Goal: Task Accomplishment & Management: Use online tool/utility

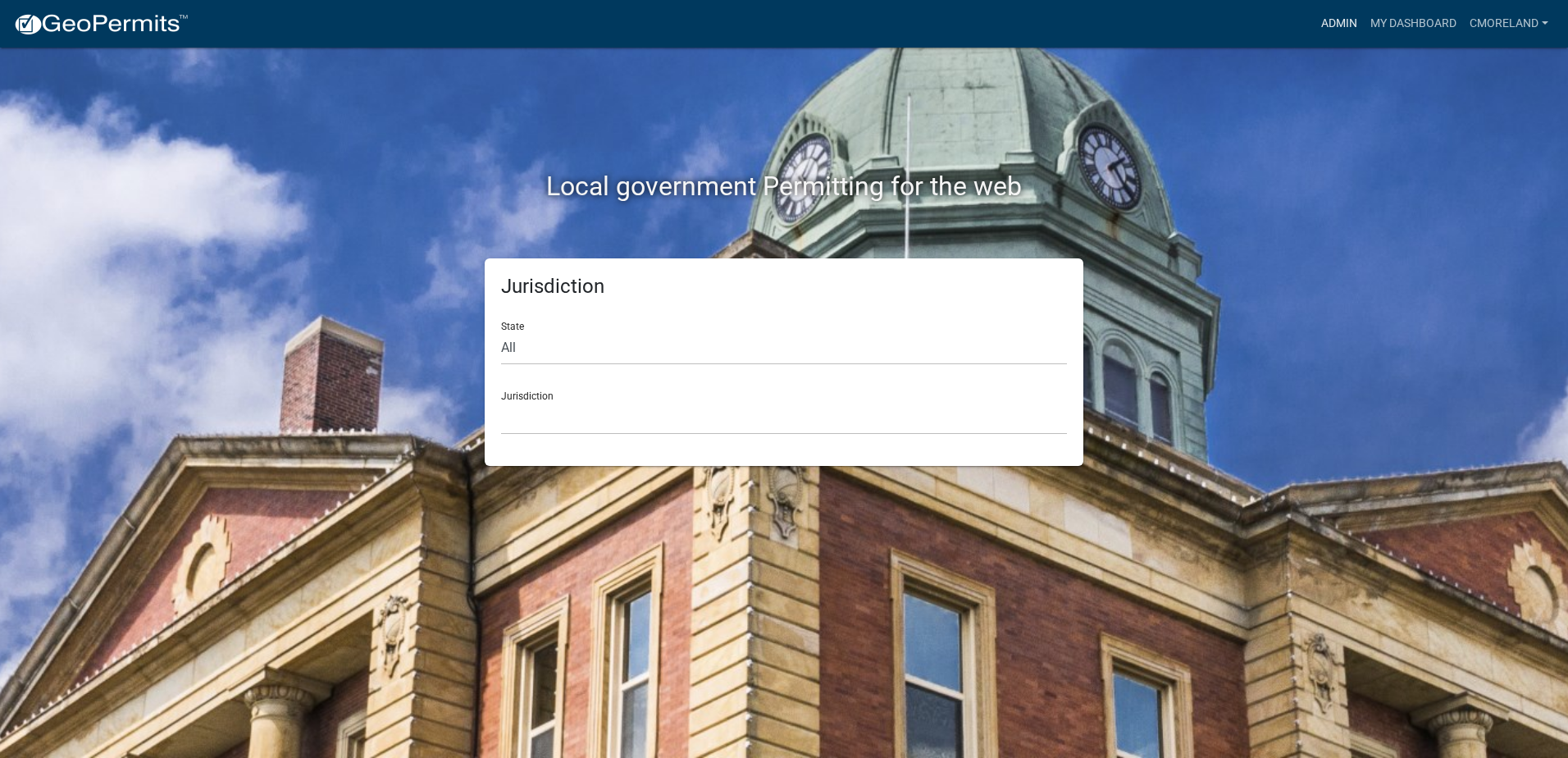
click at [1338, 21] on link "Admin" at bounding box center [1339, 24] width 49 height 31
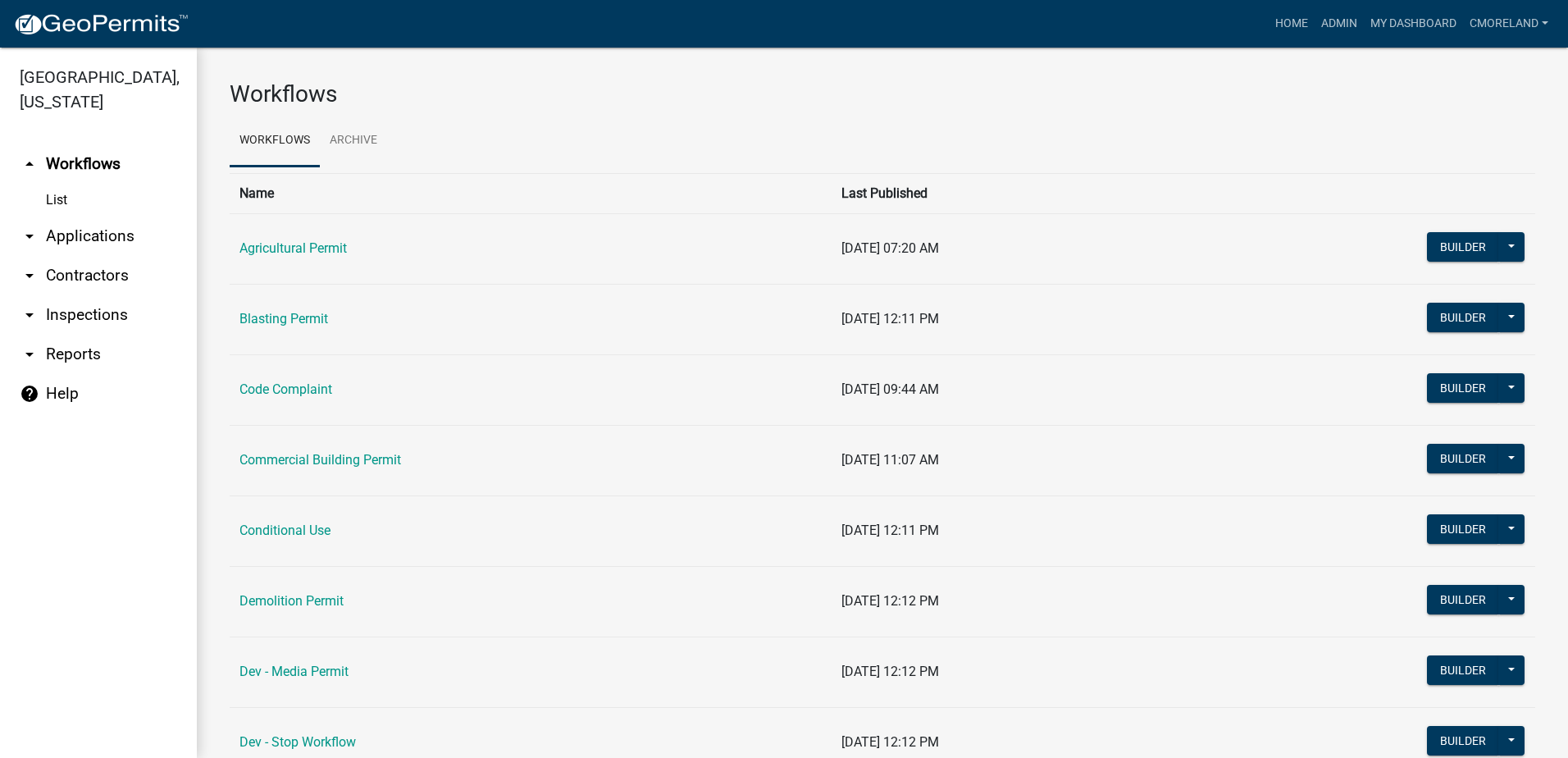
click at [80, 314] on link "arrow_drop_down Inspections" at bounding box center [98, 315] width 196 height 39
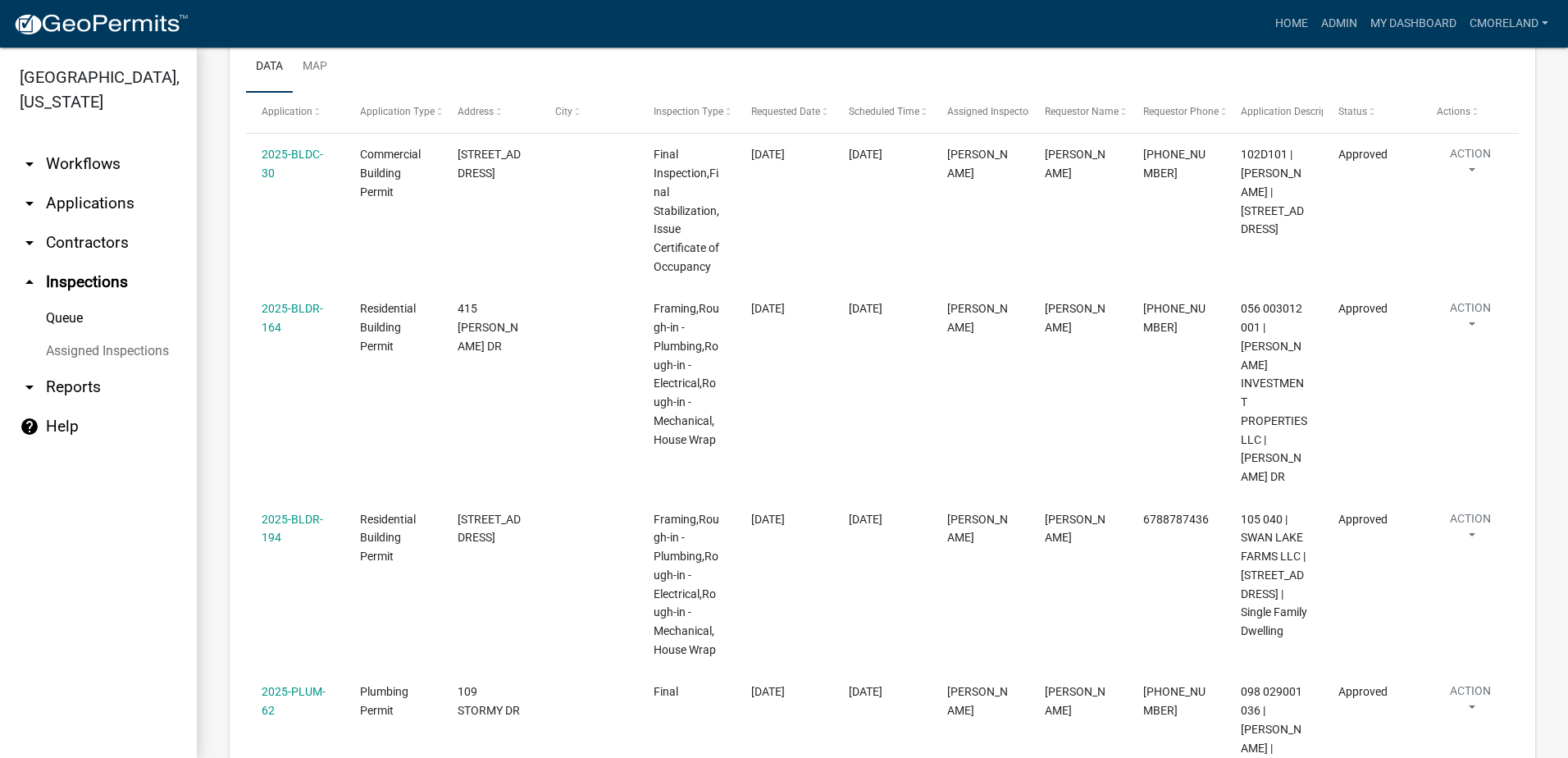
scroll to position [549, 0]
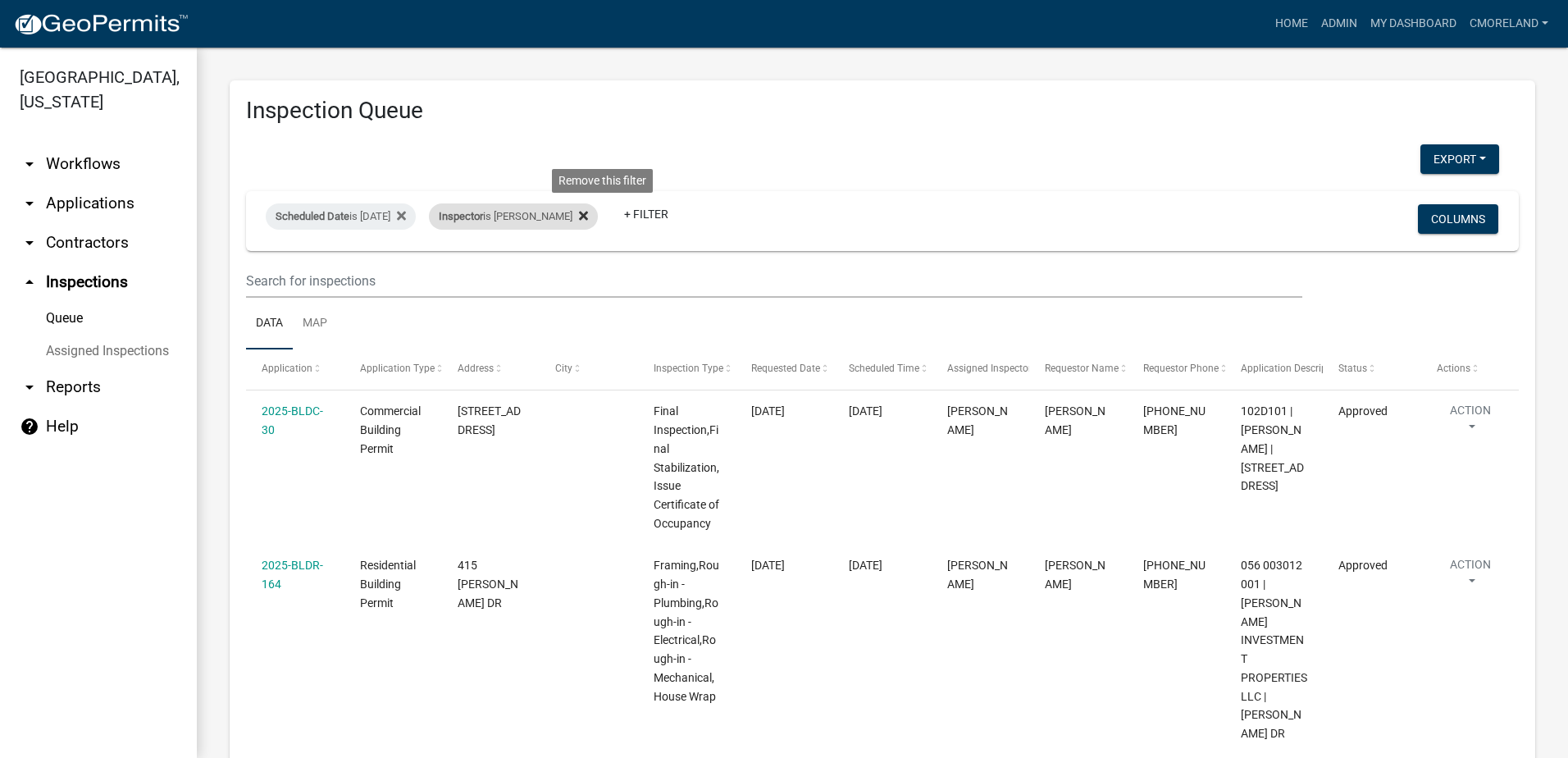
click at [588, 213] on icon at bounding box center [583, 215] width 9 height 9
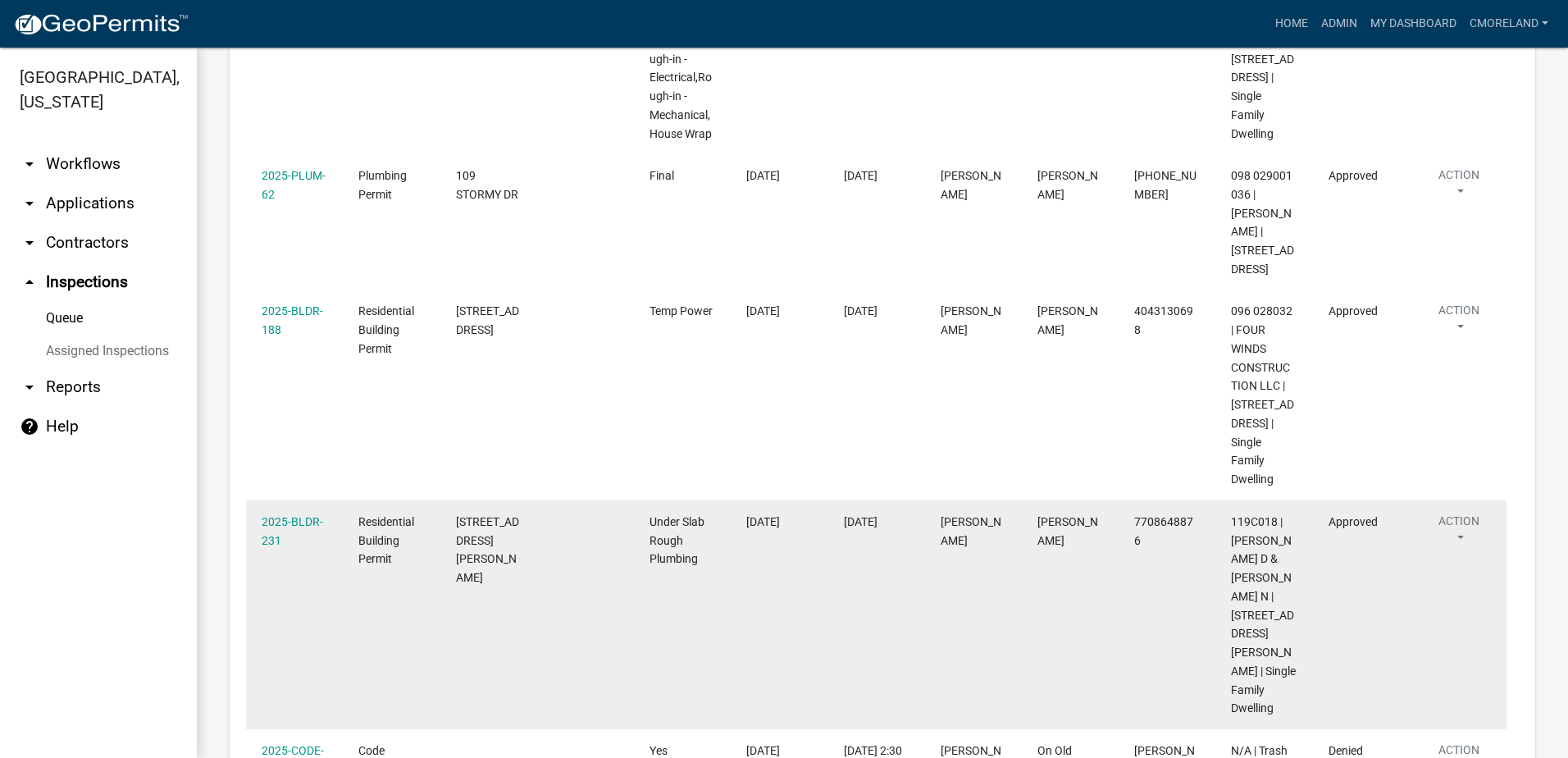
scroll to position [810, 0]
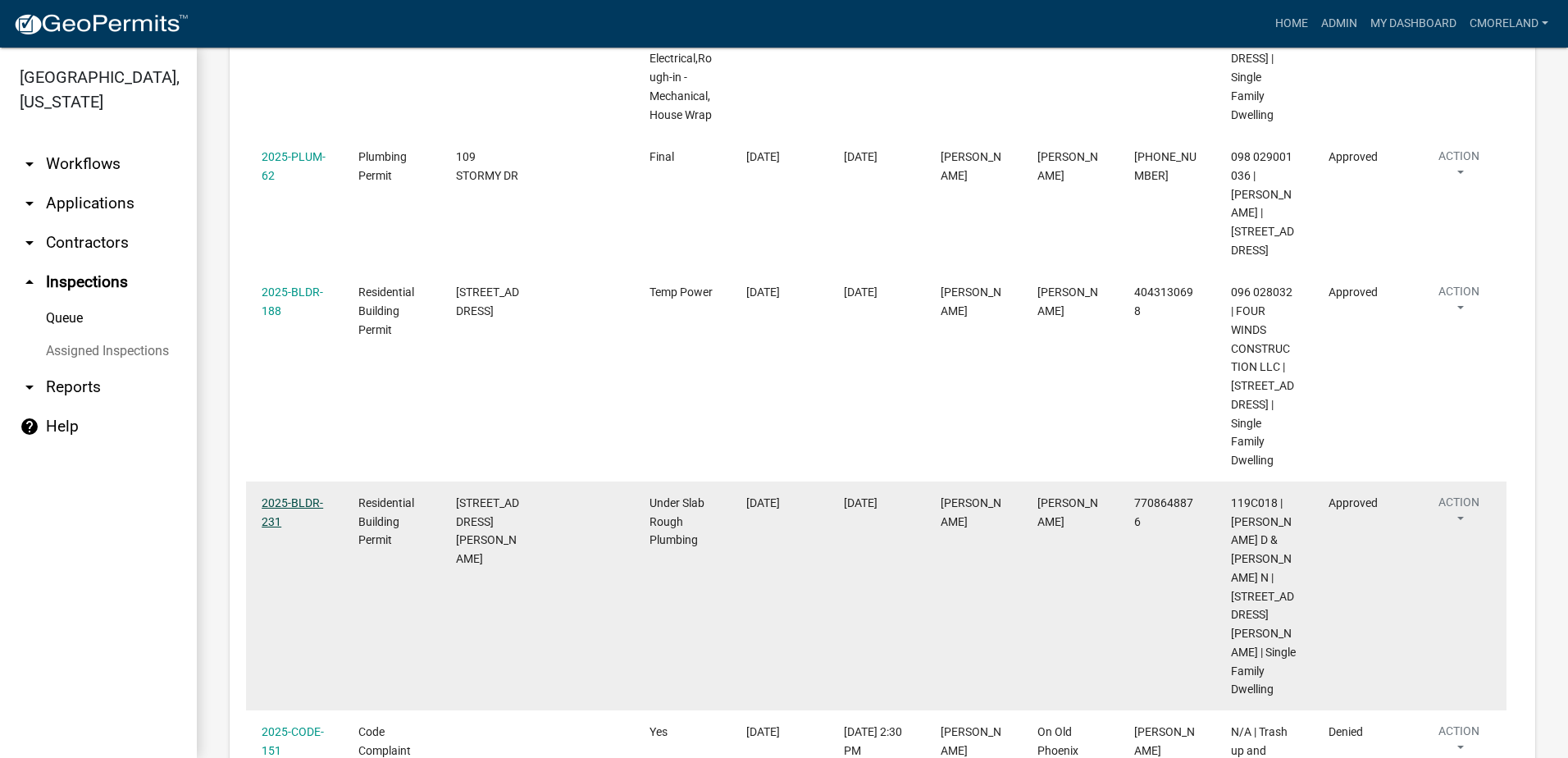
click at [273, 496] on link "2025-BLDR-231" at bounding box center [292, 512] width 62 height 32
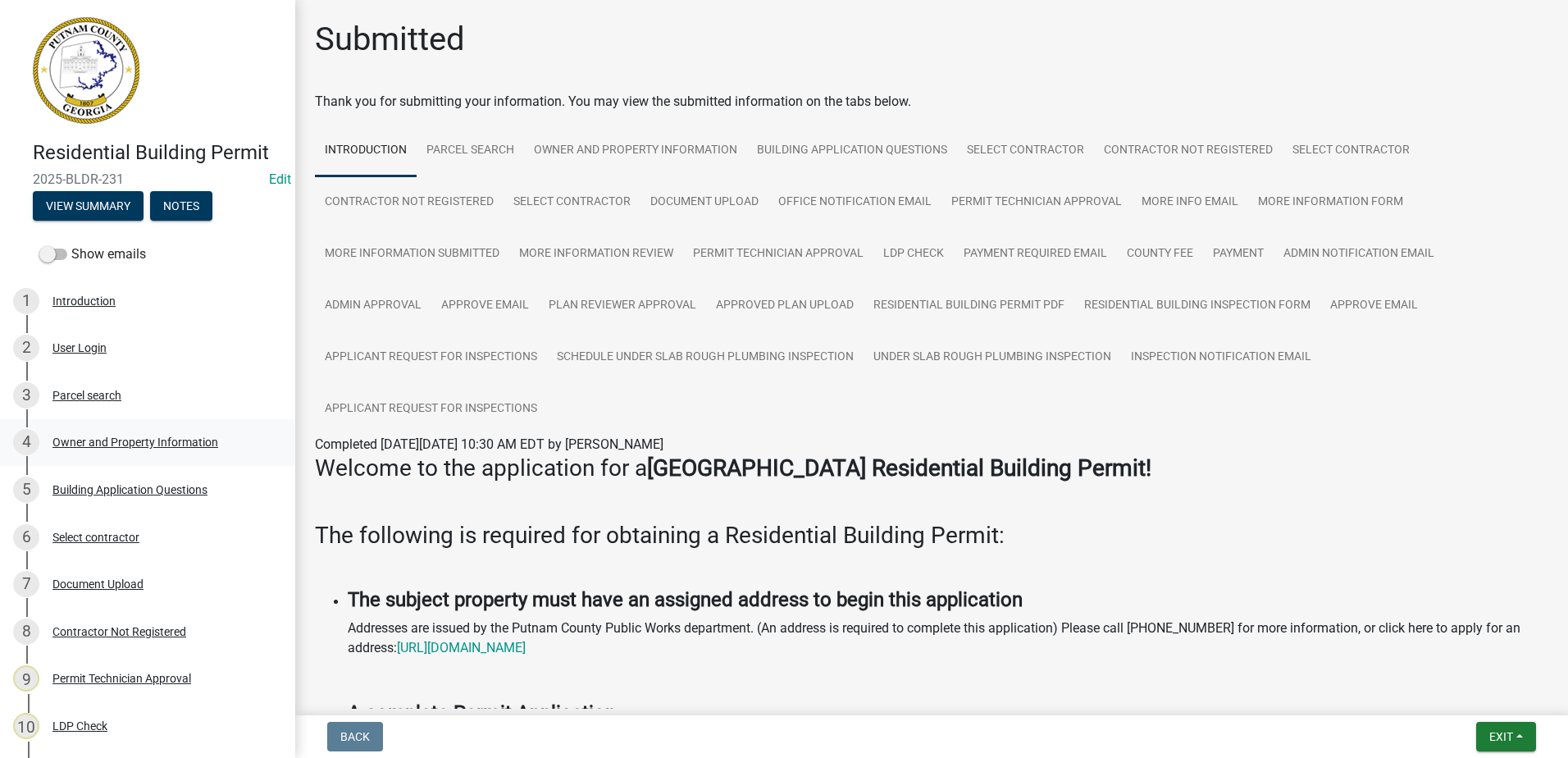
click at [141, 443] on div "Owner and Property Information" at bounding box center [135, 442] width 166 height 12
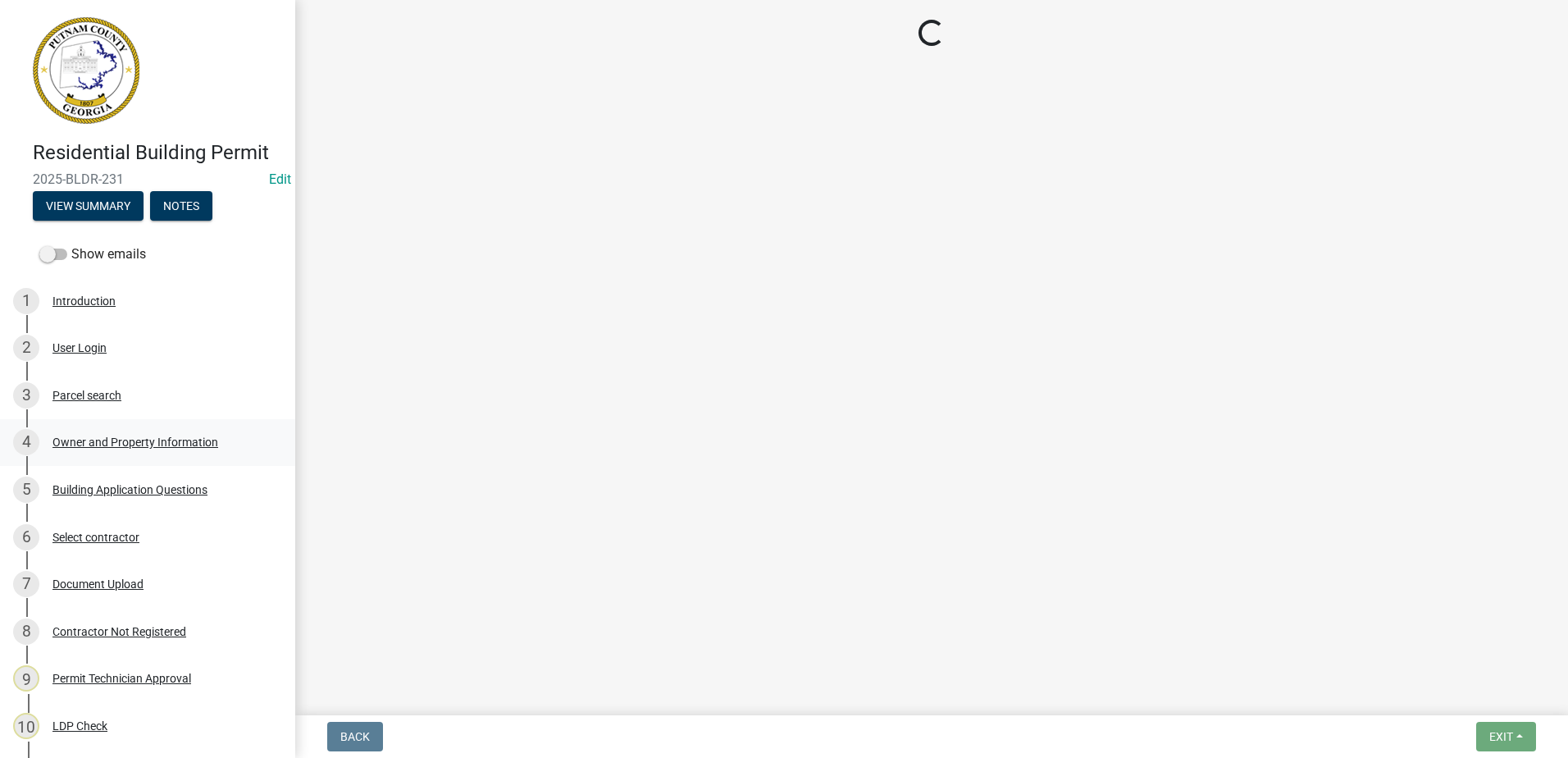
select select "a6b90f04-145f-43dc-a4e6-6d5ec8e28ec9"
select select "83394b22-4a11-496c-8e5c-75ade2e72faf"
select select "469c5908-2854-42d5-89ed-bee7fc26529e"
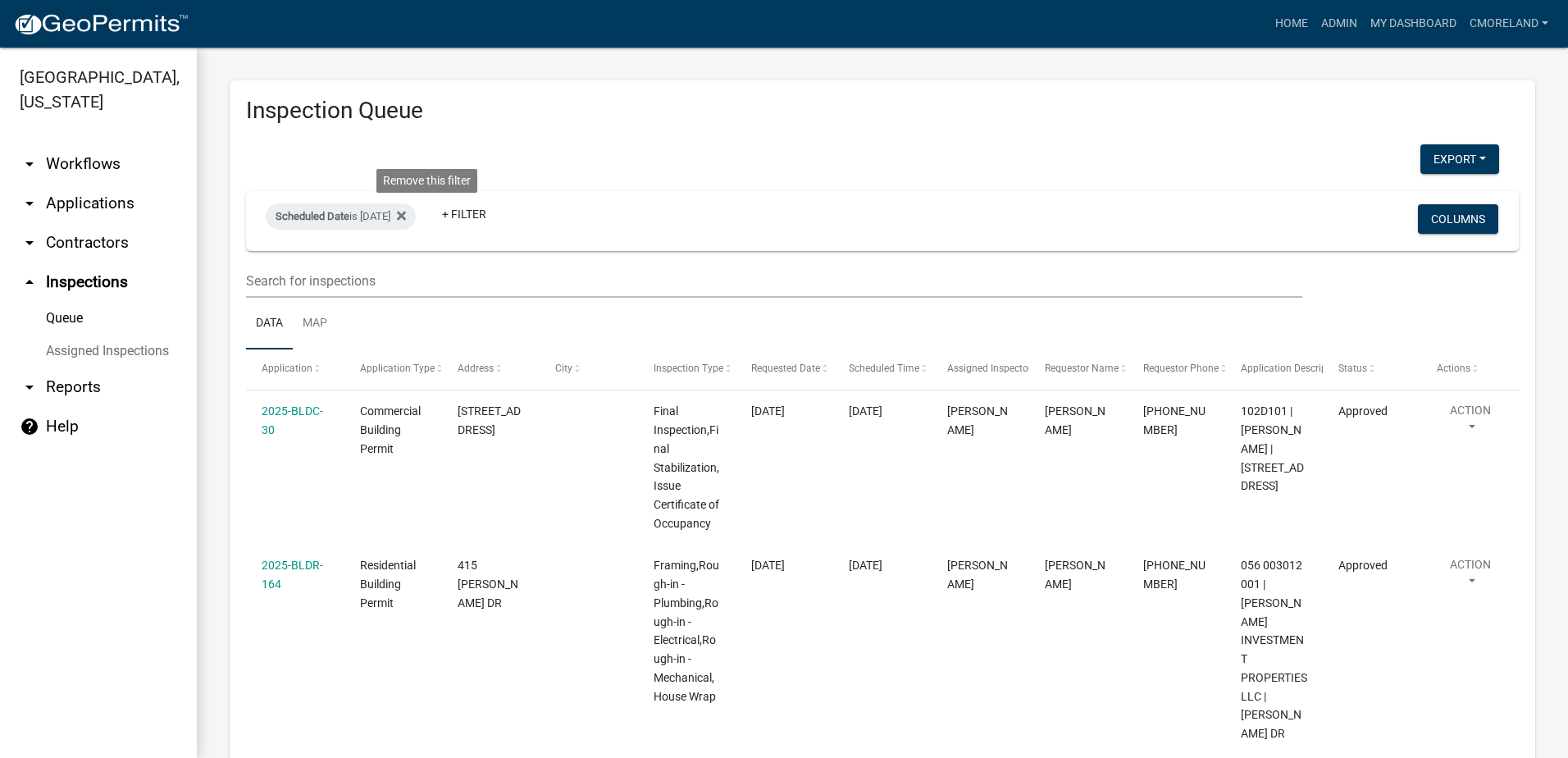
click at [406, 210] on icon at bounding box center [401, 215] width 9 height 13
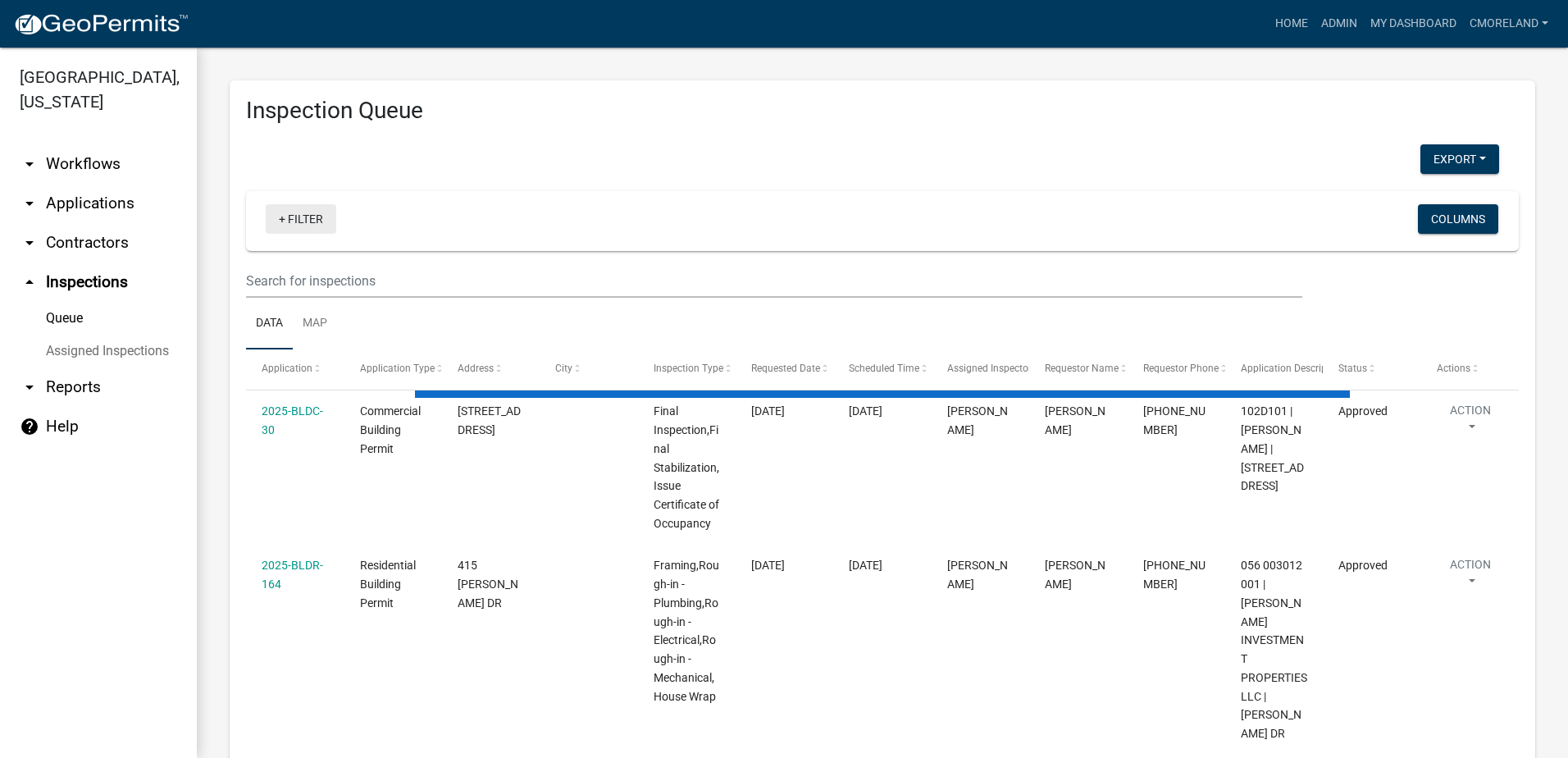
click at [296, 216] on link "+ Filter" at bounding box center [301, 219] width 71 height 29
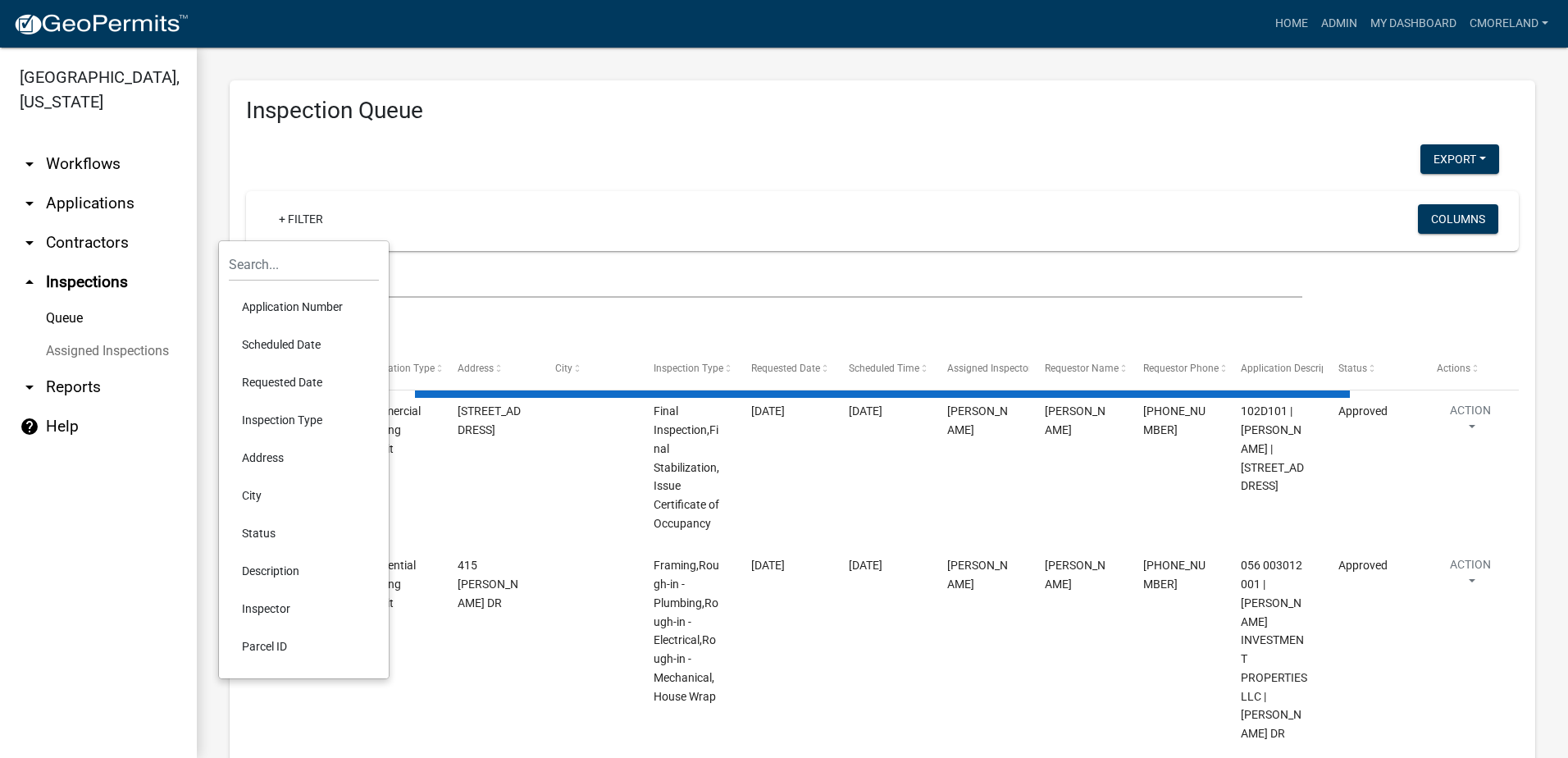
click at [277, 342] on li "Scheduled Date" at bounding box center [303, 345] width 150 height 37
select select "2: 50"
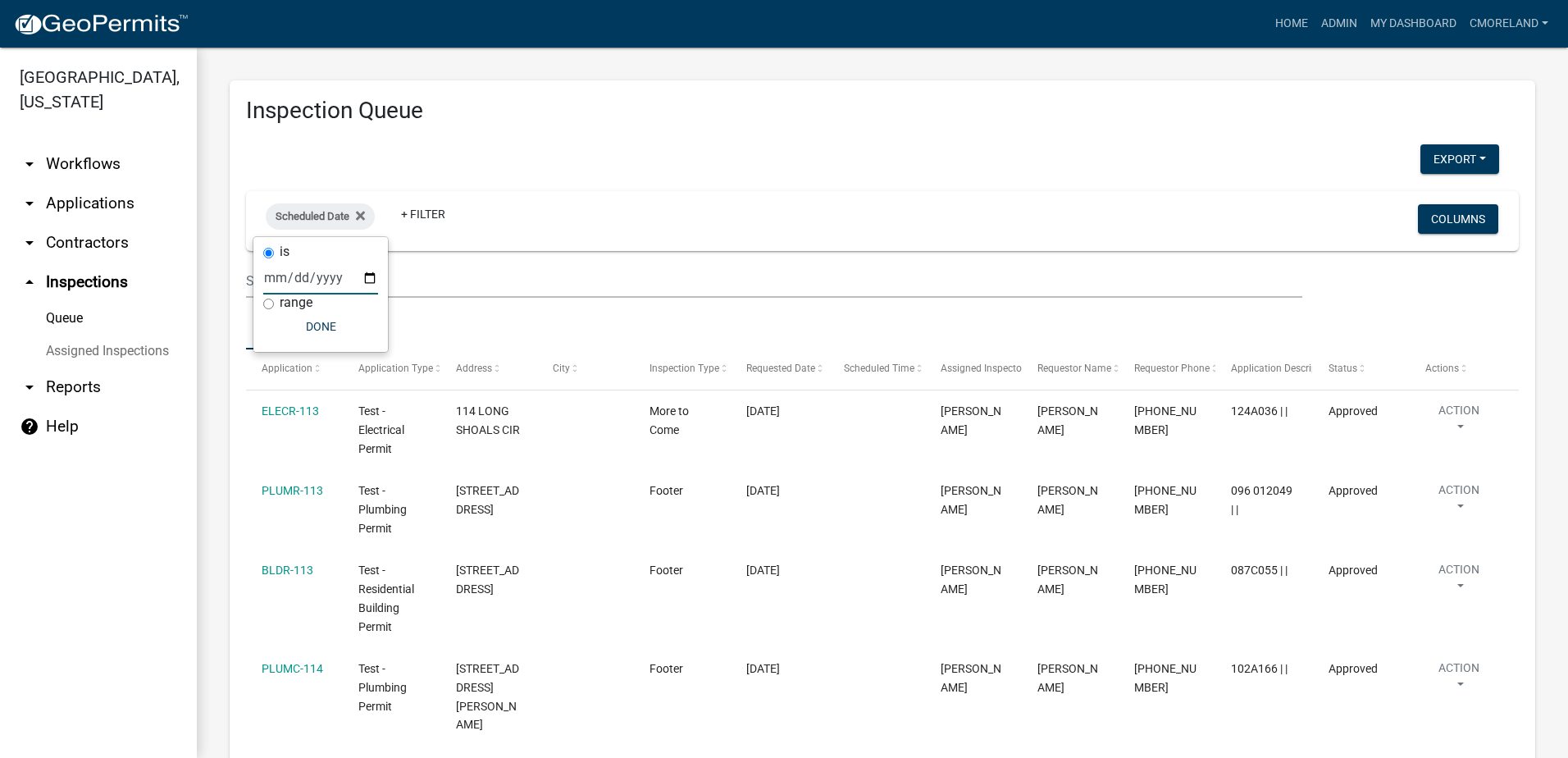
click at [371, 273] on input "date" at bounding box center [320, 278] width 115 height 33
type input "[DATE]"
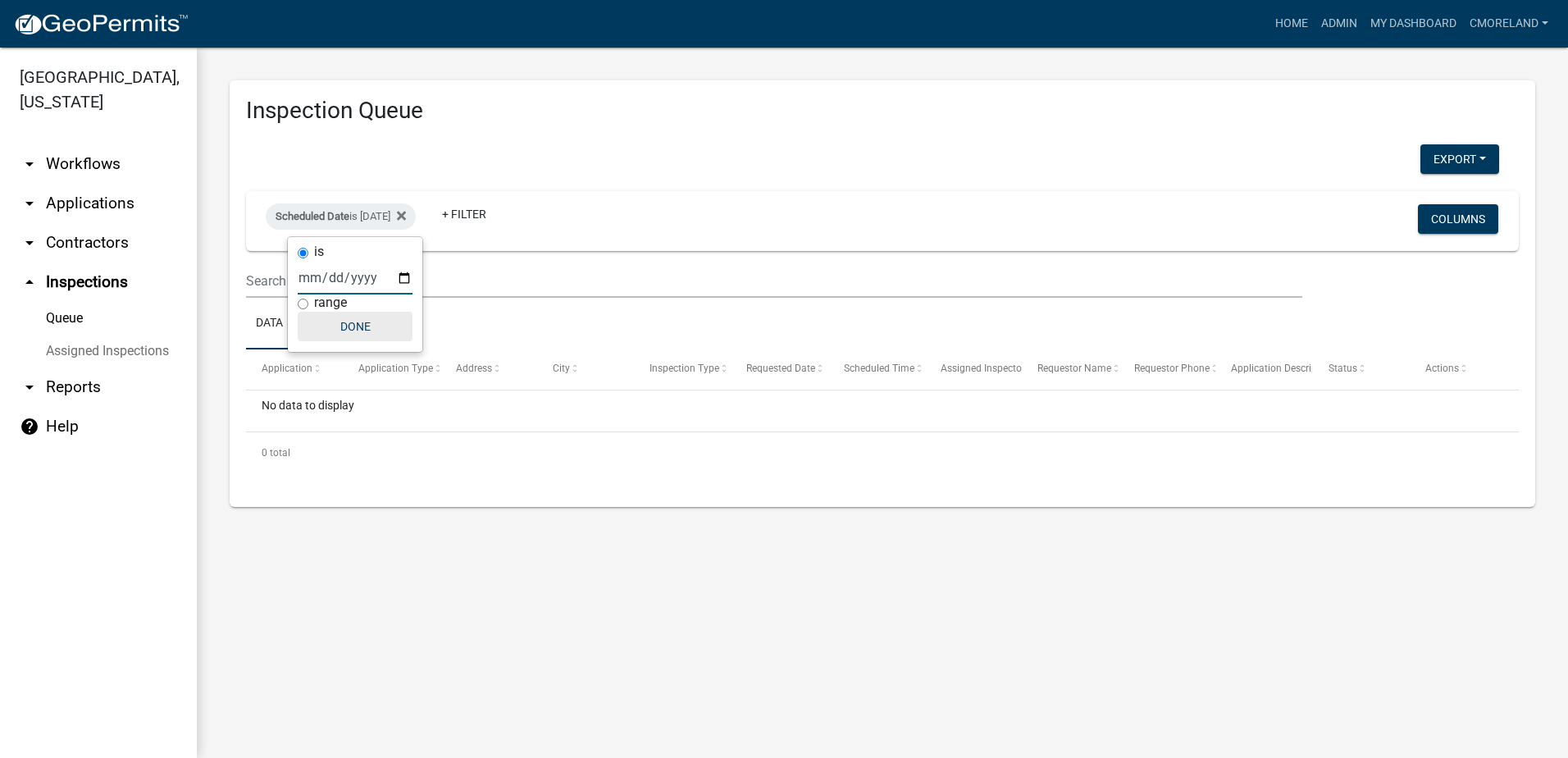
click at [359, 317] on button "Done" at bounding box center [354, 326] width 115 height 29
click at [404, 212] on div "Scheduled Date is [DATE]" at bounding box center [341, 216] width 150 height 27
click at [406, 276] on input "[DATE]" at bounding box center [354, 278] width 115 height 33
type input "[DATE]"
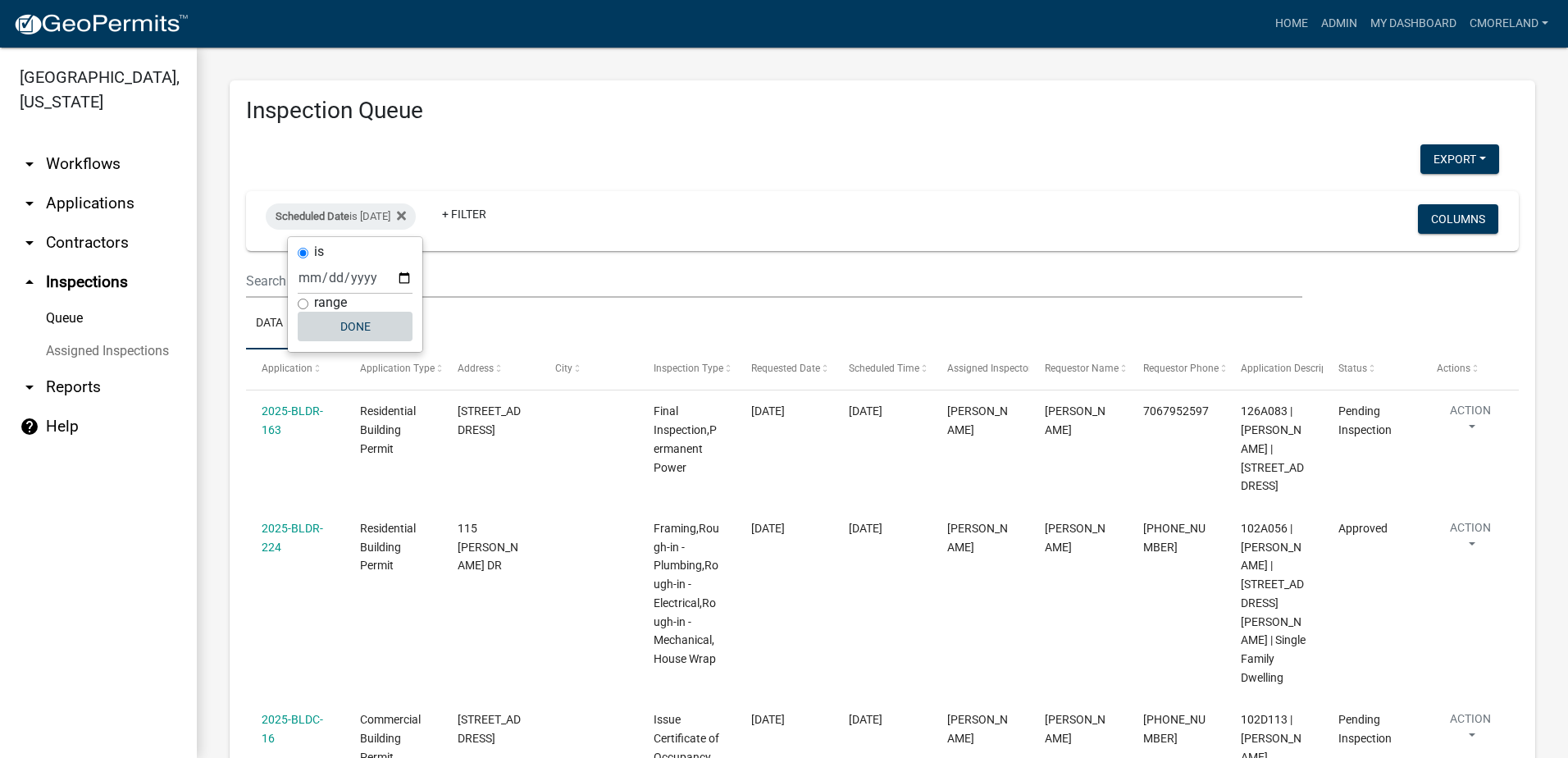
click at [361, 326] on button "Done" at bounding box center [354, 326] width 115 height 29
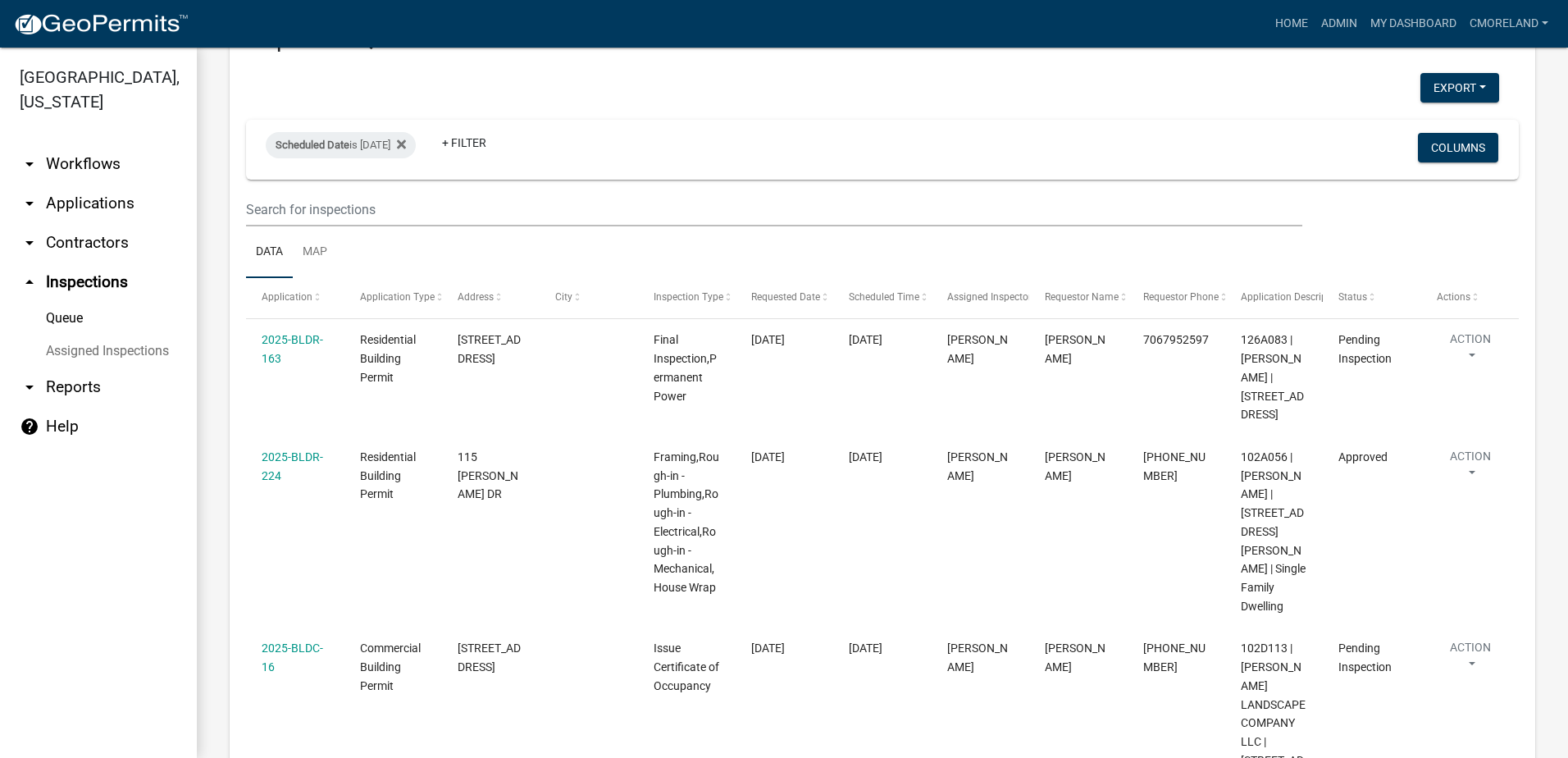
scroll to position [43, 0]
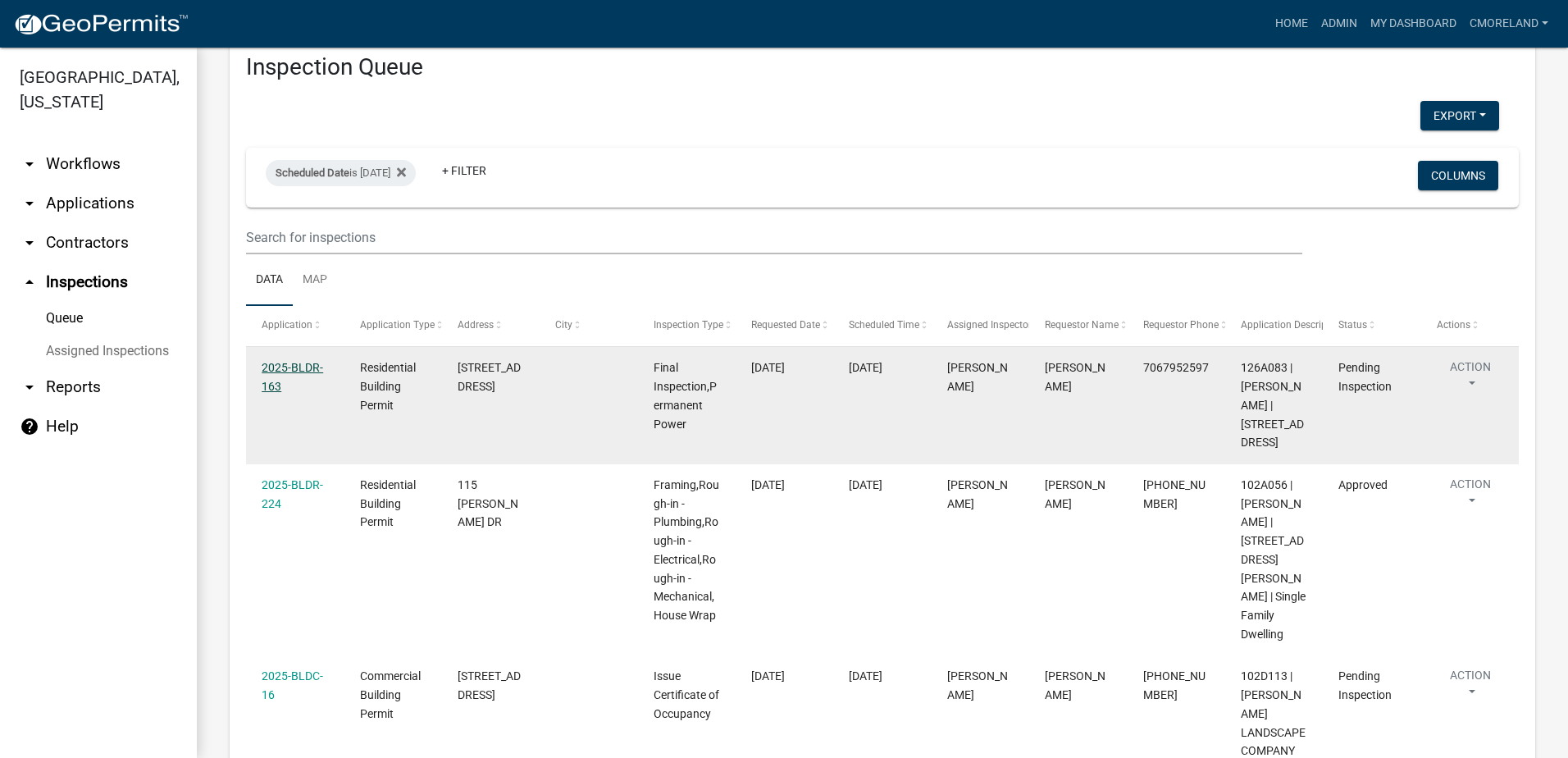
click at [286, 369] on link "2025-BLDR-163" at bounding box center [292, 377] width 62 height 32
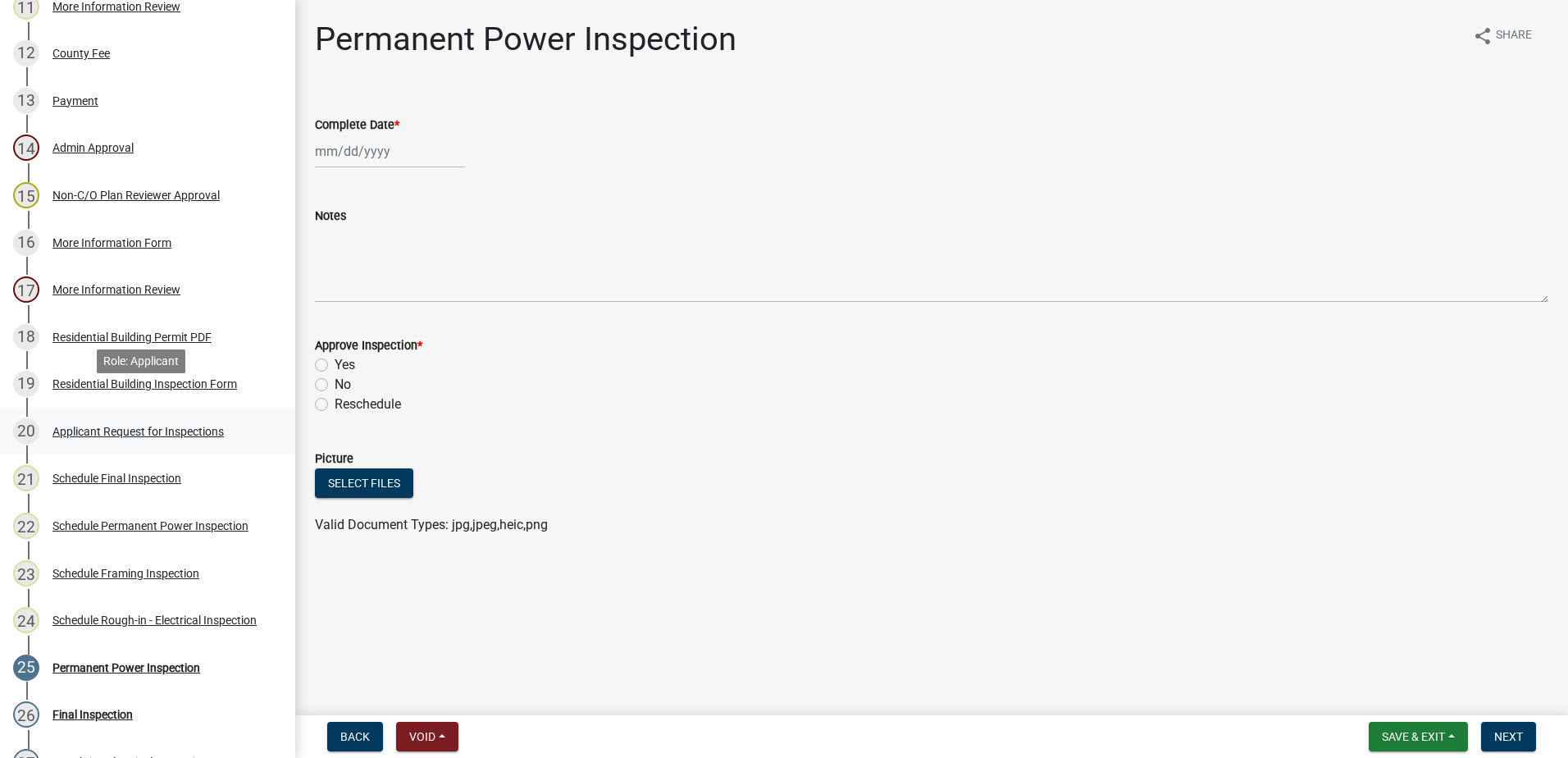
scroll to position [795, 0]
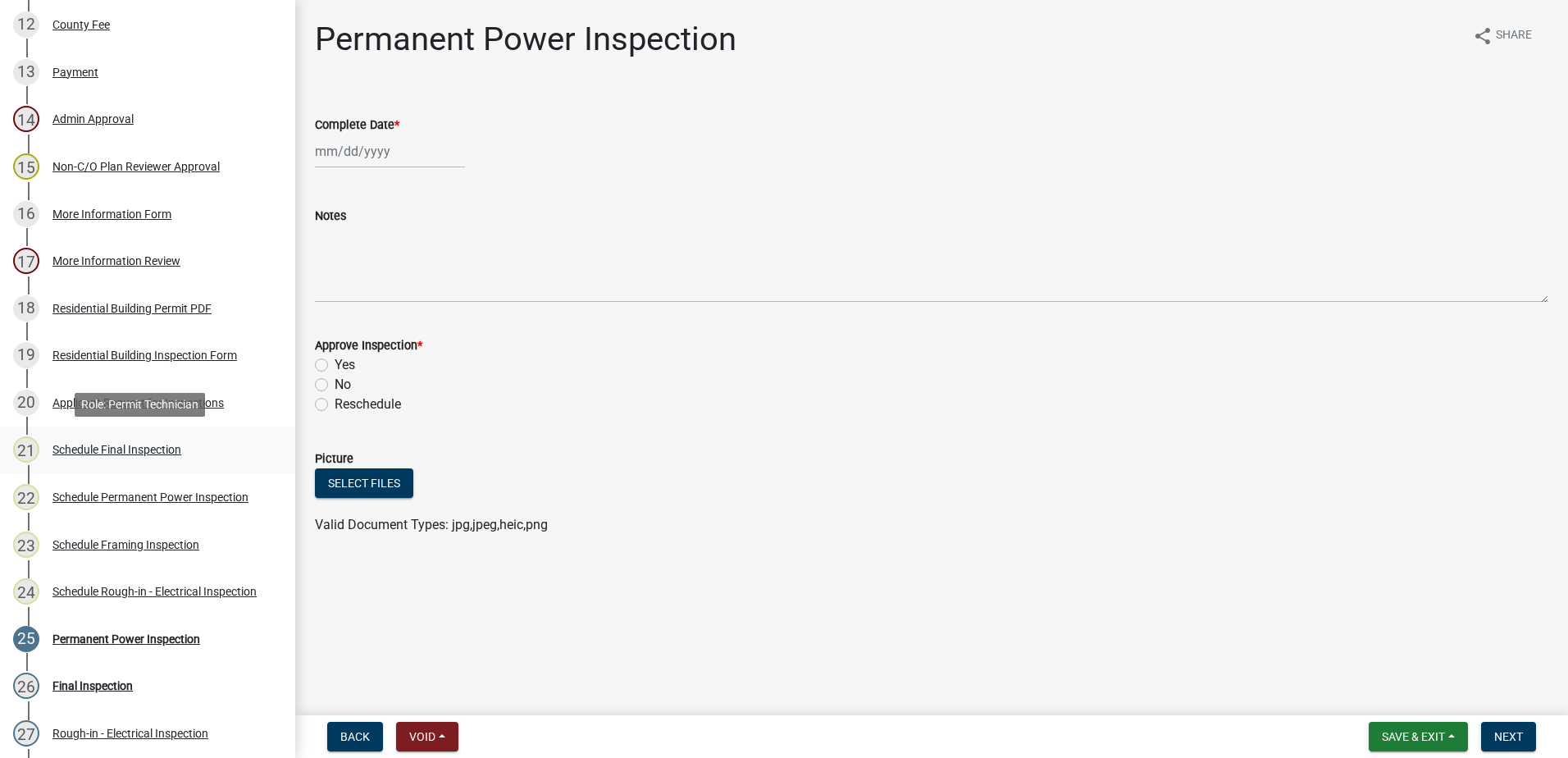
click at [112, 451] on div "Schedule Final Inspection" at bounding box center [116, 450] width 129 height 12
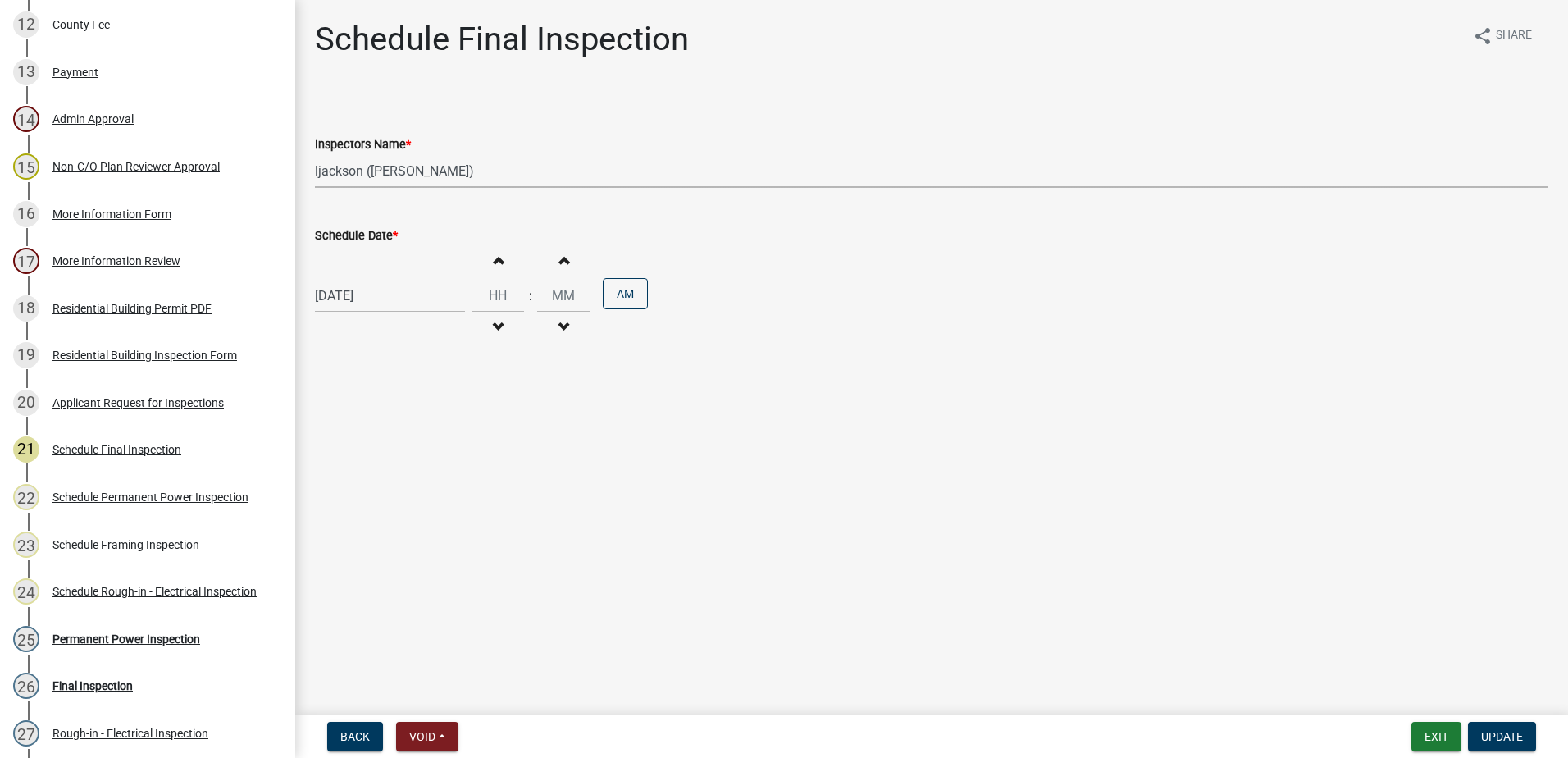
click at [477, 172] on select "Select Item... mrivera ([PERSON_NAME]) [PERSON_NAME] ([PERSON_NAME] ([PERSON_NA…" at bounding box center [932, 171] width 1233 height 33
select select "07642ab0-564c-47bb-824b-0ccf2da83593"
click at [315, 154] on select "Select Item... mrivera ([PERSON_NAME]) [PERSON_NAME] ([PERSON_NAME] ([PERSON_NA…" at bounding box center [932, 171] width 1233 height 33
click at [1494, 731] on span "Update" at bounding box center [1502, 736] width 42 height 13
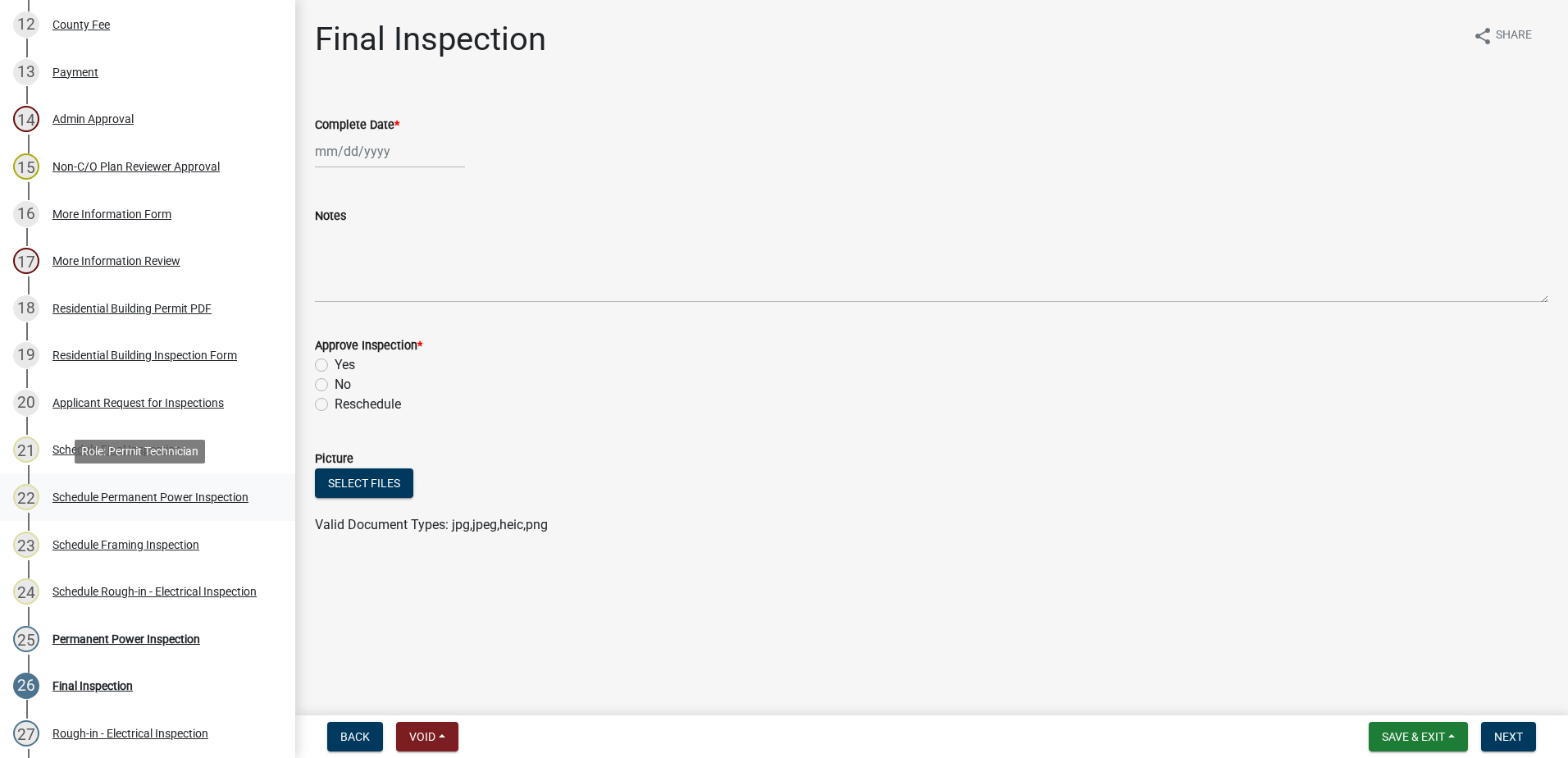
click at [120, 496] on div "Schedule Permanent Power Inspection" at bounding box center [150, 497] width 196 height 12
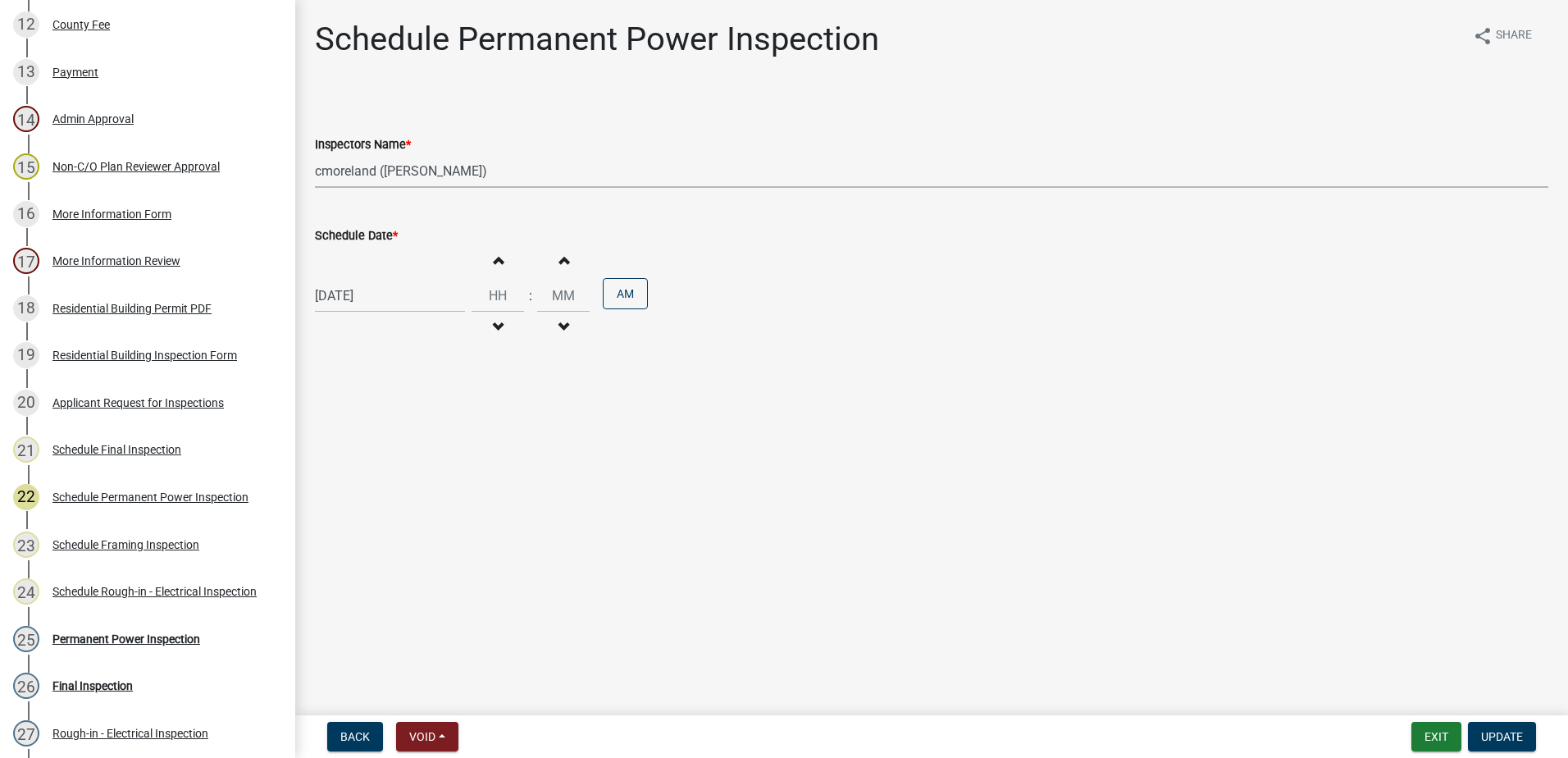
click at [508, 171] on select "Select Item... mrivera ([PERSON_NAME]) [PERSON_NAME] ([PERSON_NAME] ([PERSON_NA…" at bounding box center [932, 171] width 1233 height 33
select select "07642ab0-564c-47bb-824b-0ccf2da83593"
click at [315, 154] on select "Select Item... mrivera ([PERSON_NAME]) [PERSON_NAME] ([PERSON_NAME] ([PERSON_NA…" at bounding box center [932, 171] width 1233 height 33
click at [1514, 732] on span "Update" at bounding box center [1502, 736] width 42 height 13
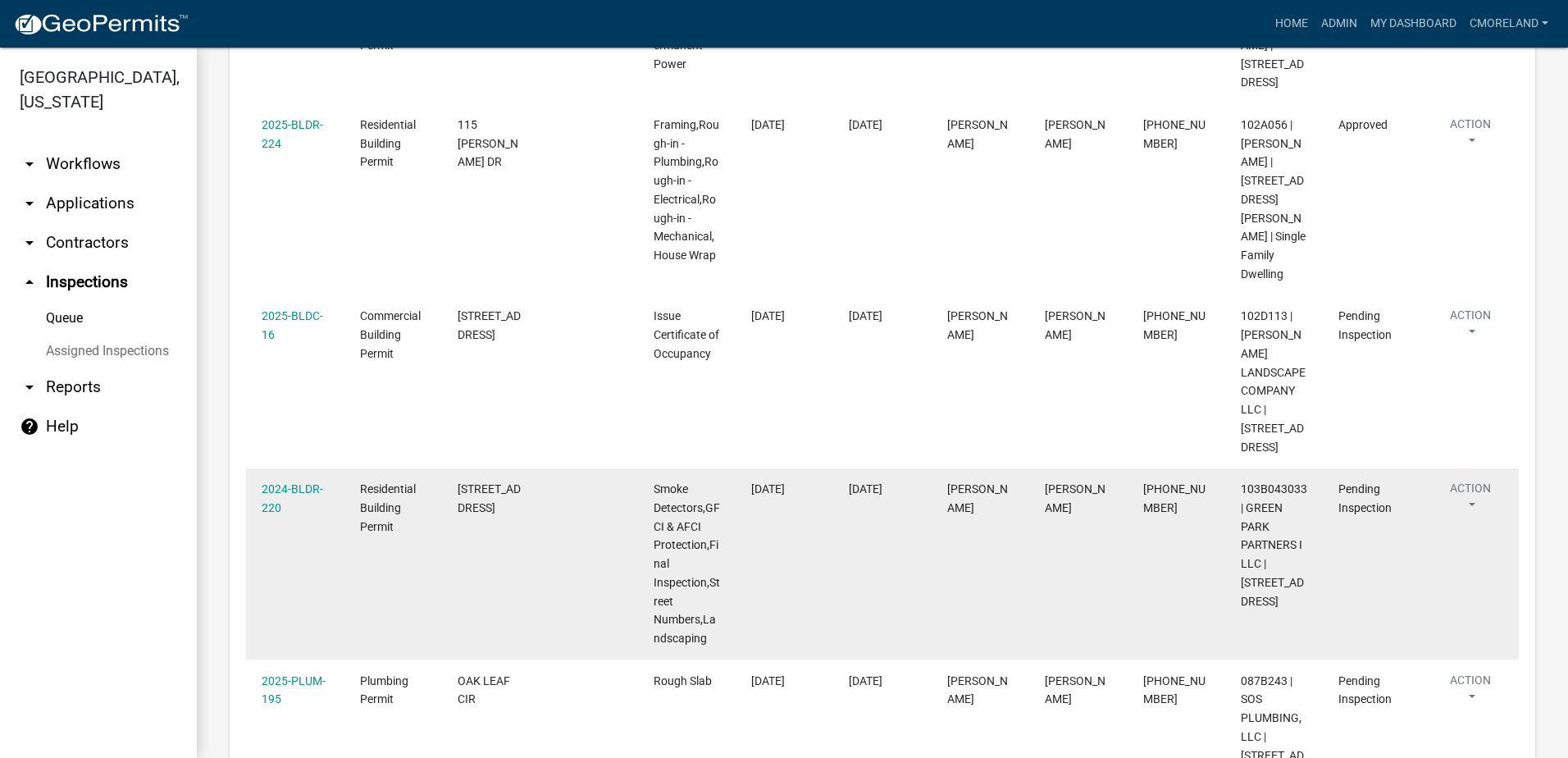
scroll to position [492, 0]
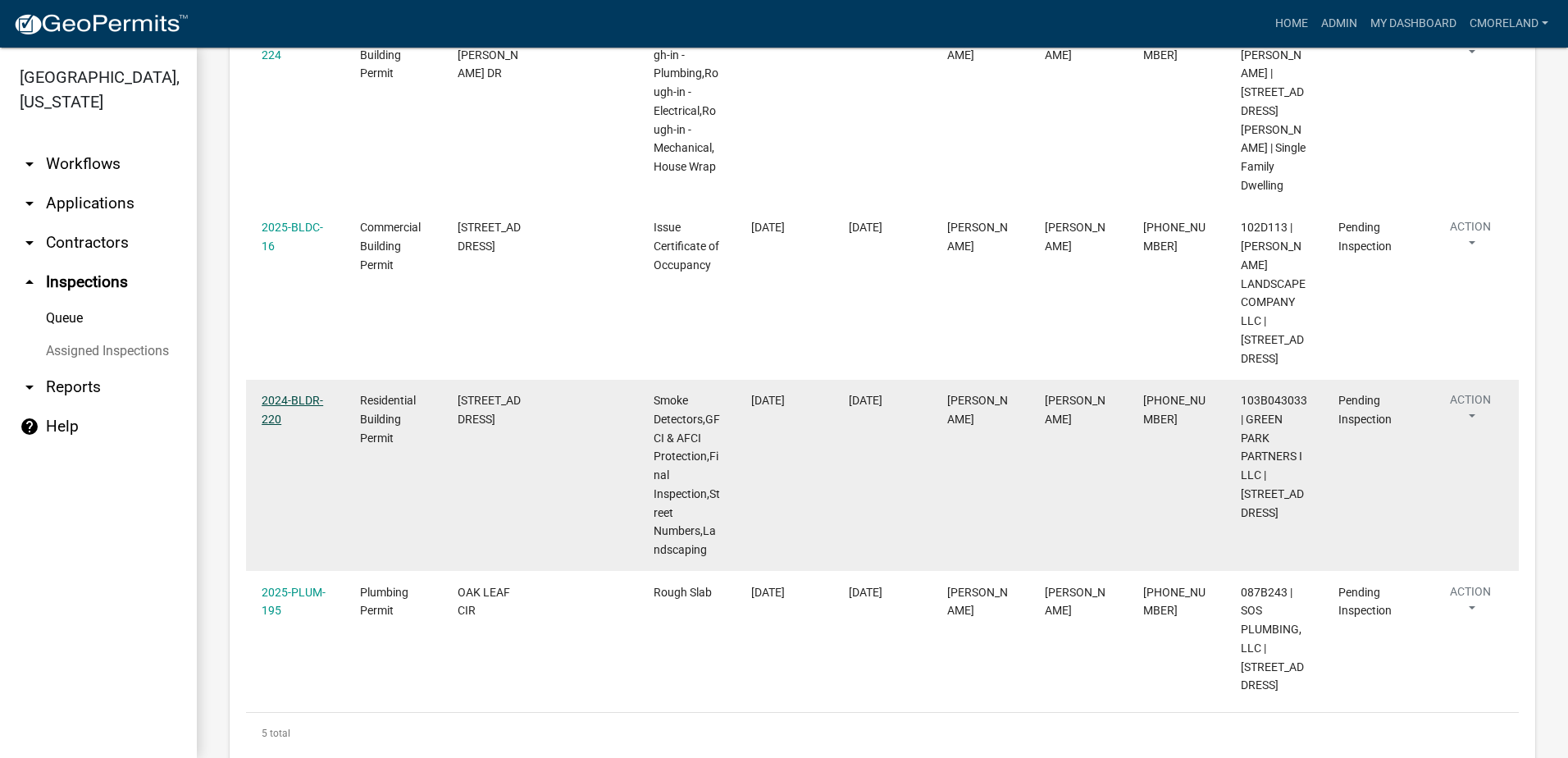
click at [287, 394] on link "2024-BLDR-220" at bounding box center [292, 409] width 62 height 32
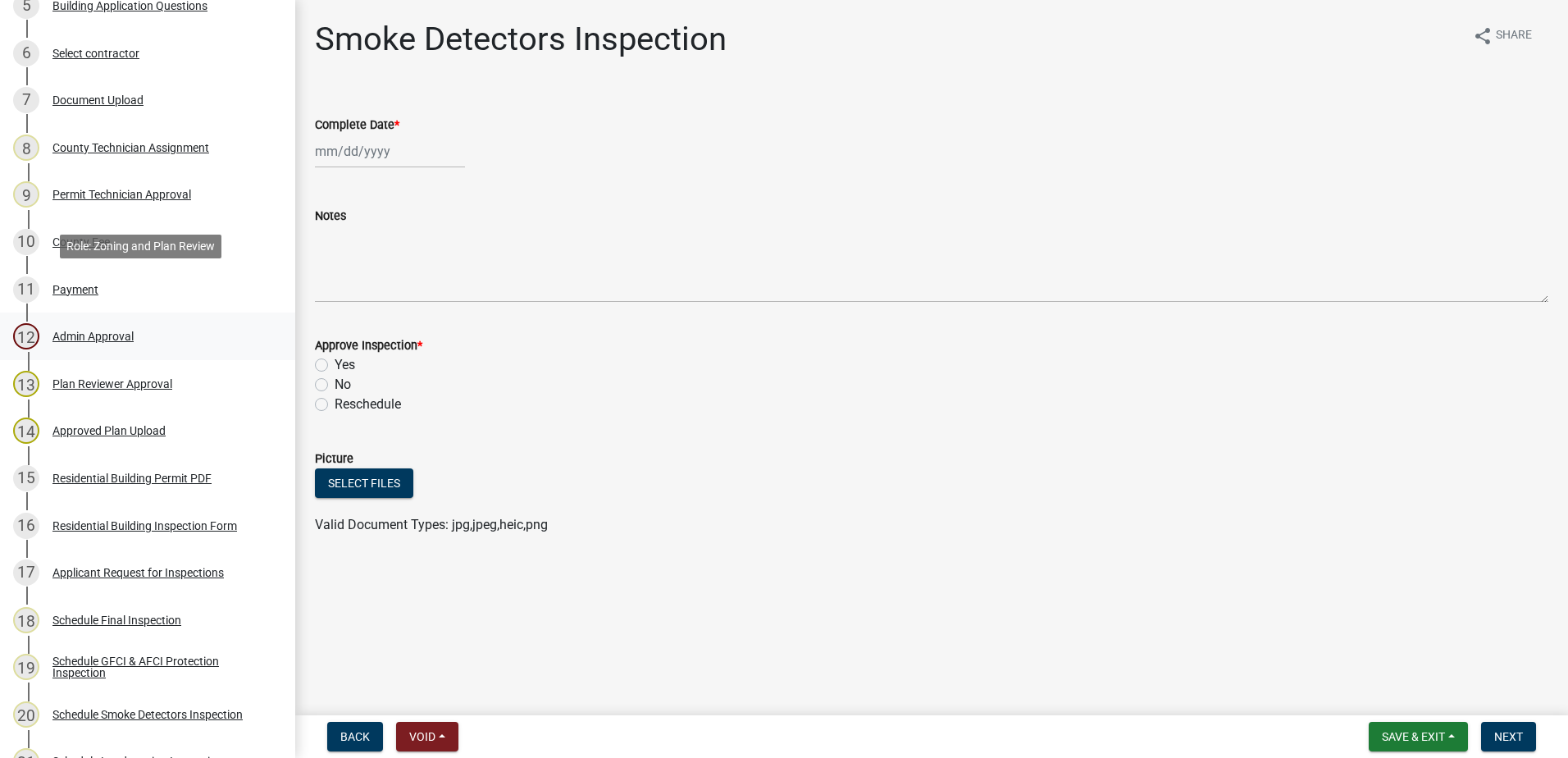
scroll to position [574, 0]
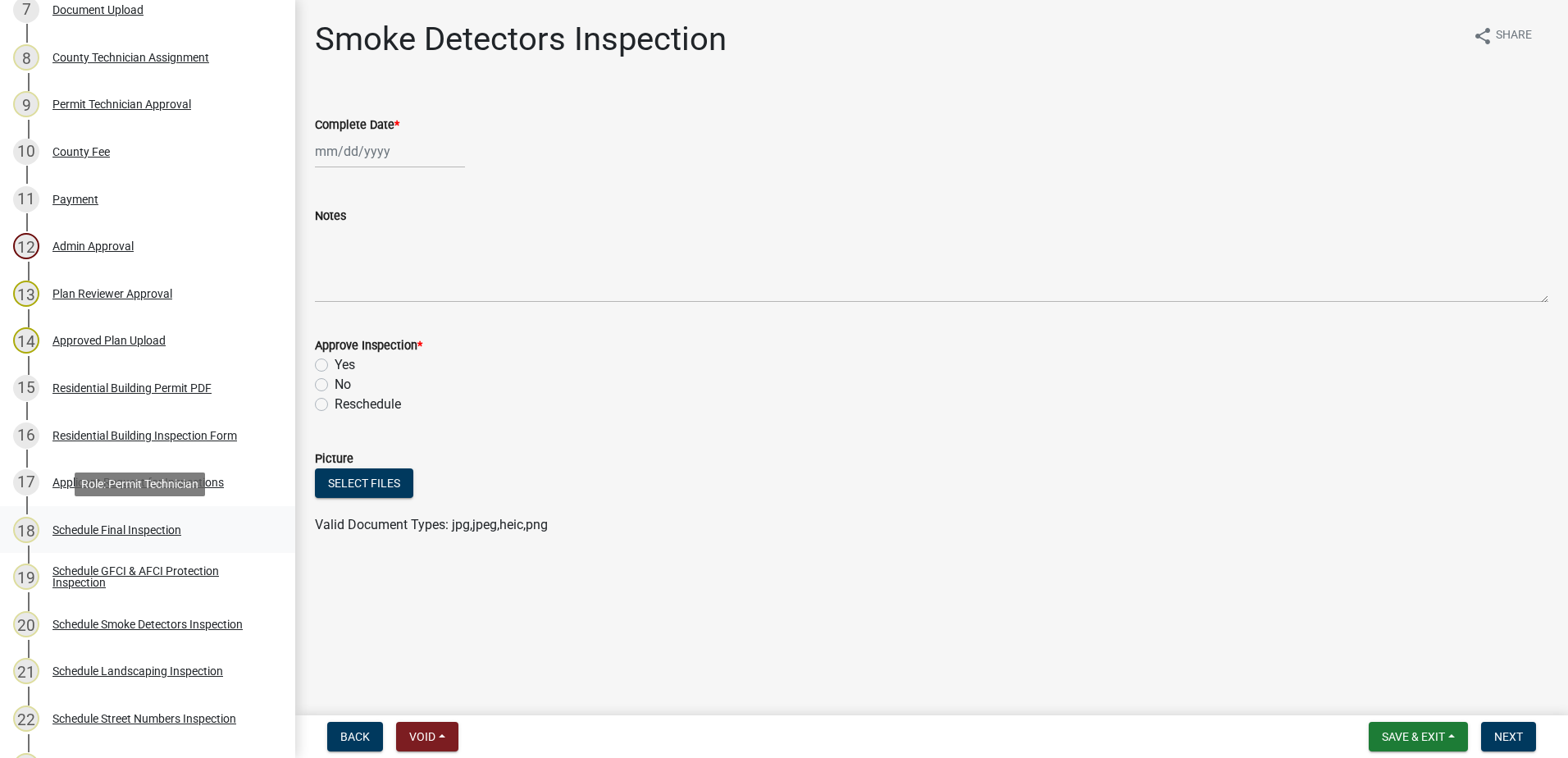
click at [119, 527] on div "Schedule Final Inspection" at bounding box center [116, 530] width 129 height 12
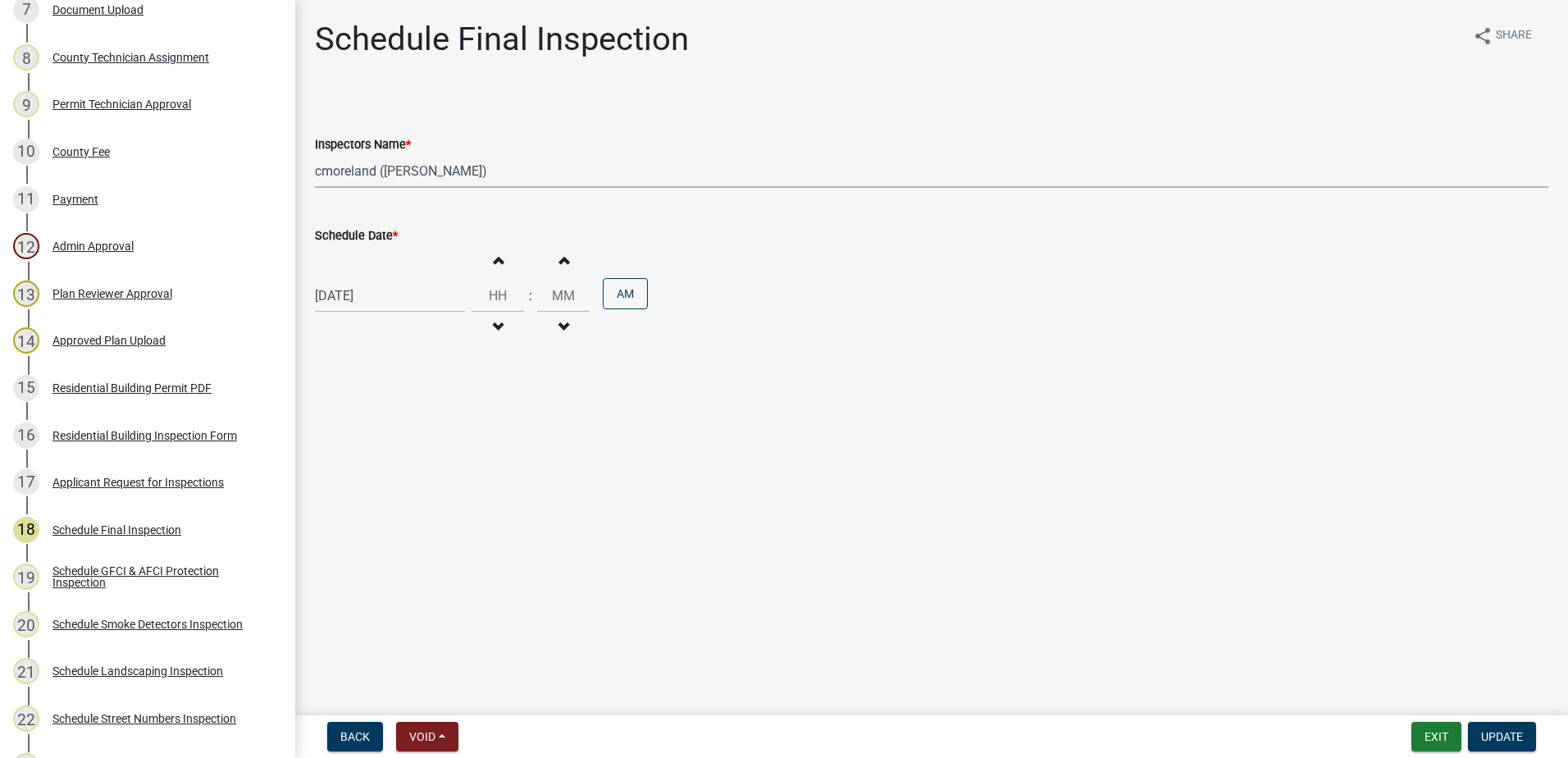
click at [524, 172] on select "Select Item... mrivera ([PERSON_NAME]) [PERSON_NAME] ([PERSON_NAME] ([PERSON_NA…" at bounding box center [932, 171] width 1233 height 33
select select "07642ab0-564c-47bb-824b-0ccf2da83593"
click at [315, 154] on select "Select Item... mrivera ([PERSON_NAME]) [PERSON_NAME] ([PERSON_NAME] ([PERSON_NA…" at bounding box center [932, 171] width 1233 height 33
click at [1497, 734] on span "Update" at bounding box center [1502, 736] width 42 height 13
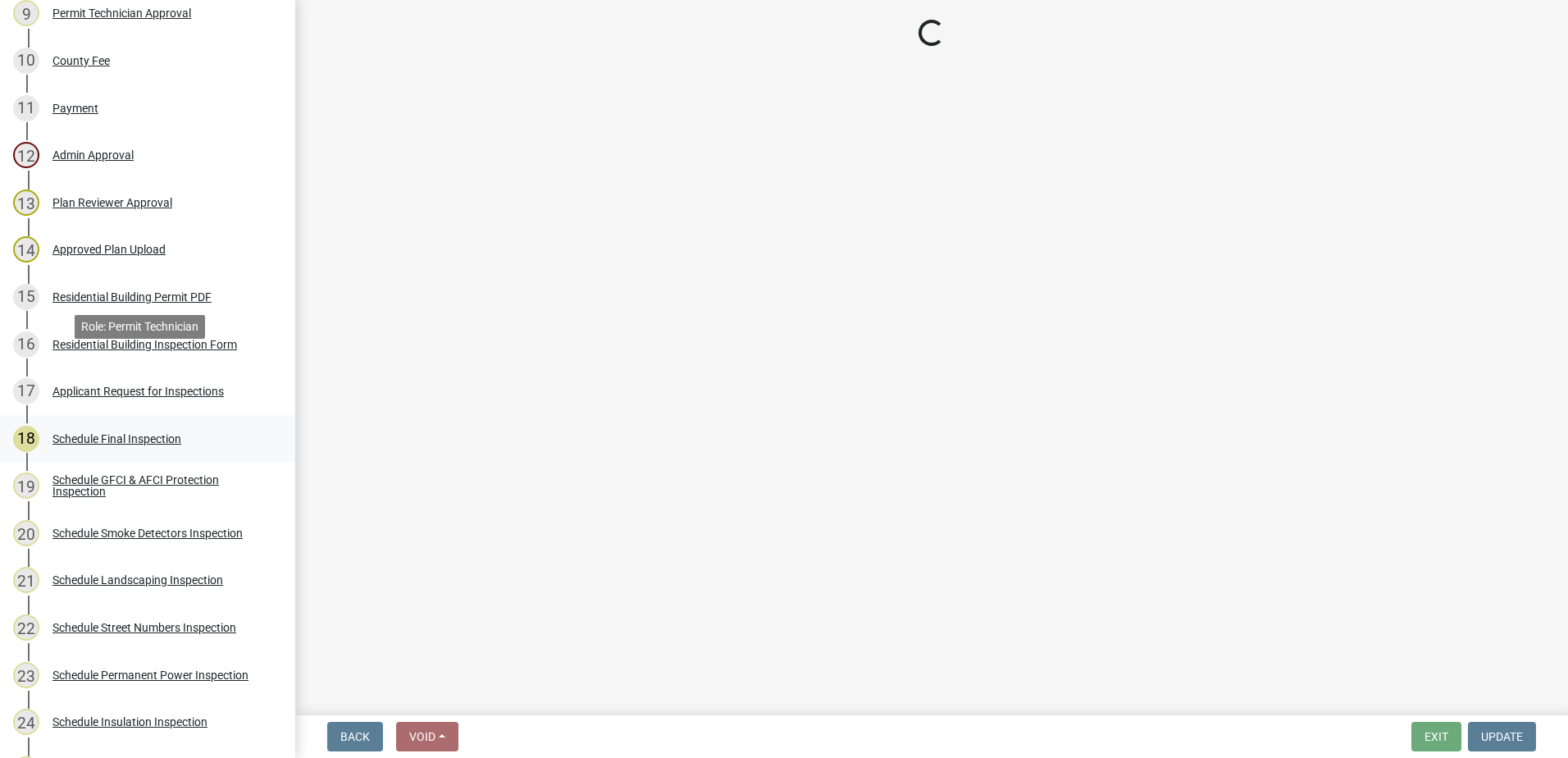
scroll to position [738, 0]
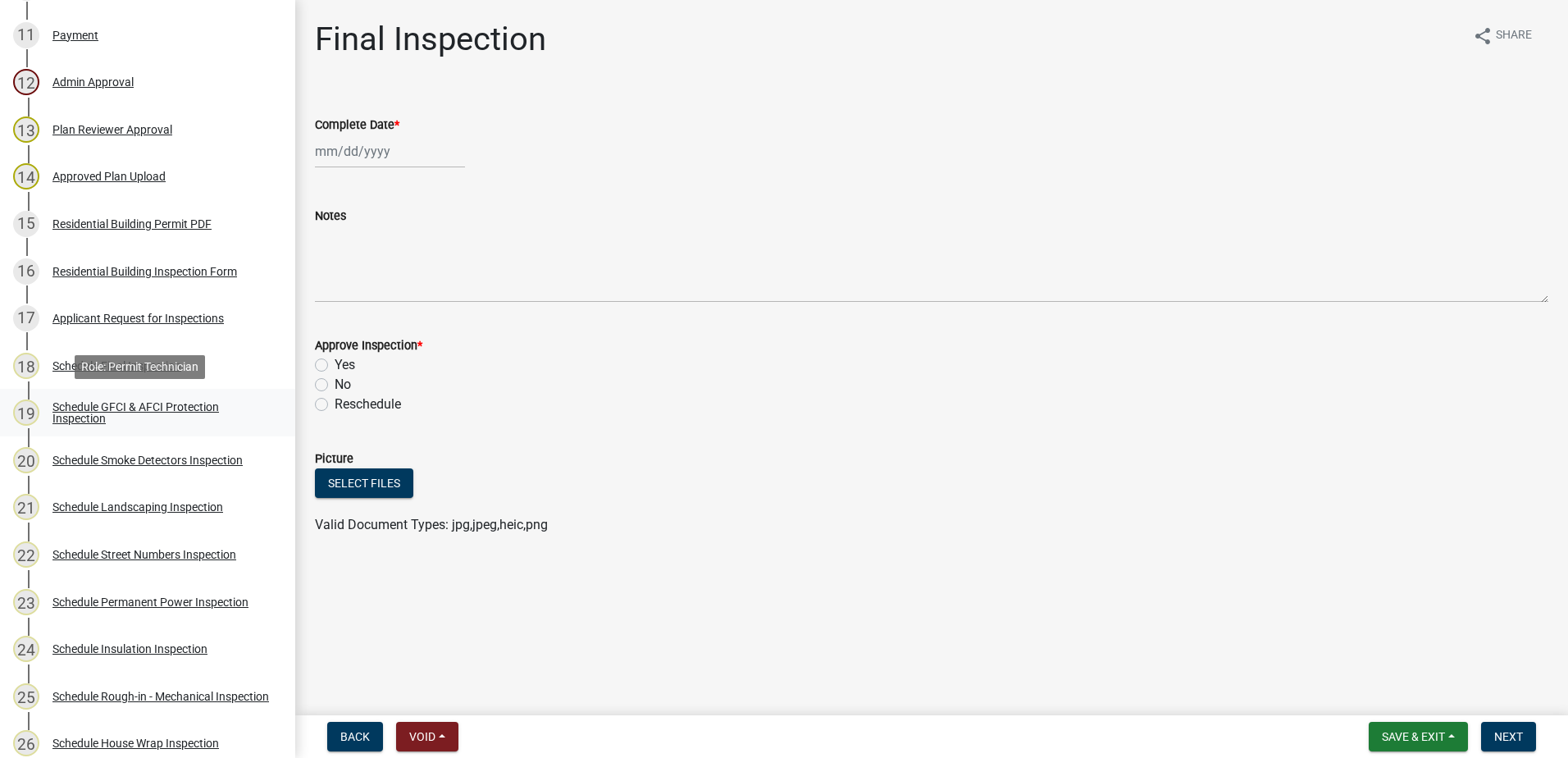
click at [97, 406] on div "Schedule GFCI & AFCI Protection Inspection" at bounding box center [160, 412] width 217 height 23
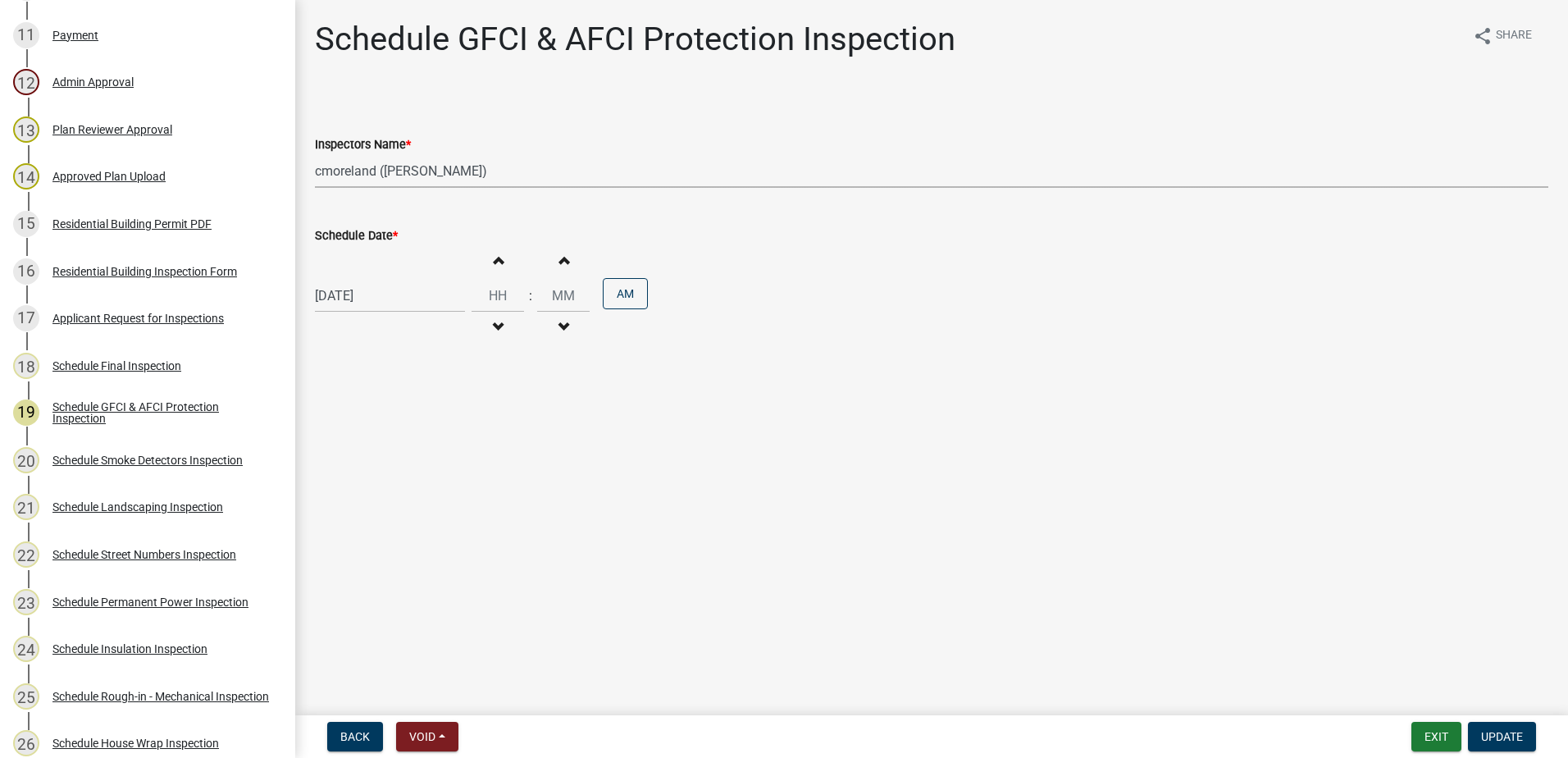
click at [545, 165] on select "Select Item... mrivera ([PERSON_NAME]) [PERSON_NAME] ([PERSON_NAME] ([PERSON_NA…" at bounding box center [932, 171] width 1233 height 33
select select "07642ab0-564c-47bb-824b-0ccf2da83593"
click at [315, 154] on select "Select Item... mrivera ([PERSON_NAME]) [PERSON_NAME] ([PERSON_NAME] ([PERSON_NA…" at bounding box center [932, 171] width 1233 height 33
click at [1494, 726] on button "Update" at bounding box center [1501, 736] width 68 height 29
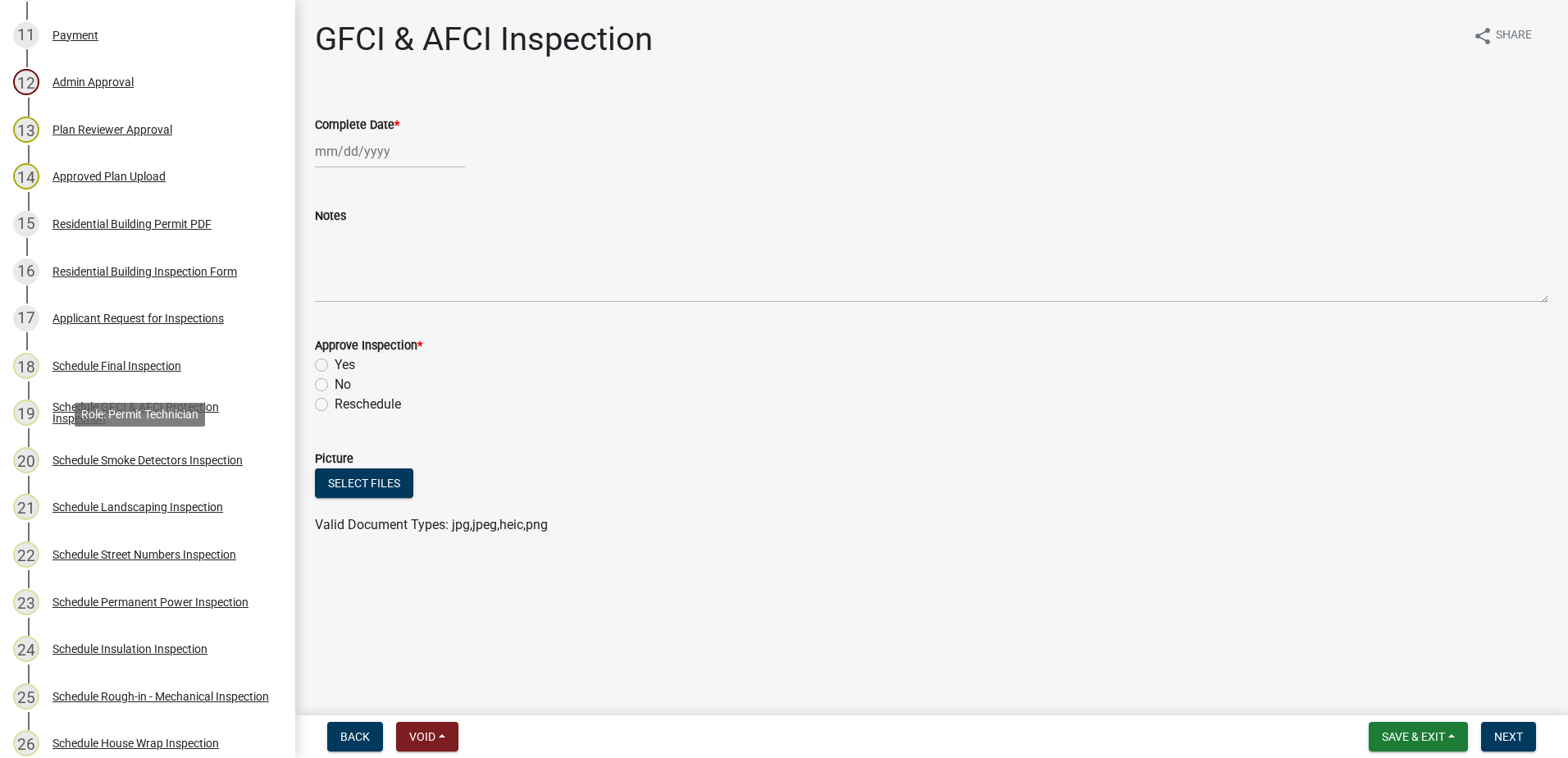
click at [157, 457] on div "Schedule Smoke Detectors Inspection" at bounding box center [147, 460] width 190 height 12
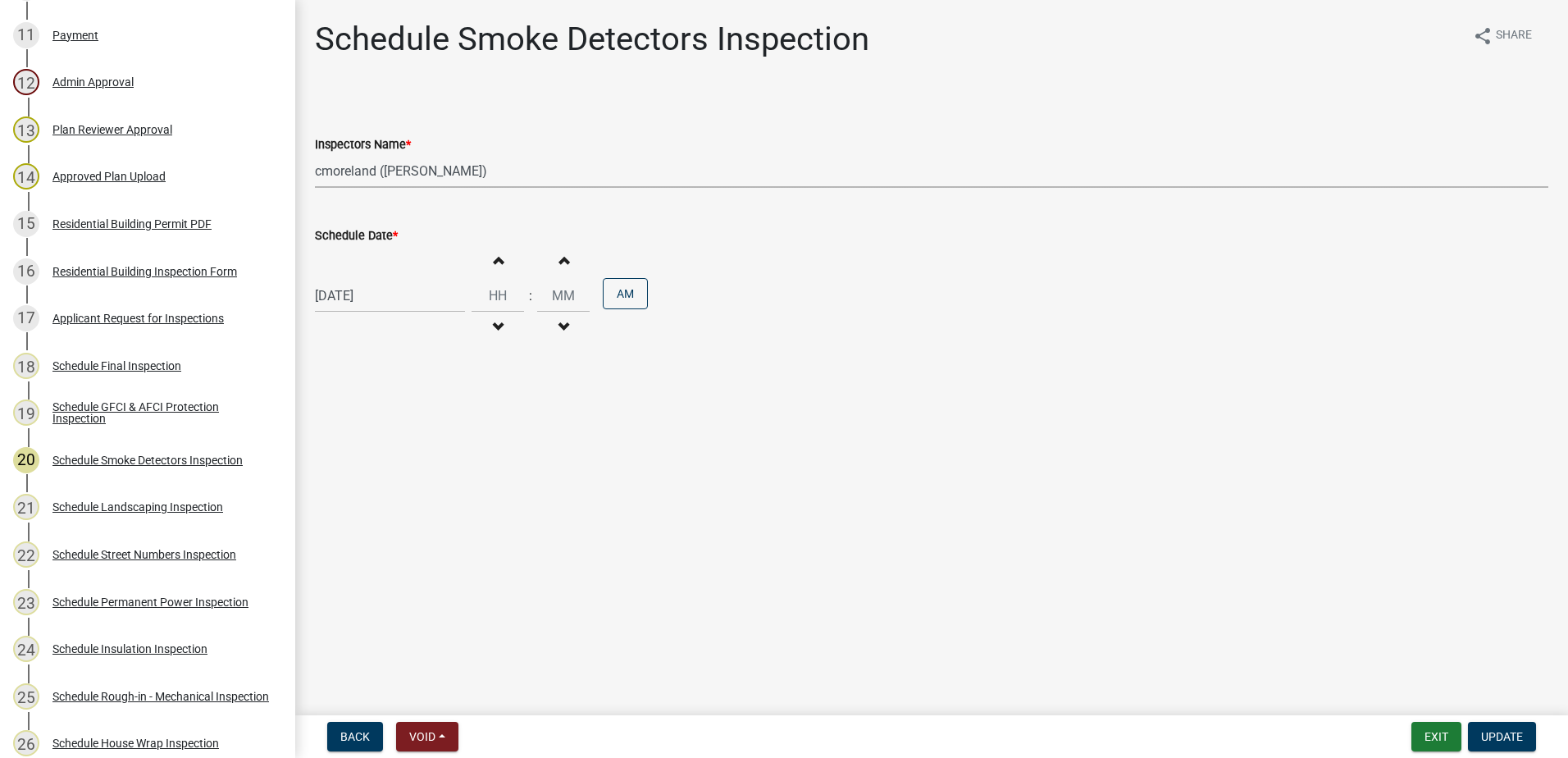
click at [499, 172] on select "Select Item... mrivera ([PERSON_NAME]) [PERSON_NAME] ([PERSON_NAME] ([PERSON_NA…" at bounding box center [932, 171] width 1233 height 33
select select "07642ab0-564c-47bb-824b-0ccf2da83593"
click at [315, 154] on select "Select Item... mrivera ([PERSON_NAME]) [PERSON_NAME] ([PERSON_NAME] ([PERSON_NA…" at bounding box center [932, 171] width 1233 height 33
click at [1496, 736] on span "Update" at bounding box center [1502, 736] width 42 height 13
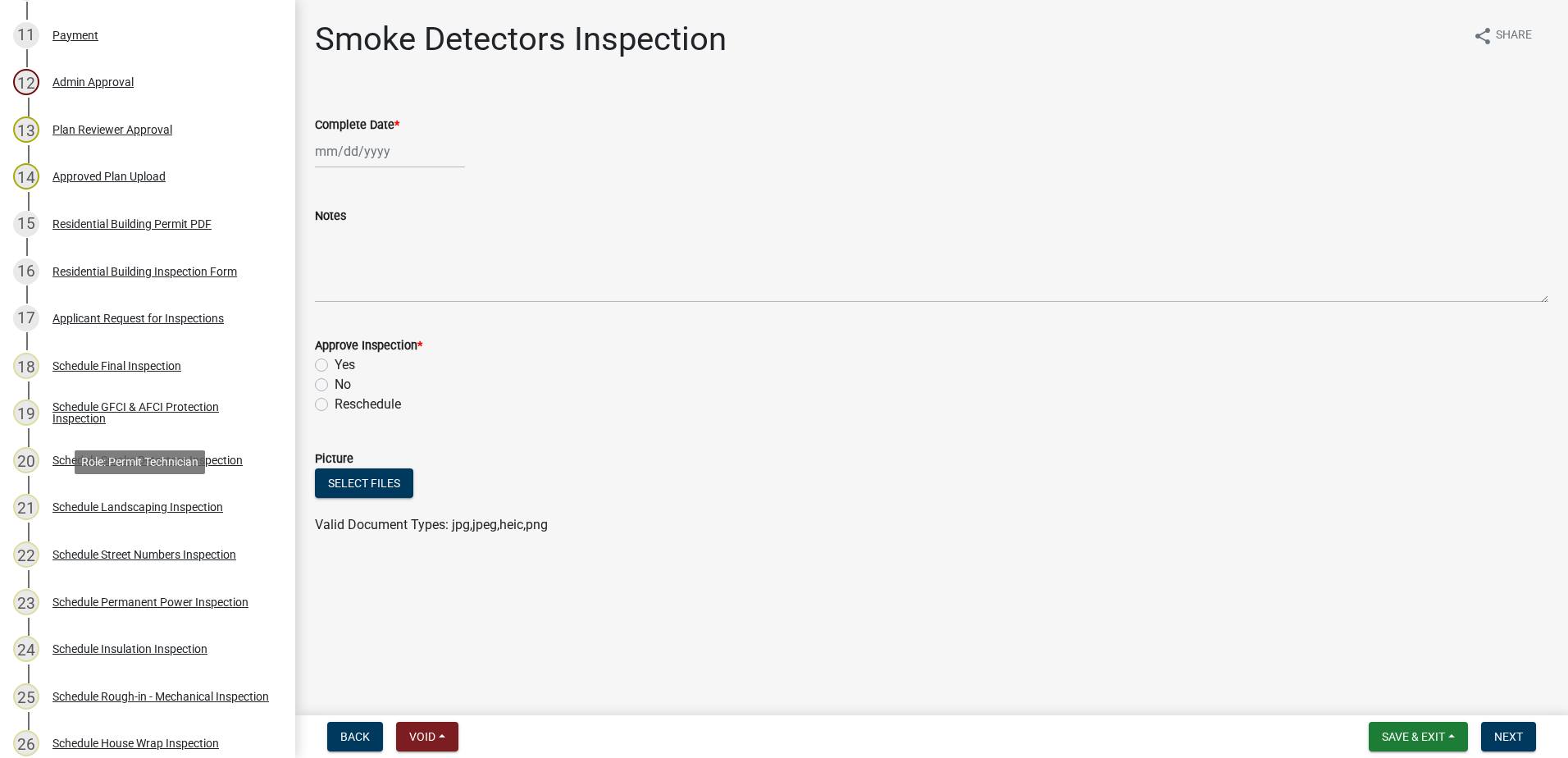
click at [160, 501] on div "Schedule Landscaping Inspection" at bounding box center [137, 507] width 171 height 12
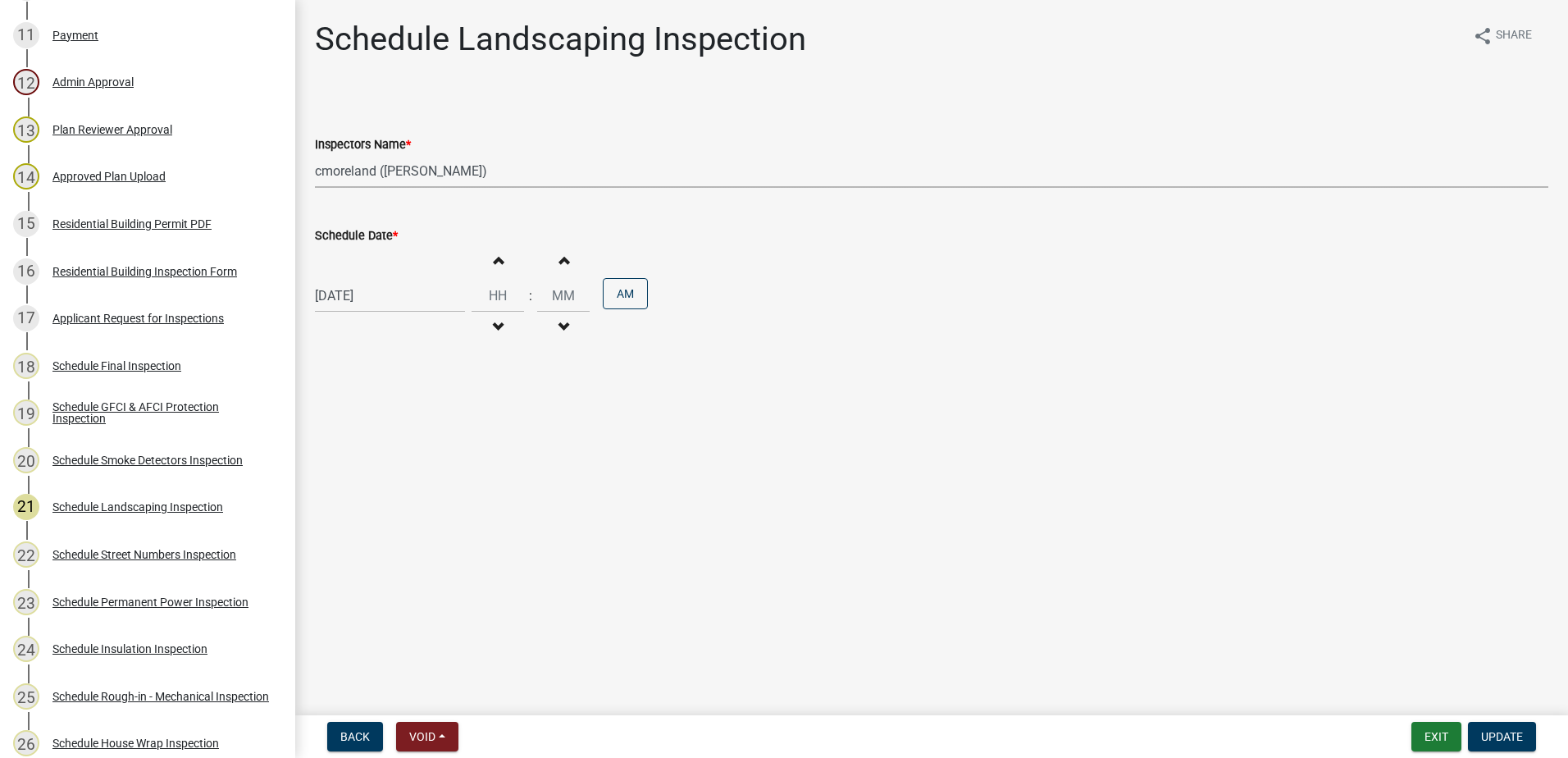
click at [527, 173] on select "Select Item... mrivera ([PERSON_NAME]) [PERSON_NAME] ([PERSON_NAME] ([PERSON_NA…" at bounding box center [932, 171] width 1233 height 33
select select "07642ab0-564c-47bb-824b-0ccf2da83593"
click at [315, 154] on select "Select Item... mrivera ([PERSON_NAME]) [PERSON_NAME] ([PERSON_NAME] ([PERSON_NA…" at bounding box center [932, 171] width 1233 height 33
click at [1518, 731] on span "Update" at bounding box center [1502, 736] width 42 height 13
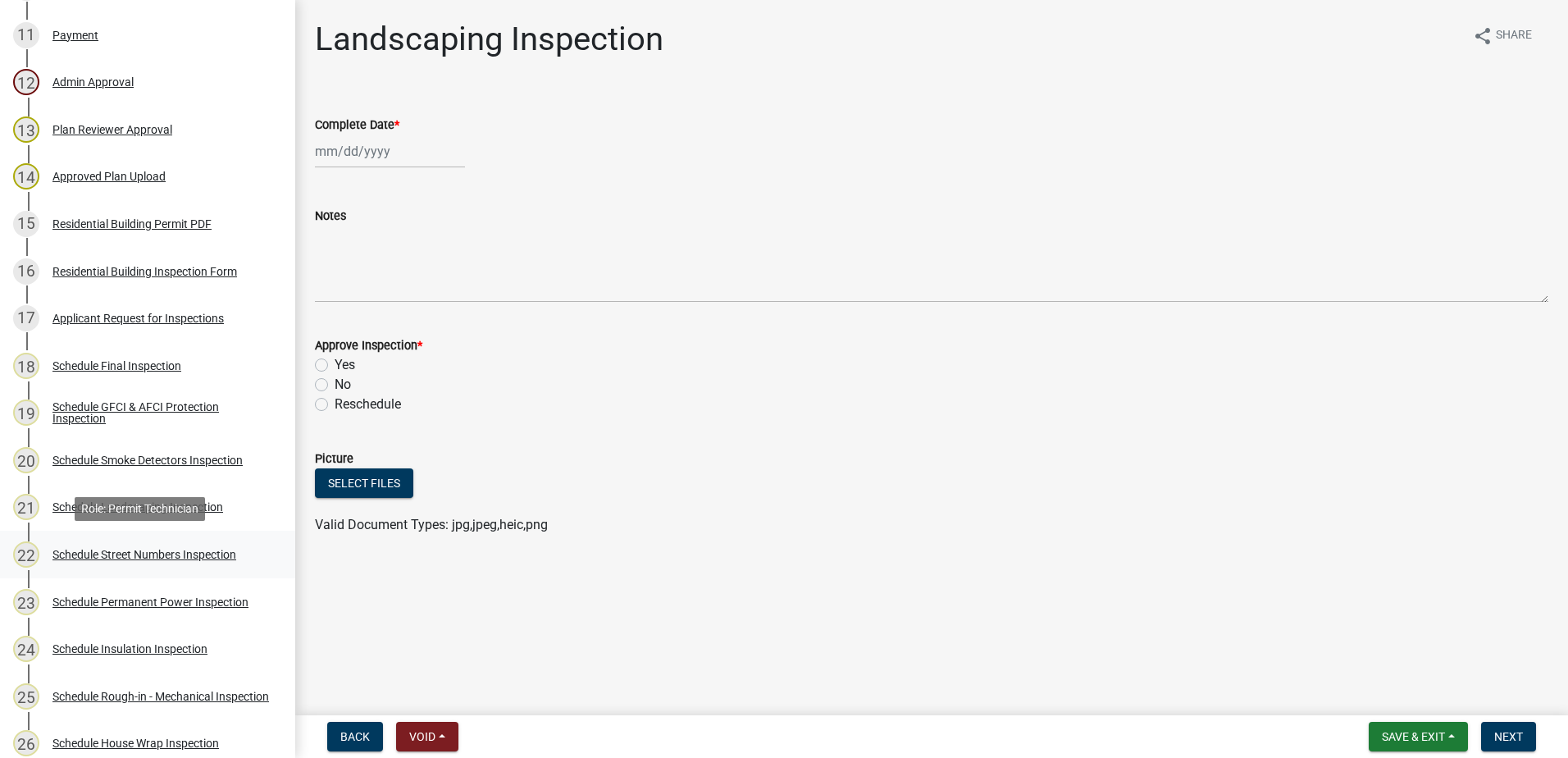
click at [148, 550] on div "Schedule Street Numbers Inspection" at bounding box center [143, 555] width 184 height 12
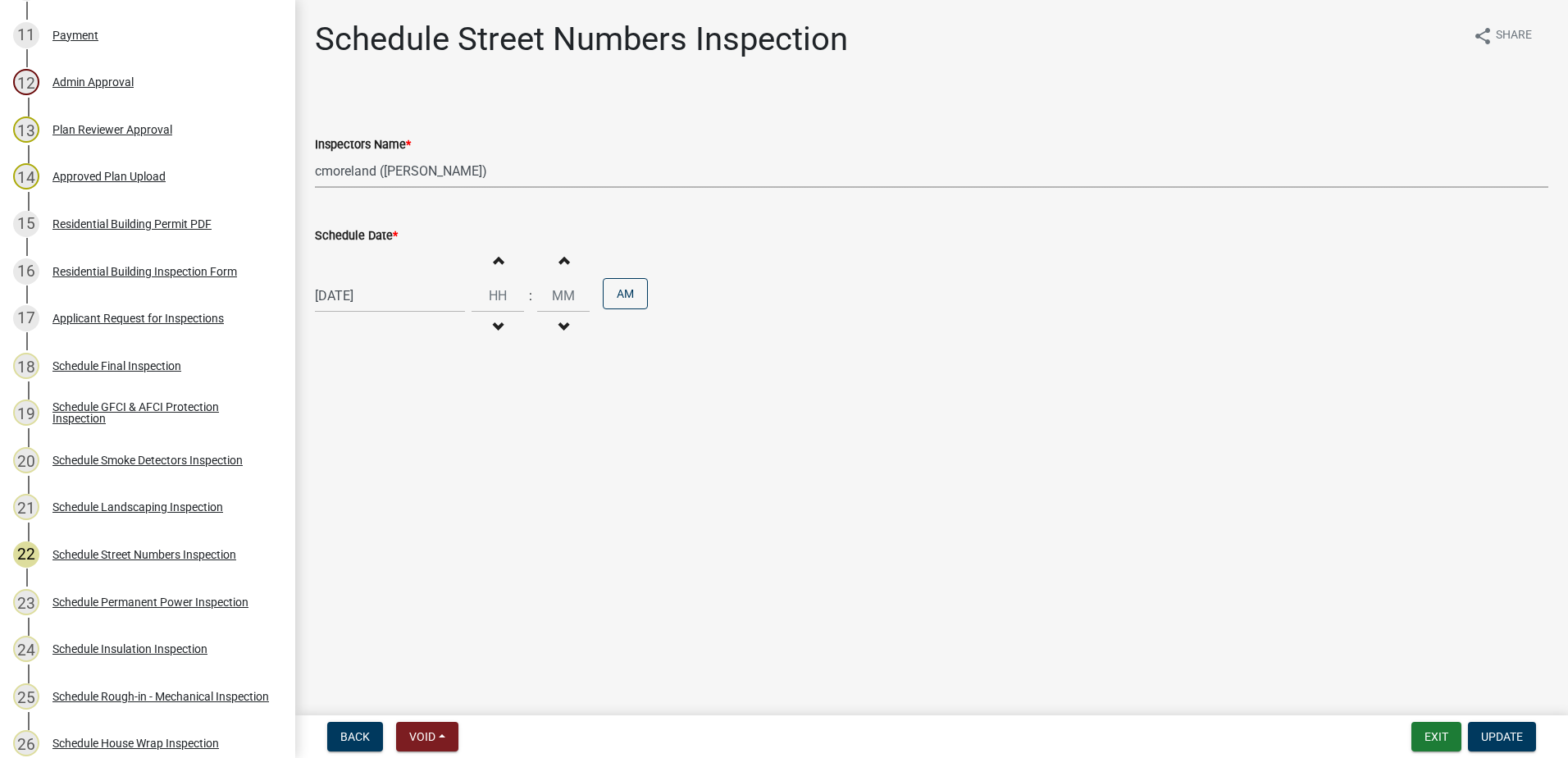
click at [493, 173] on select "Select Item... mrivera ([PERSON_NAME]) [PERSON_NAME] ([PERSON_NAME] ([PERSON_NA…" at bounding box center [932, 171] width 1233 height 33
select select "07642ab0-564c-47bb-824b-0ccf2da83593"
click at [315, 154] on select "Select Item... mrivera ([PERSON_NAME]) [PERSON_NAME] ([PERSON_NAME] ([PERSON_NA…" at bounding box center [932, 171] width 1233 height 33
click at [1487, 731] on span "Update" at bounding box center [1502, 736] width 42 height 13
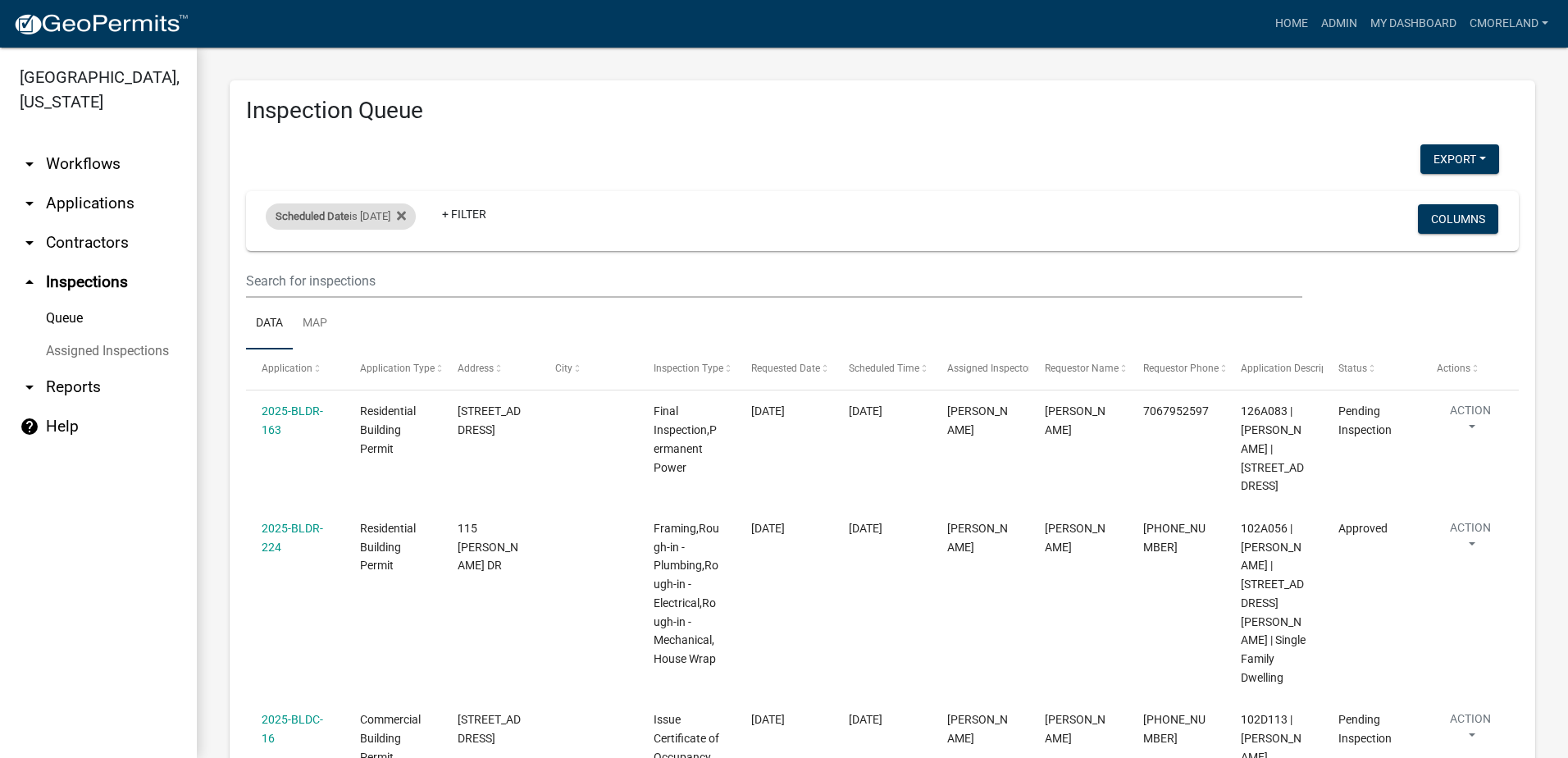
click at [416, 208] on div "Scheduled Date is [DATE]" at bounding box center [341, 216] width 150 height 27
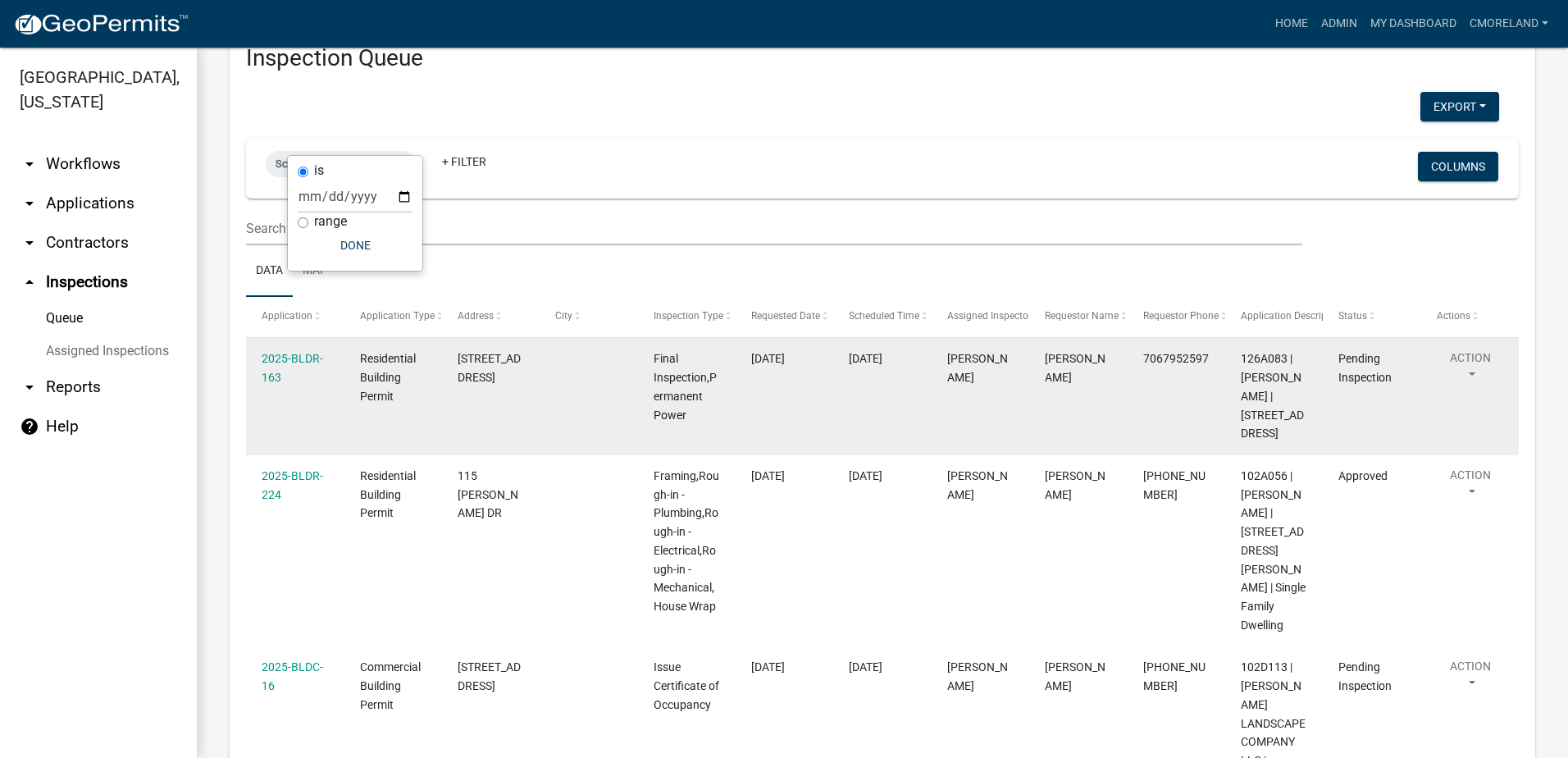
scroll to position [82, 0]
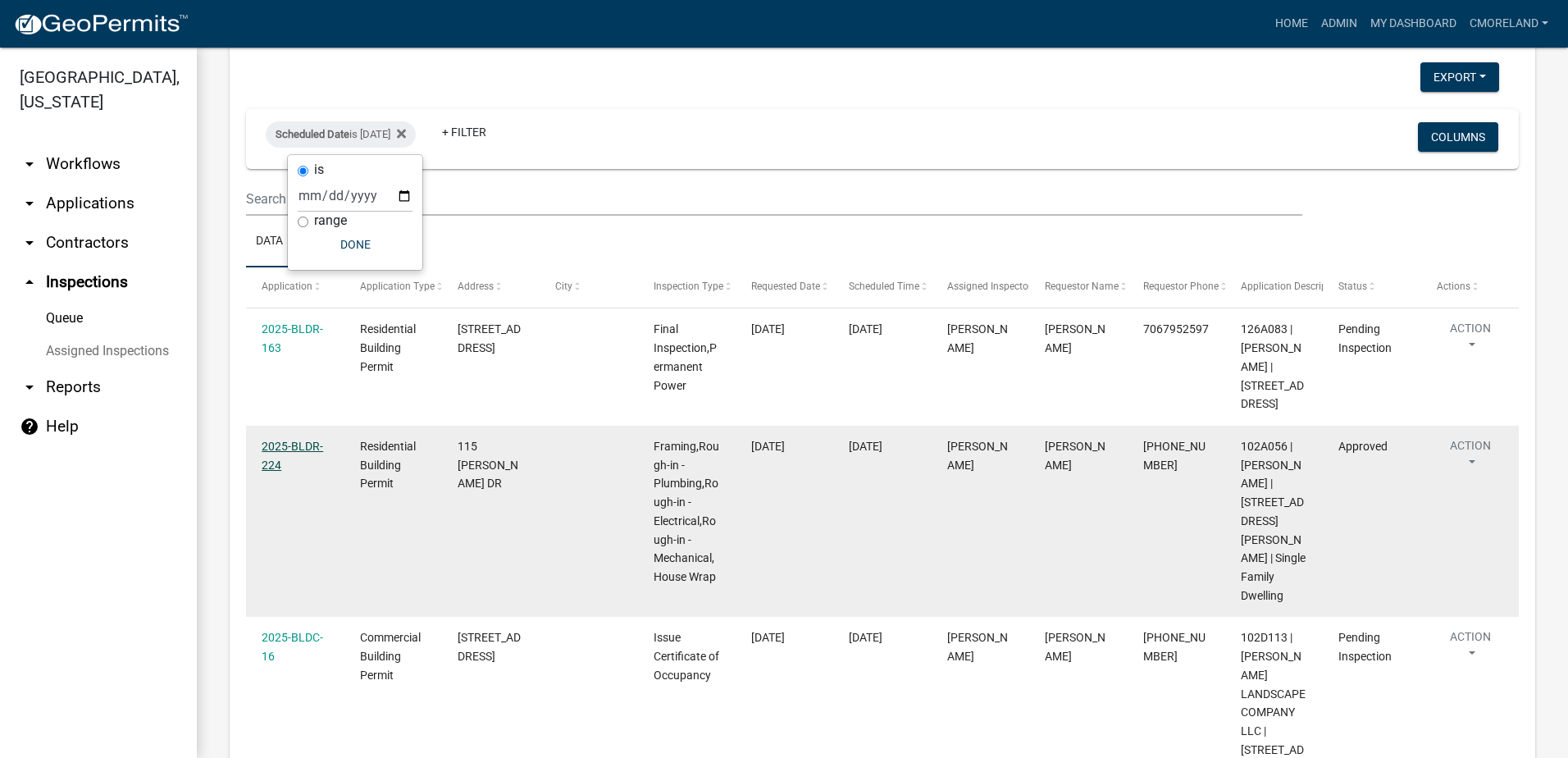
click at [300, 446] on link "2025-BLDR-224" at bounding box center [292, 456] width 62 height 32
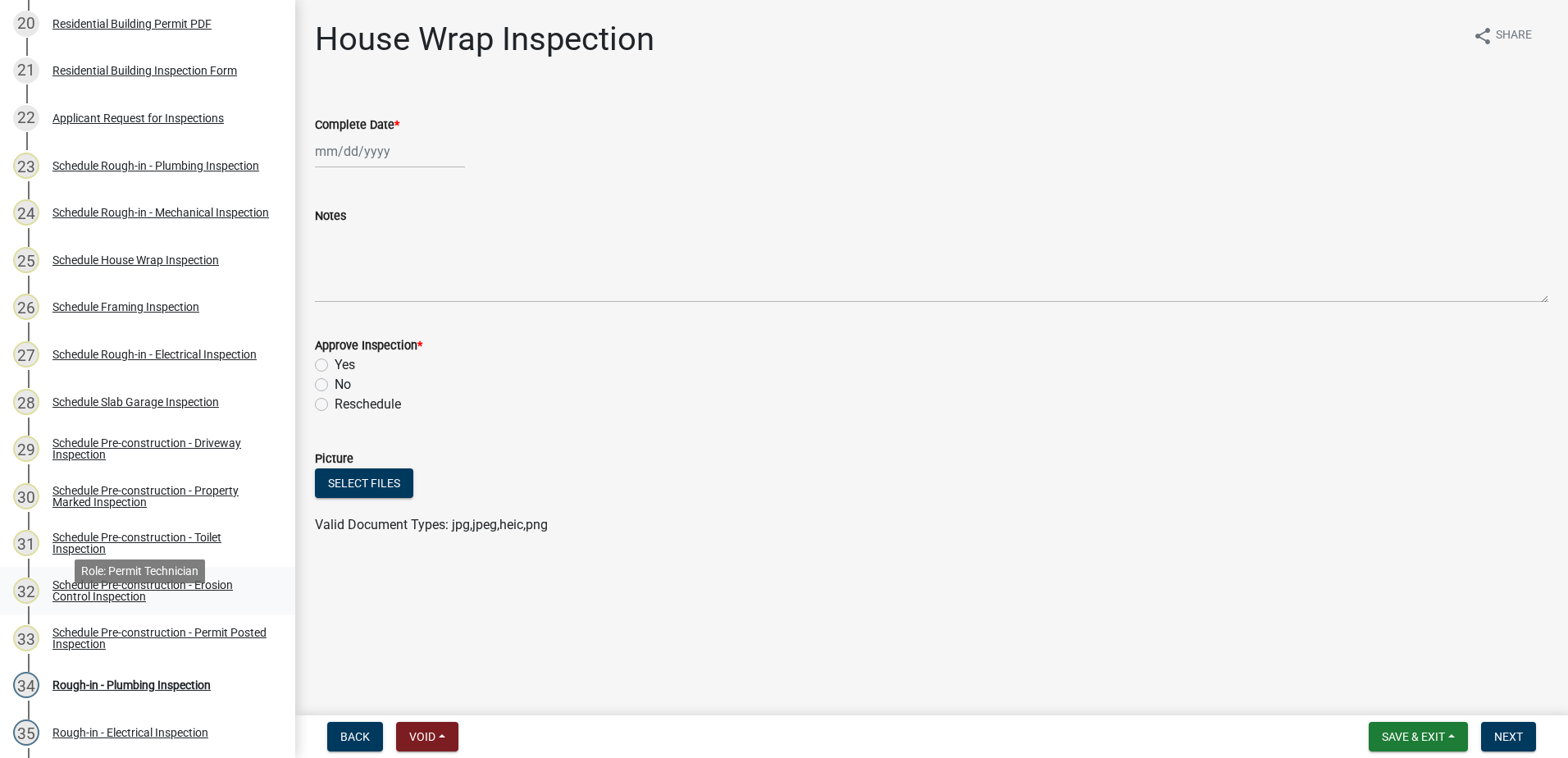
scroll to position [1149, 0]
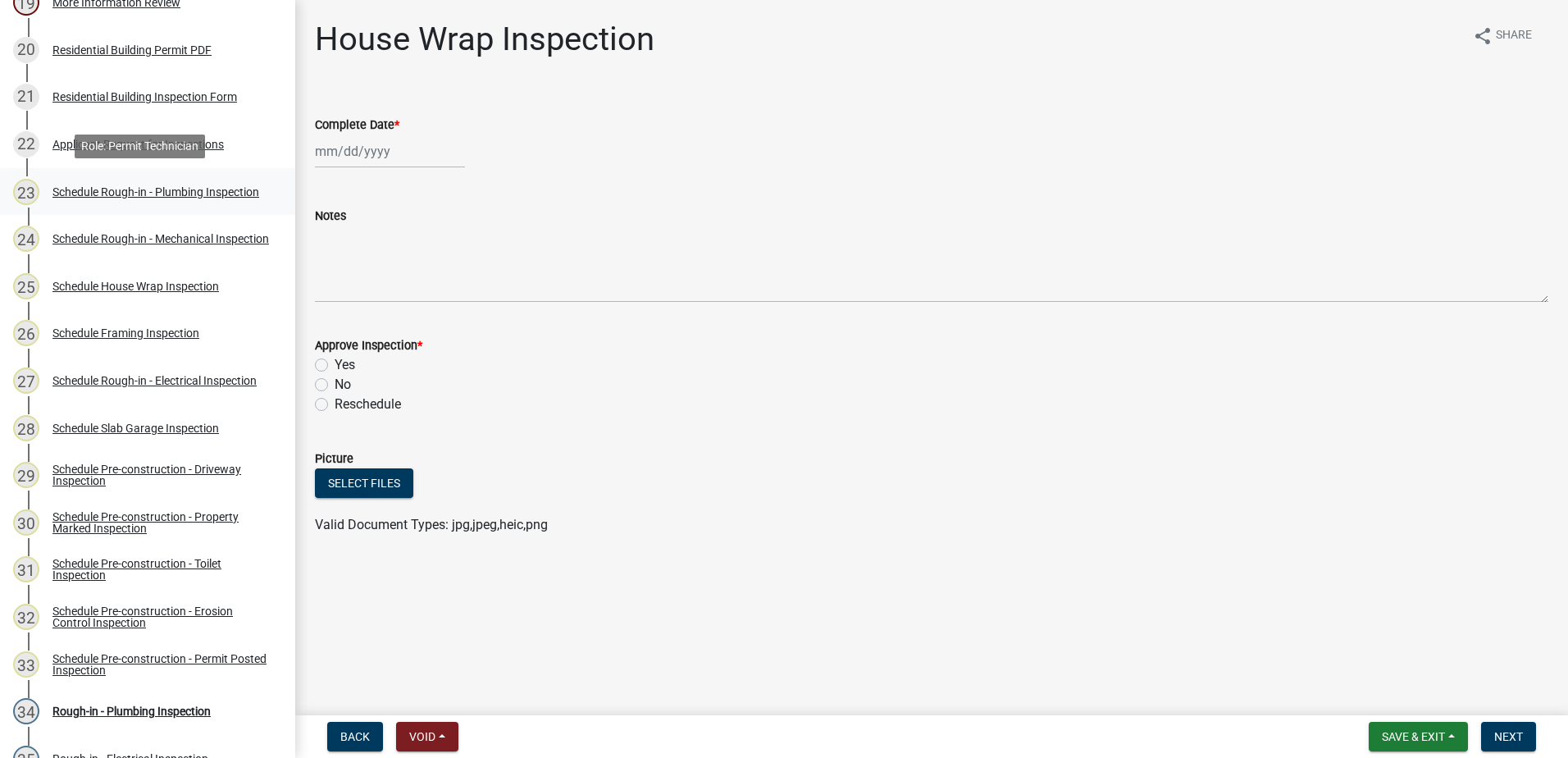
click at [128, 187] on div "Schedule Rough-in - Plumbing Inspection" at bounding box center [155, 192] width 207 height 12
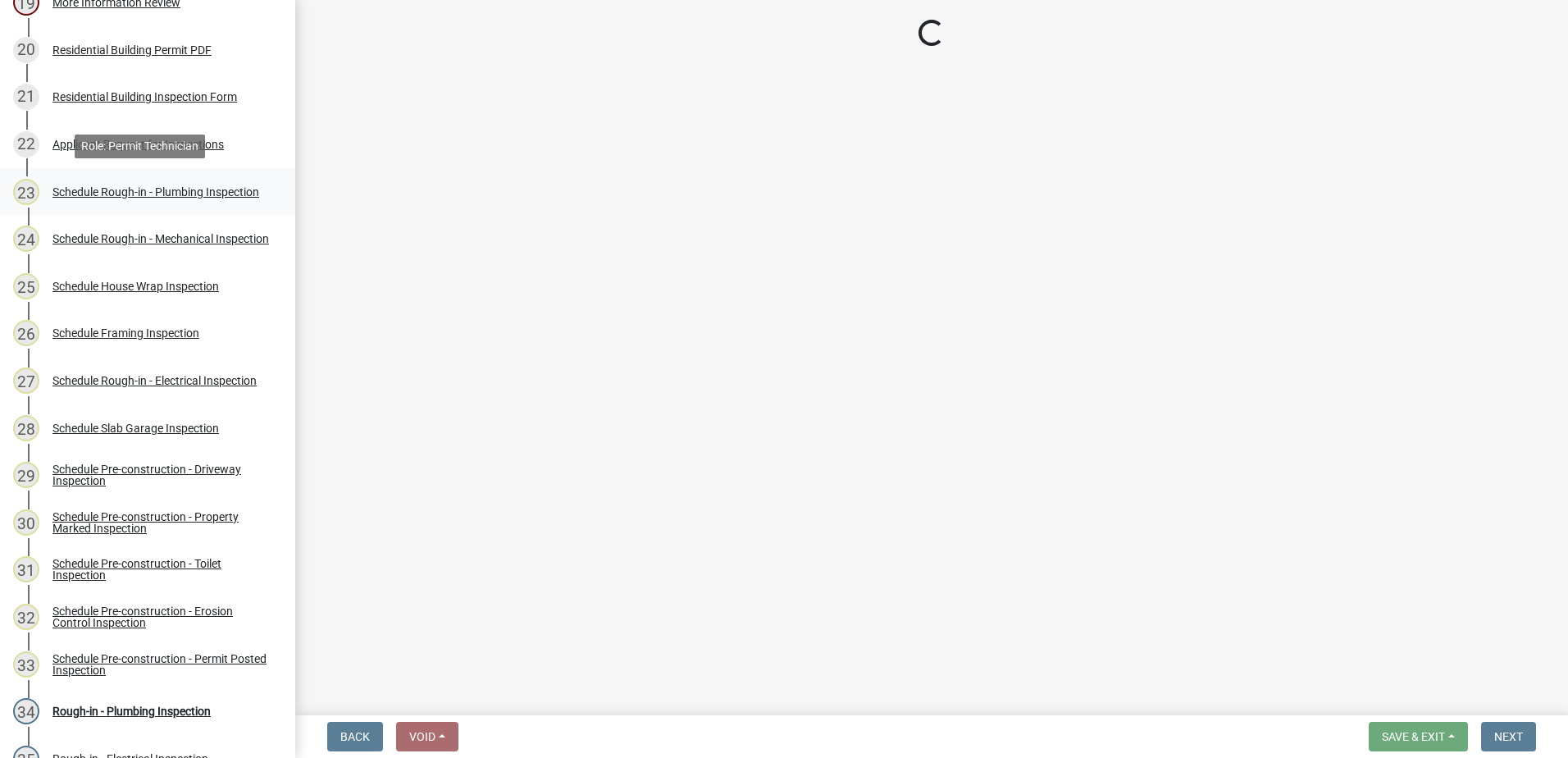
select select "07642ab0-564c-47bb-824b-0ccf2da83593"
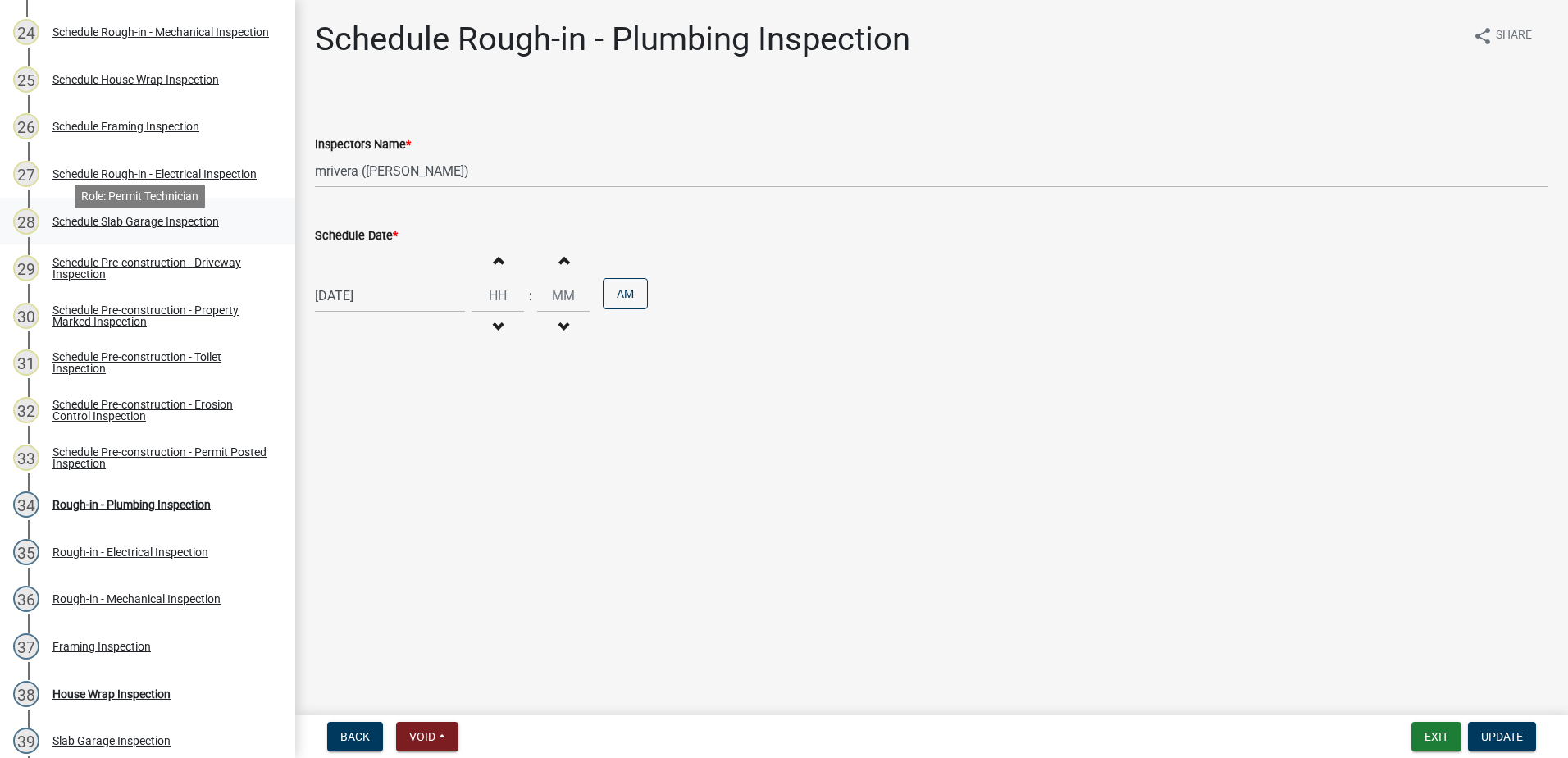
scroll to position [1394, 0]
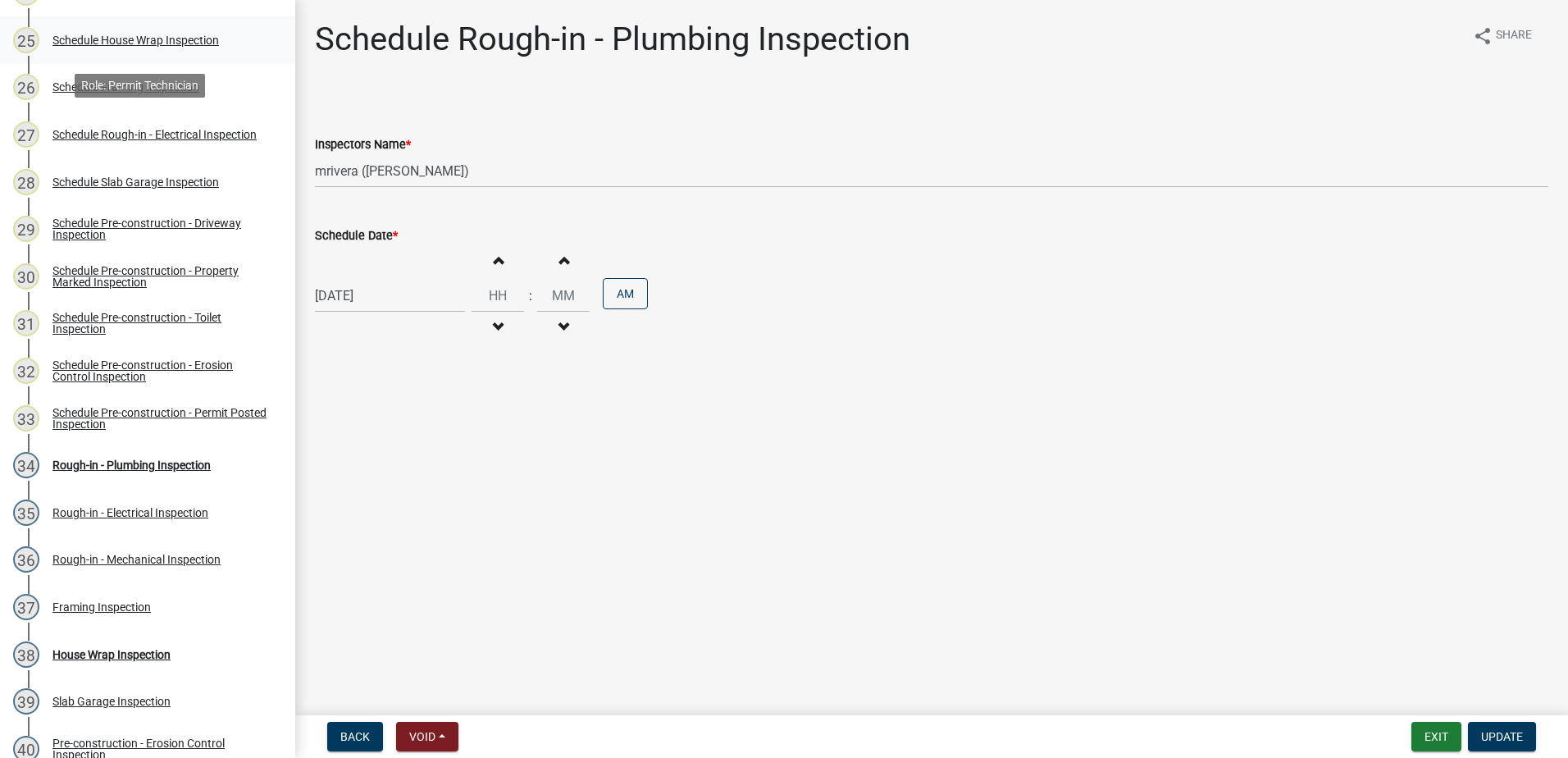
click at [97, 41] on div "Schedule House Wrap Inspection" at bounding box center [135, 40] width 167 height 12
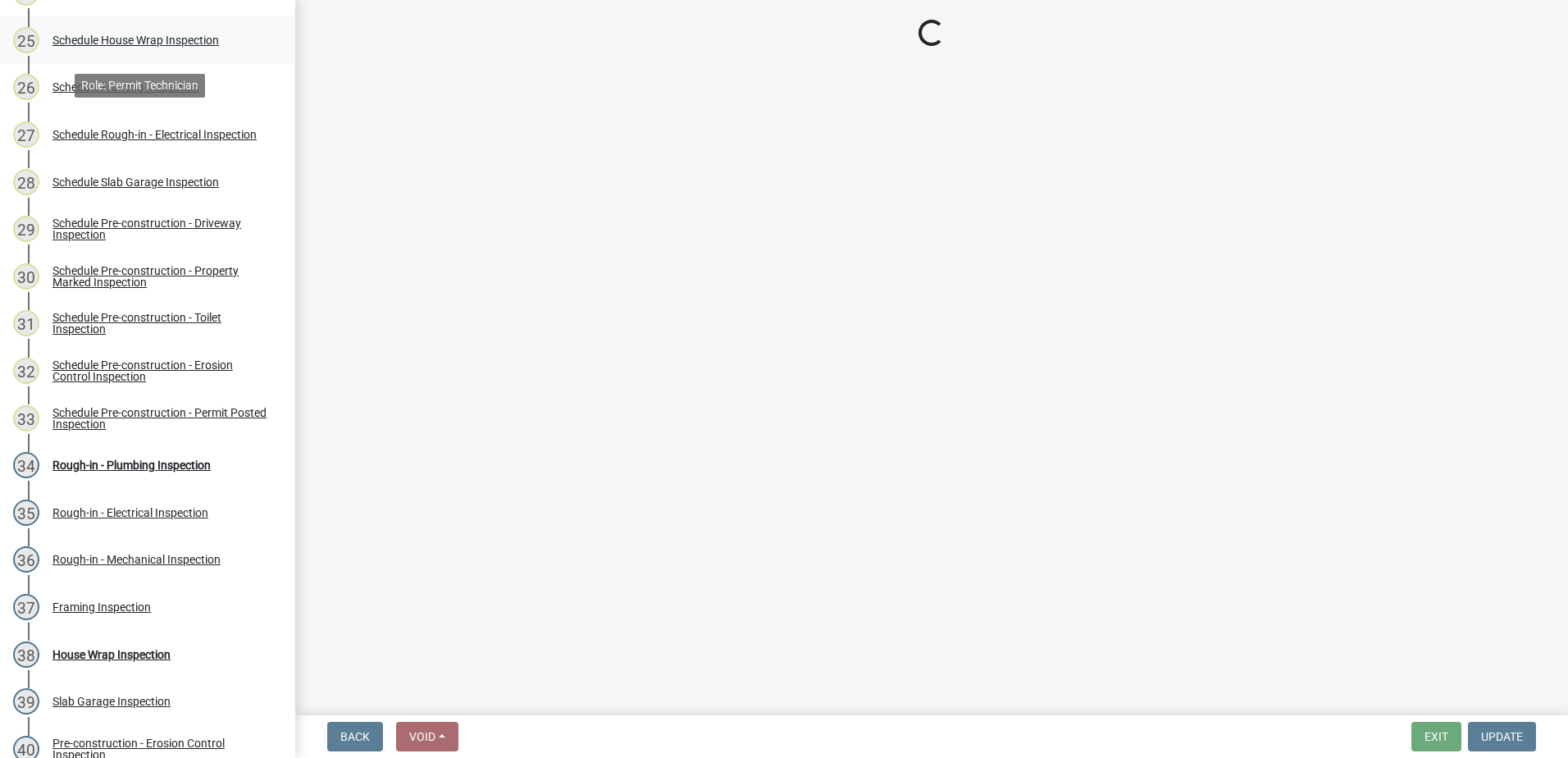
select select "07642ab0-564c-47bb-824b-0ccf2da83593"
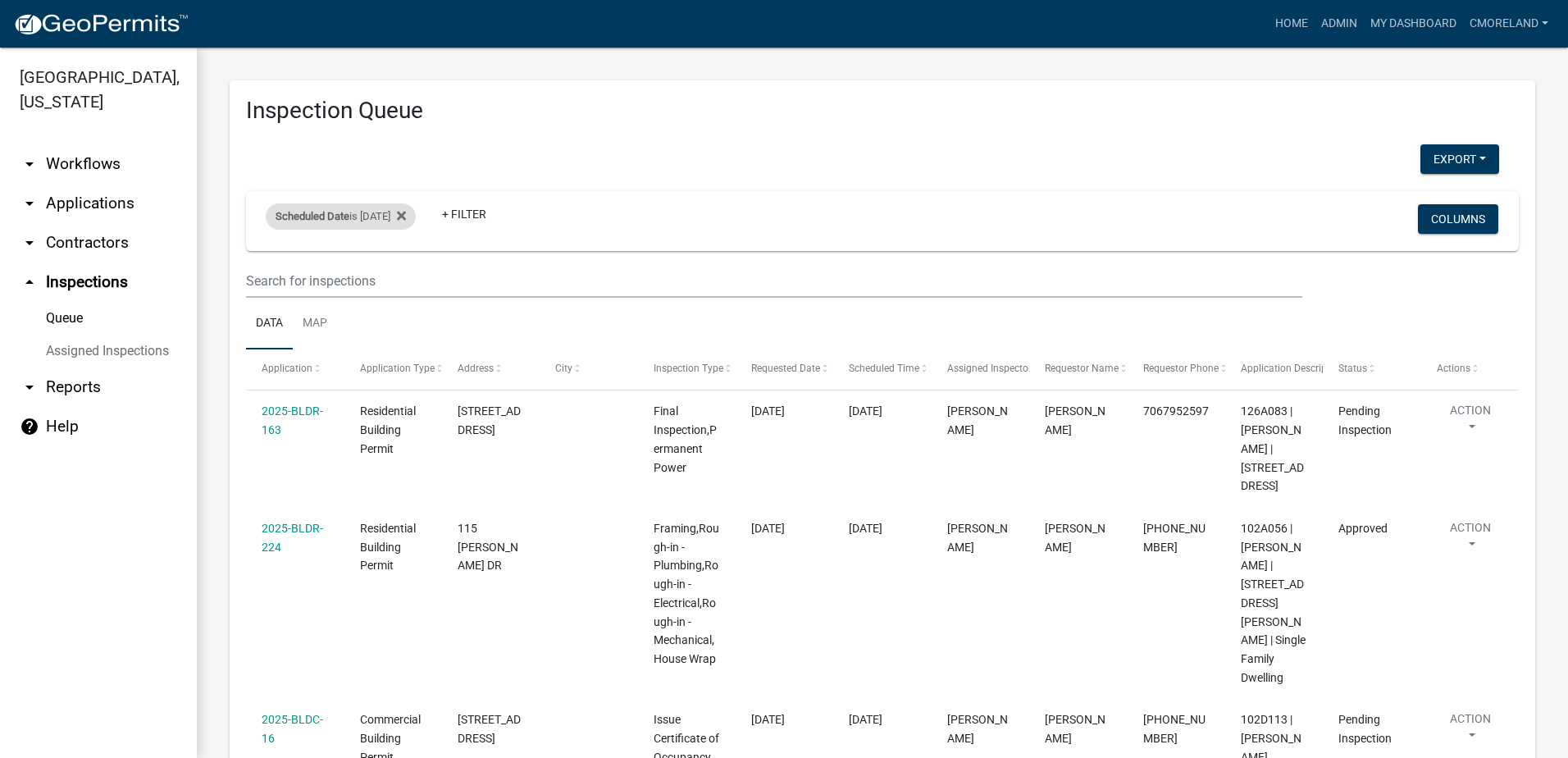
click at [416, 214] on div "Scheduled Date is [DATE]" at bounding box center [341, 216] width 150 height 27
click at [406, 210] on icon at bounding box center [401, 215] width 9 height 13
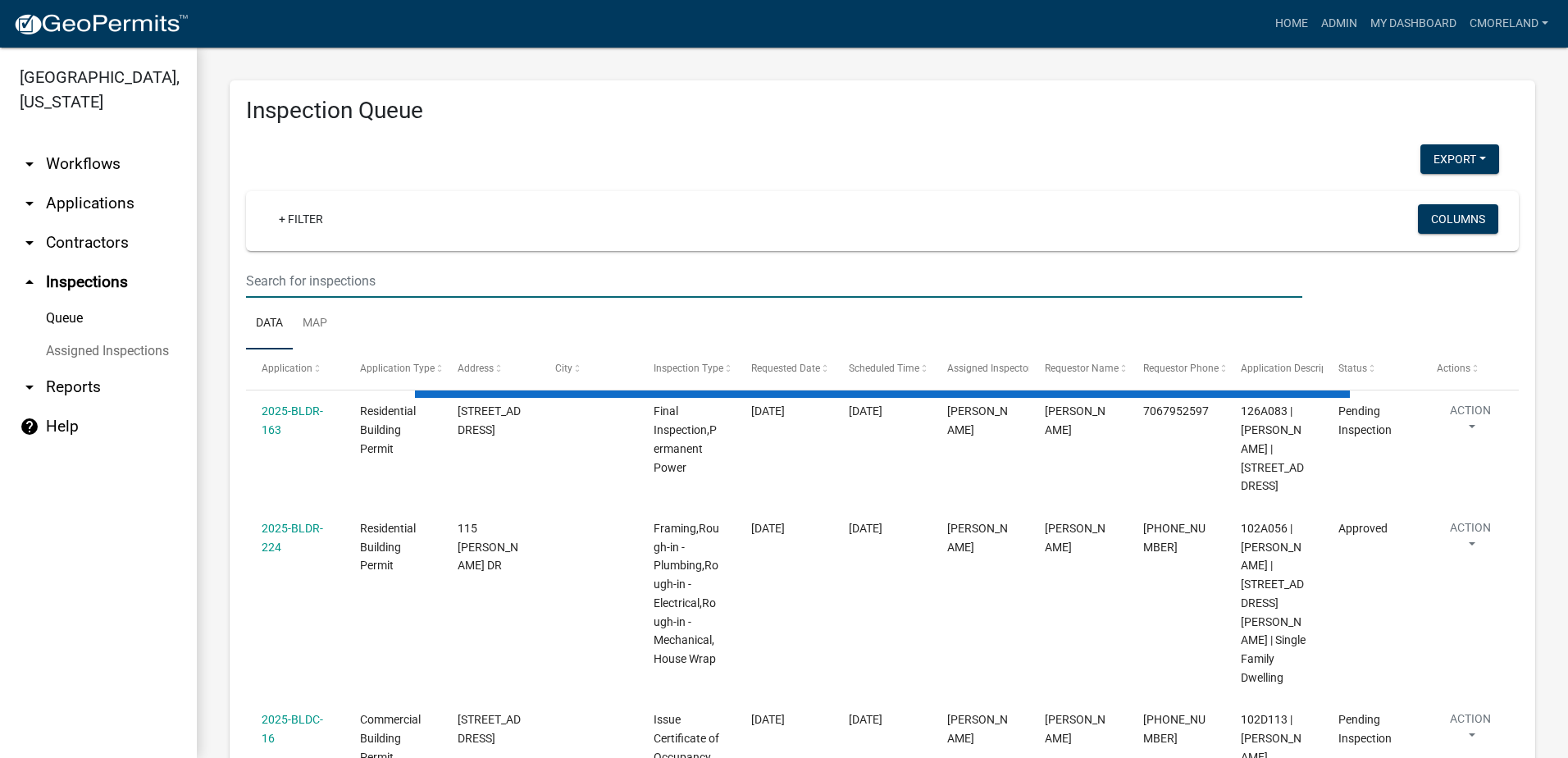
click at [299, 285] on input "text" at bounding box center [775, 281] width 1056 height 33
select select "2: 50"
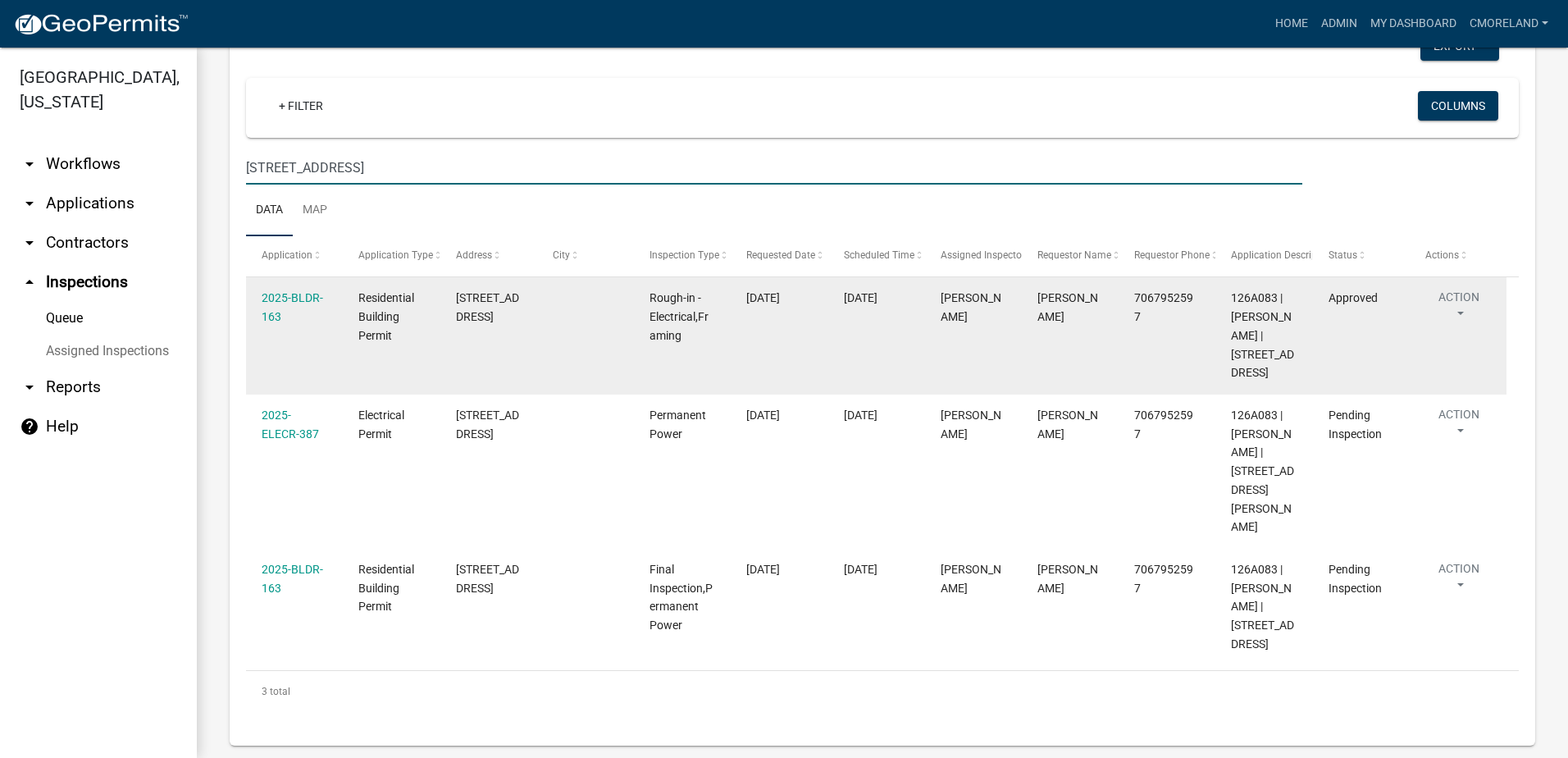
scroll to position [115, 0]
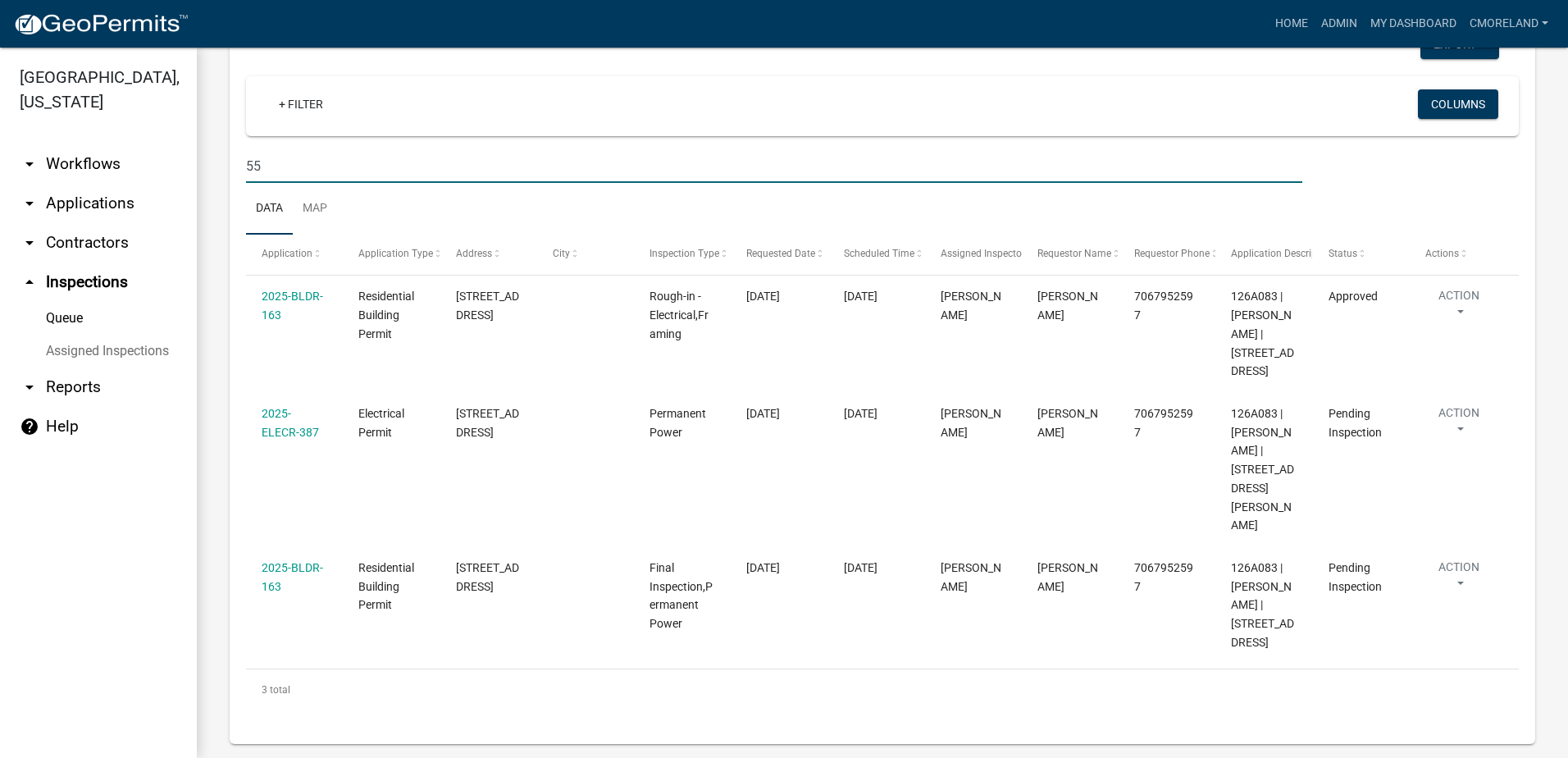
type input "5"
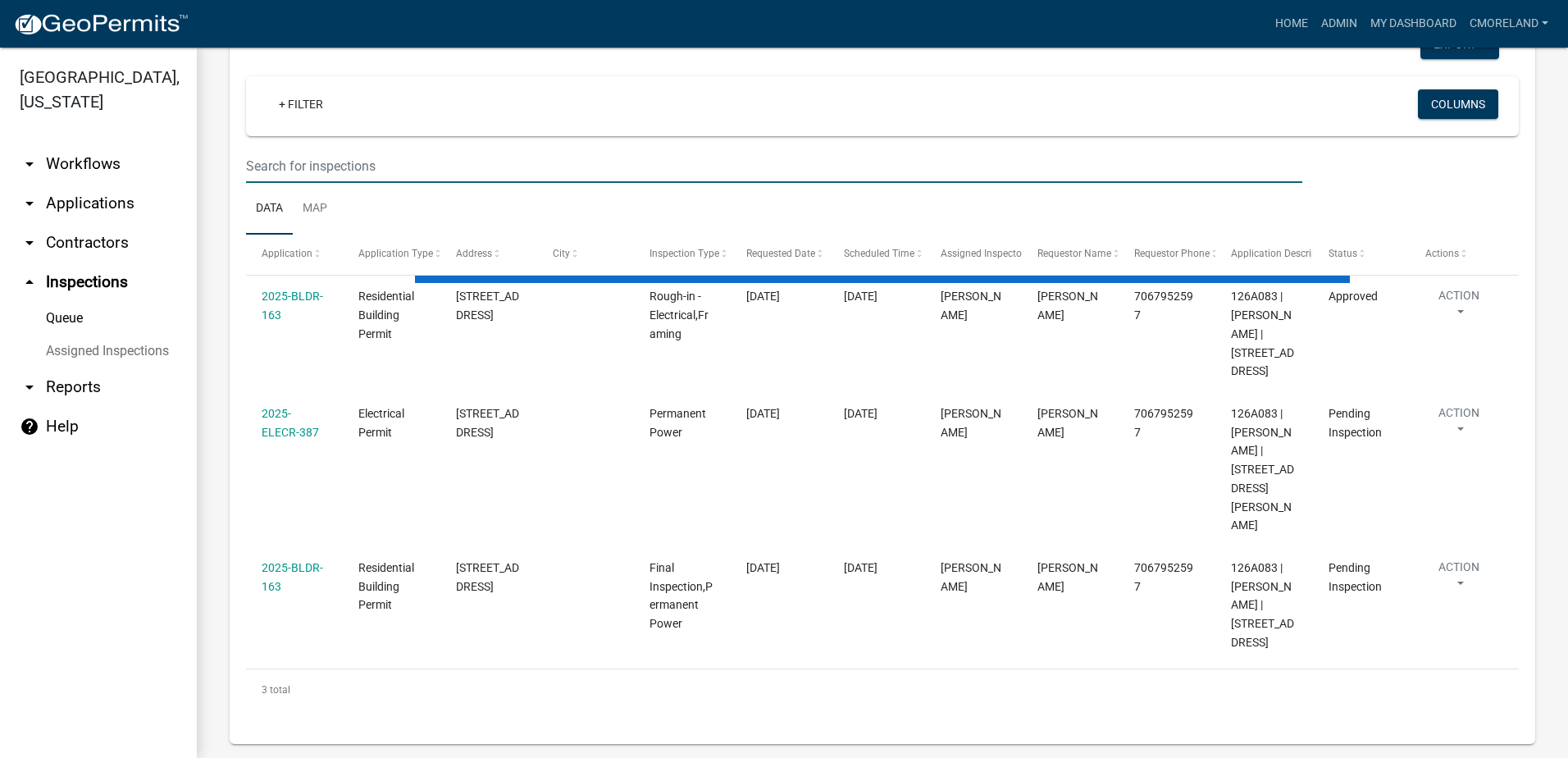
select select "2: 50"
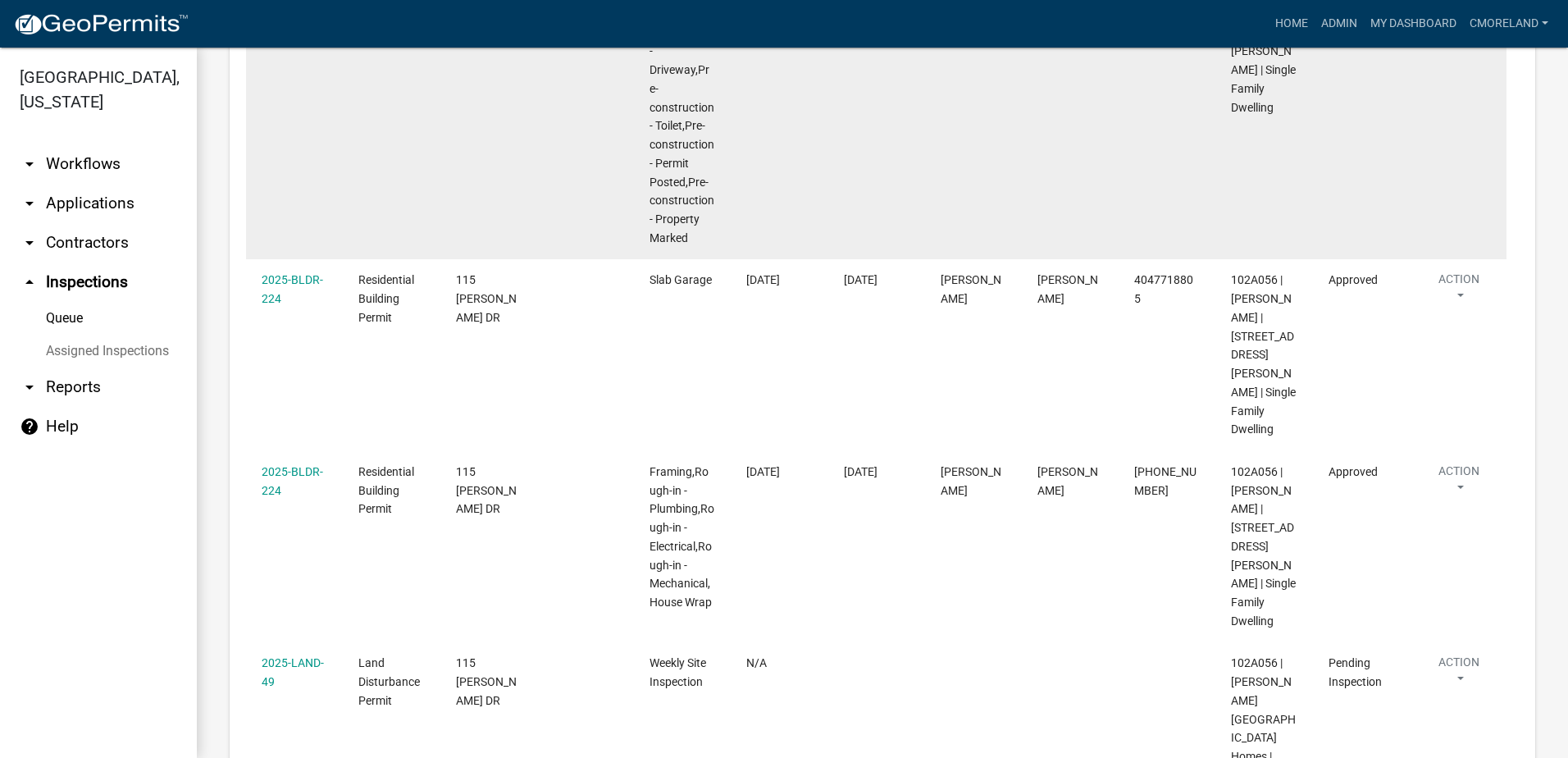
scroll to position [666, 0]
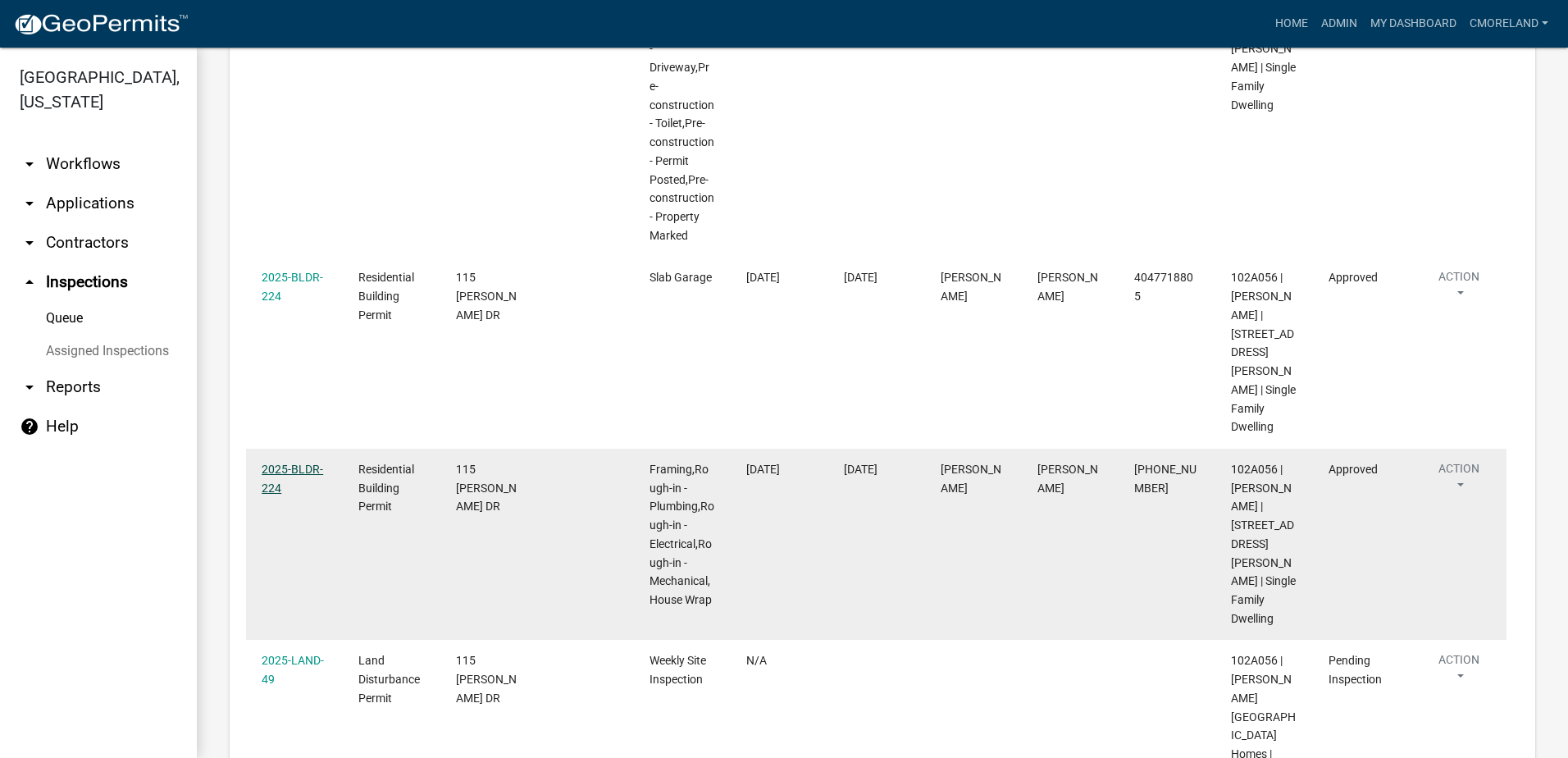
type input "115 [PERSON_NAME]"
click at [290, 462] on link "2025-BLDR-224" at bounding box center [292, 478] width 62 height 32
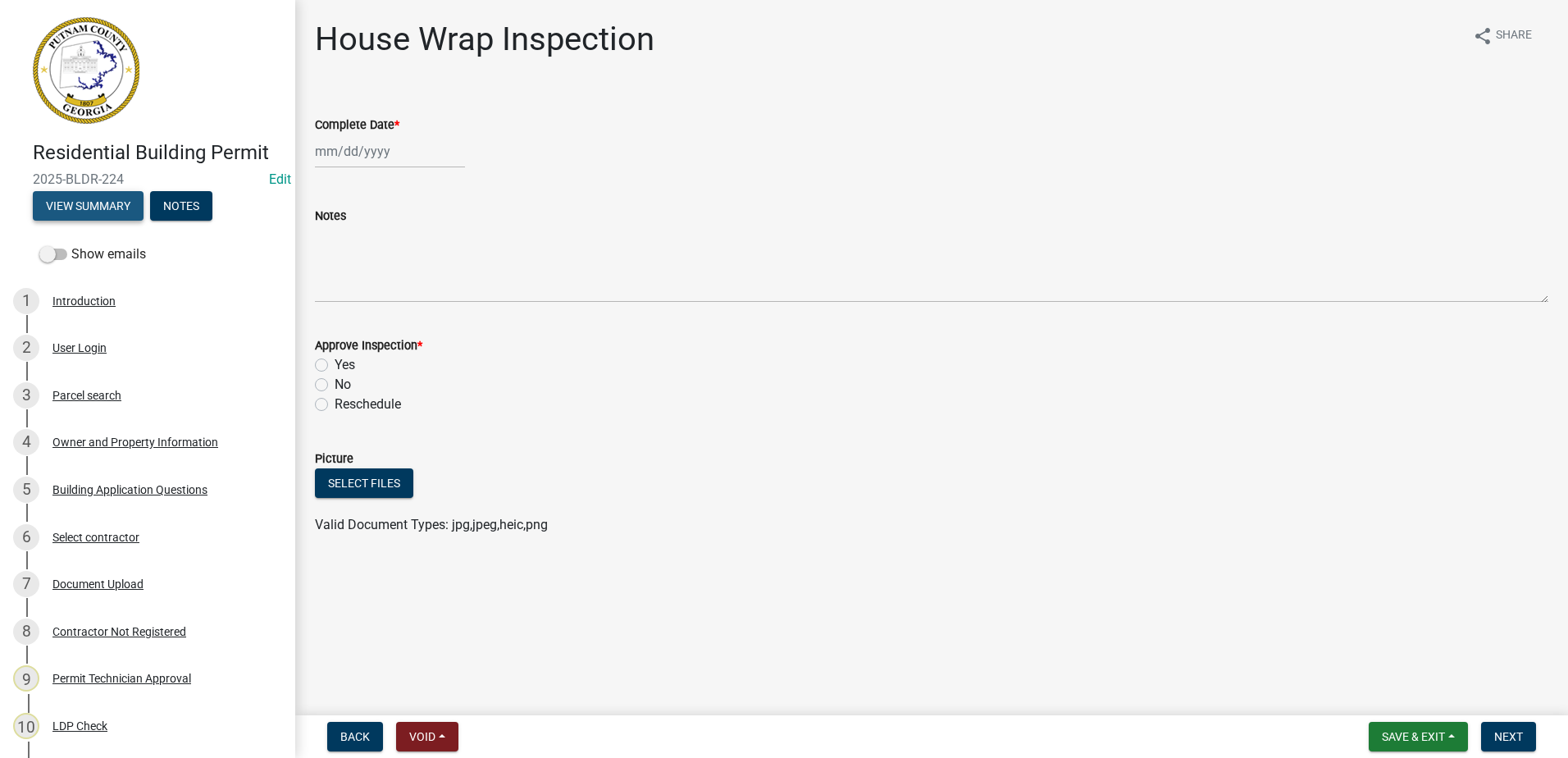
click at [106, 203] on button "View Summary" at bounding box center [87, 206] width 111 height 29
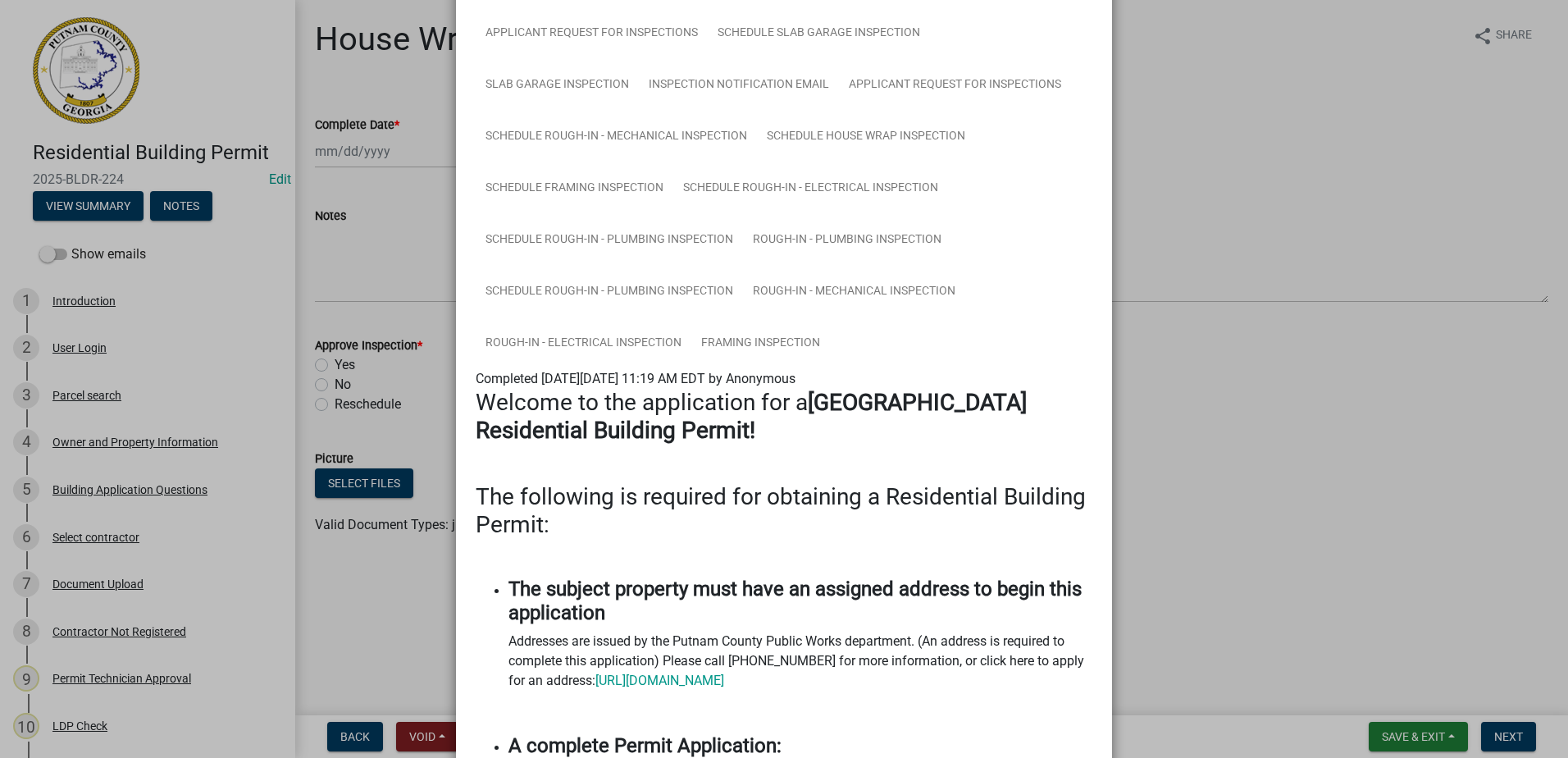
scroll to position [1313, 0]
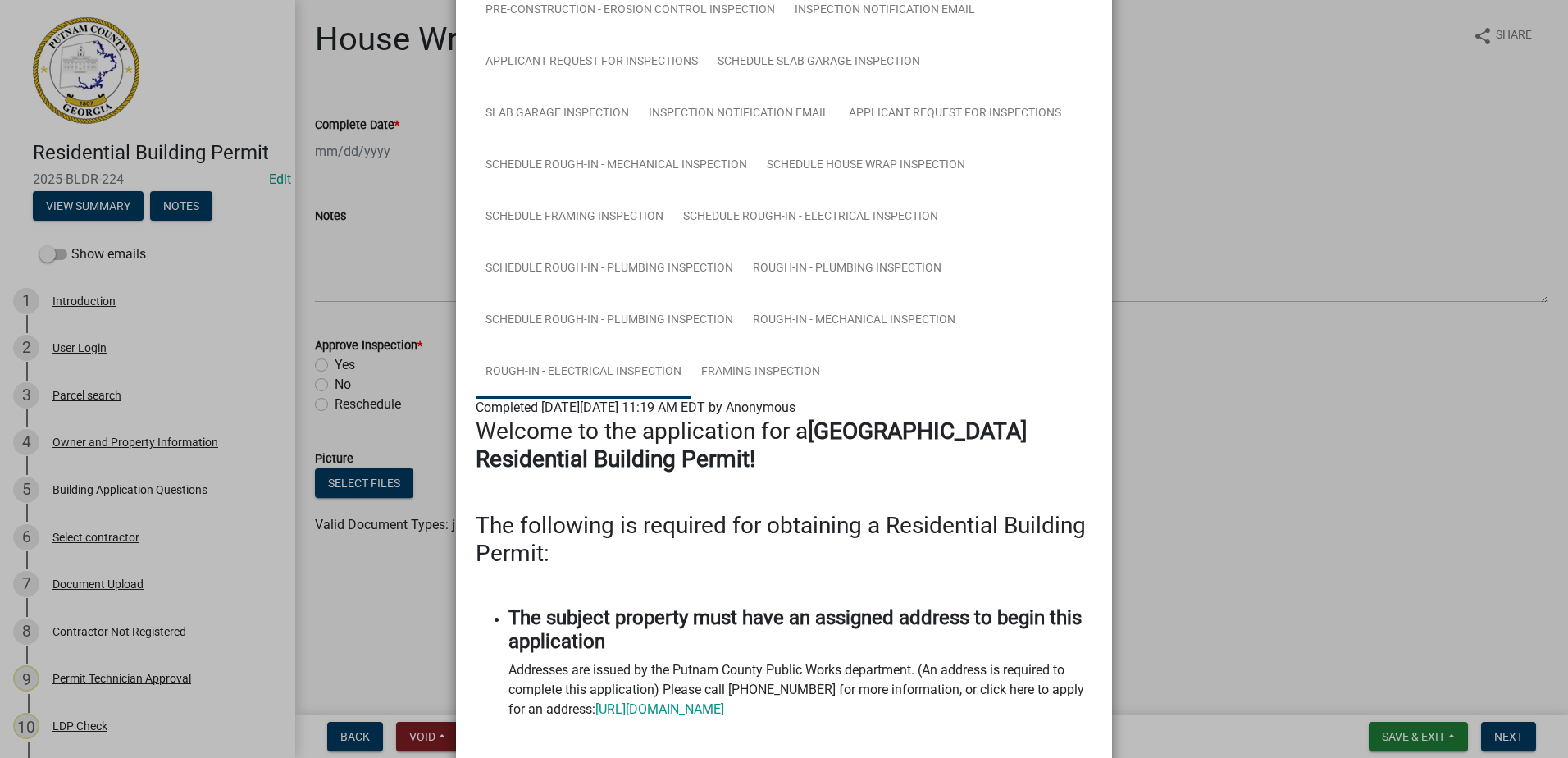
click at [601, 366] on link "Rough-in - Electrical Inspection" at bounding box center [584, 372] width 216 height 52
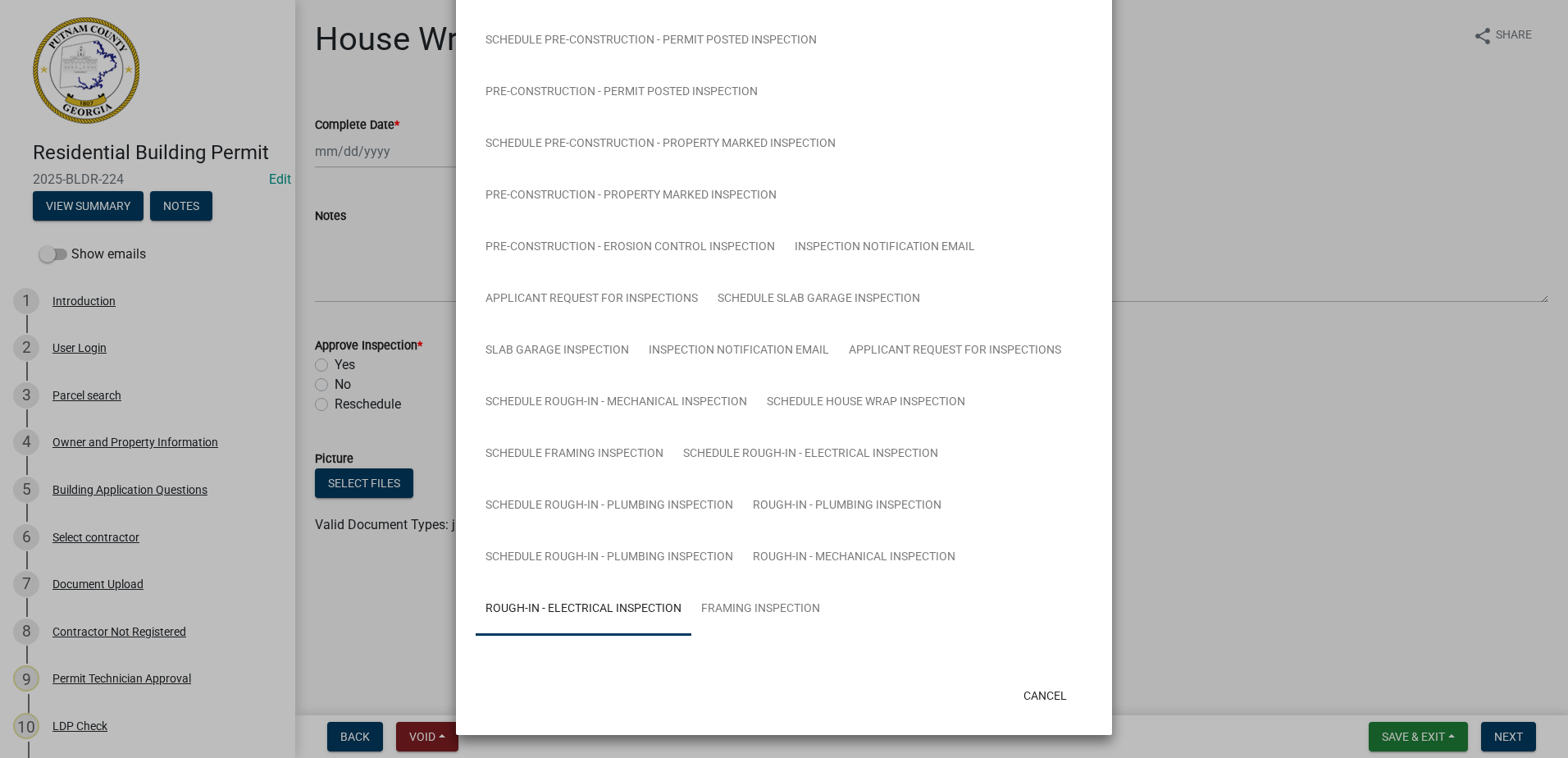
scroll to position [1124, 0]
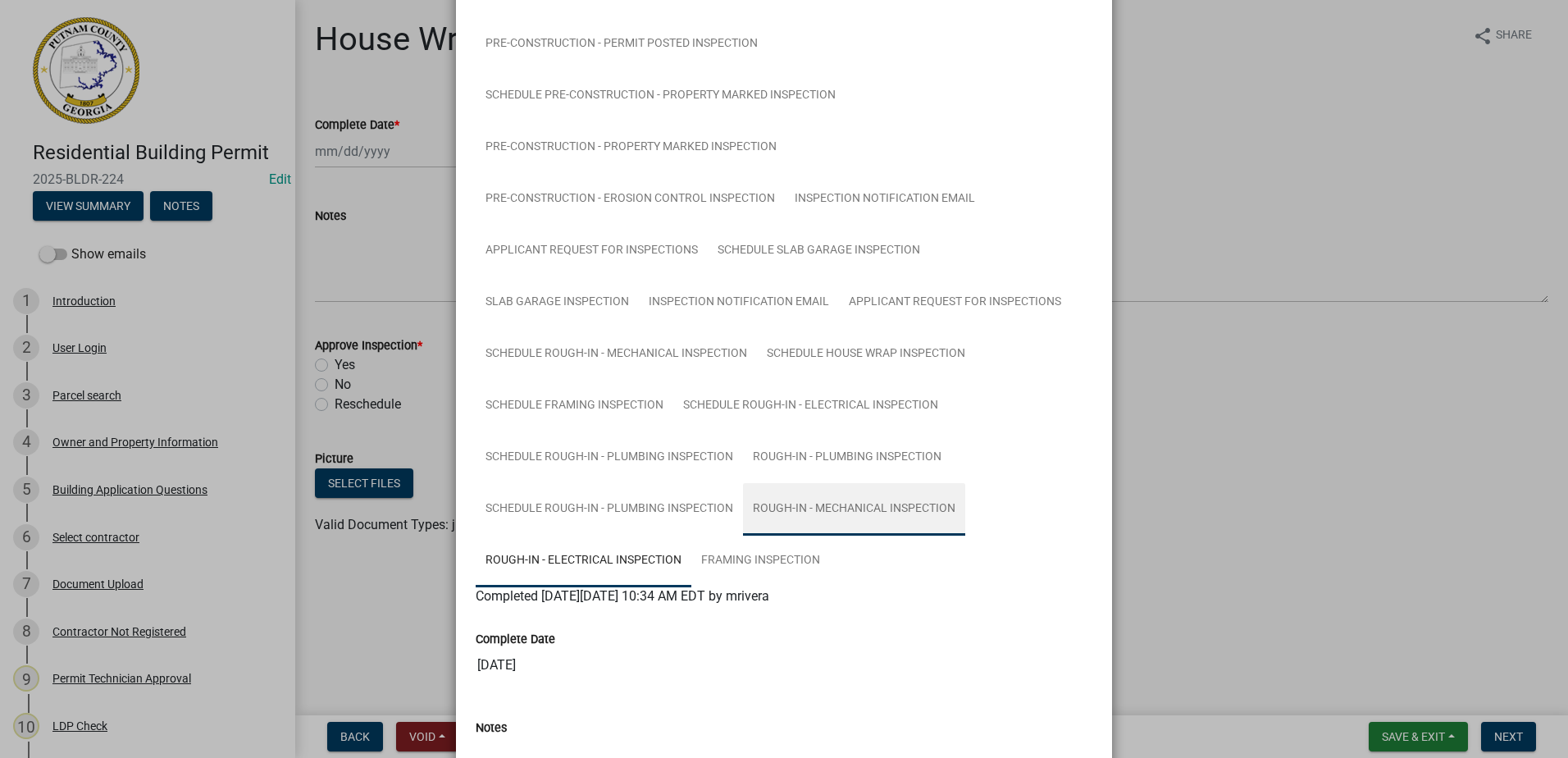
click at [805, 511] on link "Rough-in - Mechanical Inspection" at bounding box center [854, 509] width 222 height 52
click at [814, 451] on link "Rough-in - Plumbing Inspection" at bounding box center [847, 457] width 208 height 52
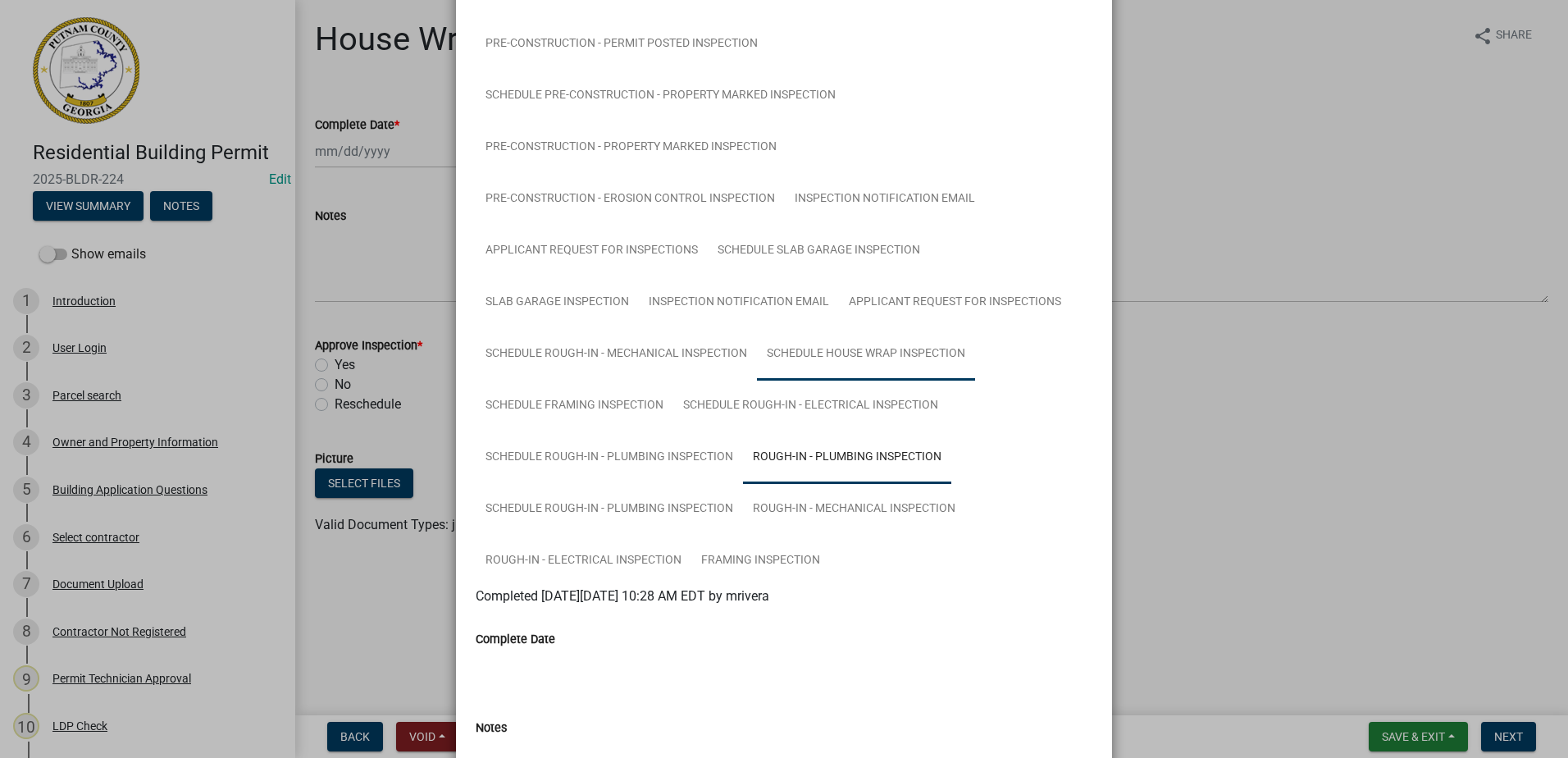
click at [843, 352] on link "Schedule House Wrap Inspection" at bounding box center [866, 353] width 218 height 52
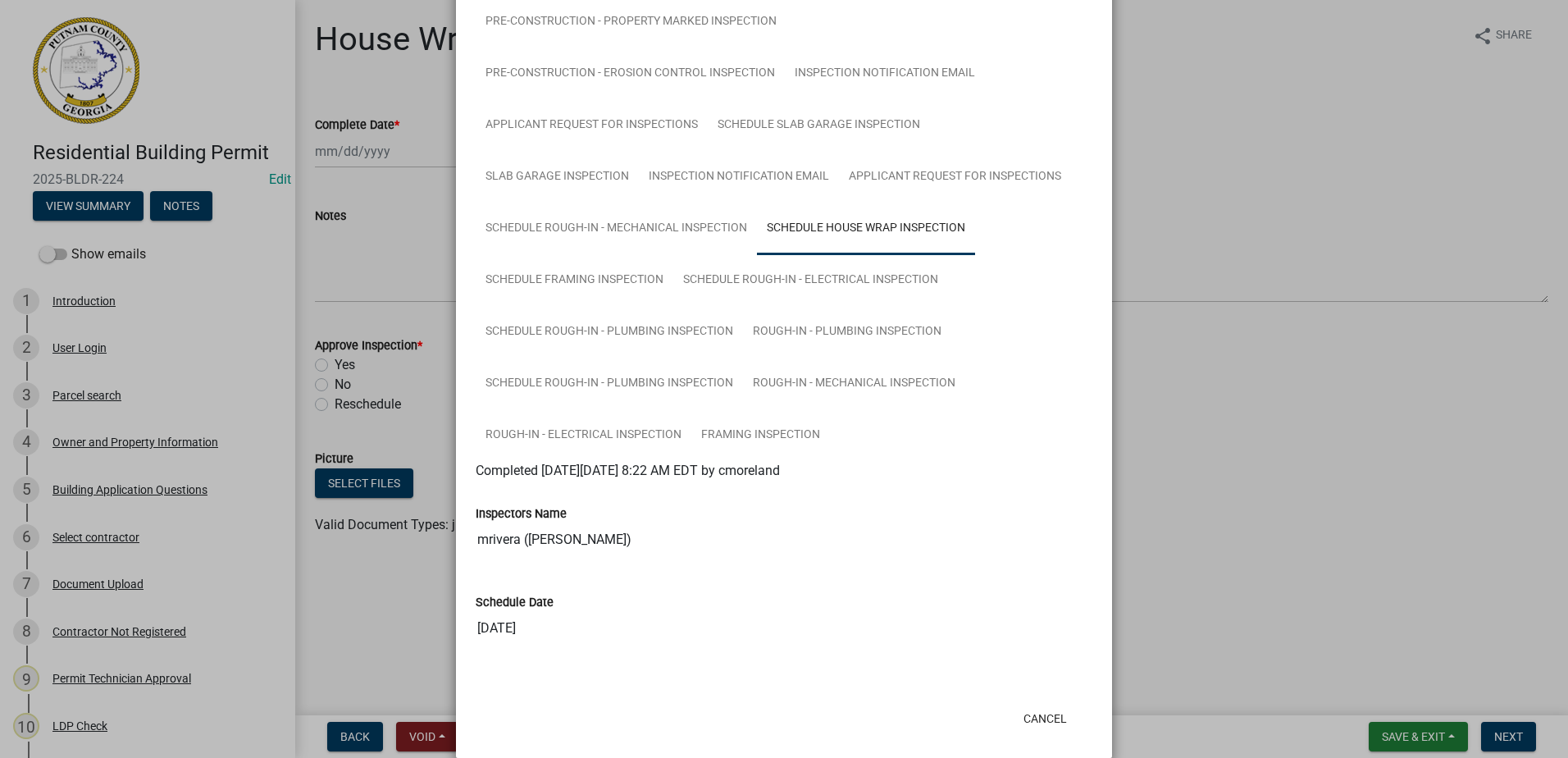
scroll to position [1272, 0]
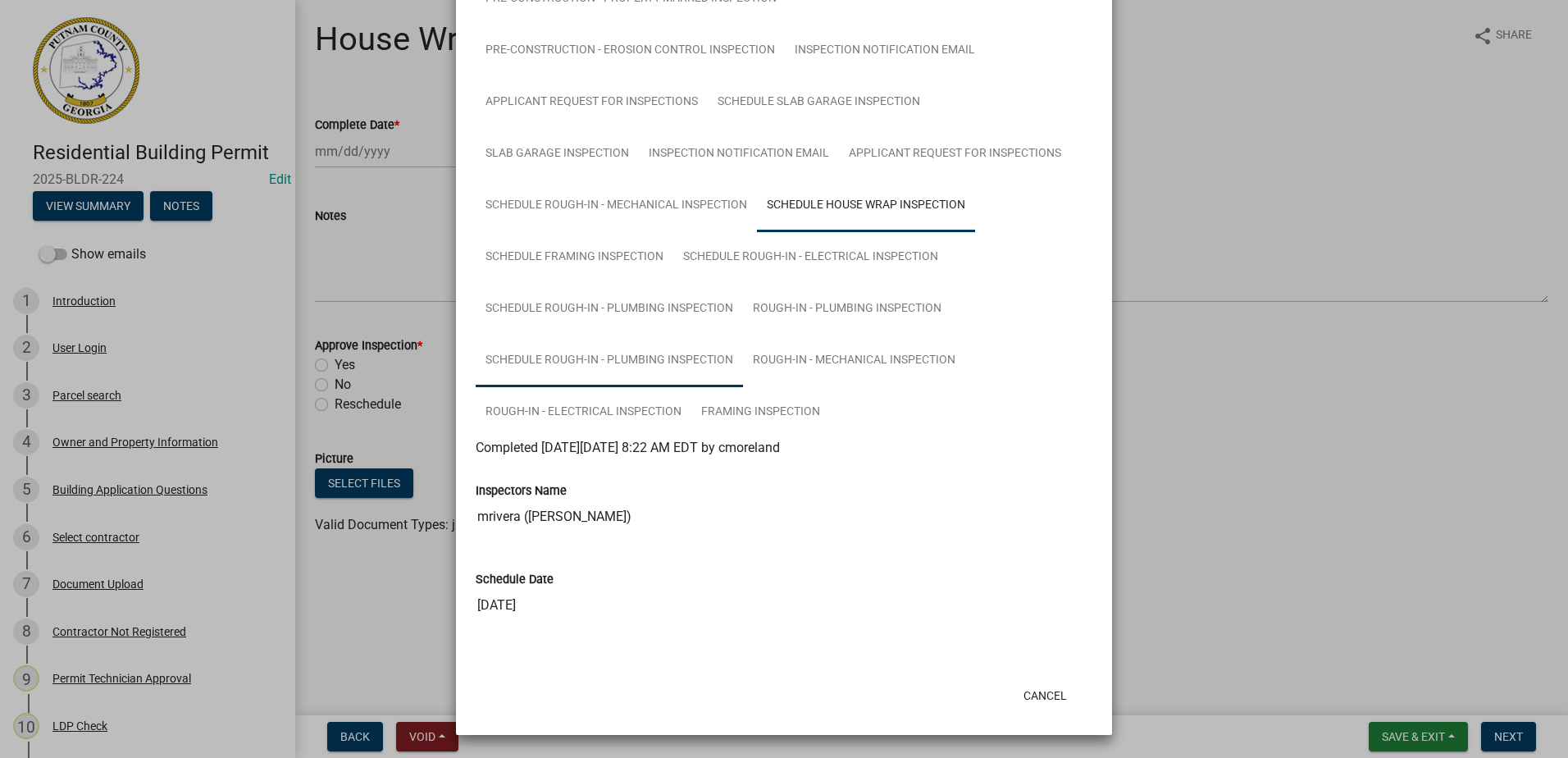
click at [603, 359] on link "Schedule Rough-in - Plumbing Inspection" at bounding box center [610, 360] width 267 height 52
click at [1402, 211] on ngb-modal-window "Summary × Printer Friendly Introduction Parcel search Owner and Property Inform…" at bounding box center [784, 379] width 1568 height 758
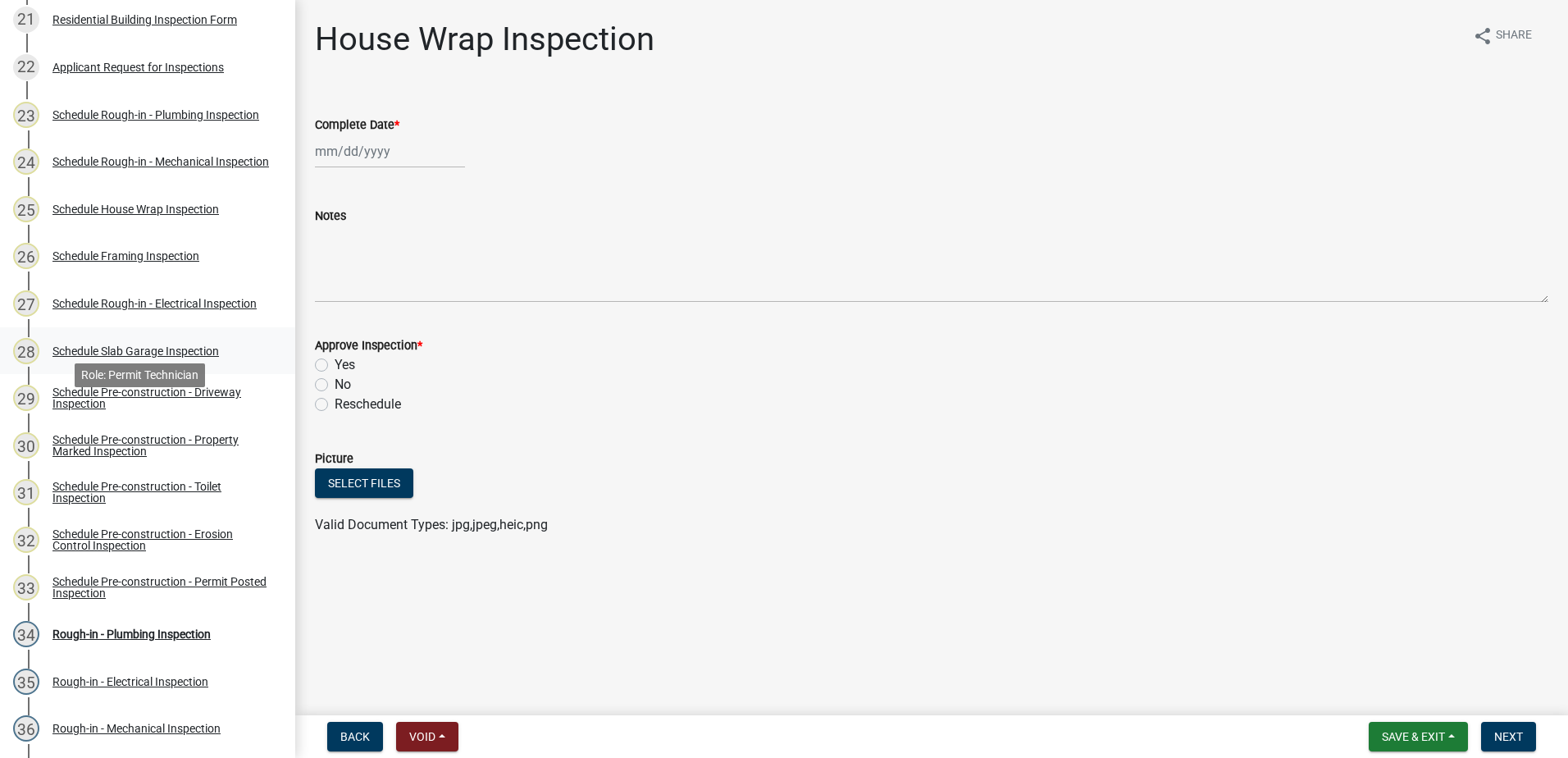
scroll to position [1149, 0]
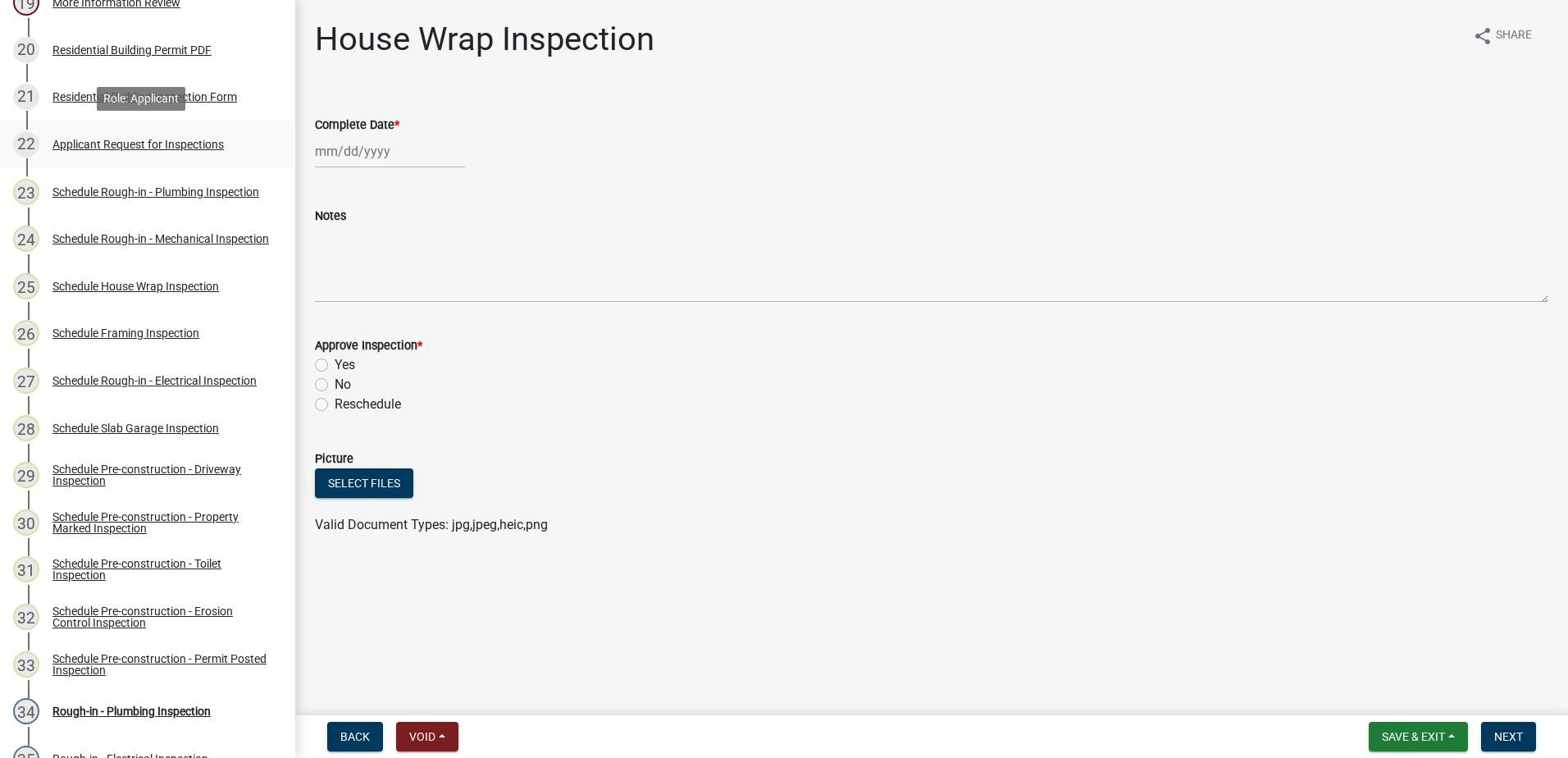
click at [121, 143] on div "Applicant Request for Inspections" at bounding box center [137, 144] width 172 height 12
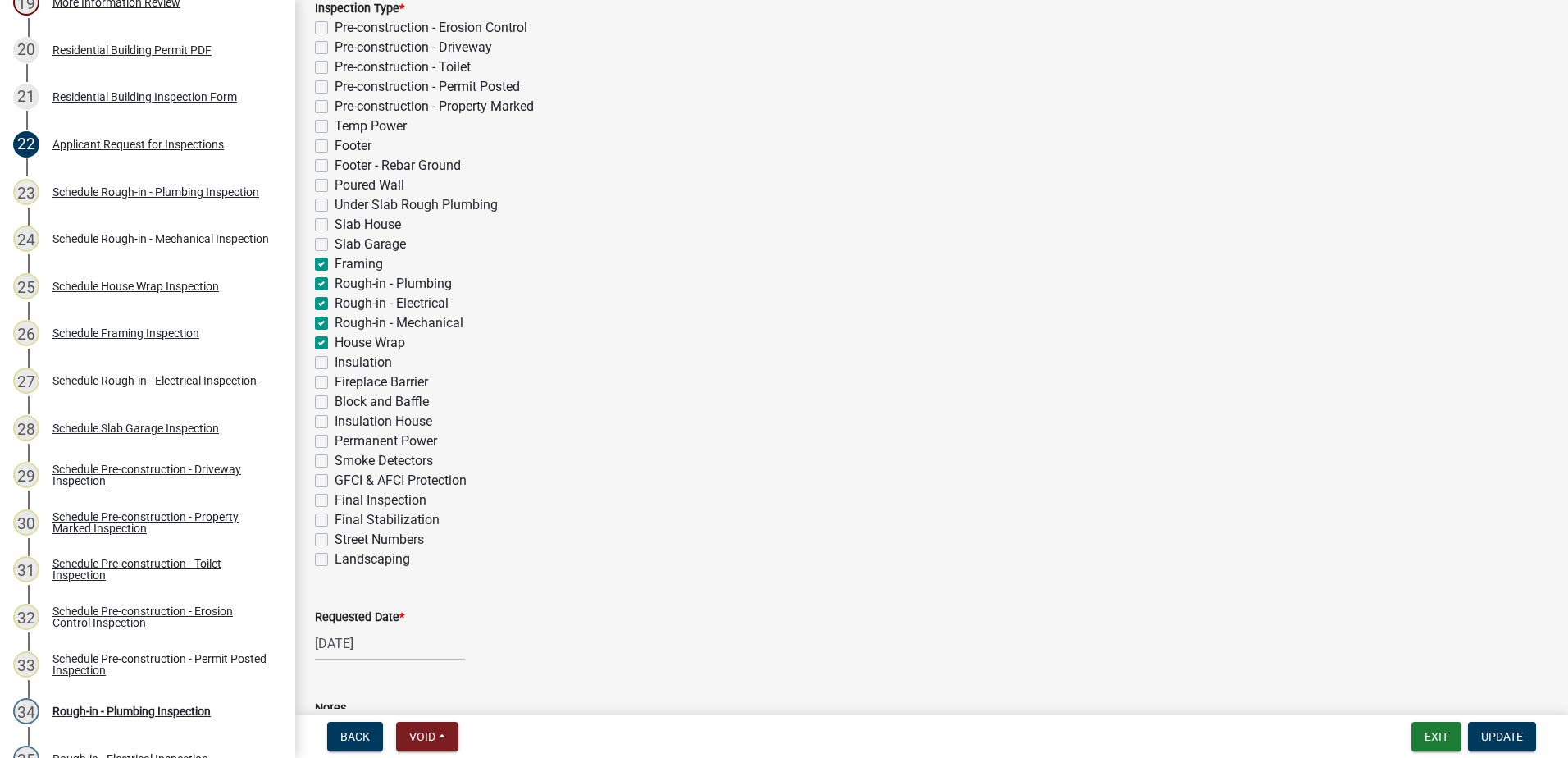
scroll to position [410, 0]
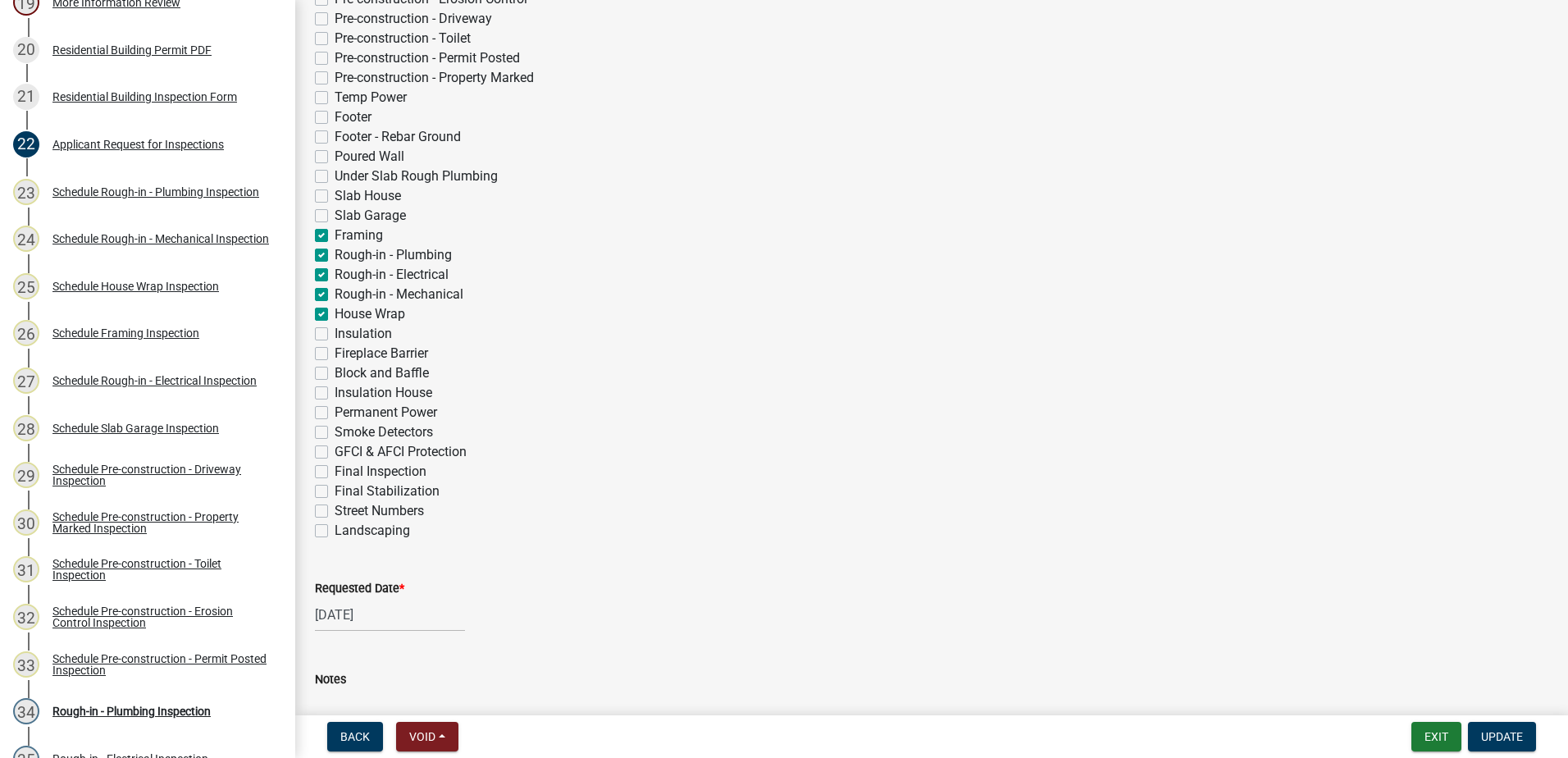
click at [335, 233] on label "Framing" at bounding box center [358, 236] width 48 height 20
click at [335, 233] on input "Framing" at bounding box center [340, 231] width 11 height 11
checkbox input "false"
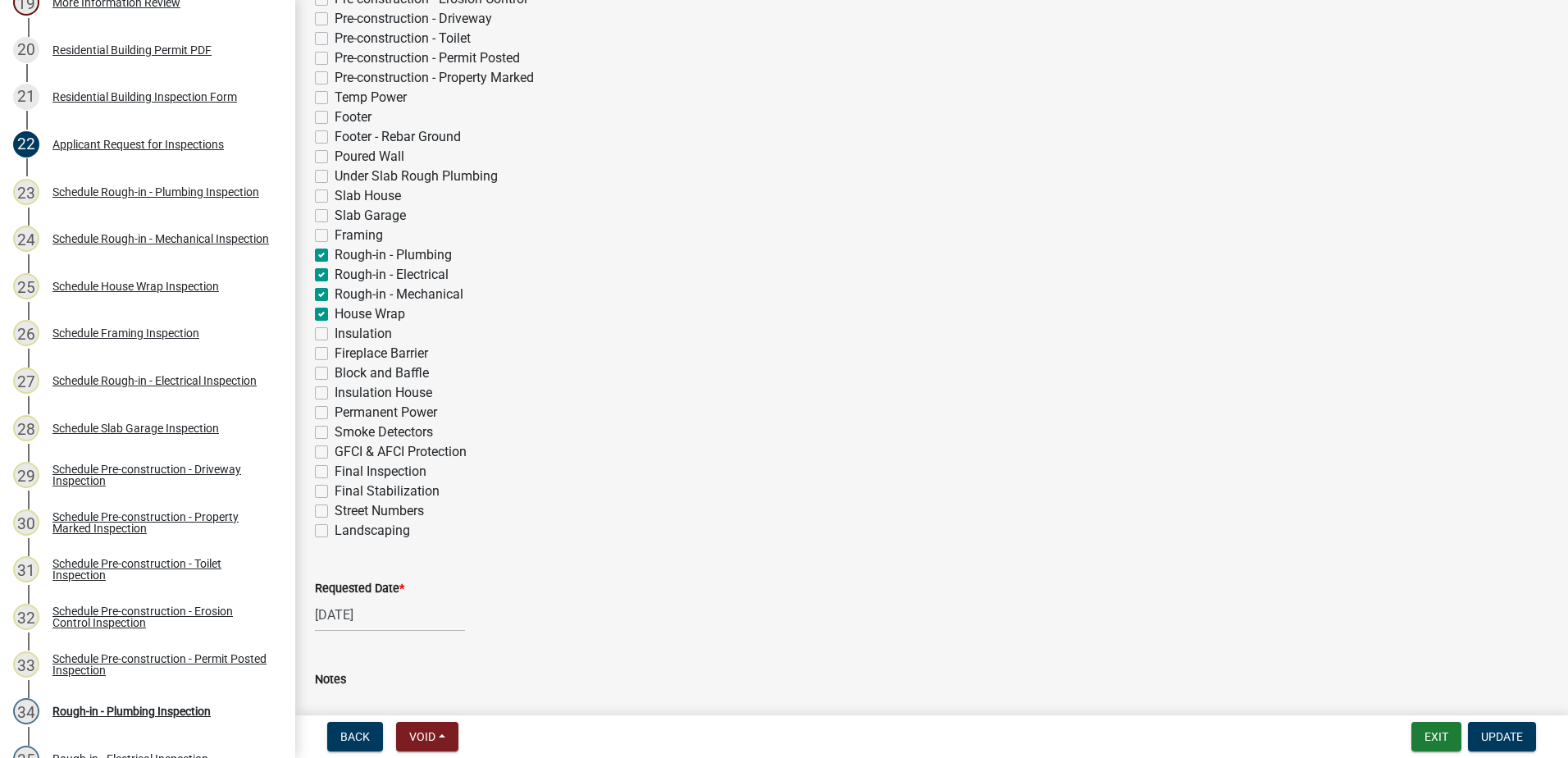
checkbox input "false"
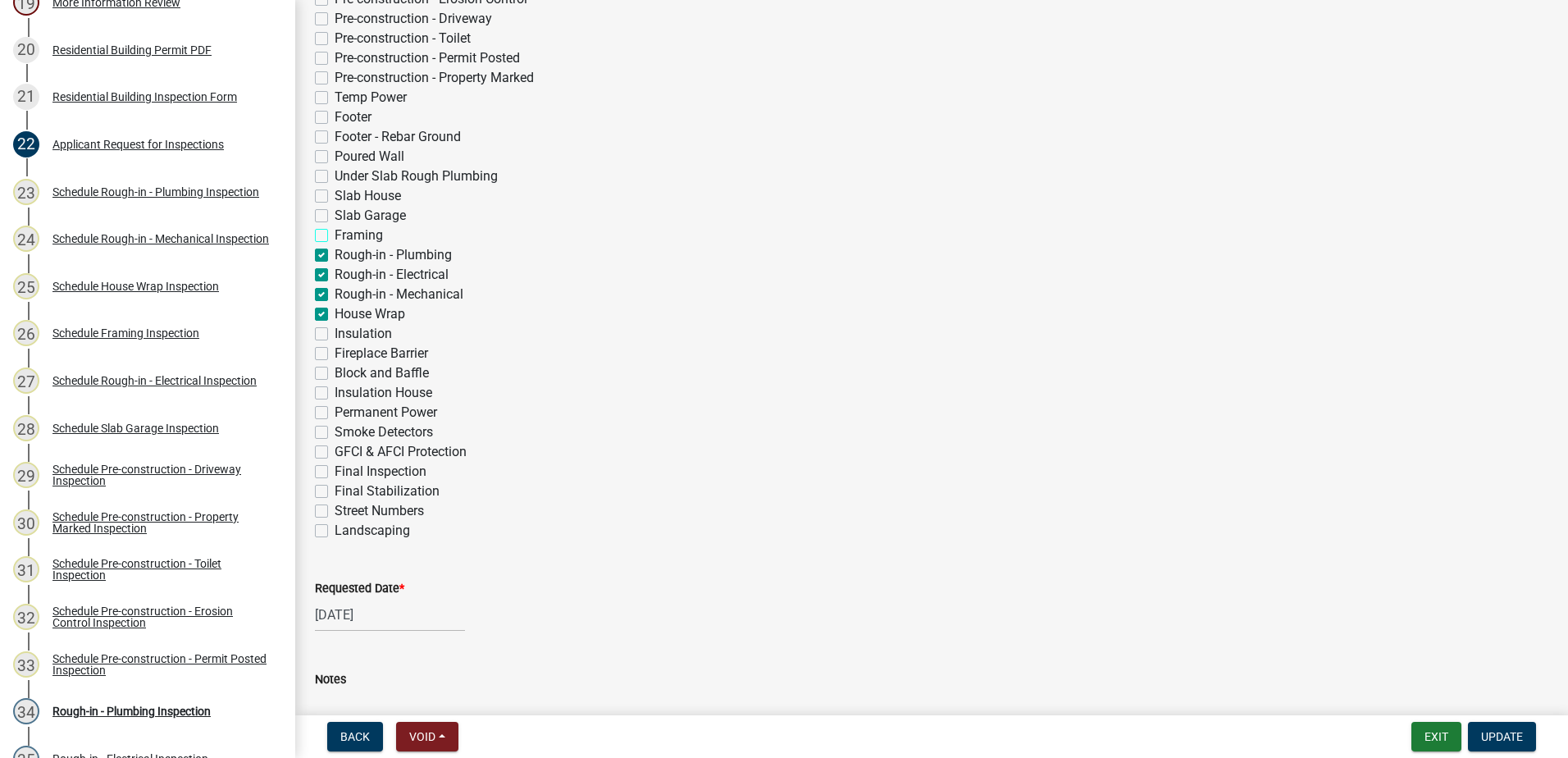
checkbox input "false"
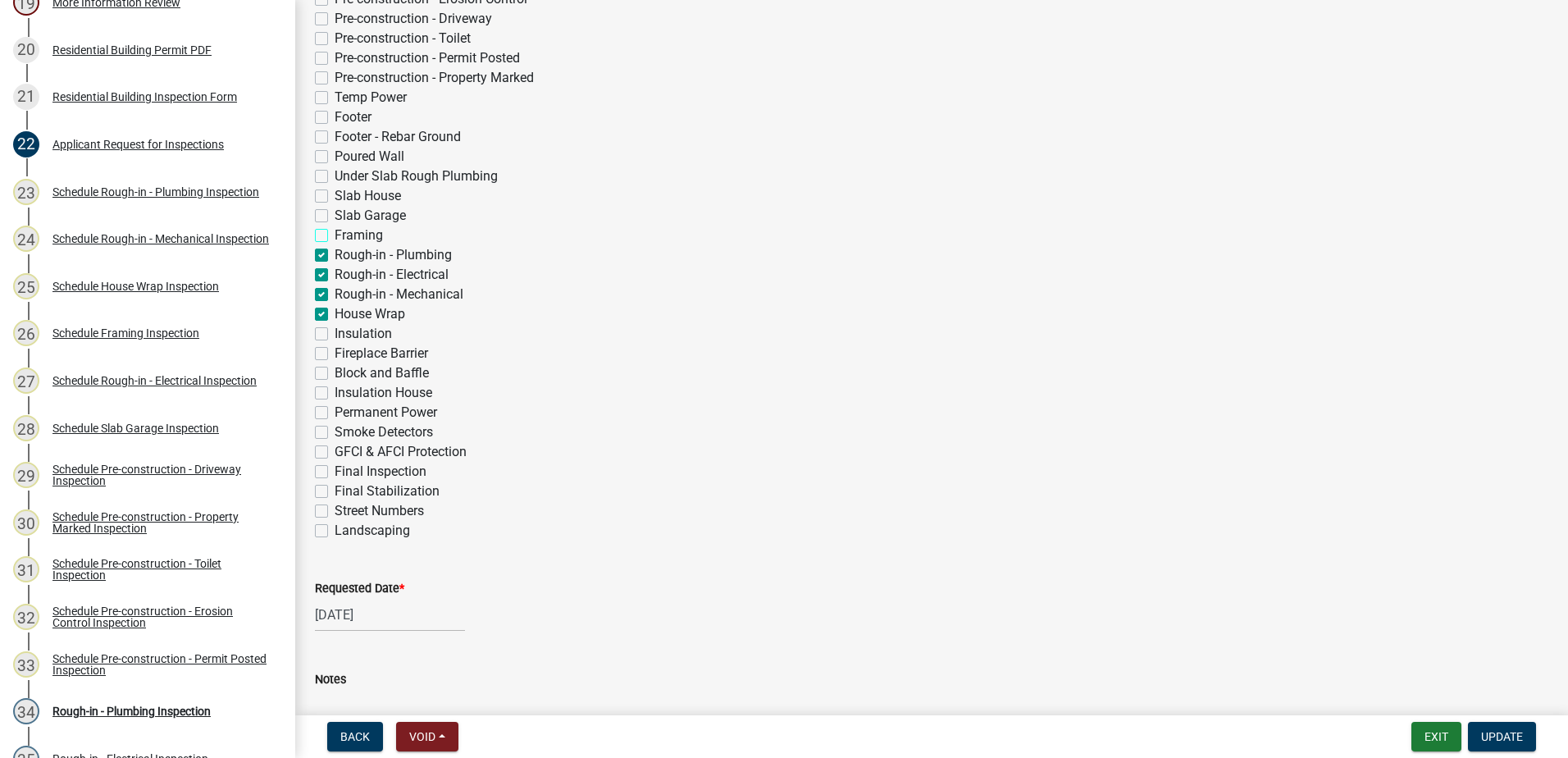
checkbox input "false"
checkbox input "true"
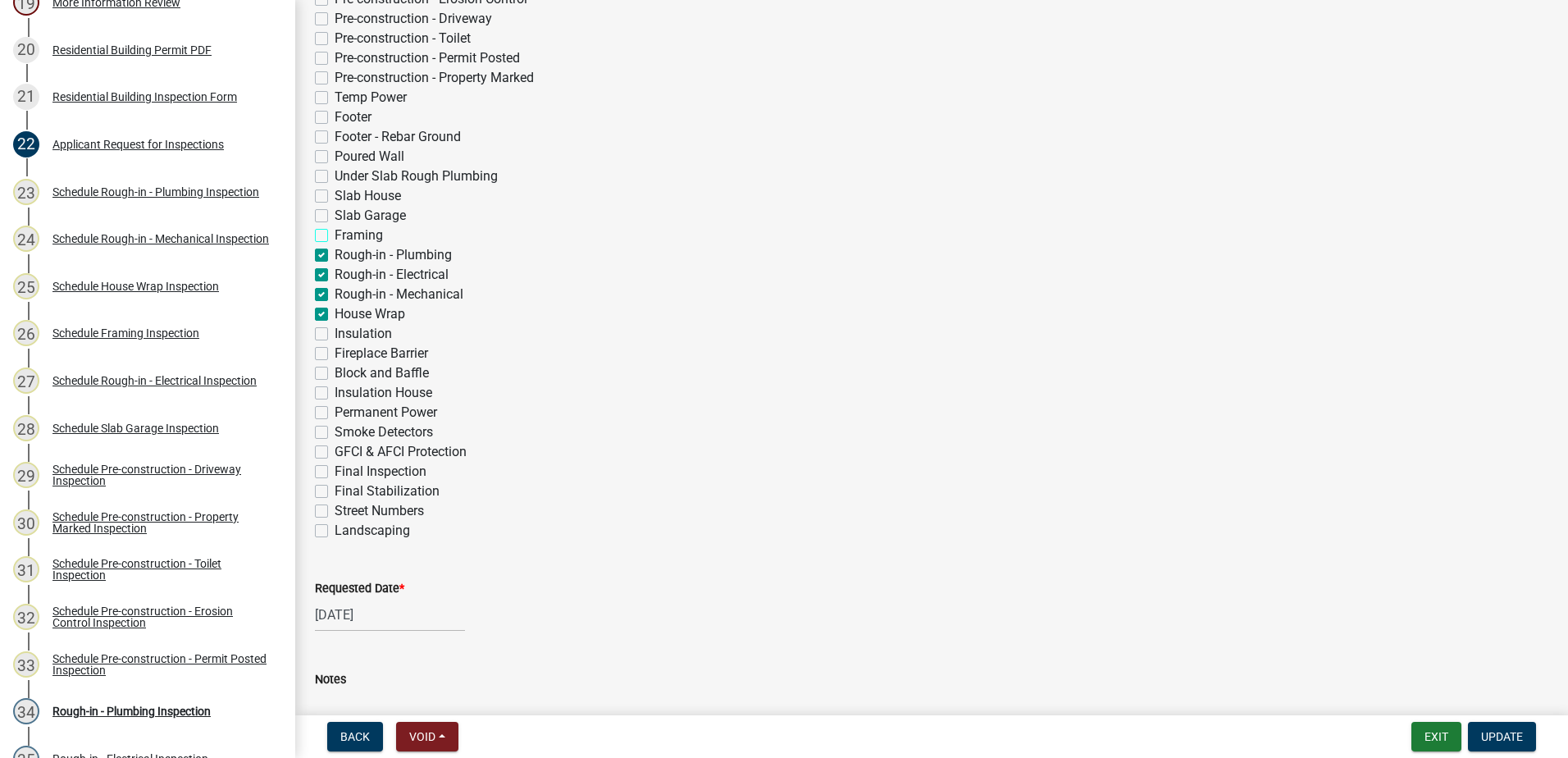
checkbox input "false"
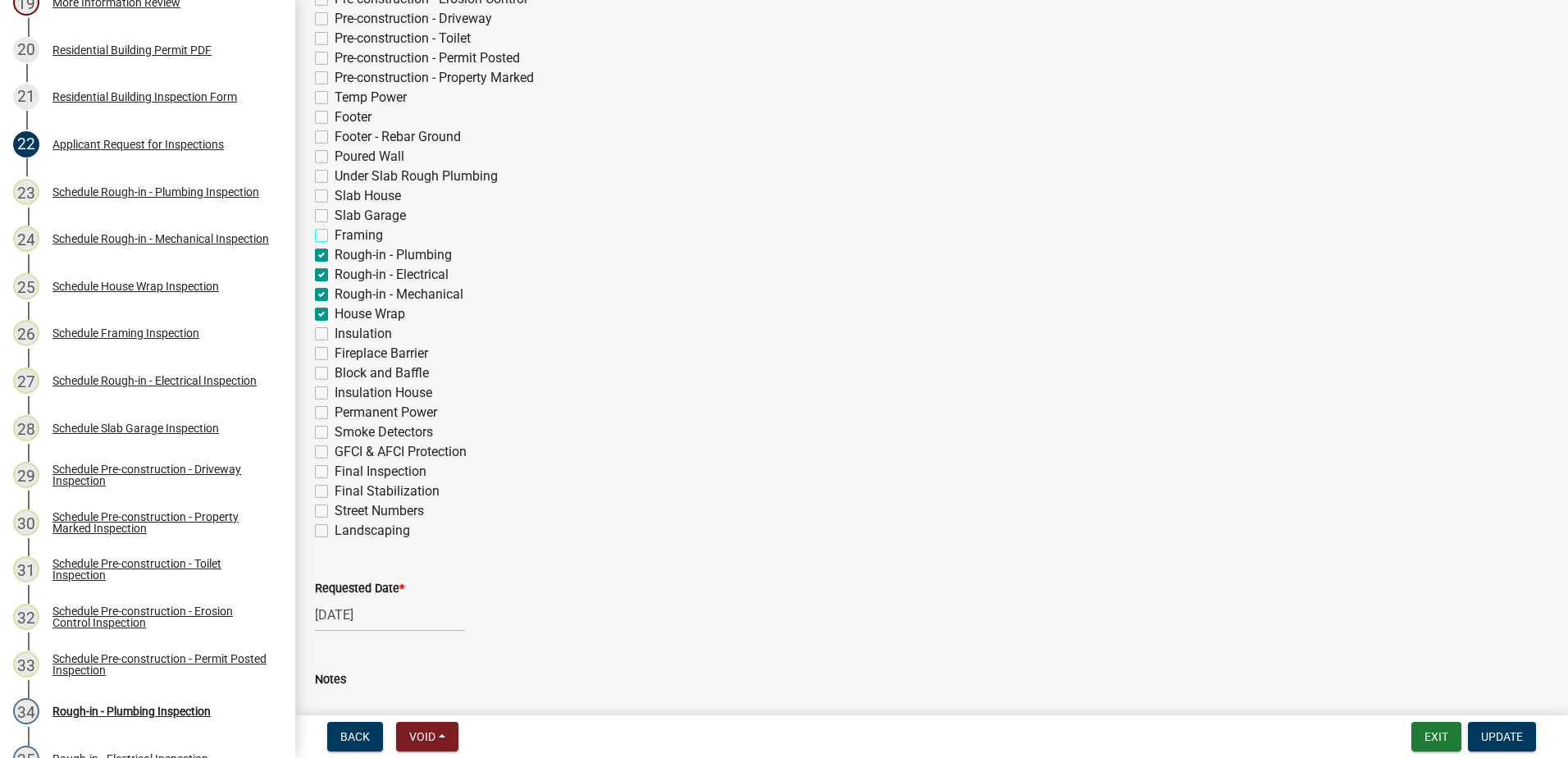
checkbox input "false"
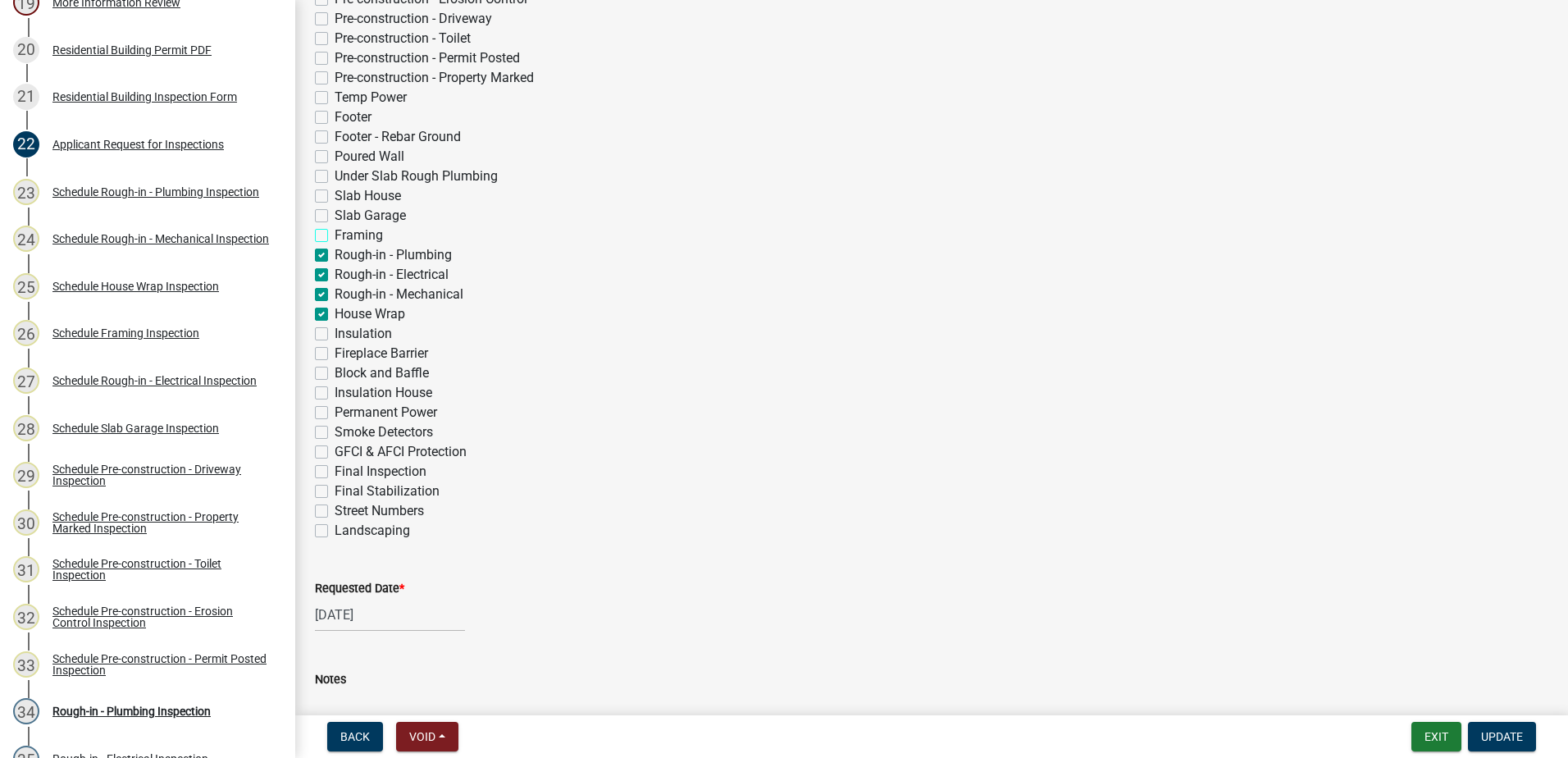
checkbox input "false"
click at [335, 273] on label "Rough-in - Electrical" at bounding box center [392, 275] width 114 height 20
click at [335, 273] on input "Rough-in - Electrical" at bounding box center [340, 270] width 11 height 11
checkbox input "false"
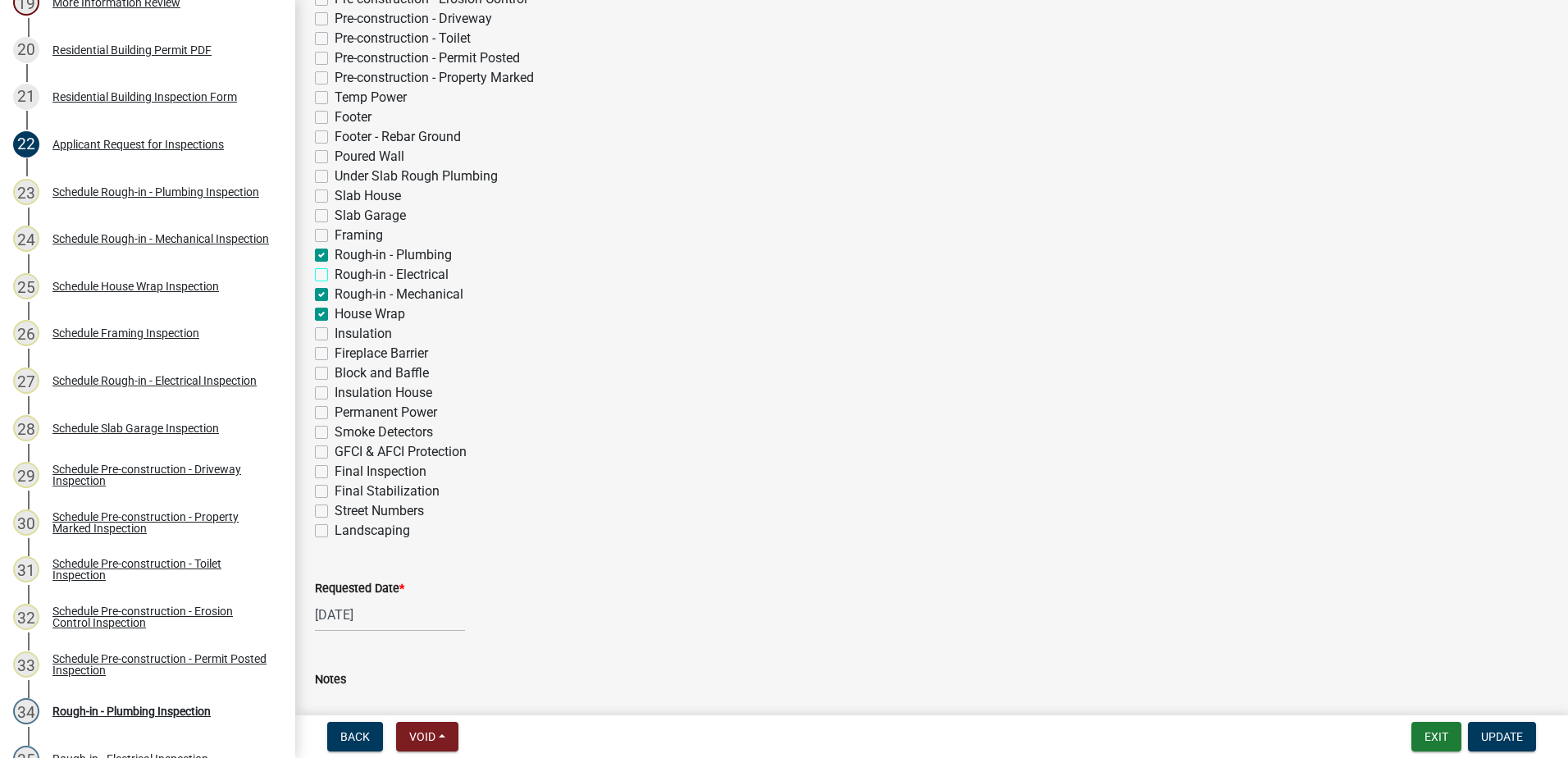
checkbox input "false"
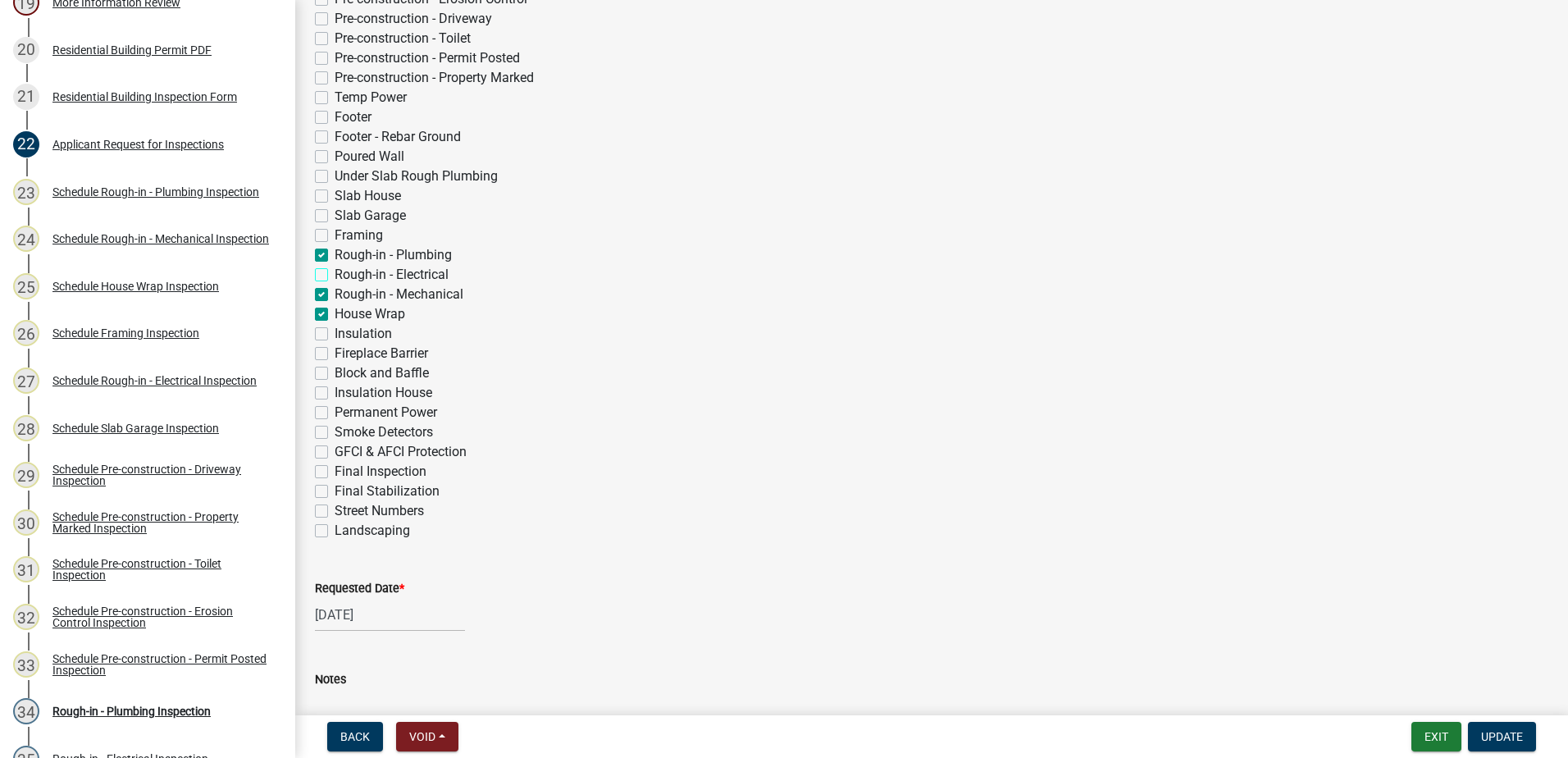
checkbox input "false"
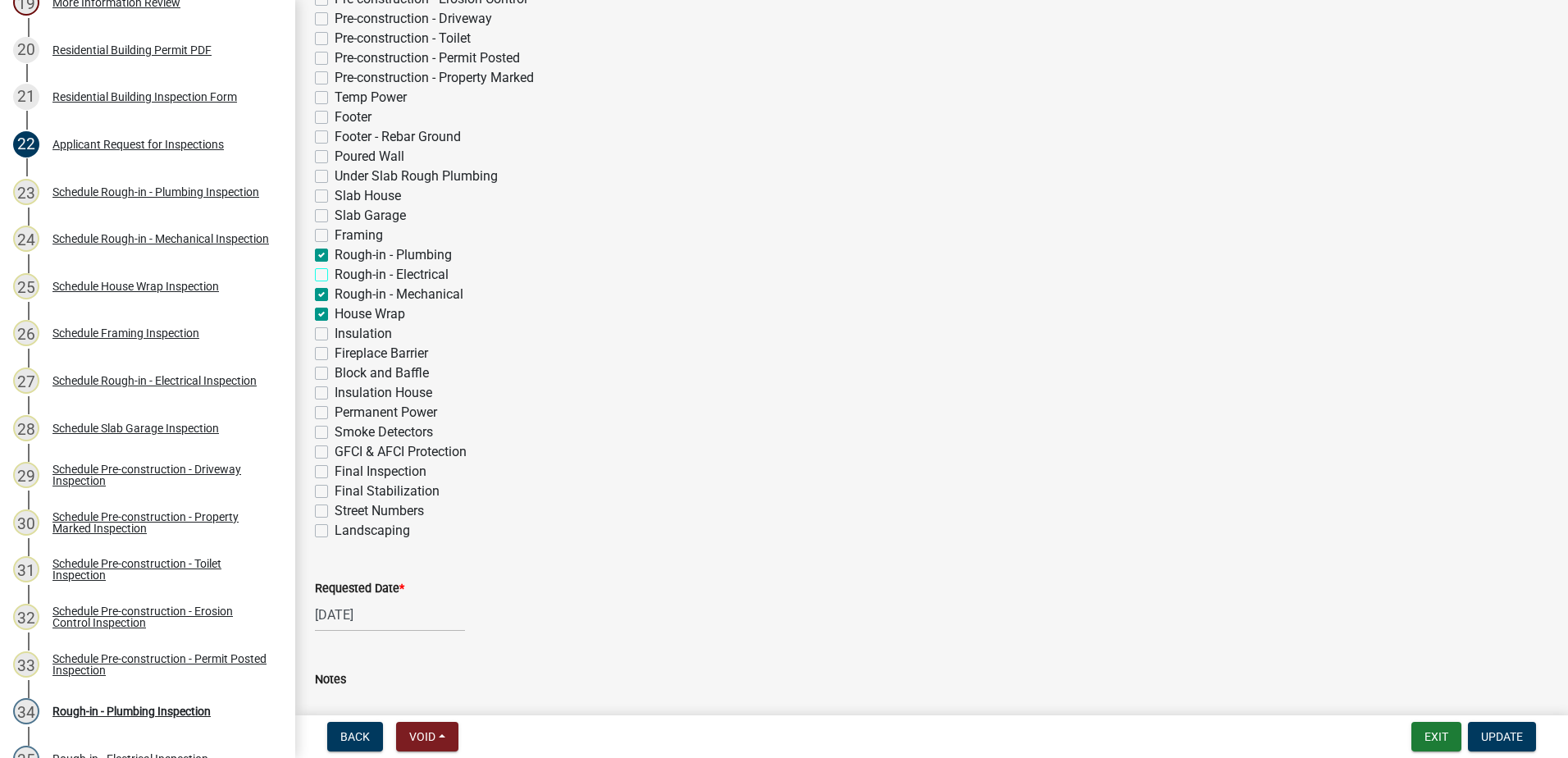
checkbox input "false"
checkbox input "true"
checkbox input "false"
checkbox input "true"
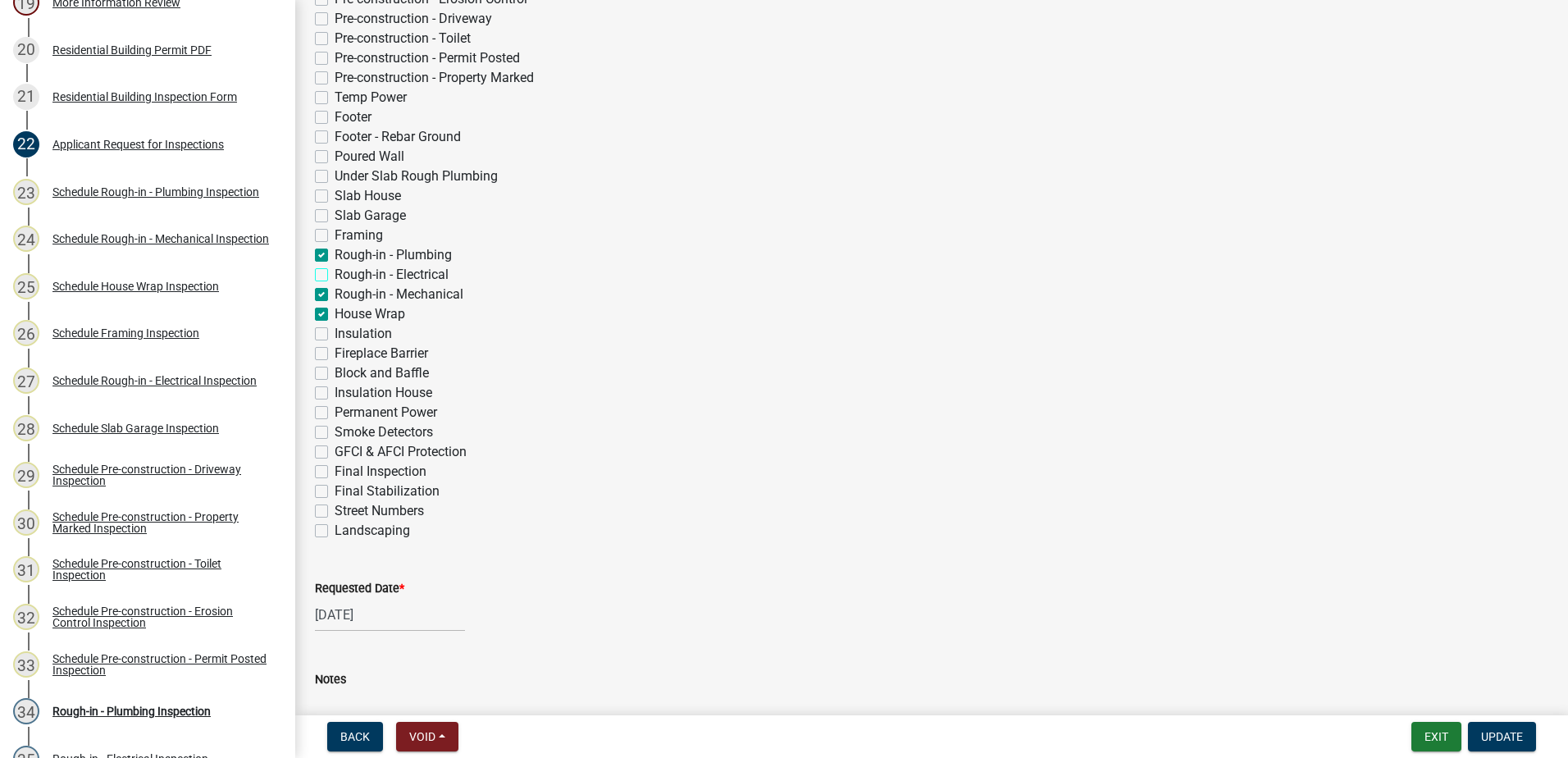
checkbox input "true"
checkbox input "false"
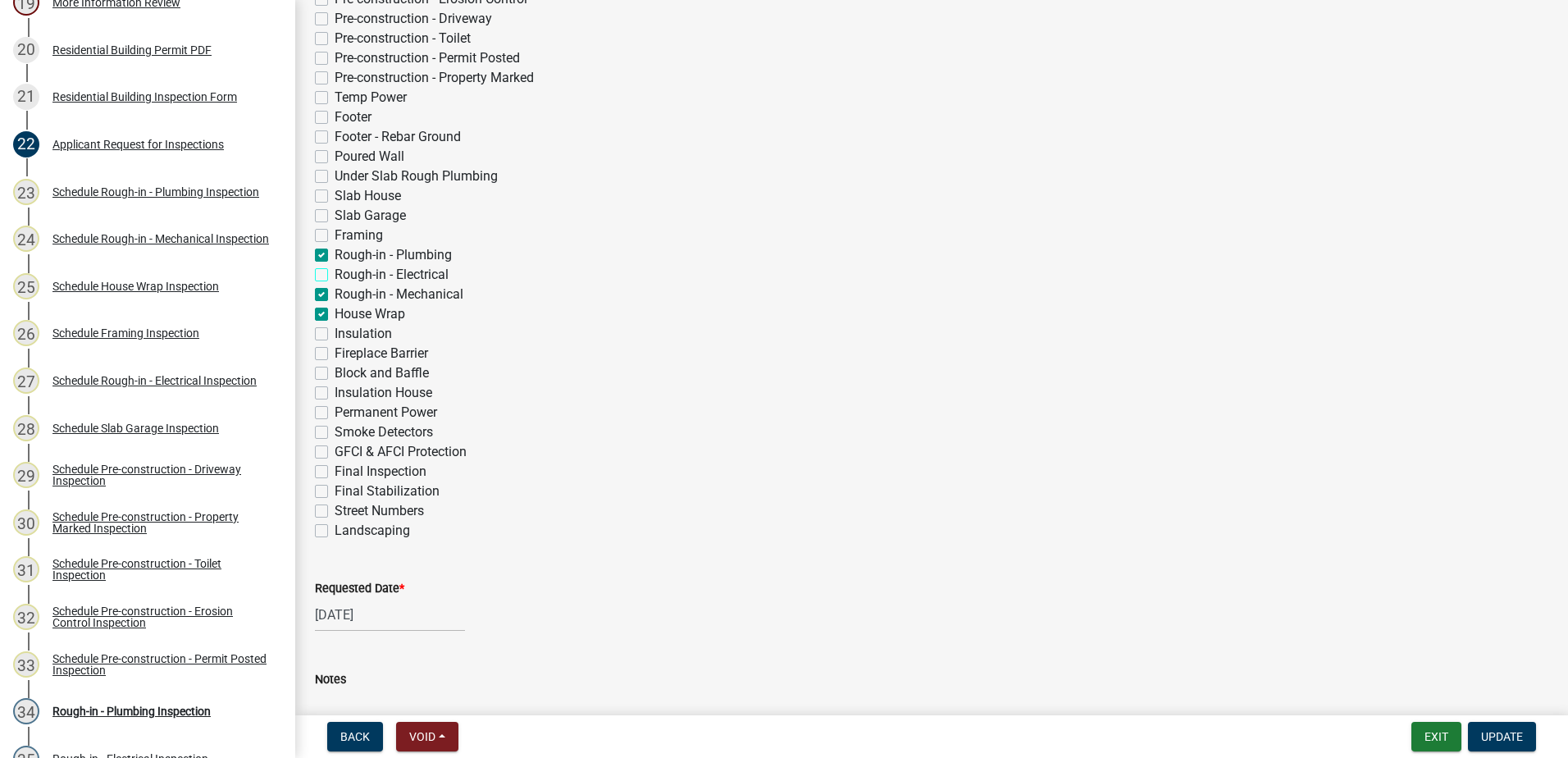
checkbox input "false"
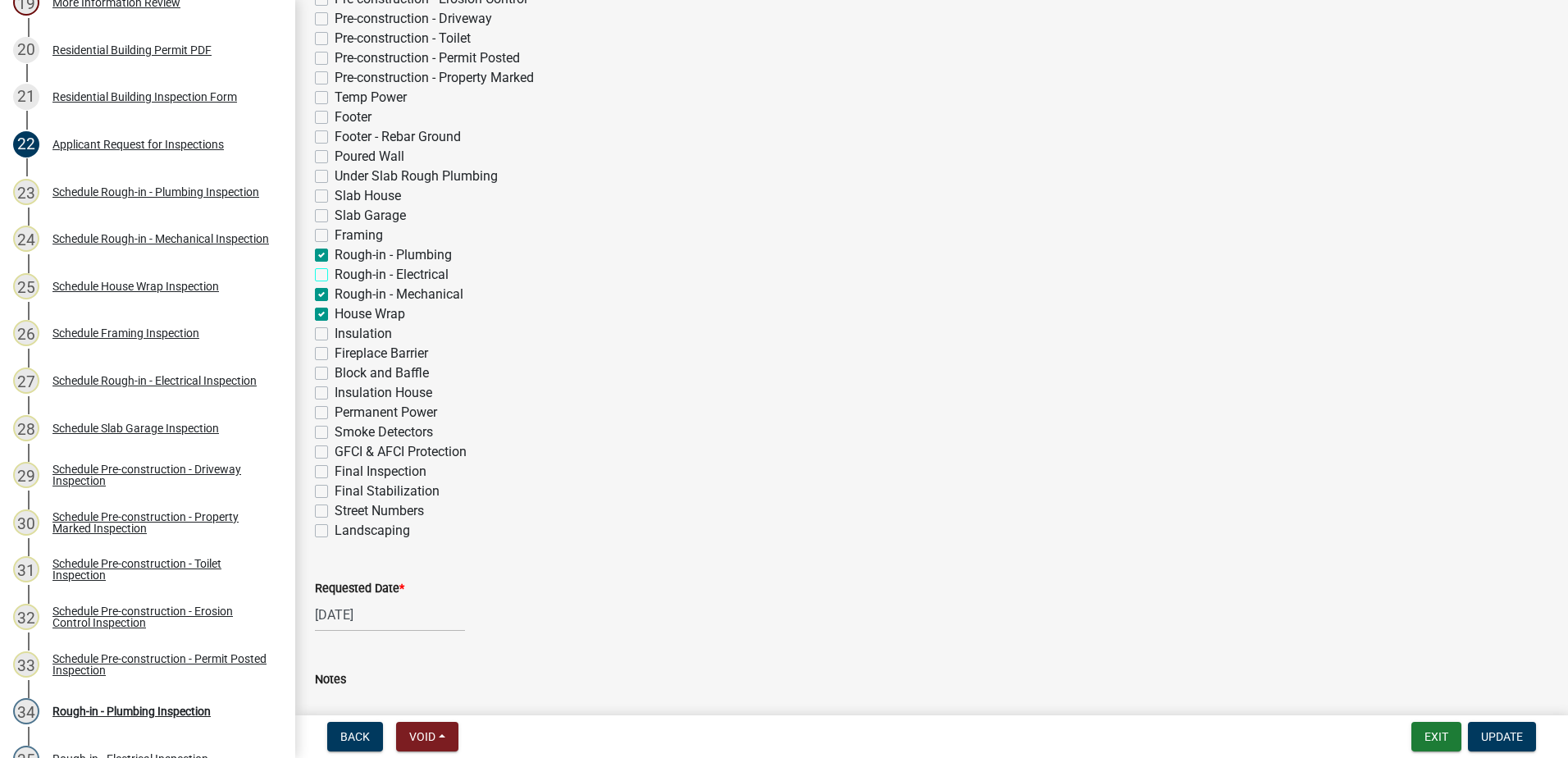
checkbox input "false"
click at [335, 291] on label "Rough-in - Mechanical" at bounding box center [399, 295] width 129 height 20
click at [335, 291] on input "Rough-in - Mechanical" at bounding box center [340, 290] width 11 height 11
checkbox input "false"
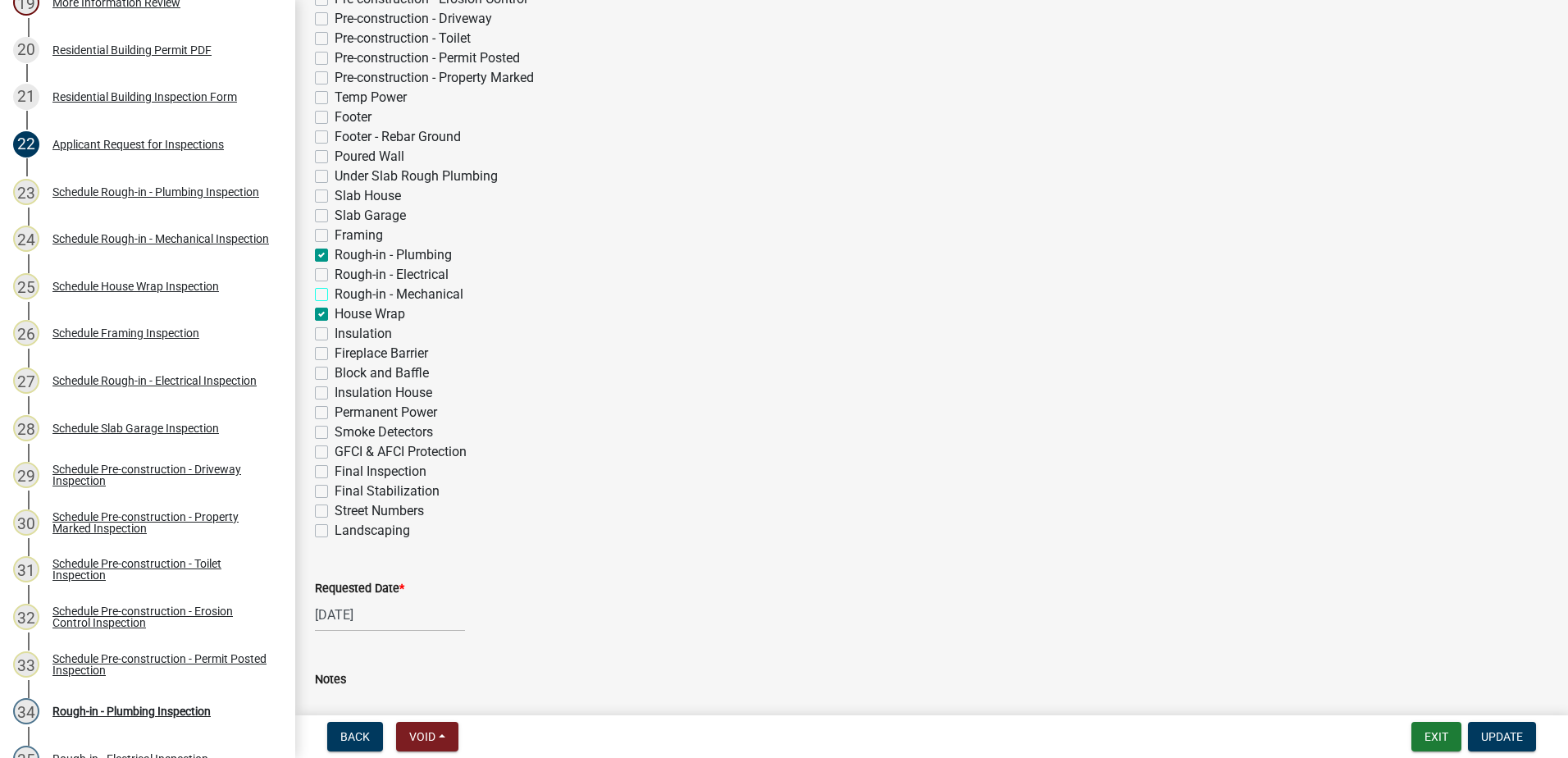
checkbox input "false"
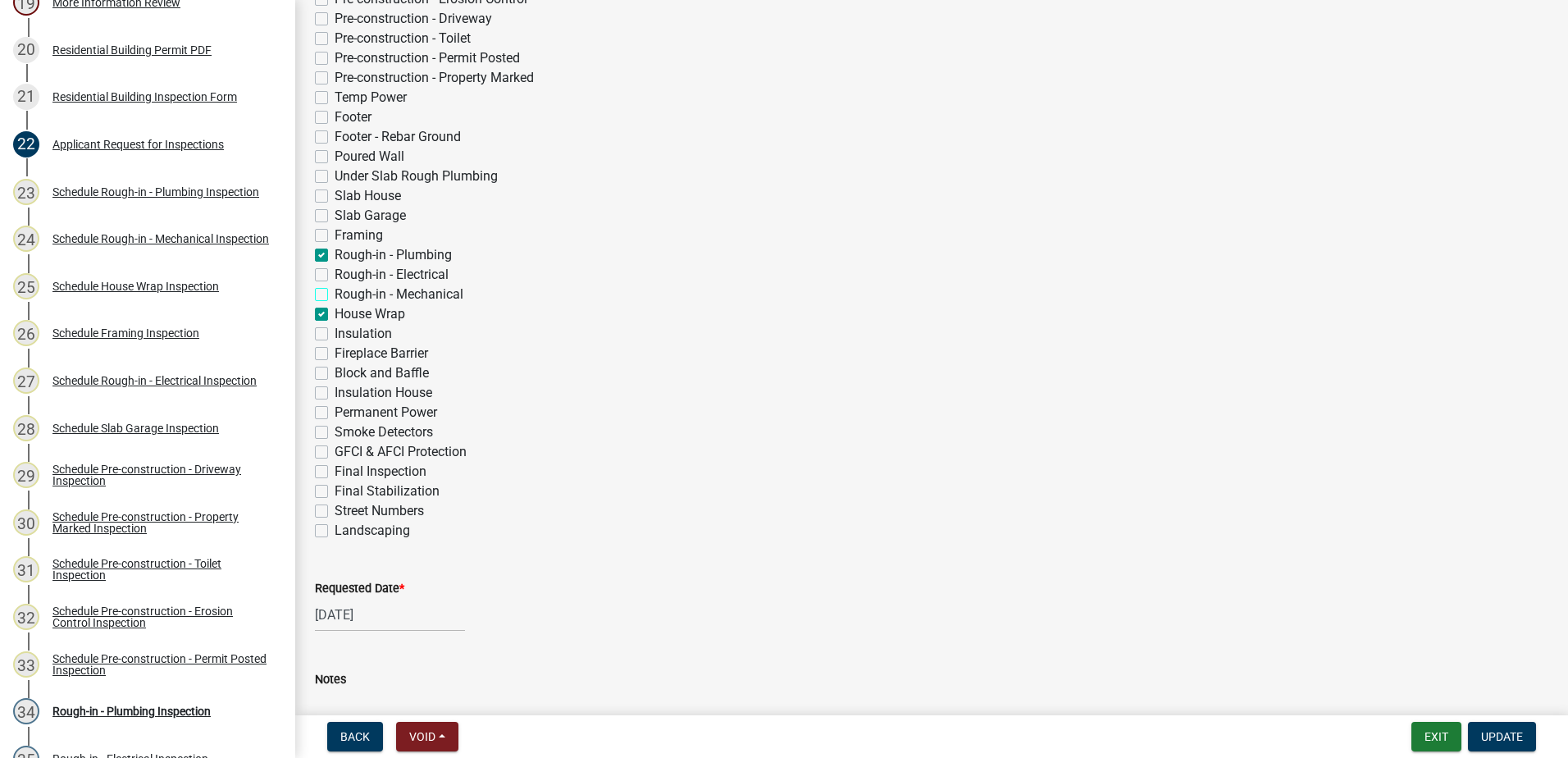
checkbox input "false"
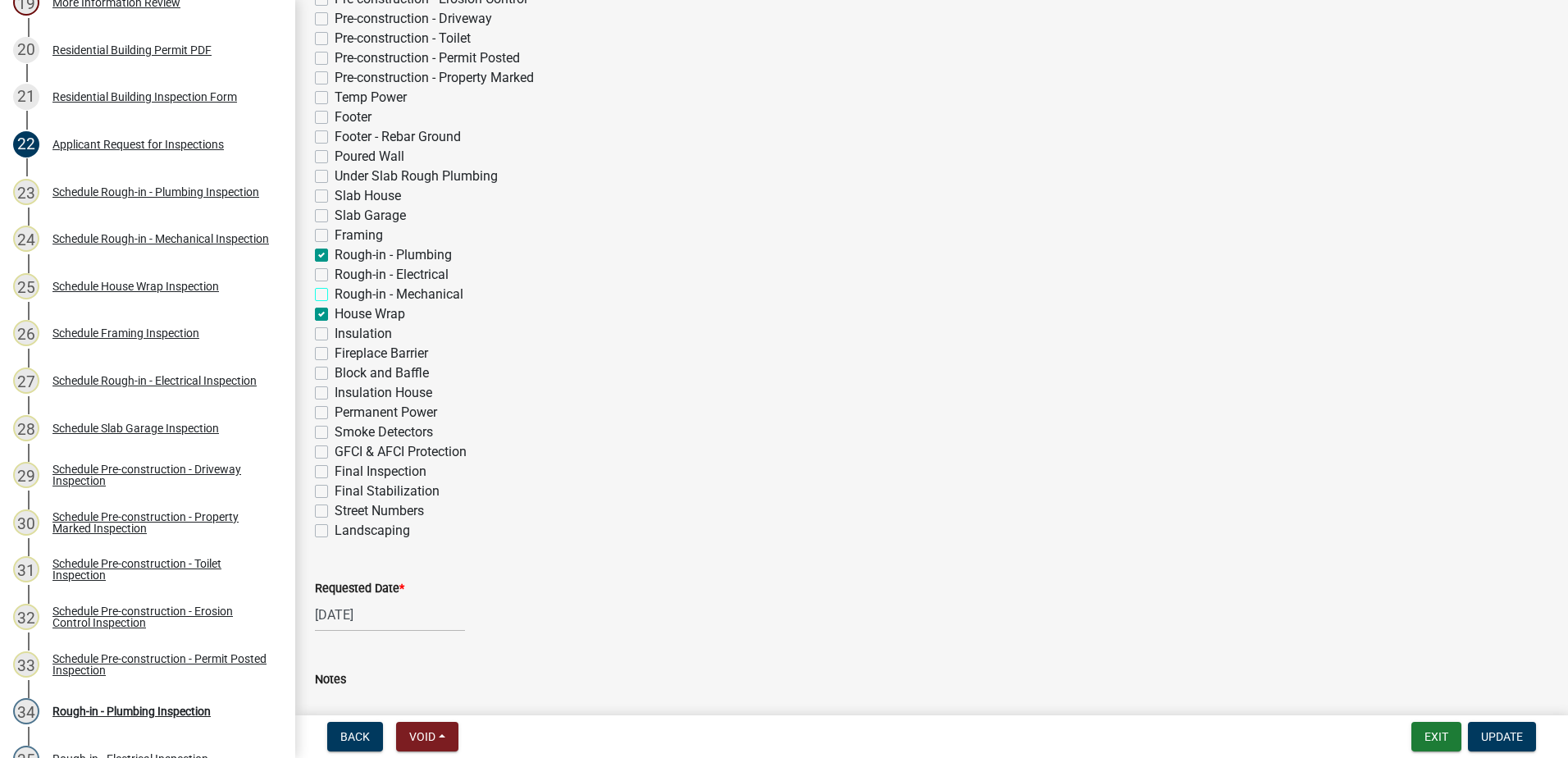
checkbox input "false"
checkbox input "true"
checkbox input "false"
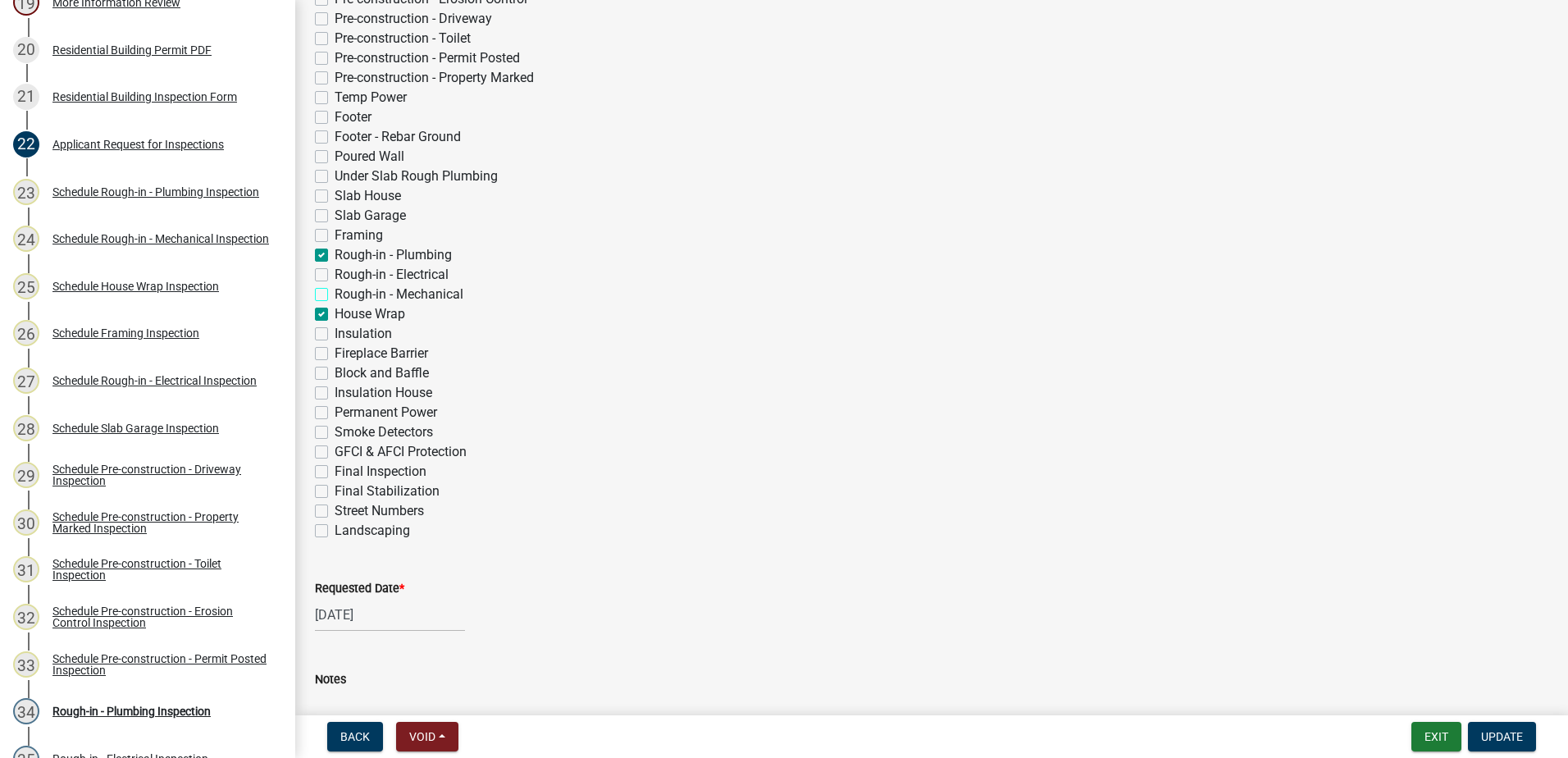
checkbox input "false"
checkbox input "true"
checkbox input "false"
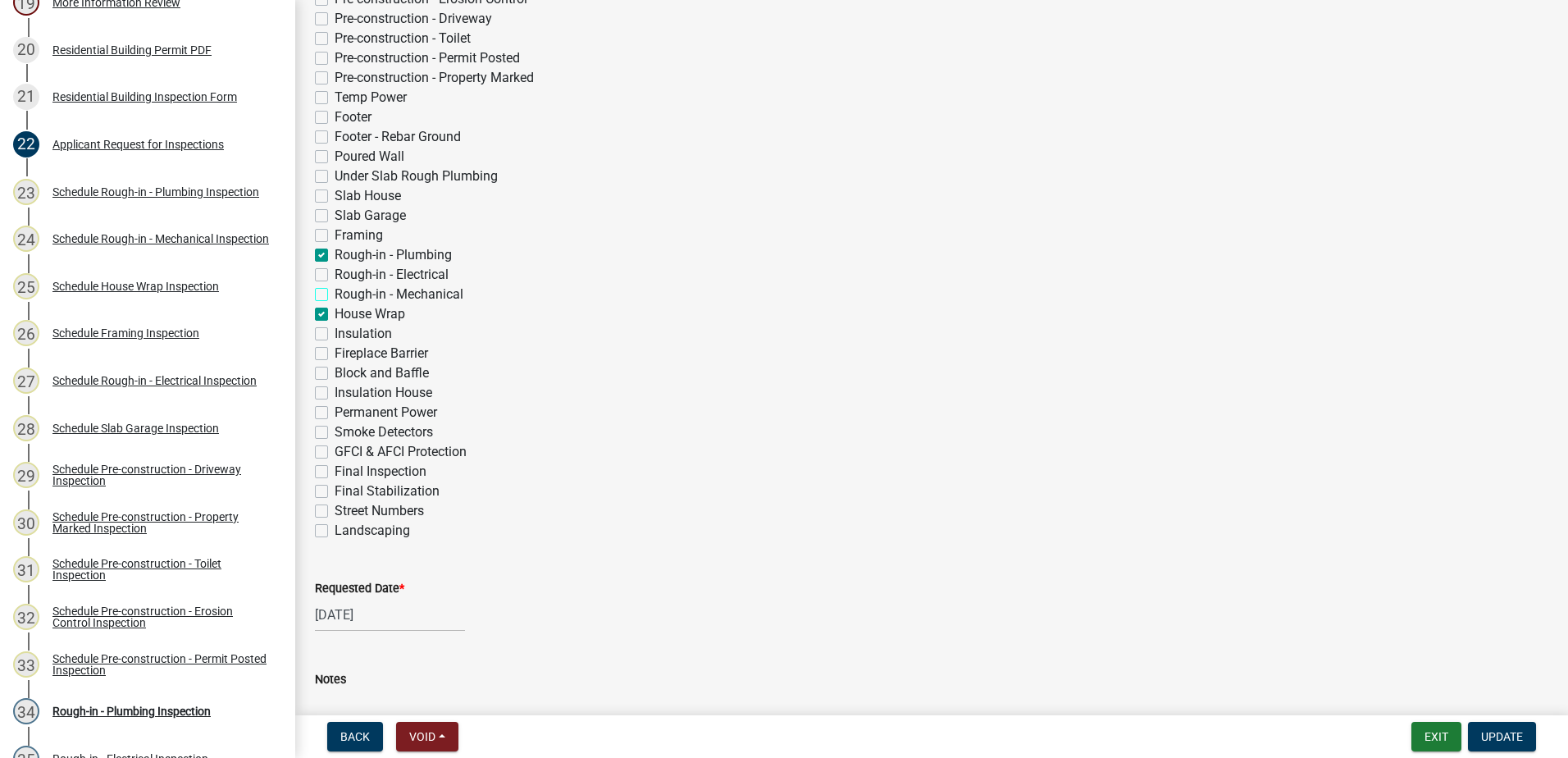
checkbox input "false"
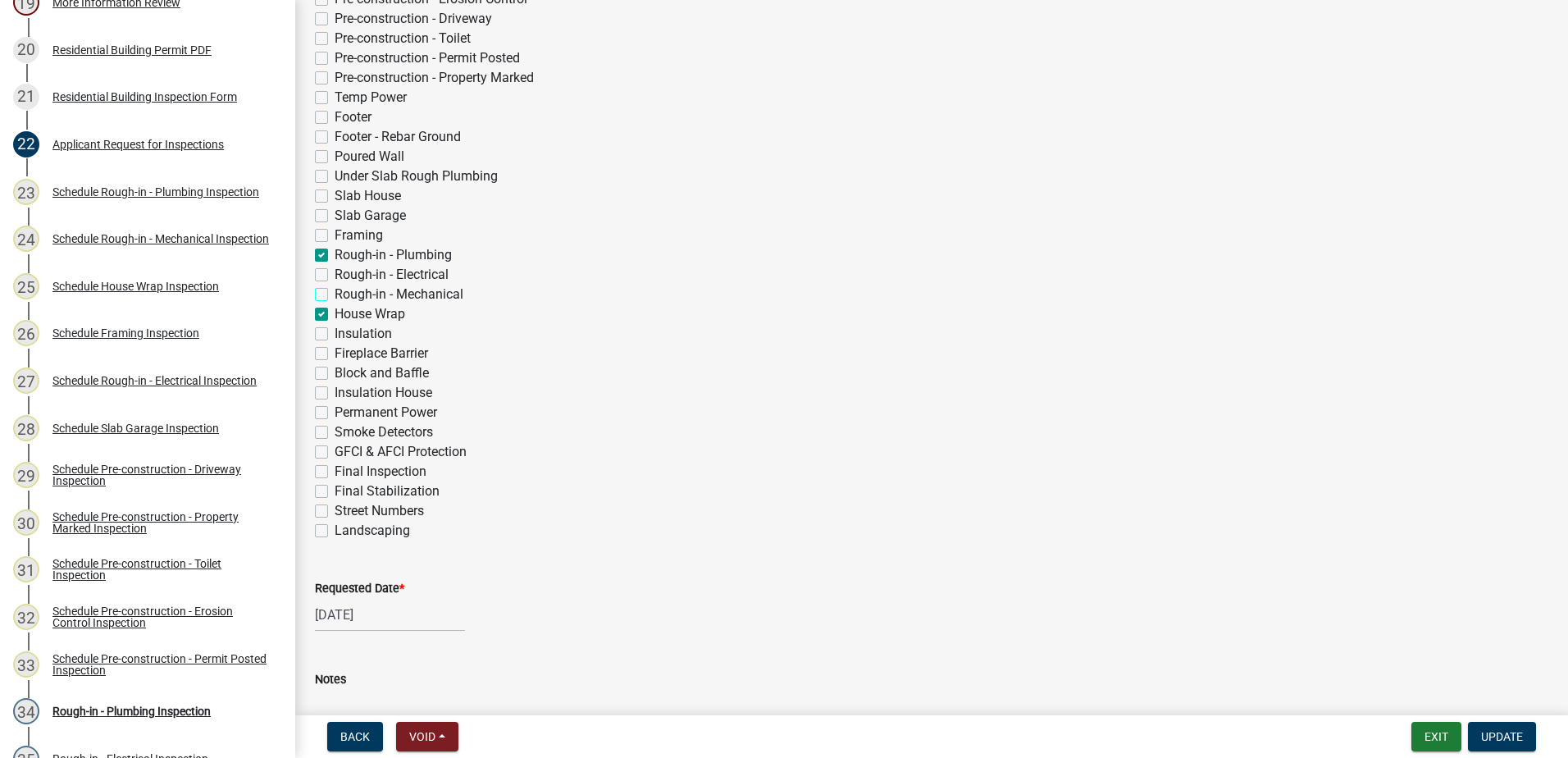
checkbox input "false"
click at [1516, 737] on span "Update" at bounding box center [1502, 736] width 42 height 13
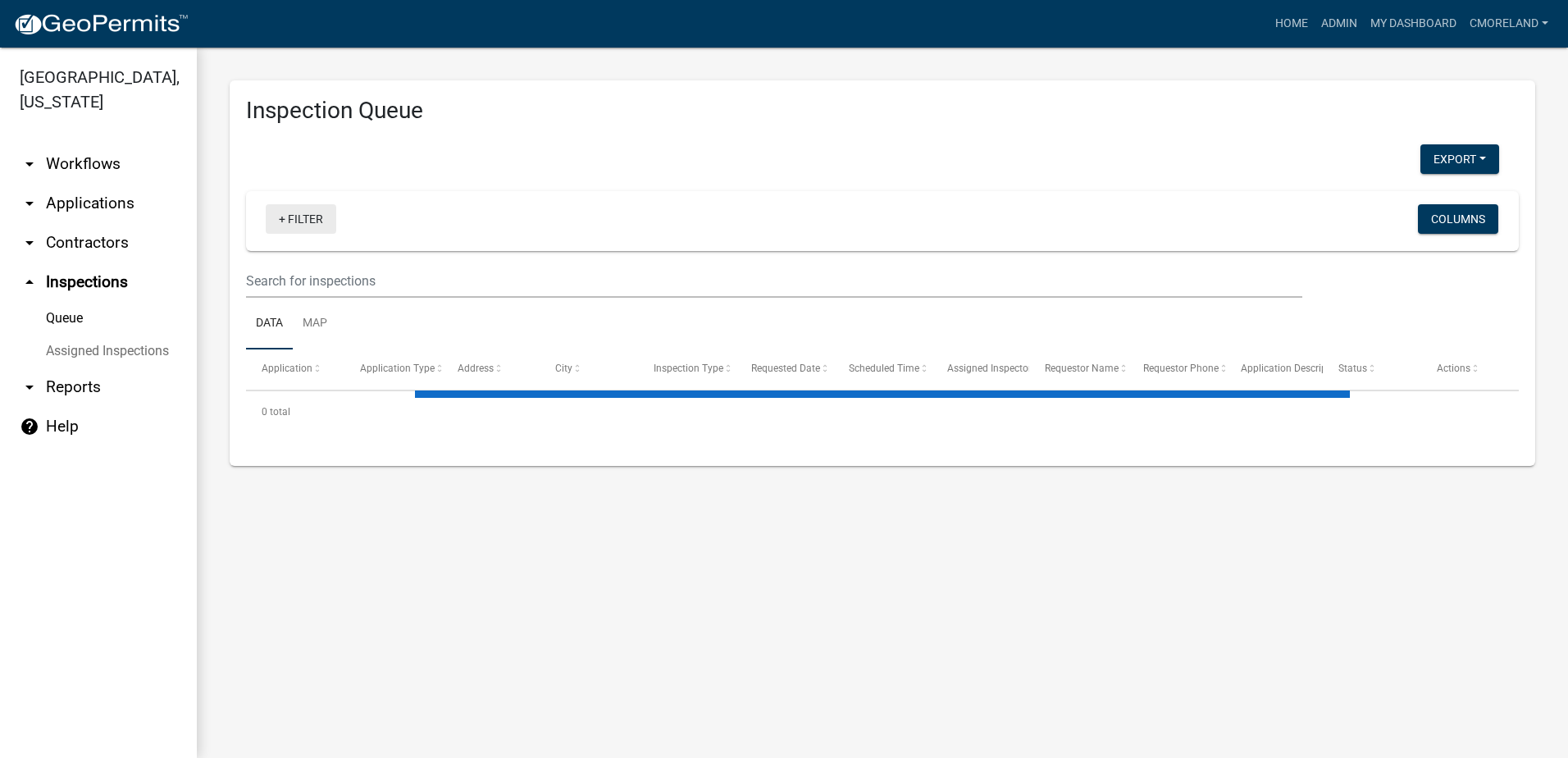
select select "2: 50"
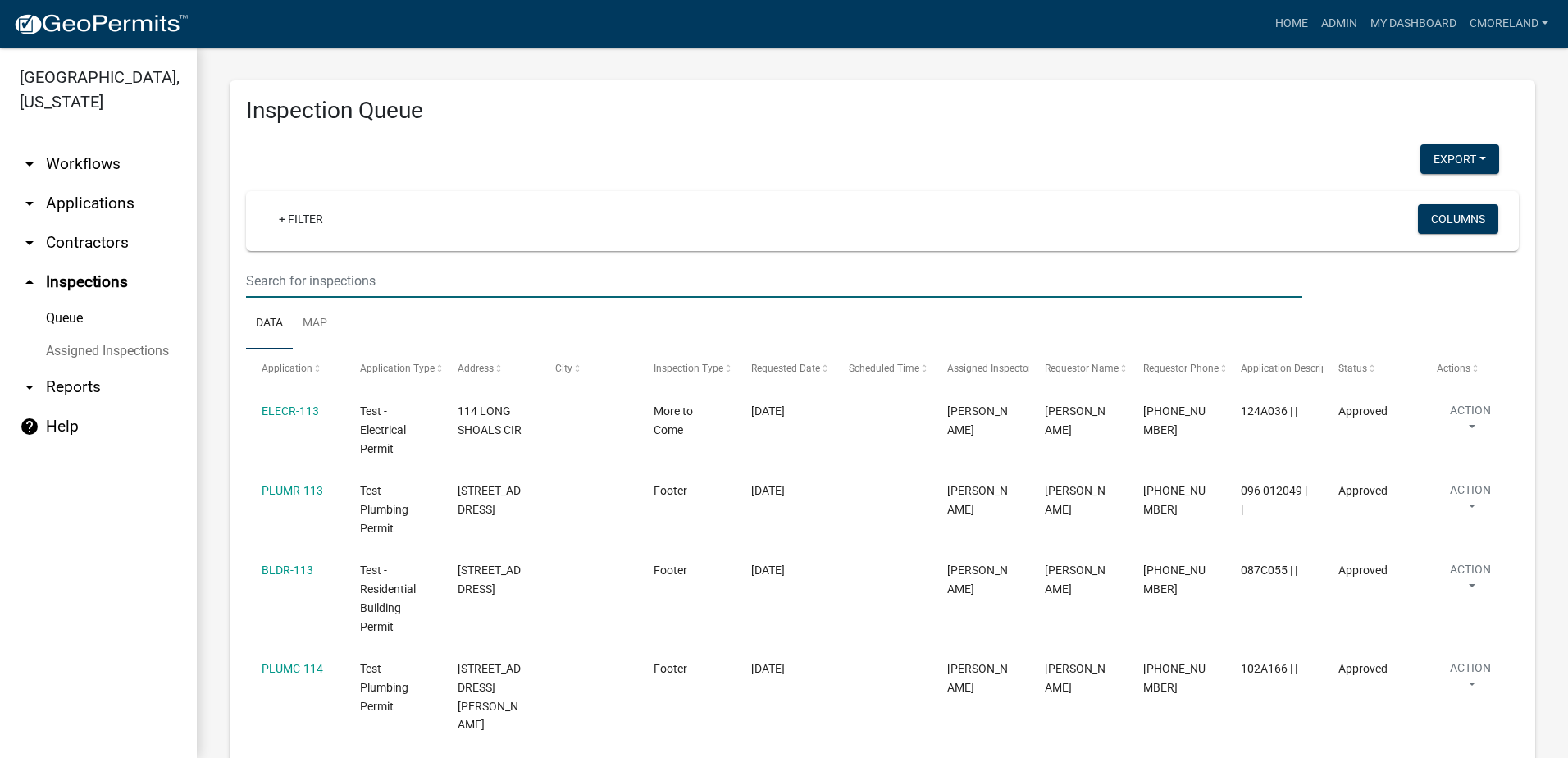
click at [274, 280] on input "text" at bounding box center [775, 281] width 1056 height 33
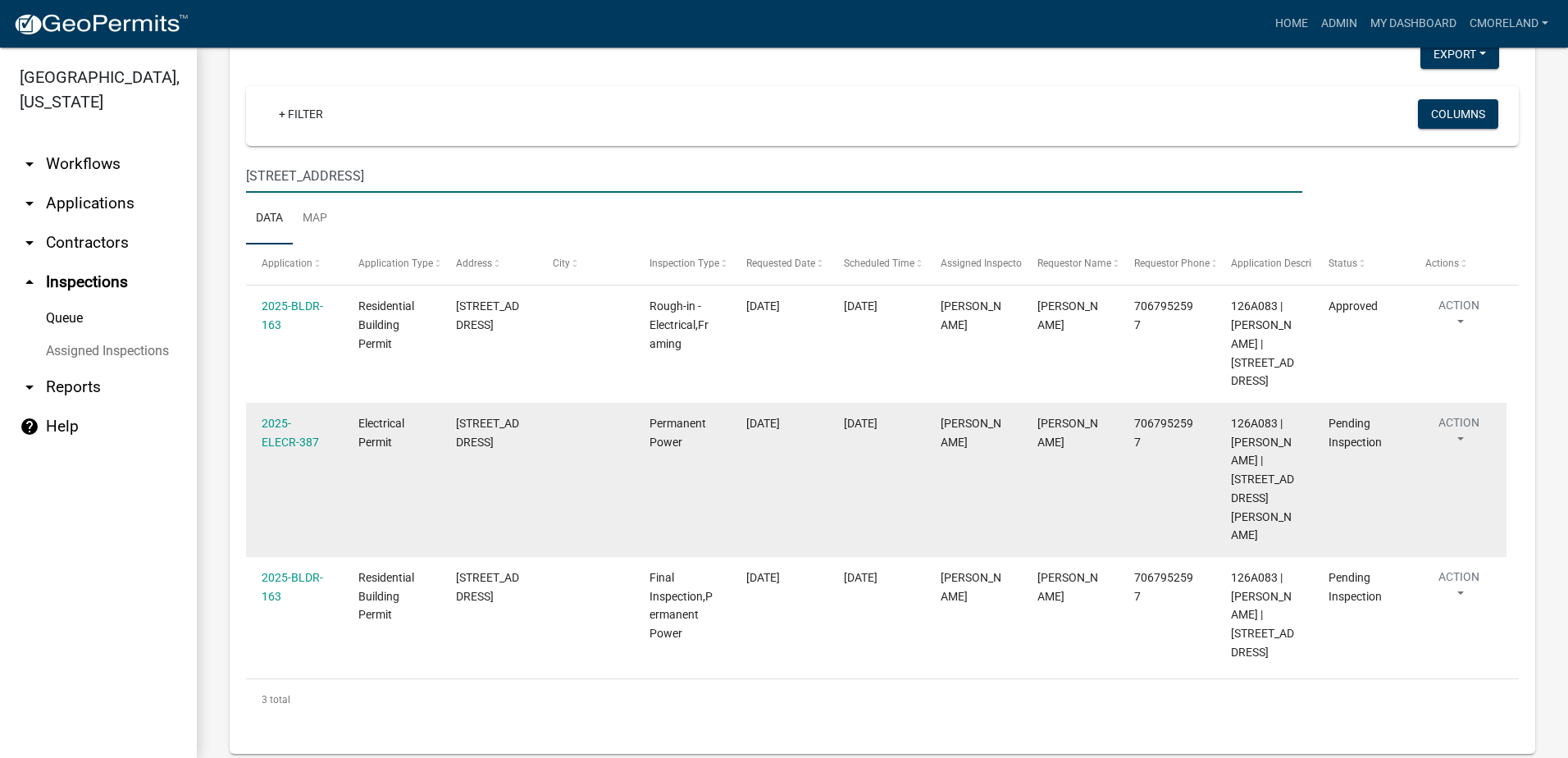
scroll to position [115, 0]
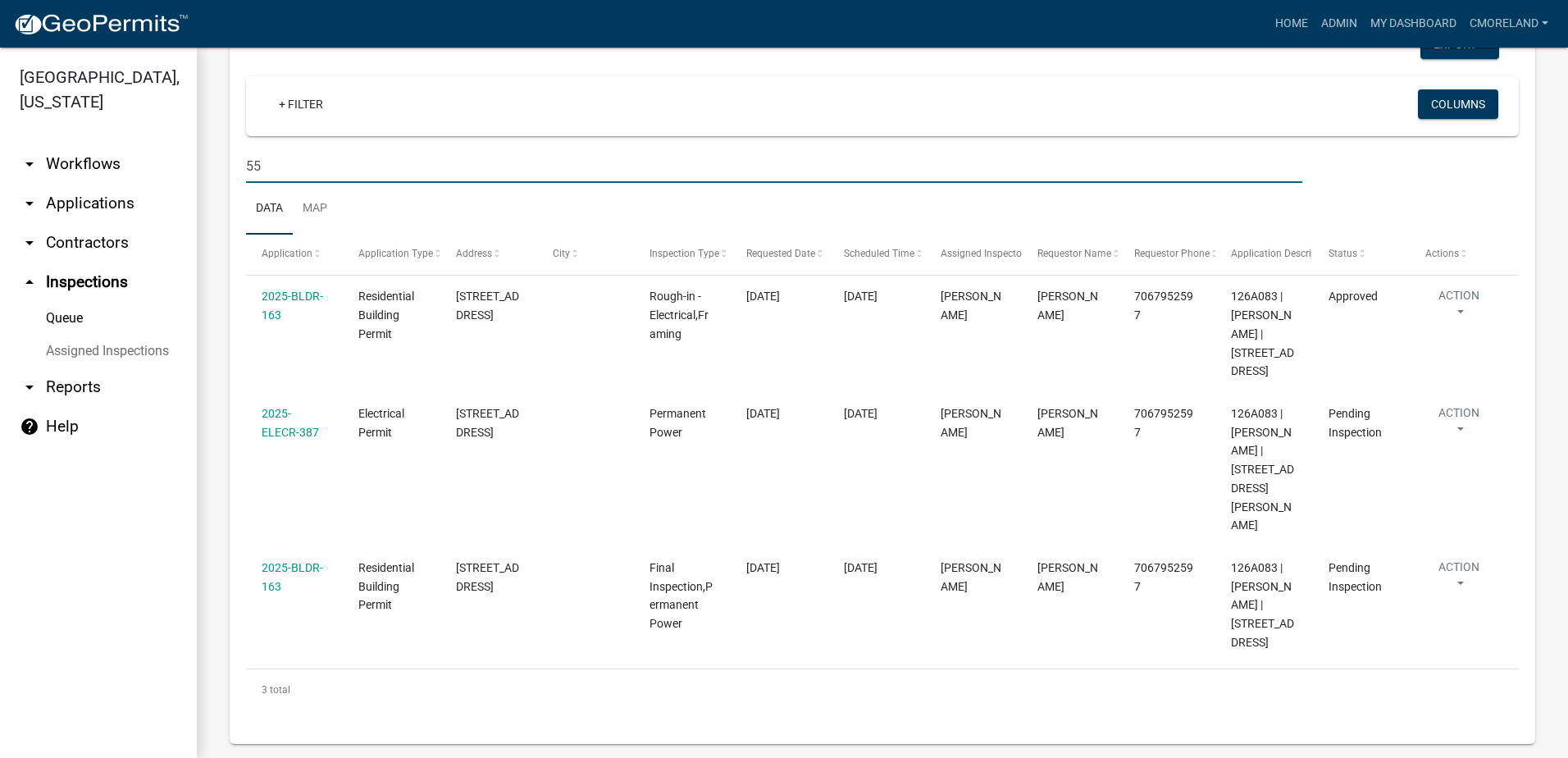
type input "5"
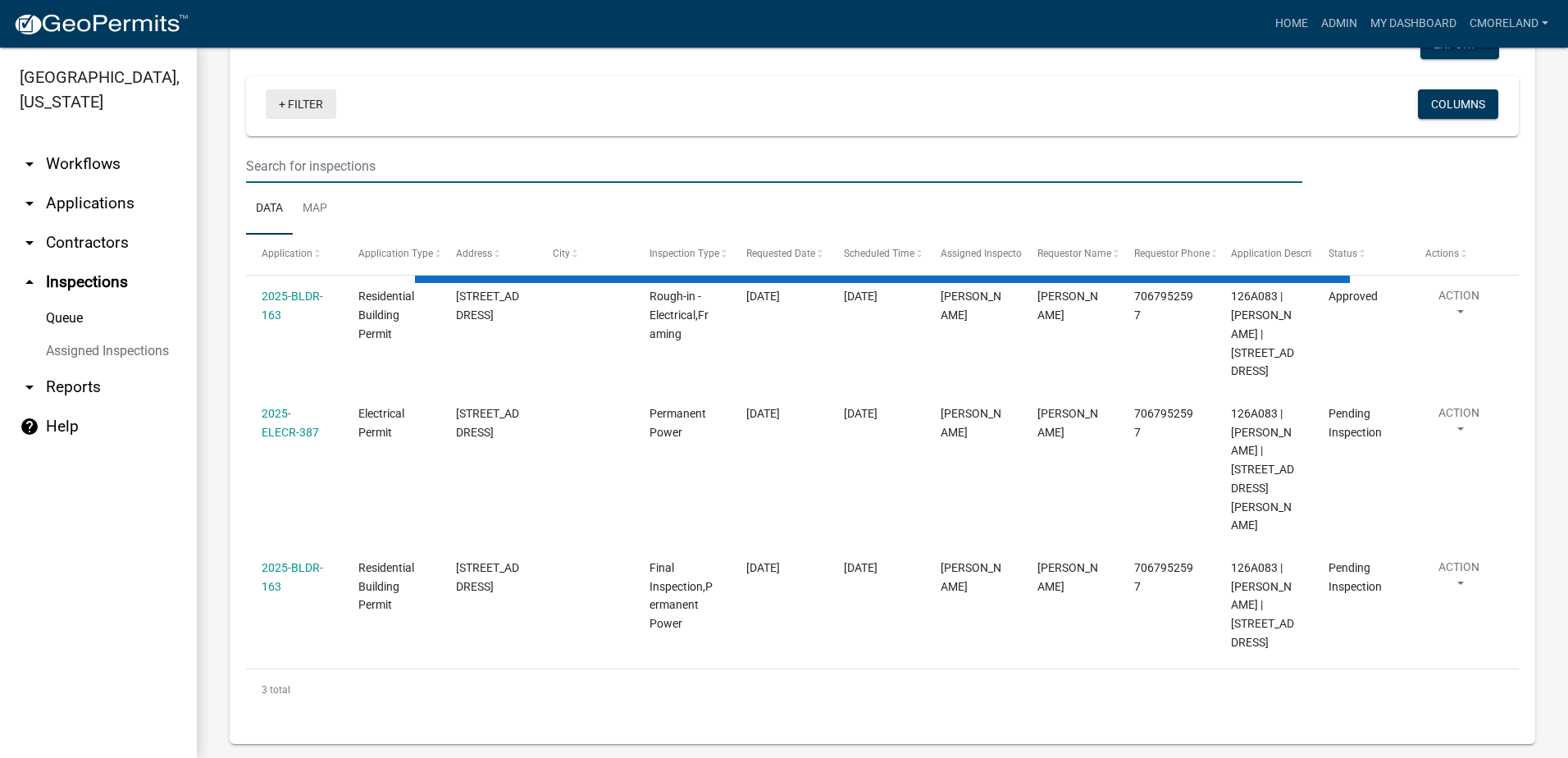
click at [301, 103] on link "+ Filter" at bounding box center [301, 104] width 71 height 29
select select "2: 50"
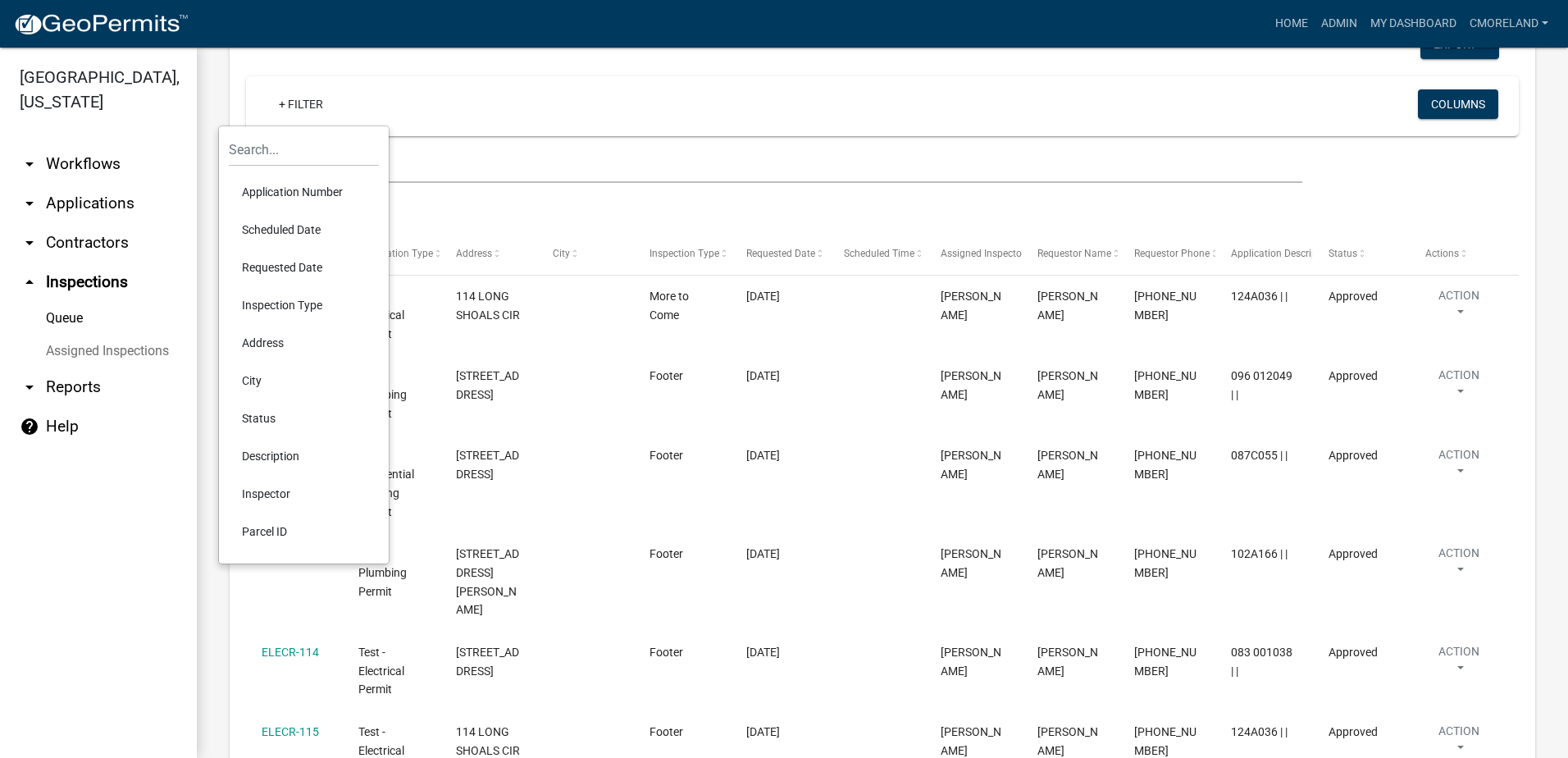
click at [281, 230] on li "Scheduled Date" at bounding box center [303, 230] width 150 height 37
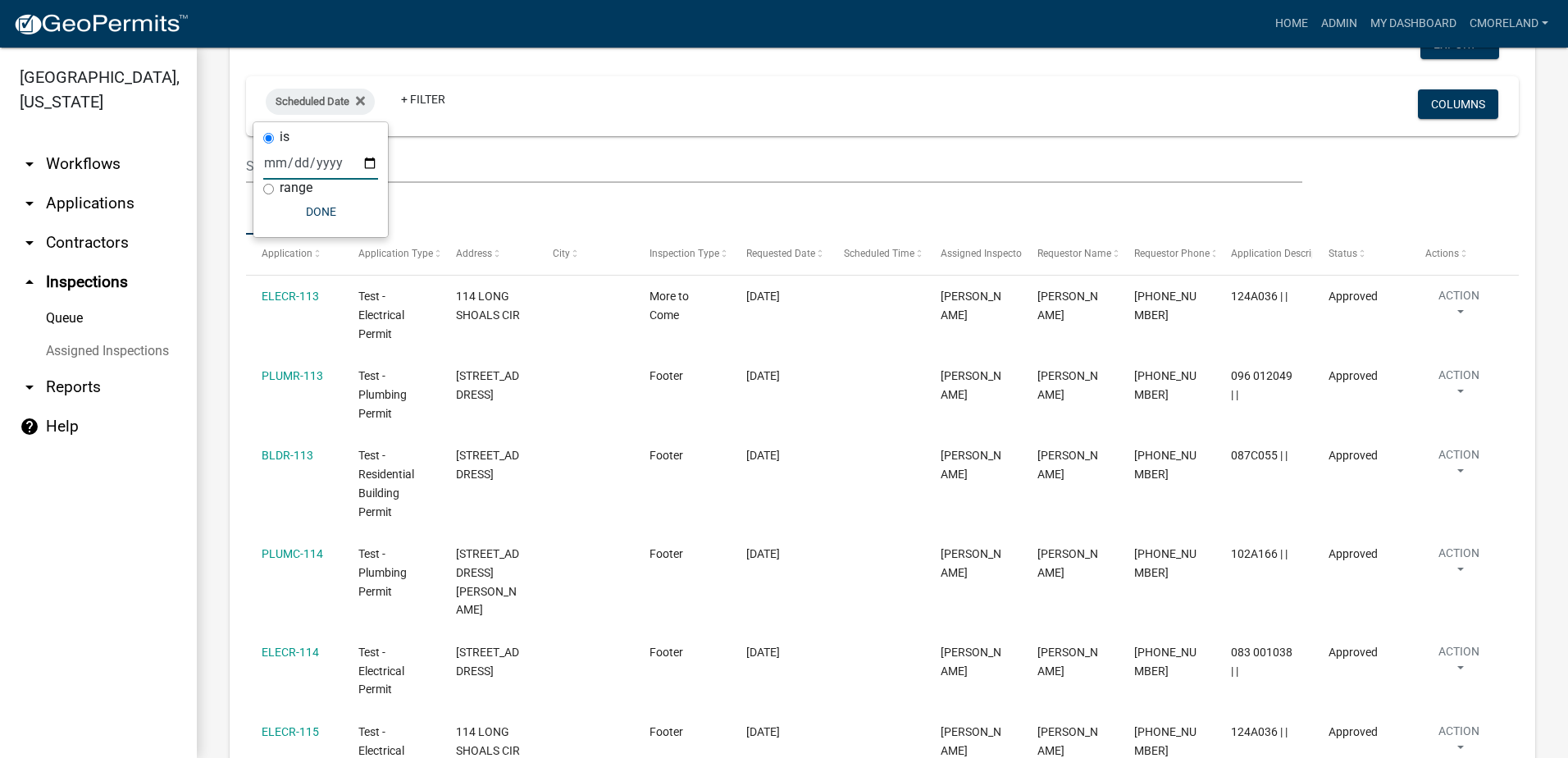
click at [369, 166] on input "date" at bounding box center [320, 163] width 115 height 33
type input "[DATE]"
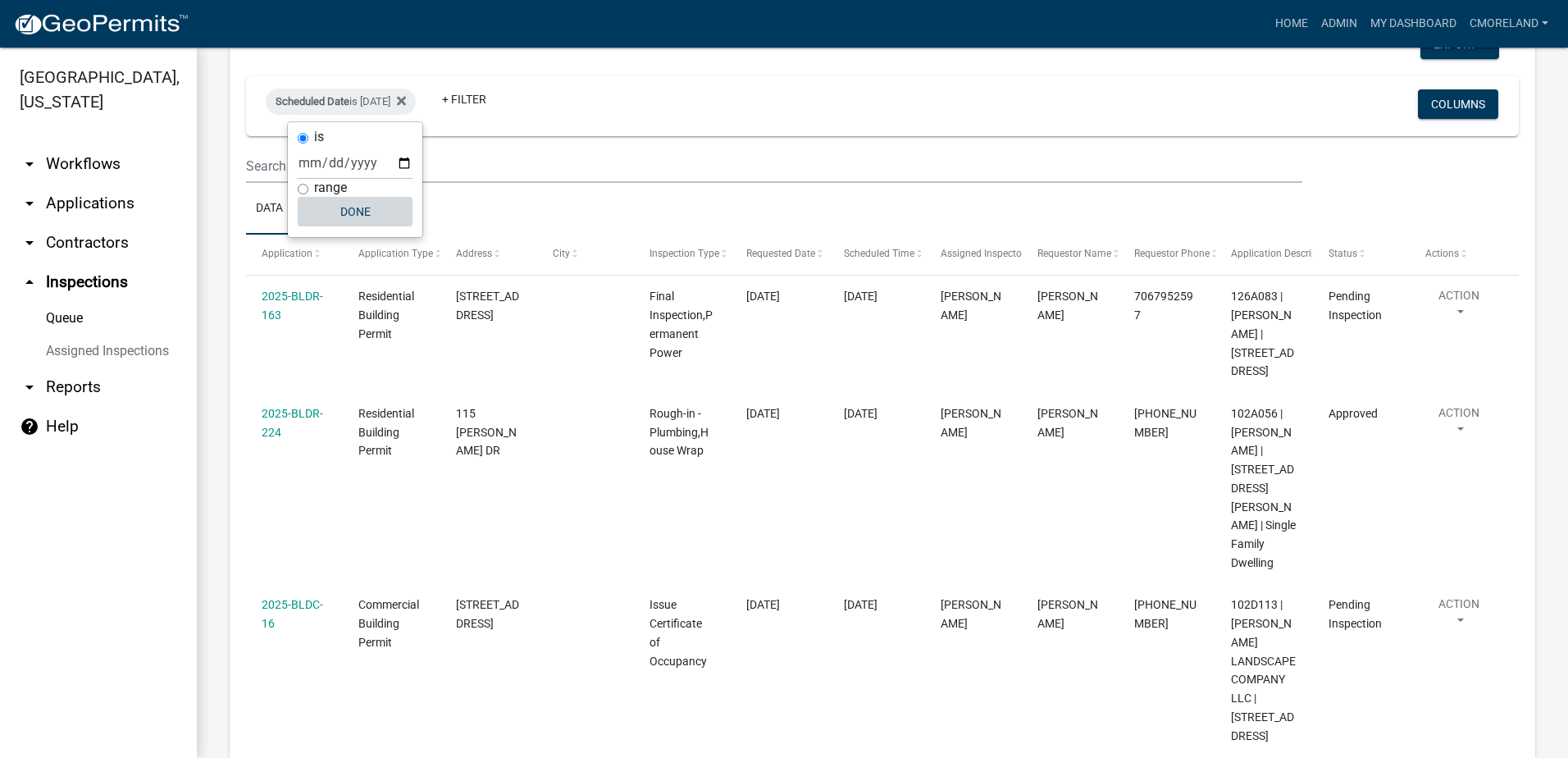
click at [358, 209] on button "Done" at bounding box center [354, 211] width 115 height 29
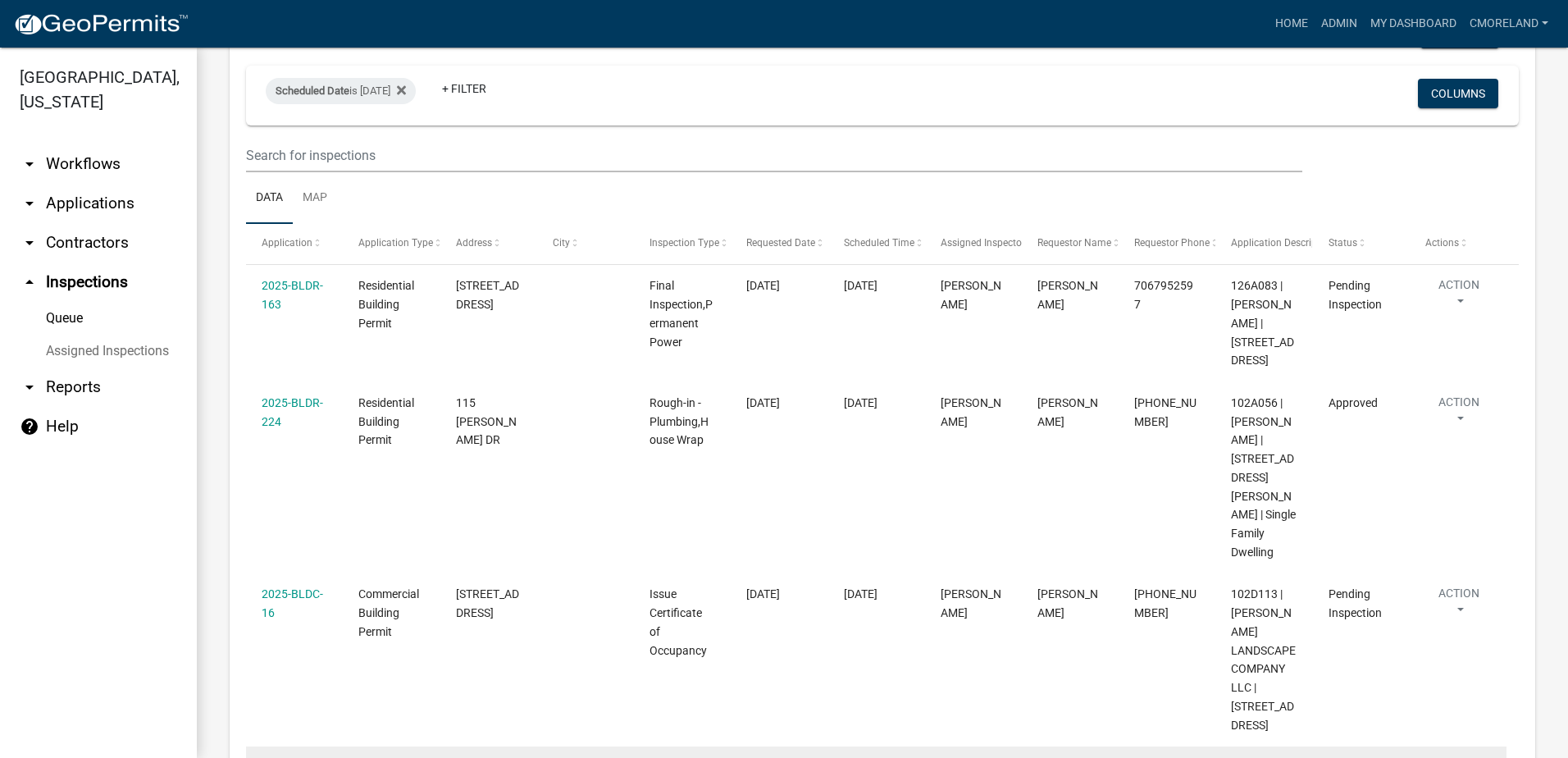
scroll to position [107, 0]
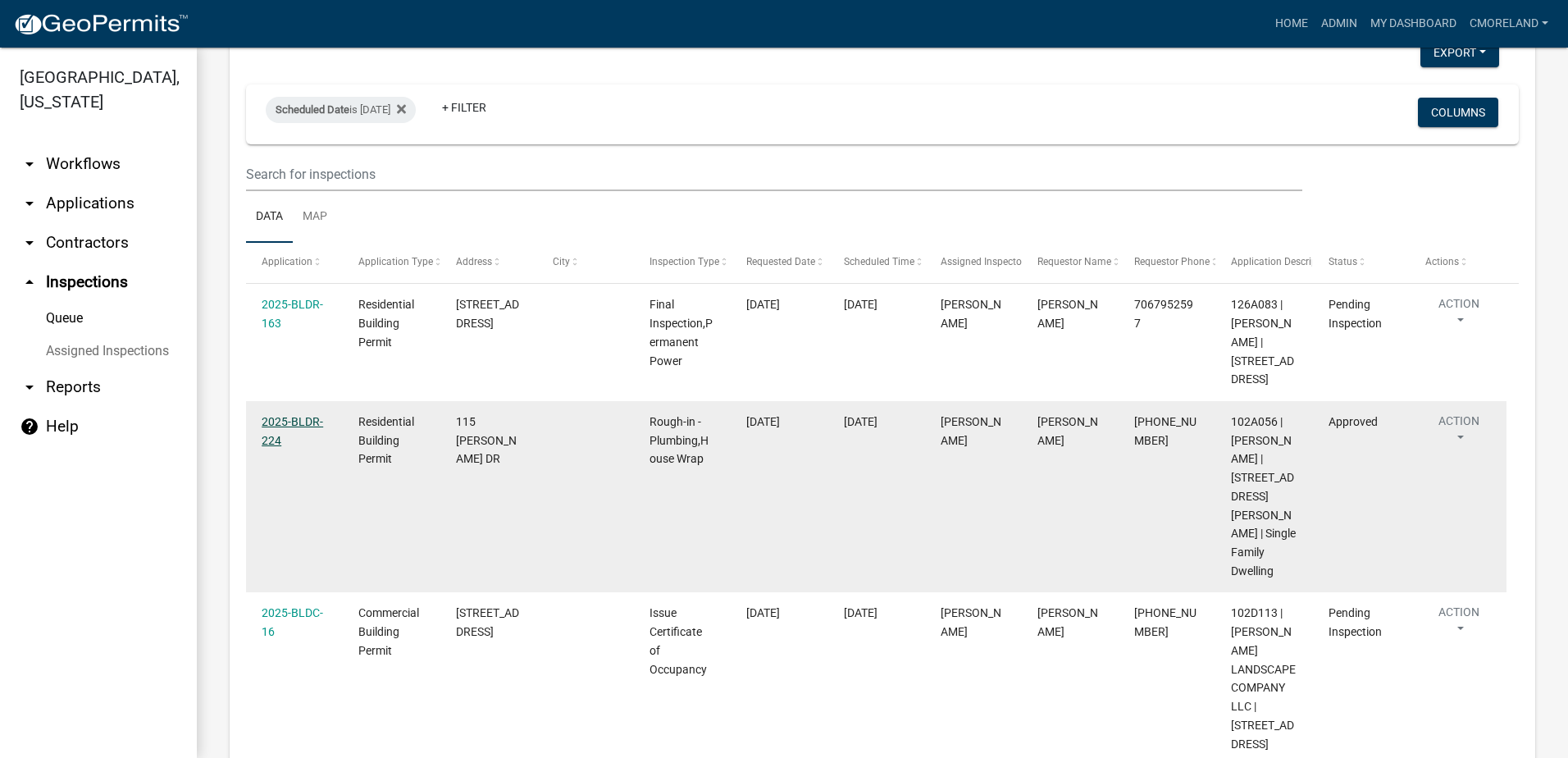
click at [295, 421] on link "2025-BLDR-224" at bounding box center [292, 431] width 62 height 32
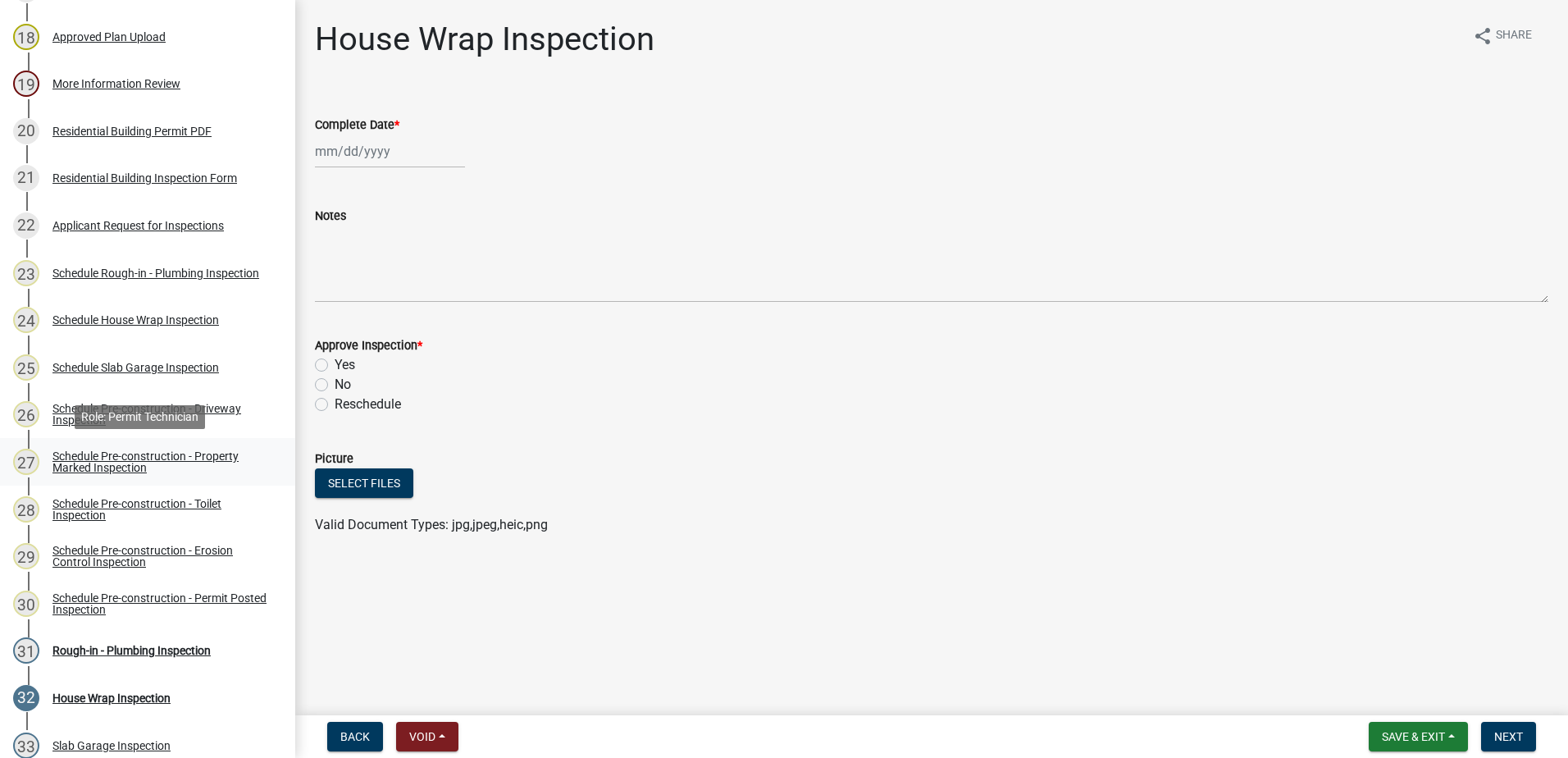
scroll to position [1066, 0]
click at [103, 226] on div "Applicant Request for Inspections" at bounding box center [137, 227] width 172 height 12
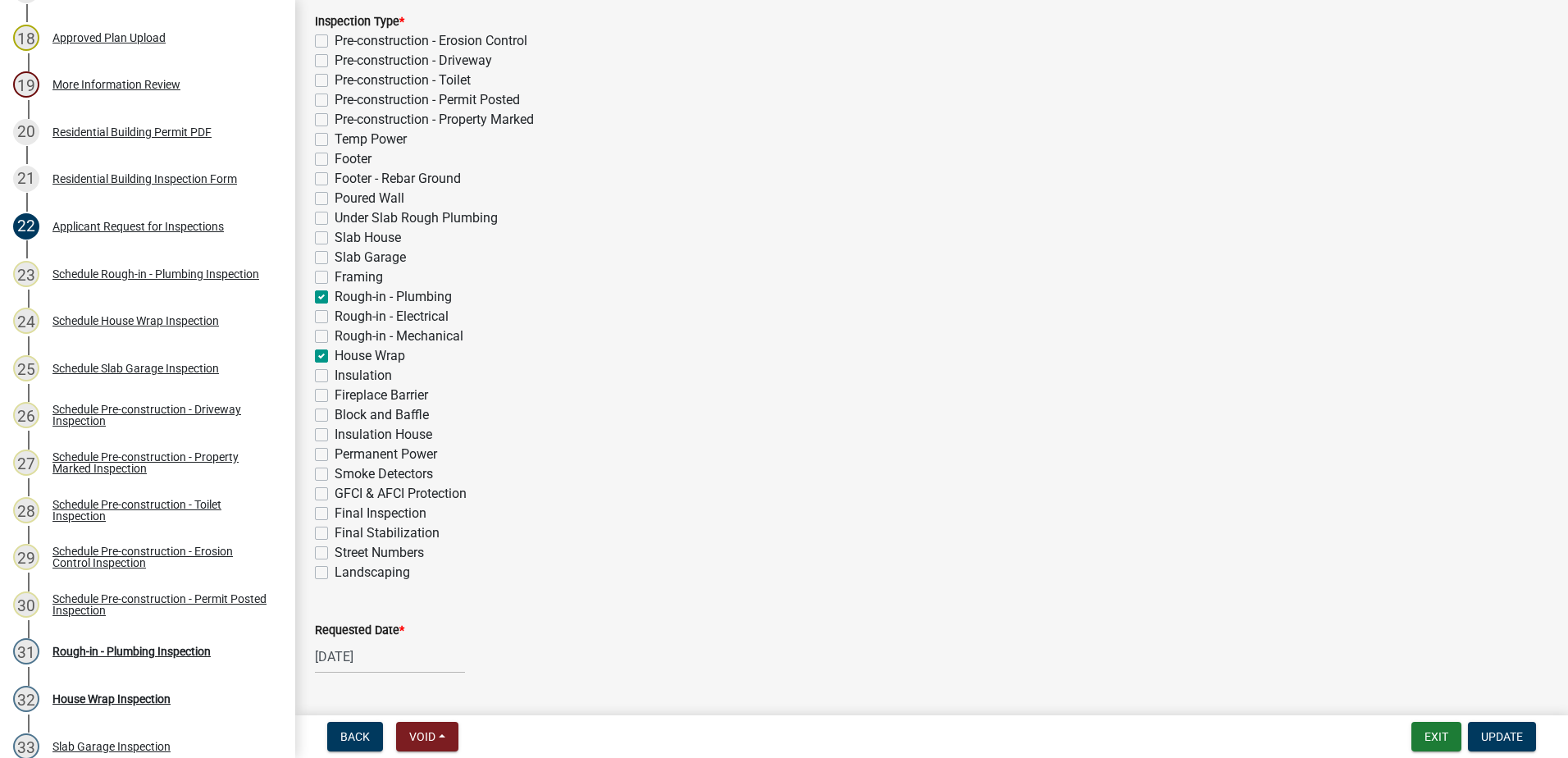
scroll to position [410, 0]
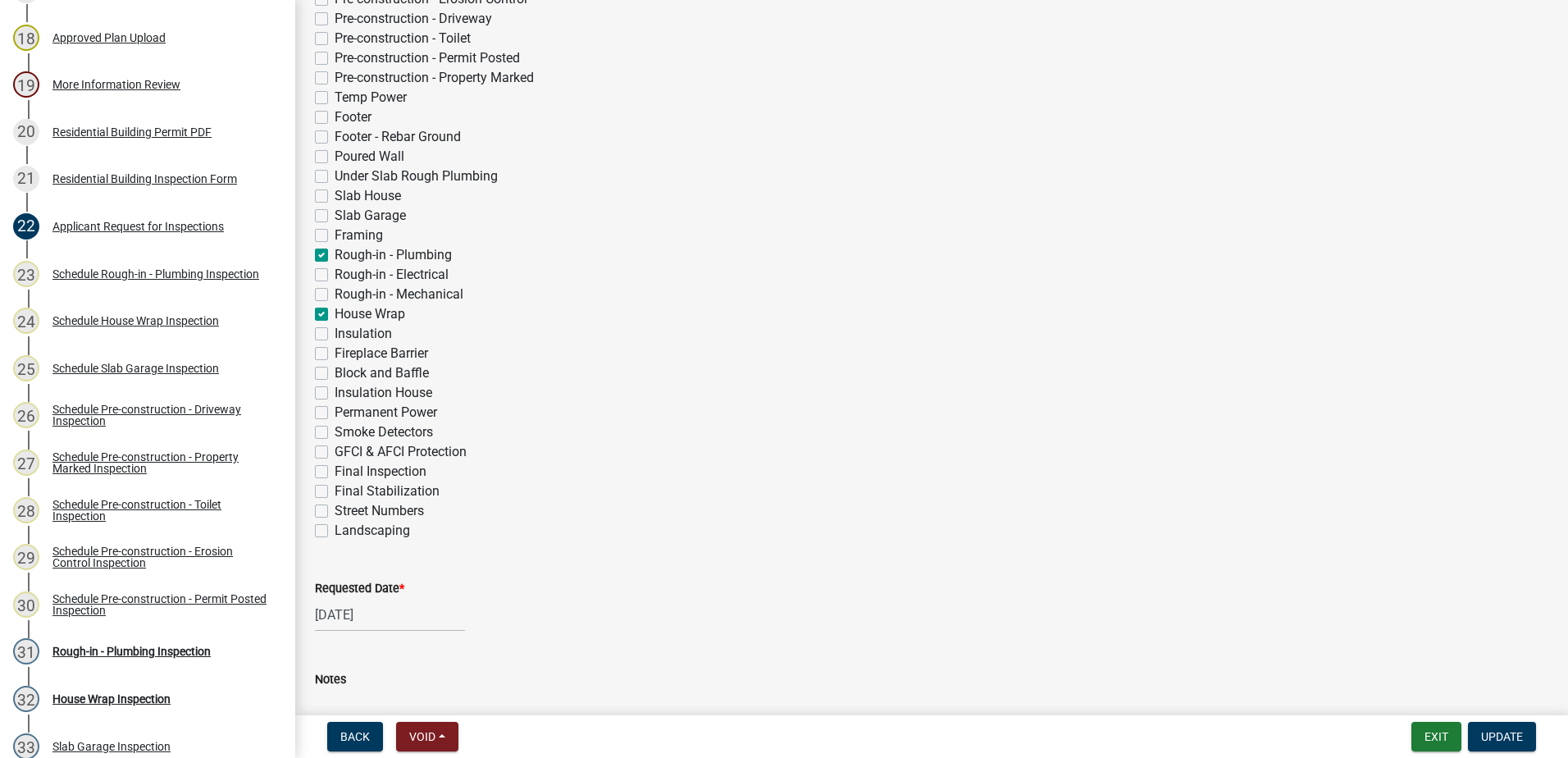
click at [335, 314] on label "House Wrap" at bounding box center [370, 314] width 71 height 20
click at [335, 314] on input "House Wrap" at bounding box center [340, 309] width 11 height 11
checkbox input "false"
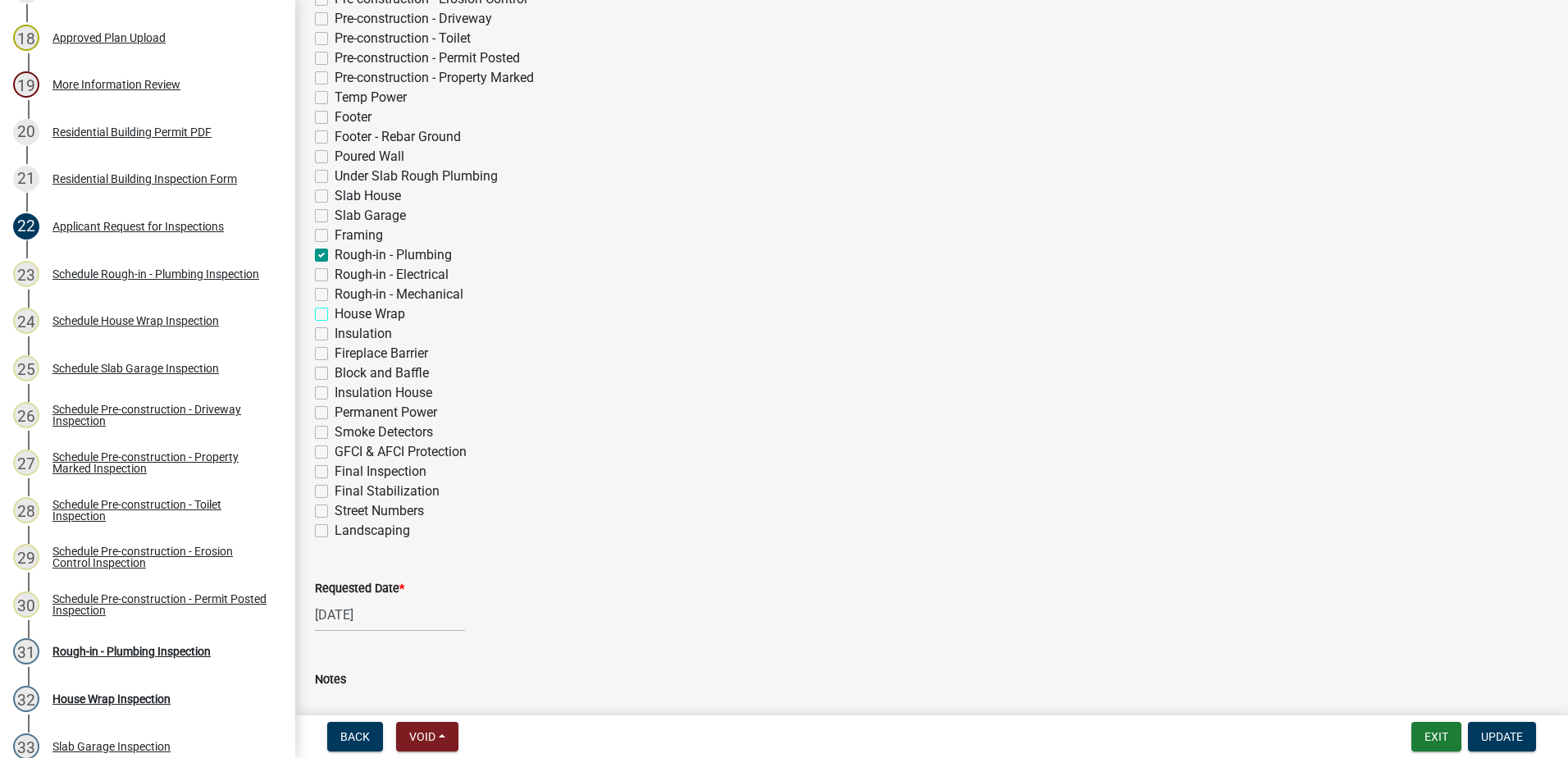
checkbox input "false"
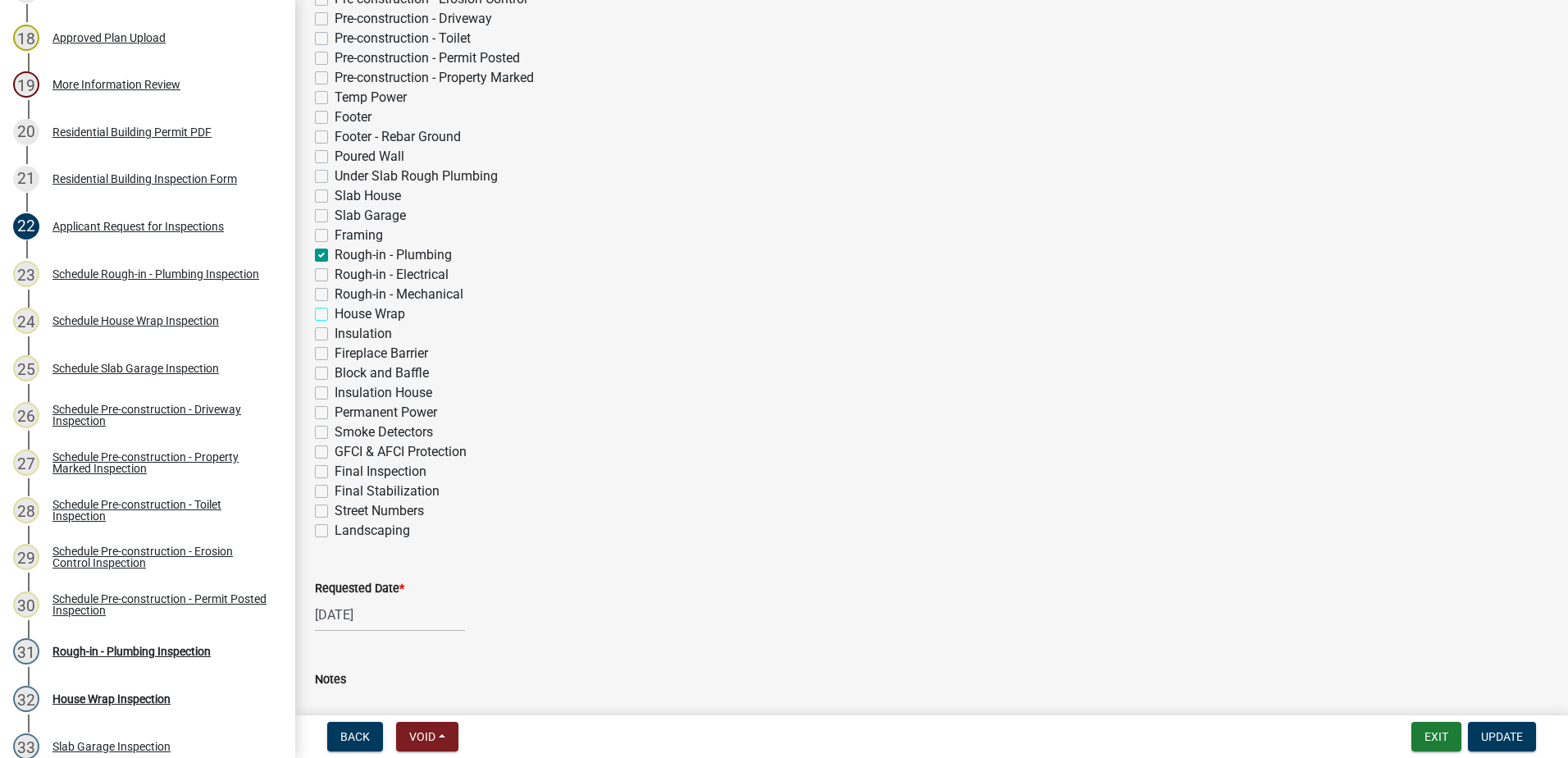
checkbox input "false"
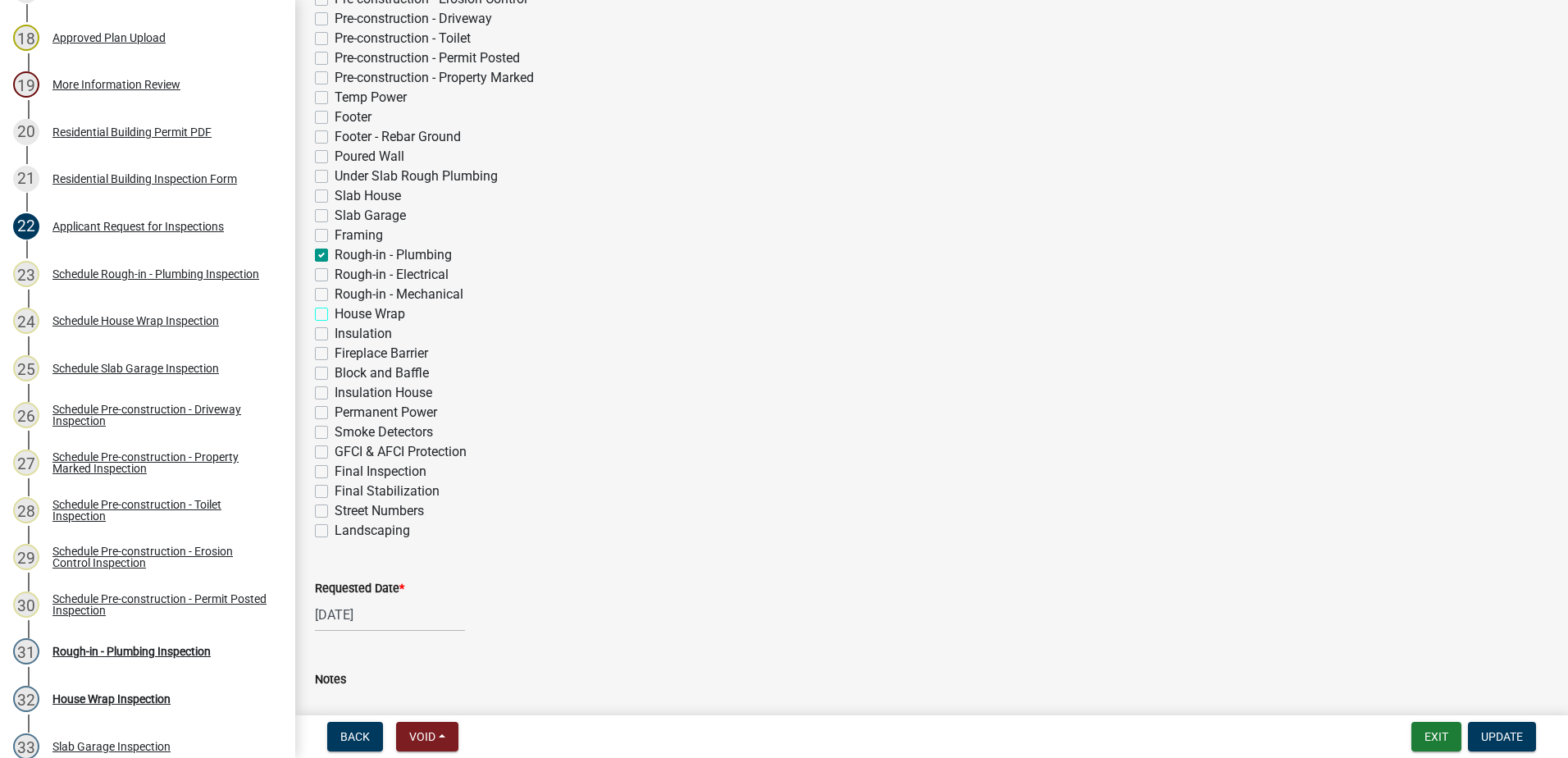
checkbox input "false"
checkbox input "true"
checkbox input "false"
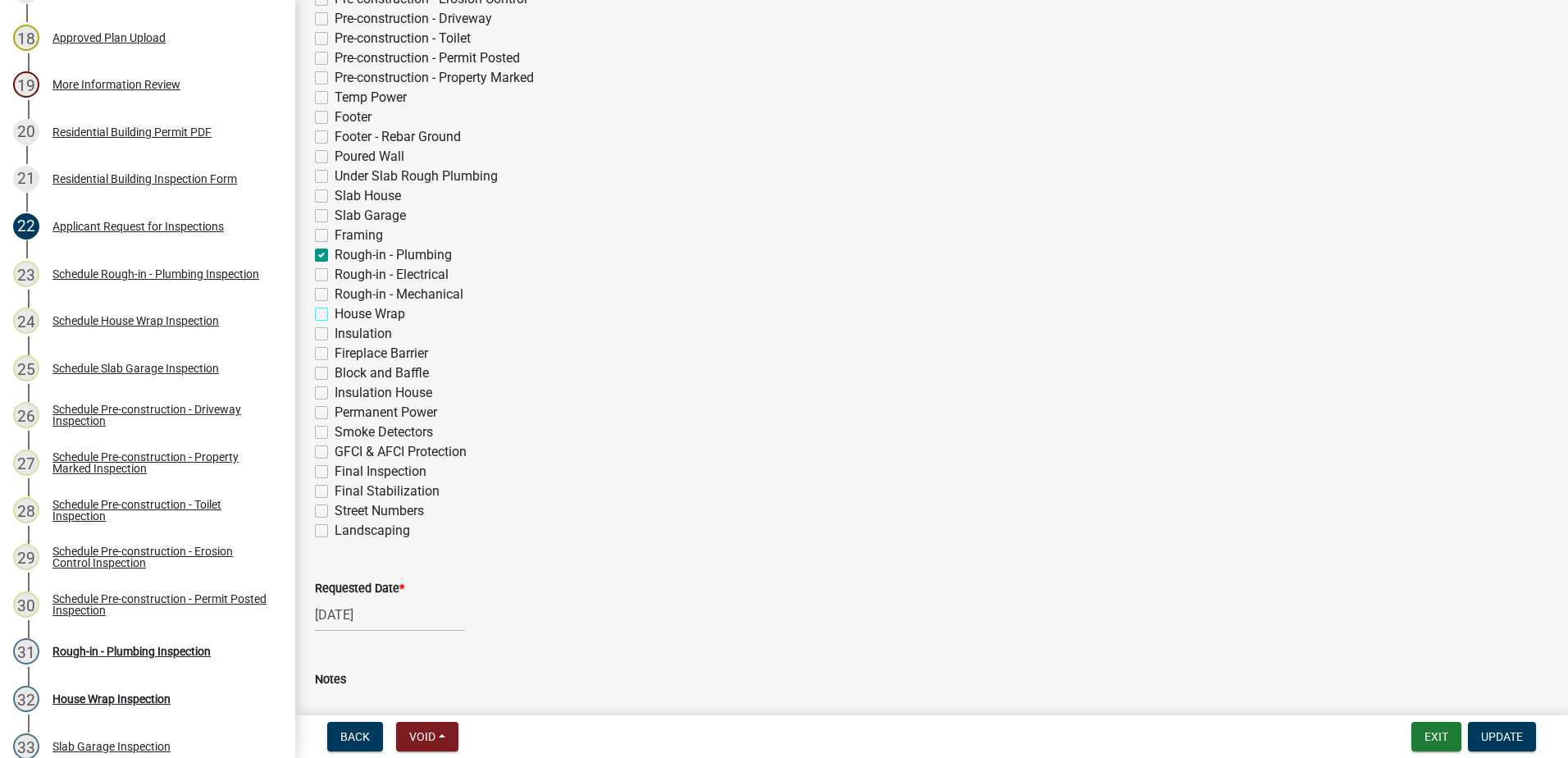
checkbox input "false"
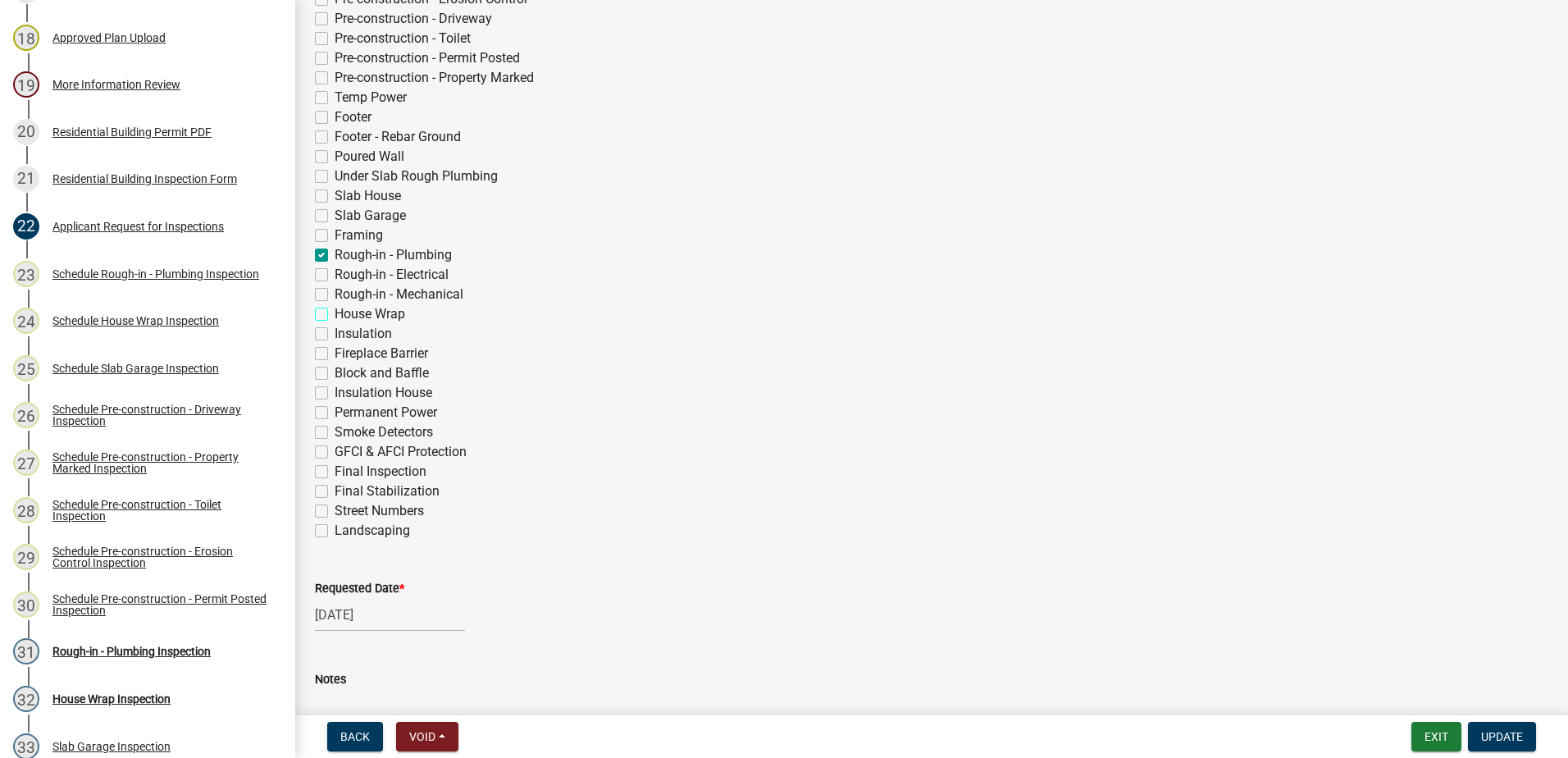
checkbox input "false"
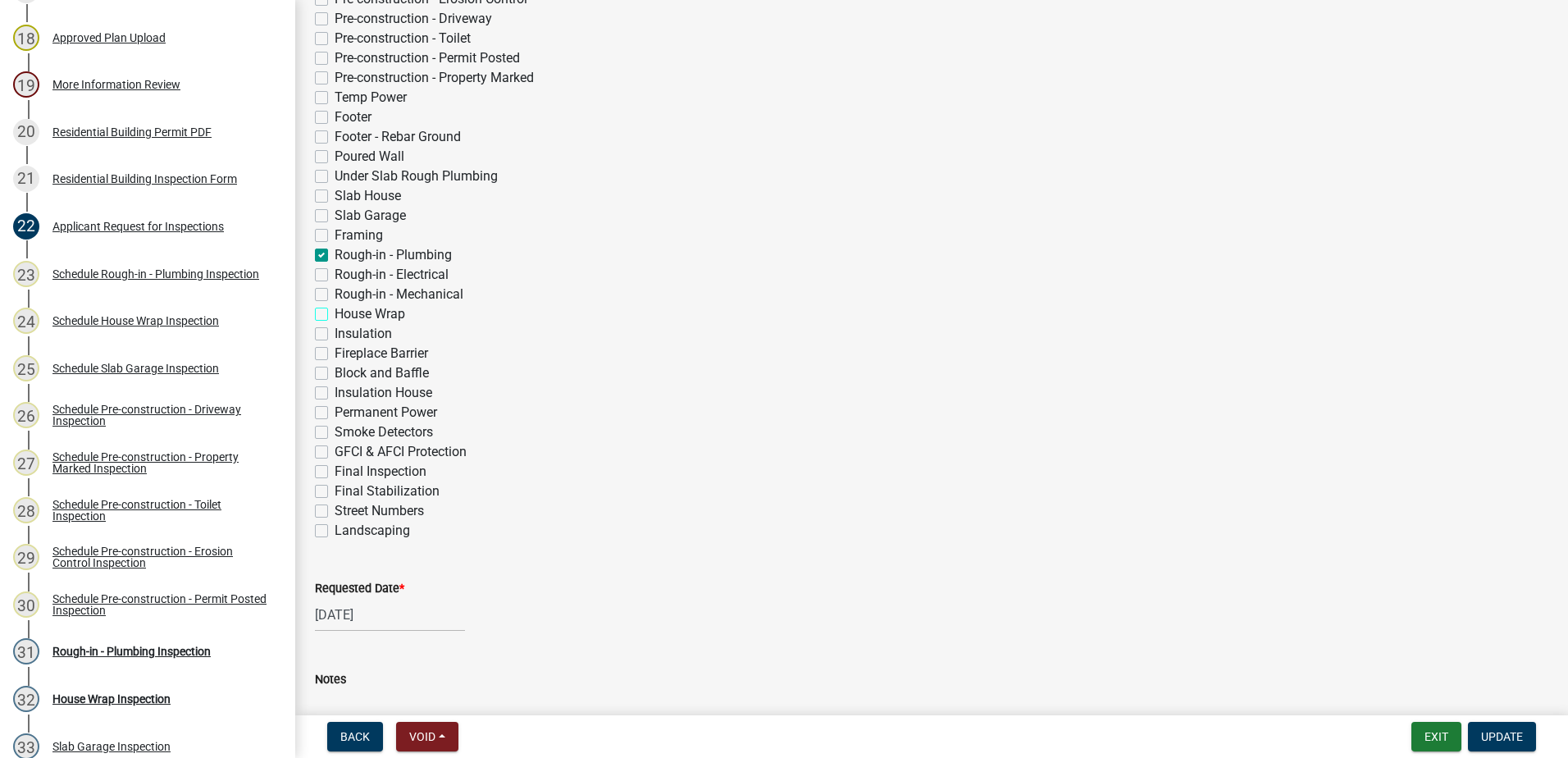
checkbox input "false"
click at [1512, 731] on span "Update" at bounding box center [1502, 736] width 42 height 13
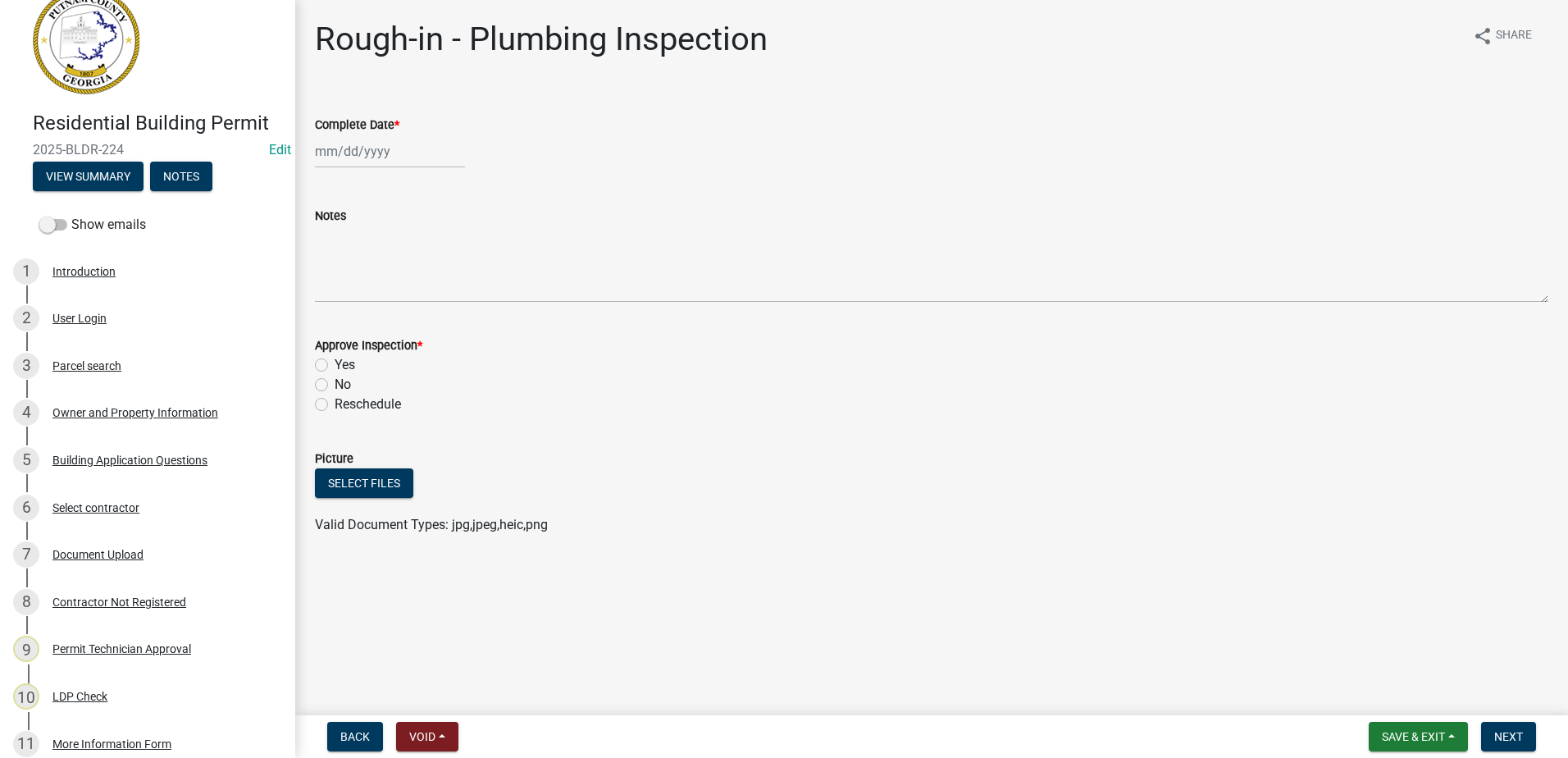
scroll to position [0, 0]
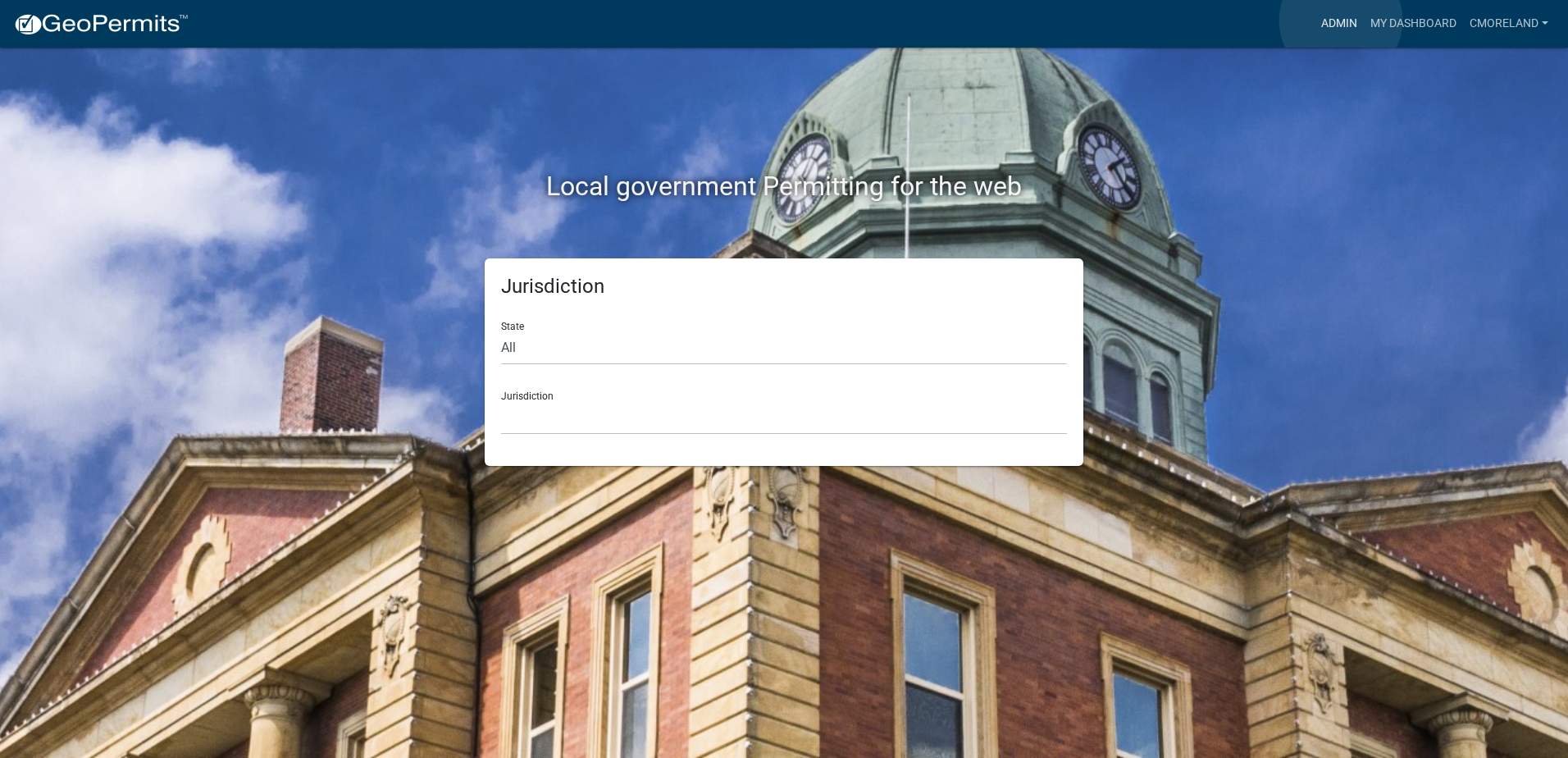
click at [1341, 21] on link "Admin" at bounding box center [1339, 24] width 49 height 31
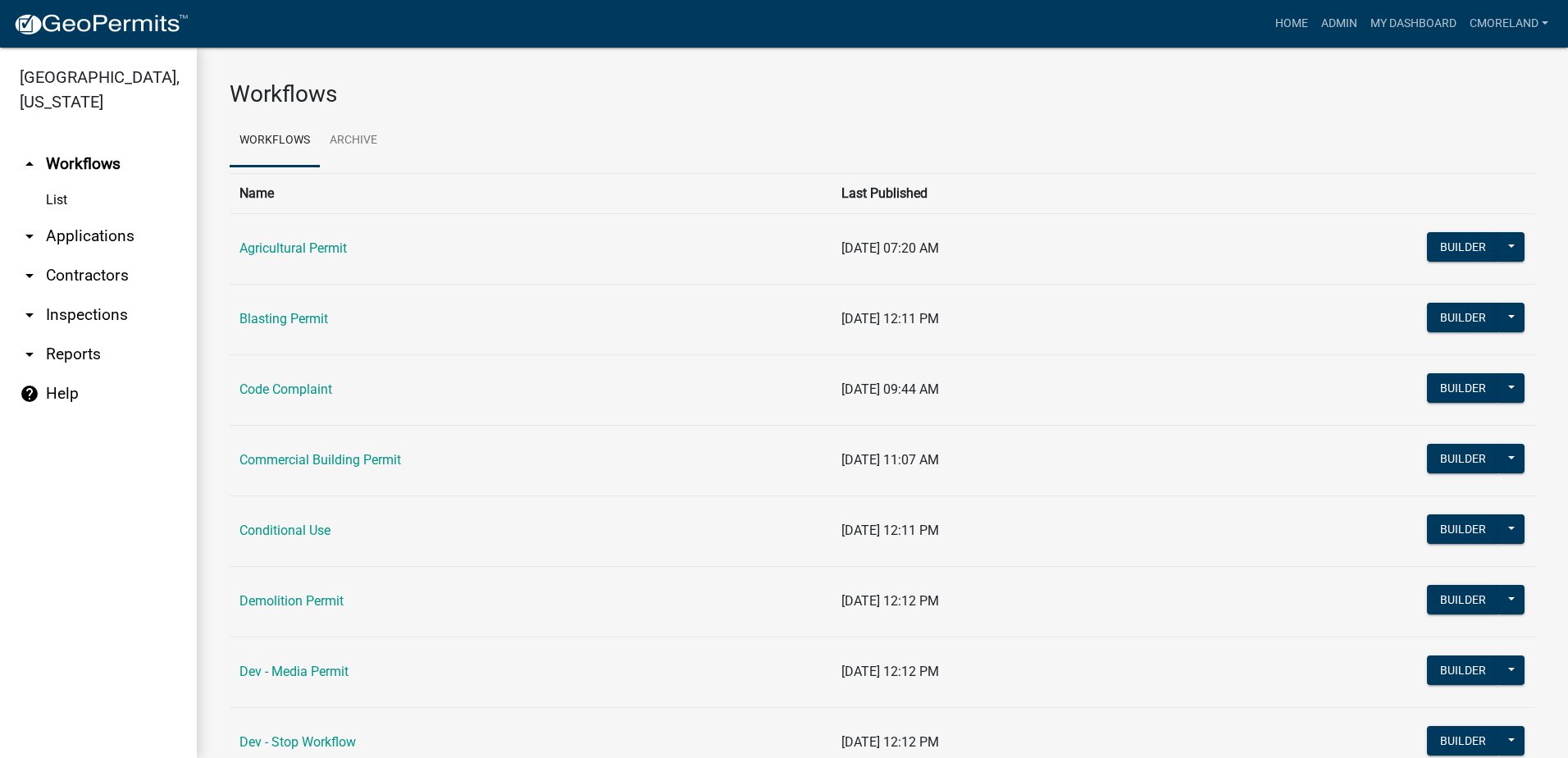
click at [103, 318] on link "arrow_drop_down Inspections" at bounding box center [98, 315] width 196 height 39
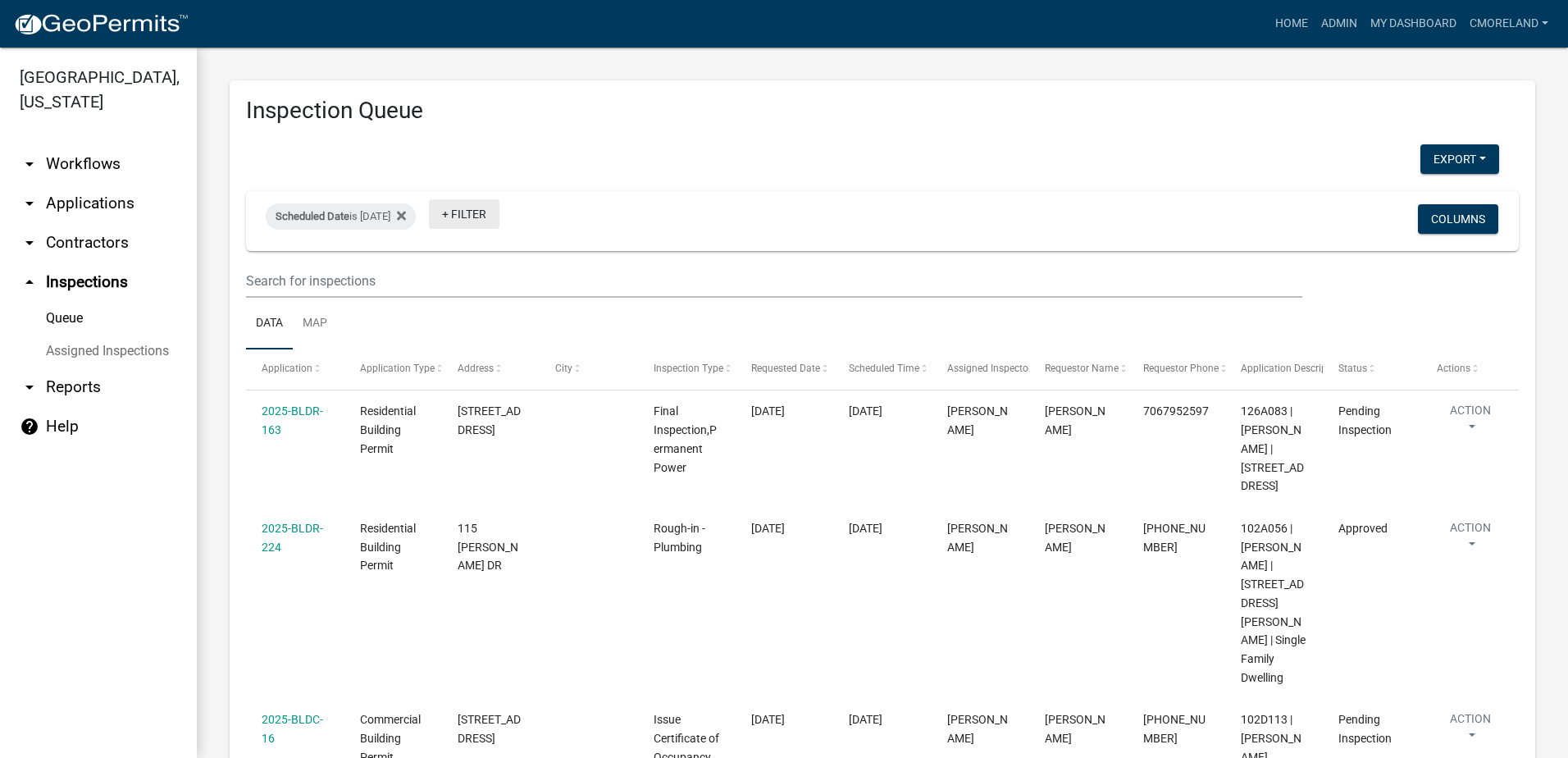
click at [498, 210] on link "+ Filter" at bounding box center [464, 214] width 71 height 29
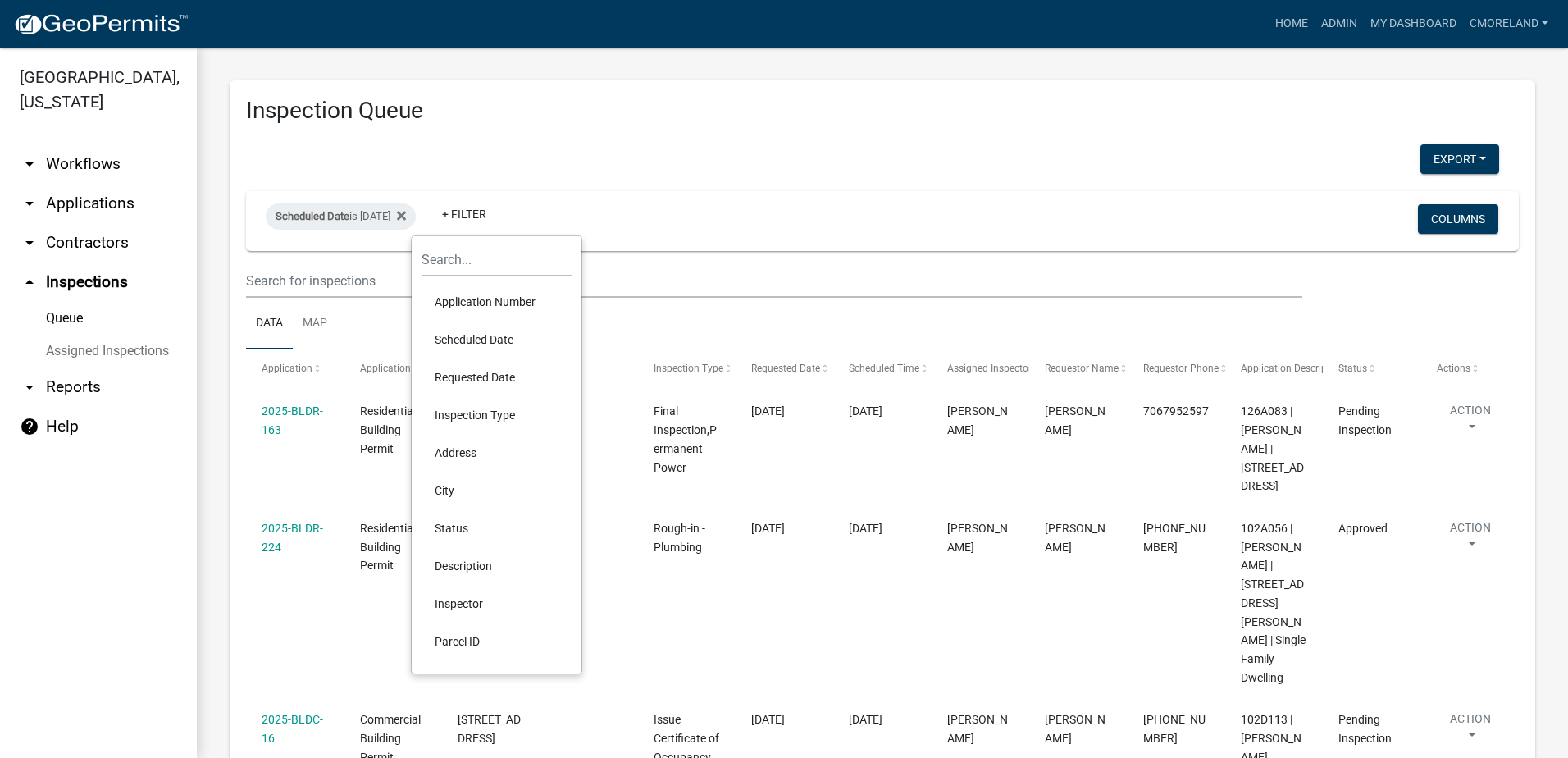
click at [462, 604] on li "Inspector" at bounding box center [496, 604] width 150 height 37
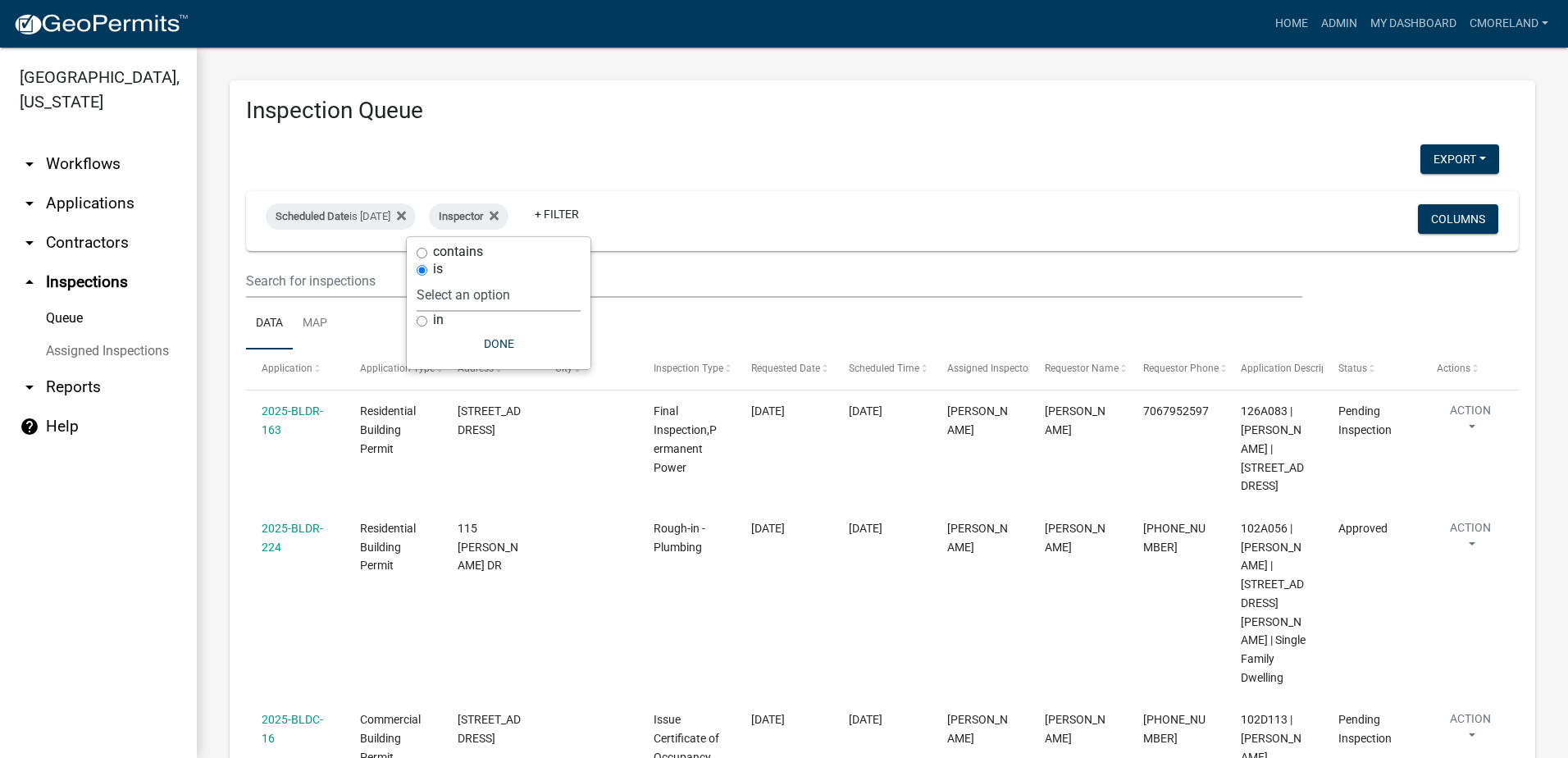
click at [568, 297] on select "Select an option None Michele Rivera Dorothy Evans Stephanie Morris Quistan Jam…" at bounding box center [498, 295] width 164 height 33
select select "07642ab0-564c-47bb-824b-0ccf2da83593"
click at [458, 278] on select "Select an option None Michele Rivera Dorothy Evans Stephanie Morris Quistan Jam…" at bounding box center [498, 295] width 164 height 33
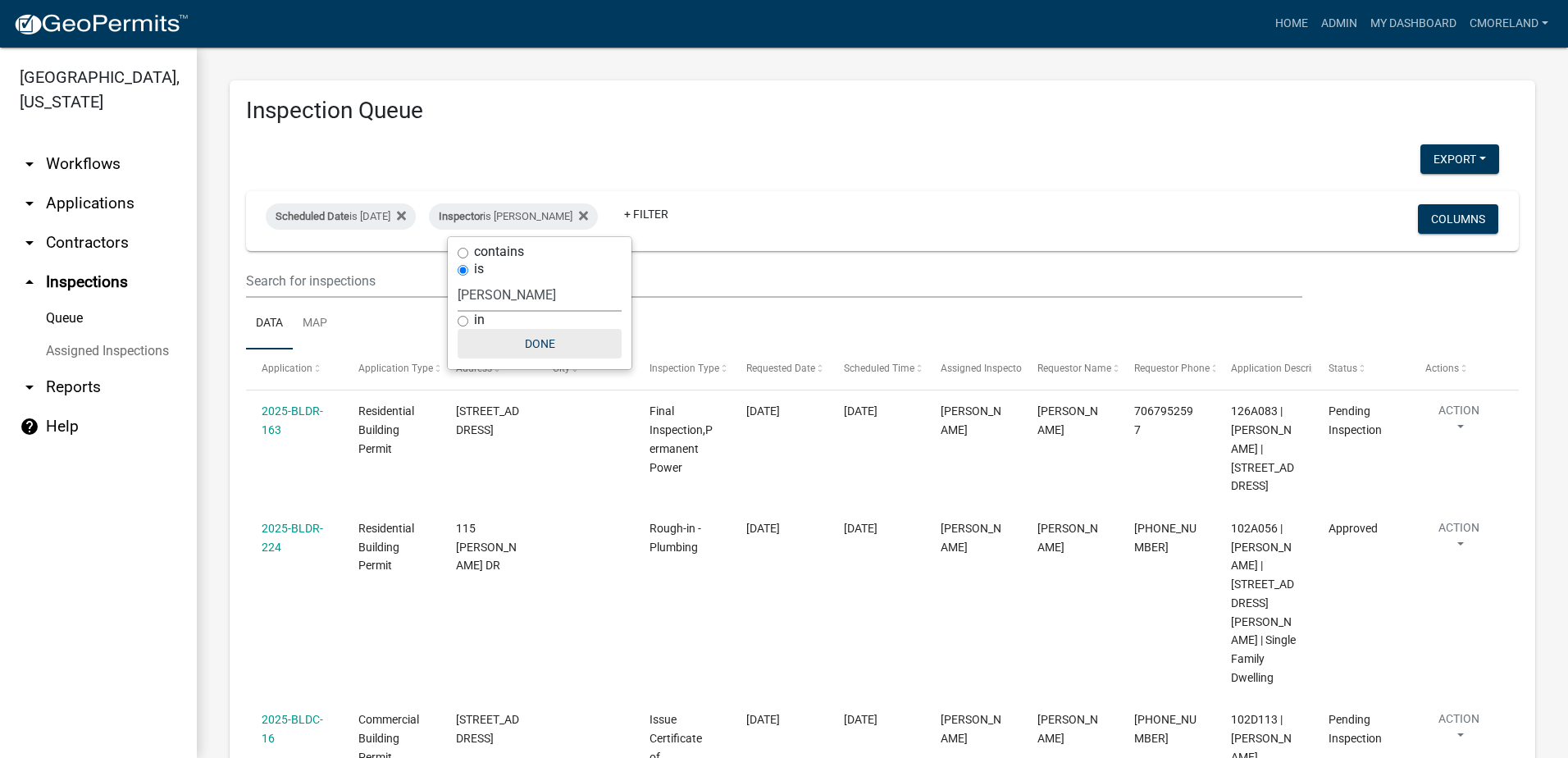
click at [529, 347] on button "Done" at bounding box center [539, 344] width 164 height 29
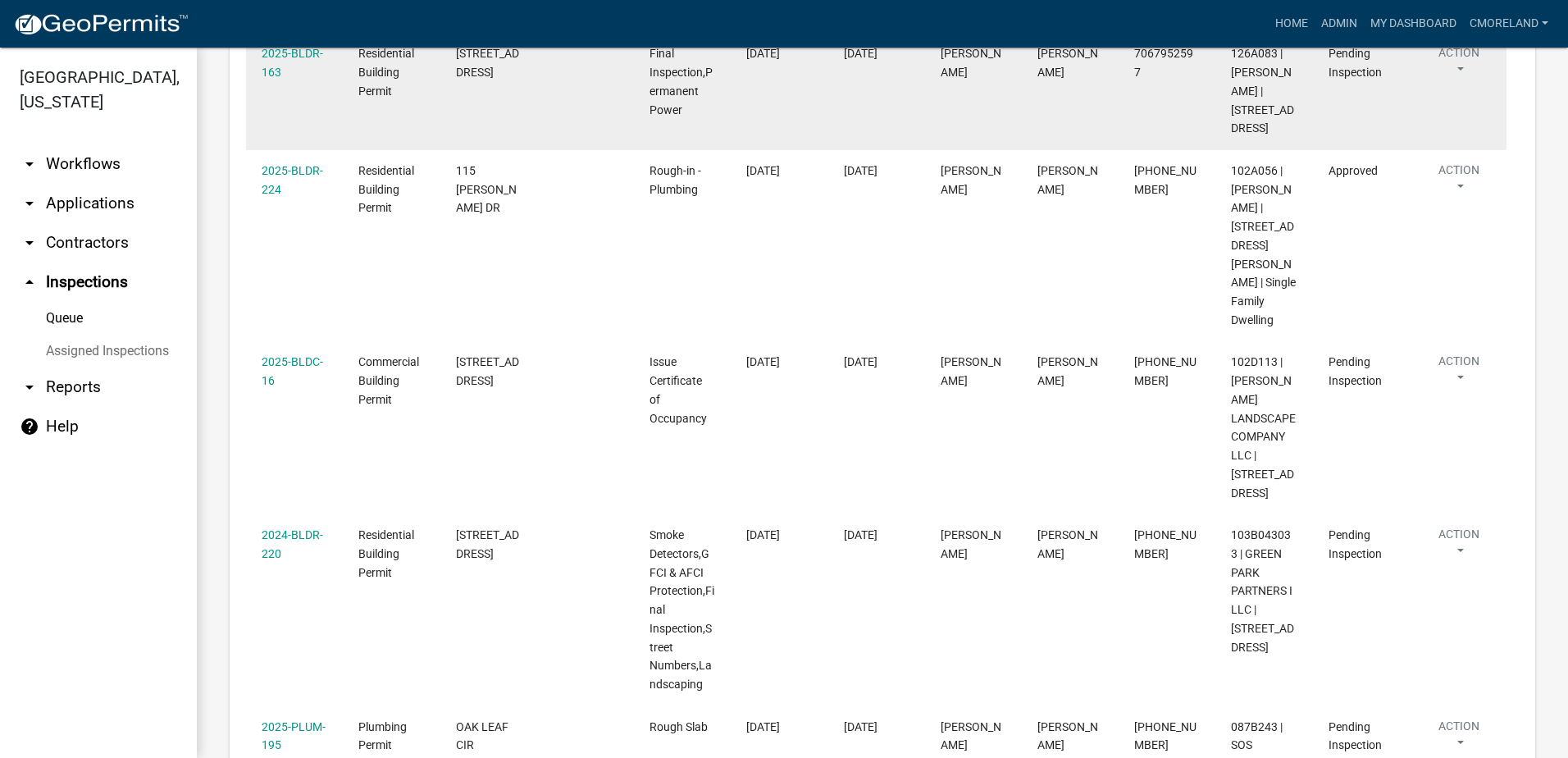
scroll to position [410, 0]
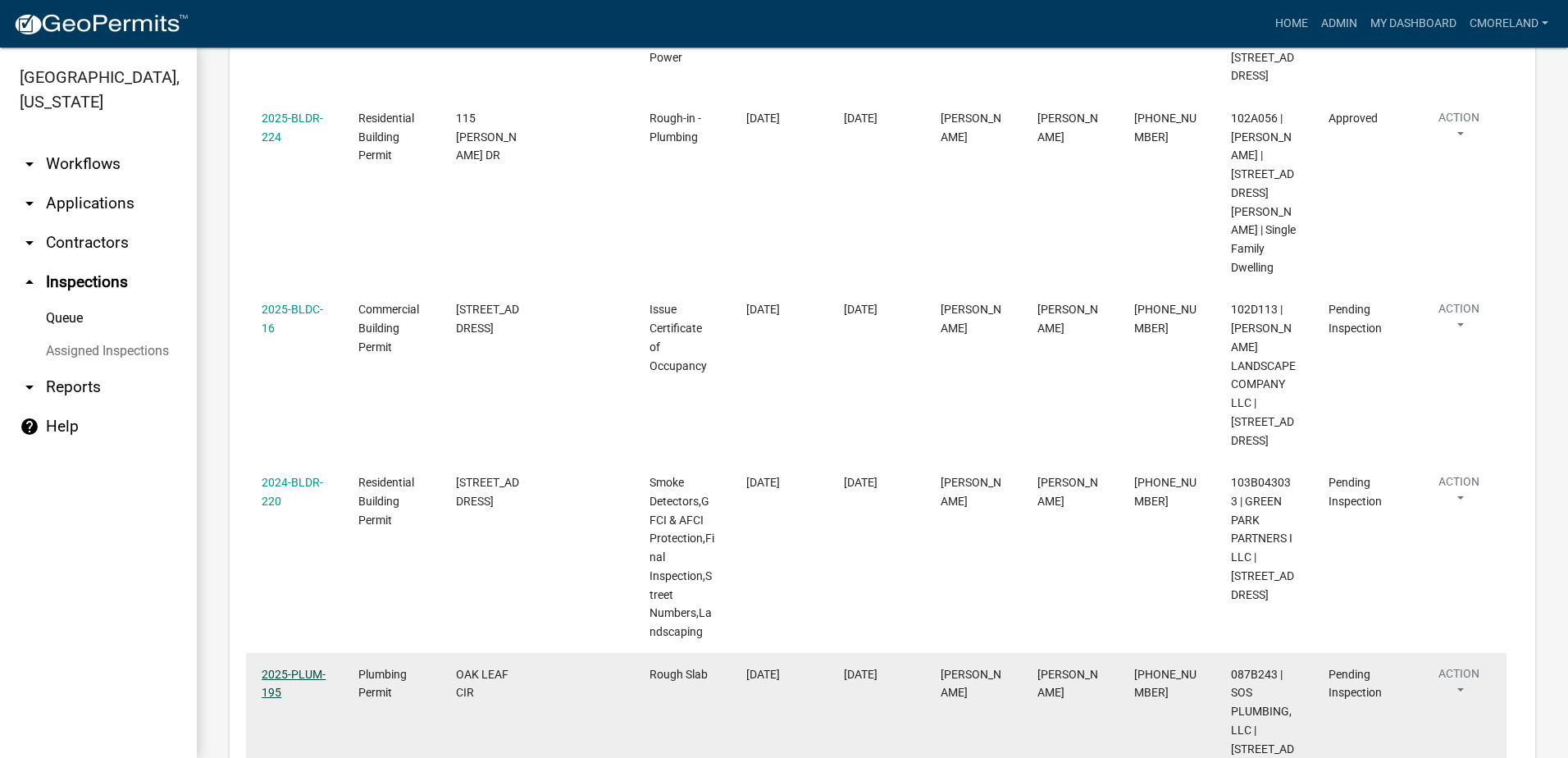
click at [298, 668] on link "2025-PLUM-195" at bounding box center [293, 683] width 64 height 32
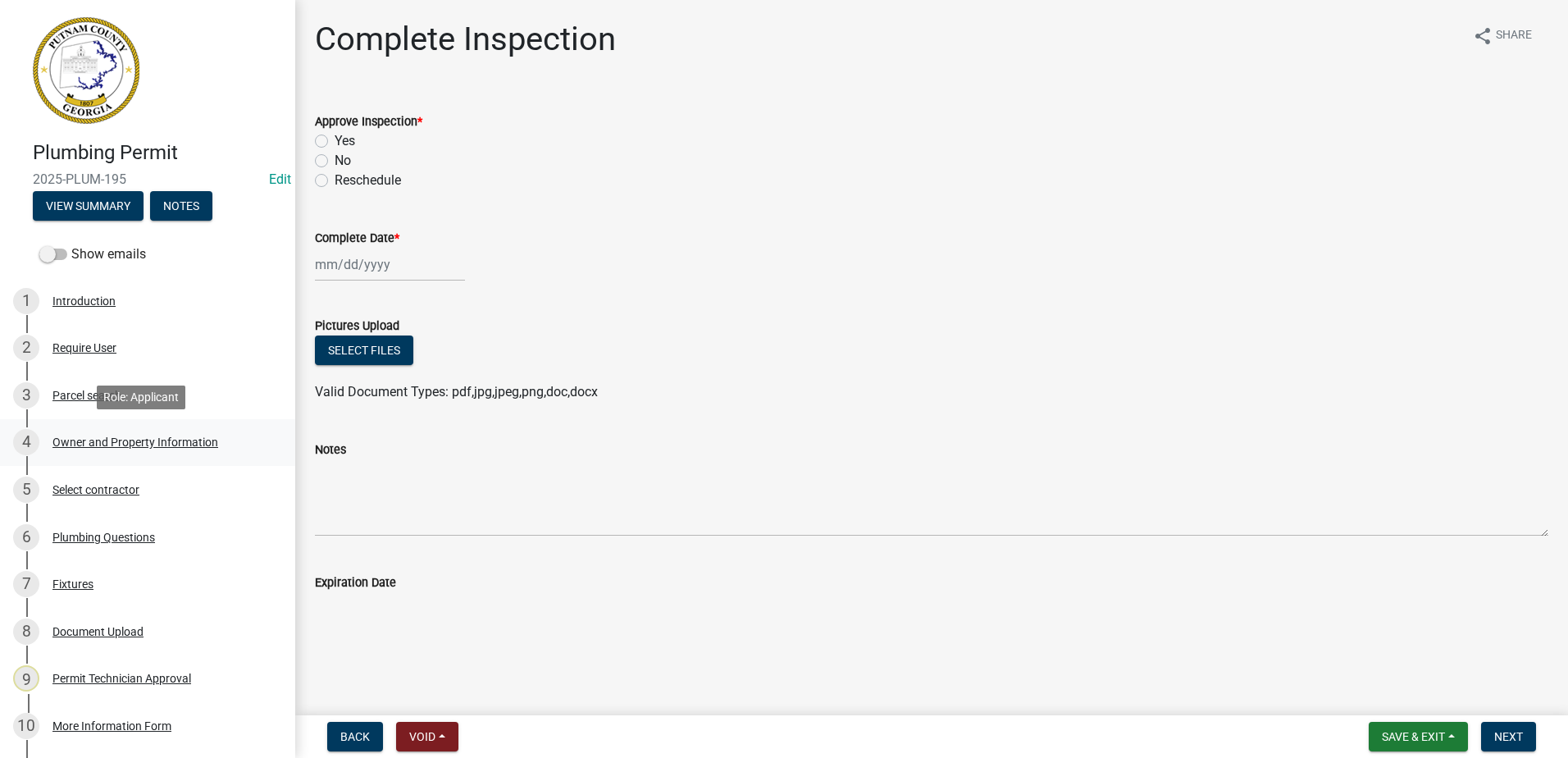
click at [167, 445] on div "Owner and Property Information" at bounding box center [135, 442] width 166 height 12
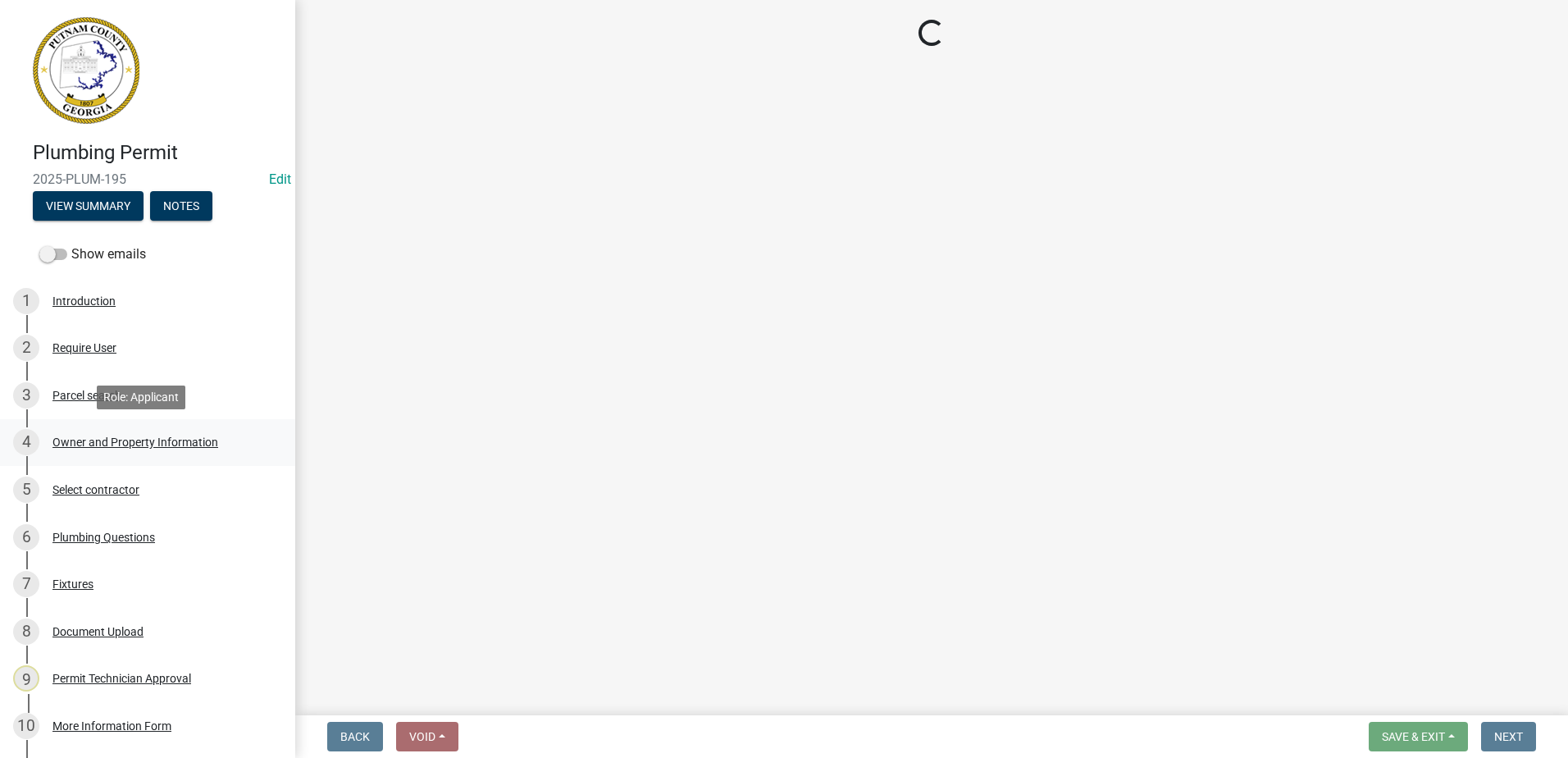
select select "34fe85c2-5f76-4343-b6bb-8ca387e0bed7"
select select "83394b22-4a11-496c-8e5c-75ade2e72faf"
select select "295c155f-de53-4b68-9fdd-08c8883e9b6f"
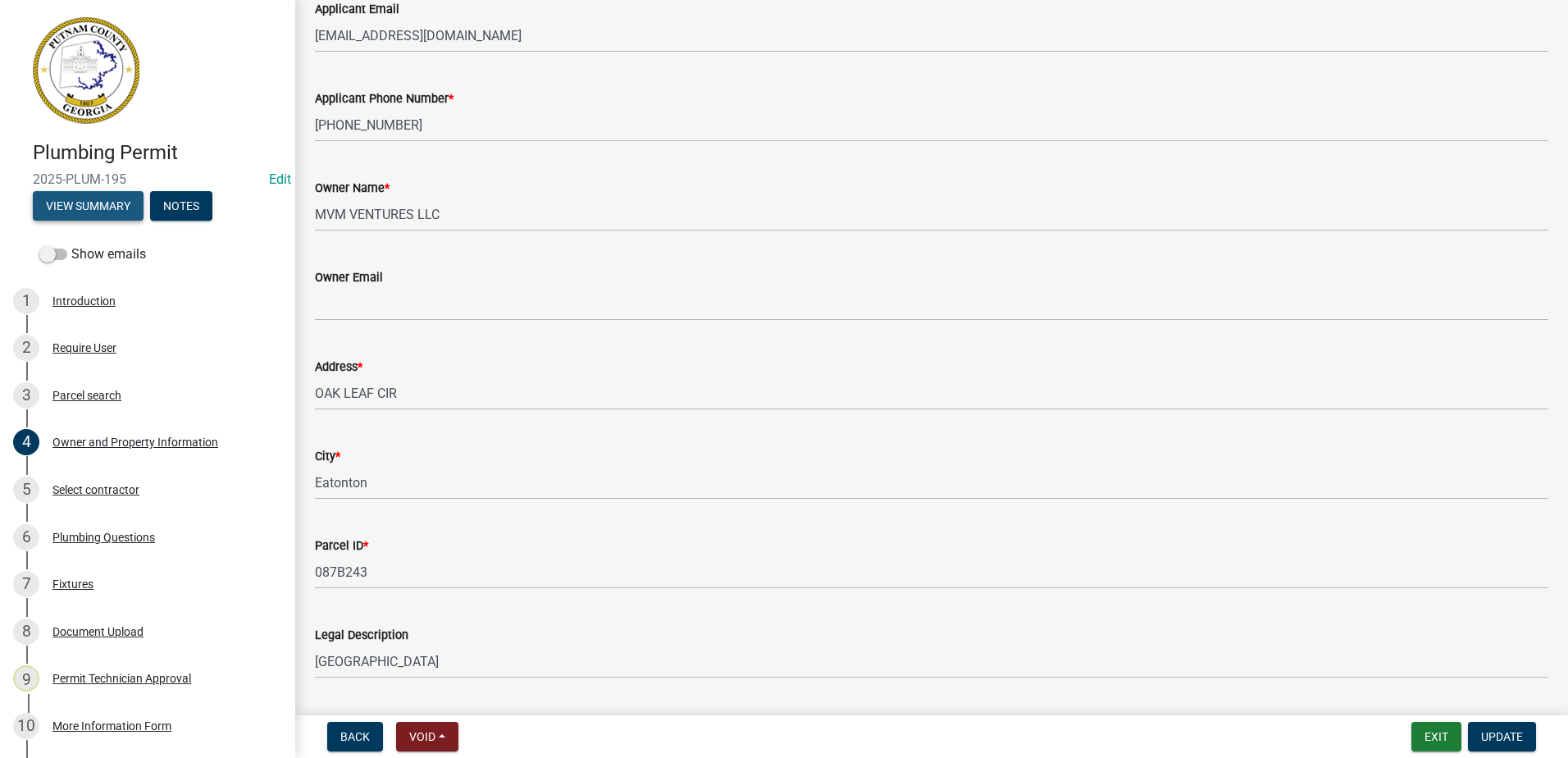
click at [73, 210] on button "View Summary" at bounding box center [87, 206] width 111 height 29
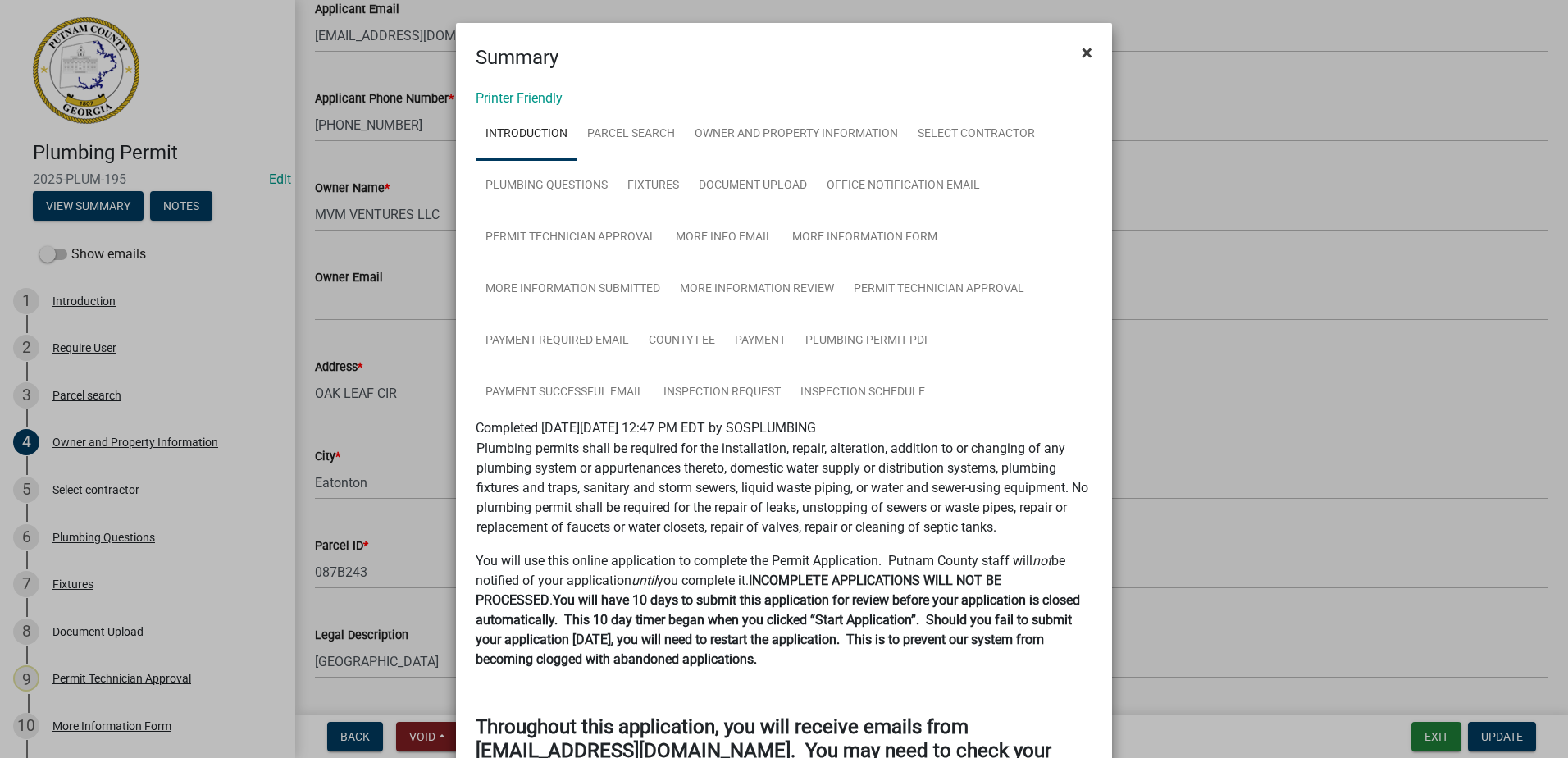
click at [1082, 49] on span "×" at bounding box center [1087, 52] width 11 height 23
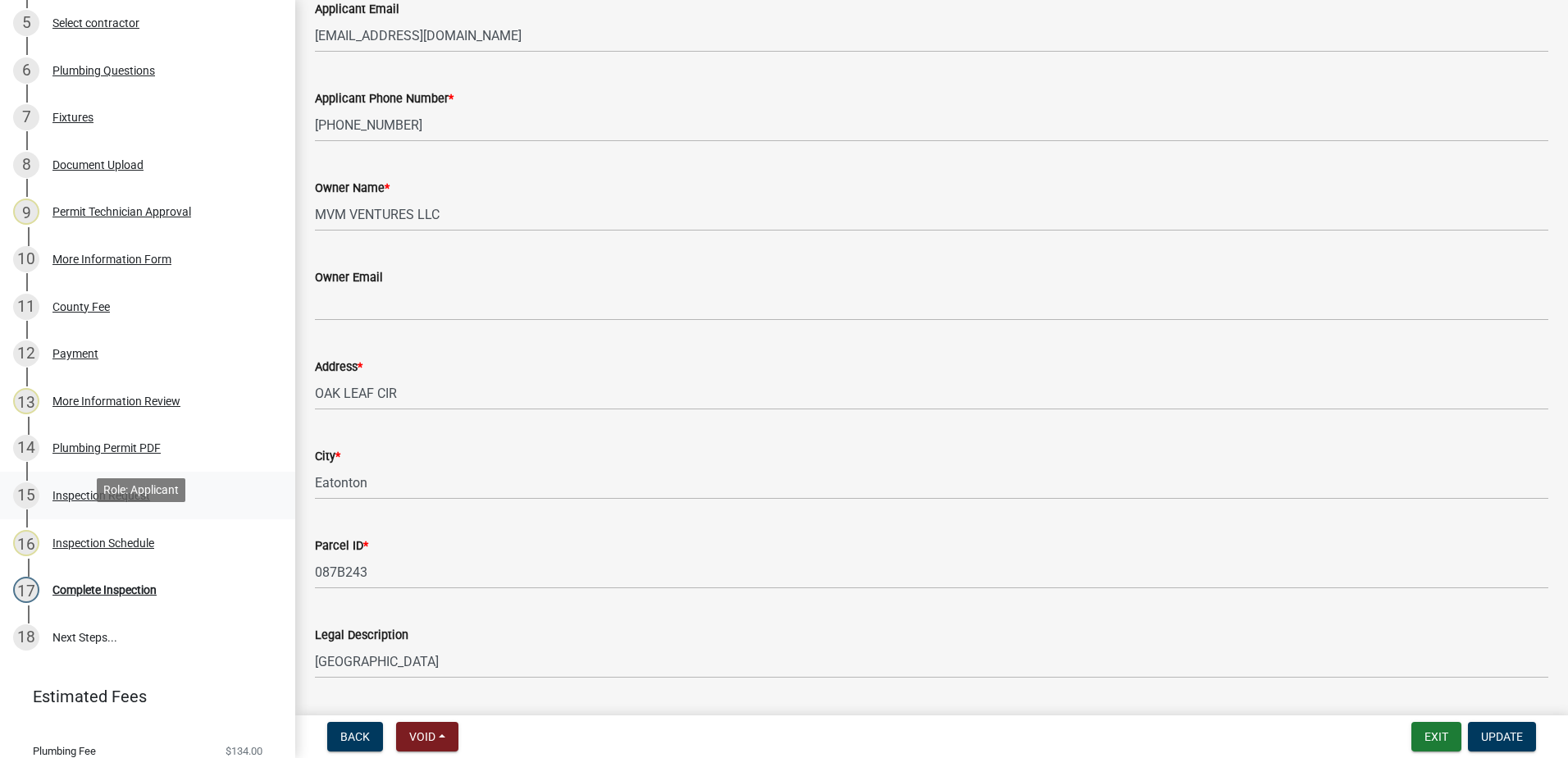
scroll to position [357, 0]
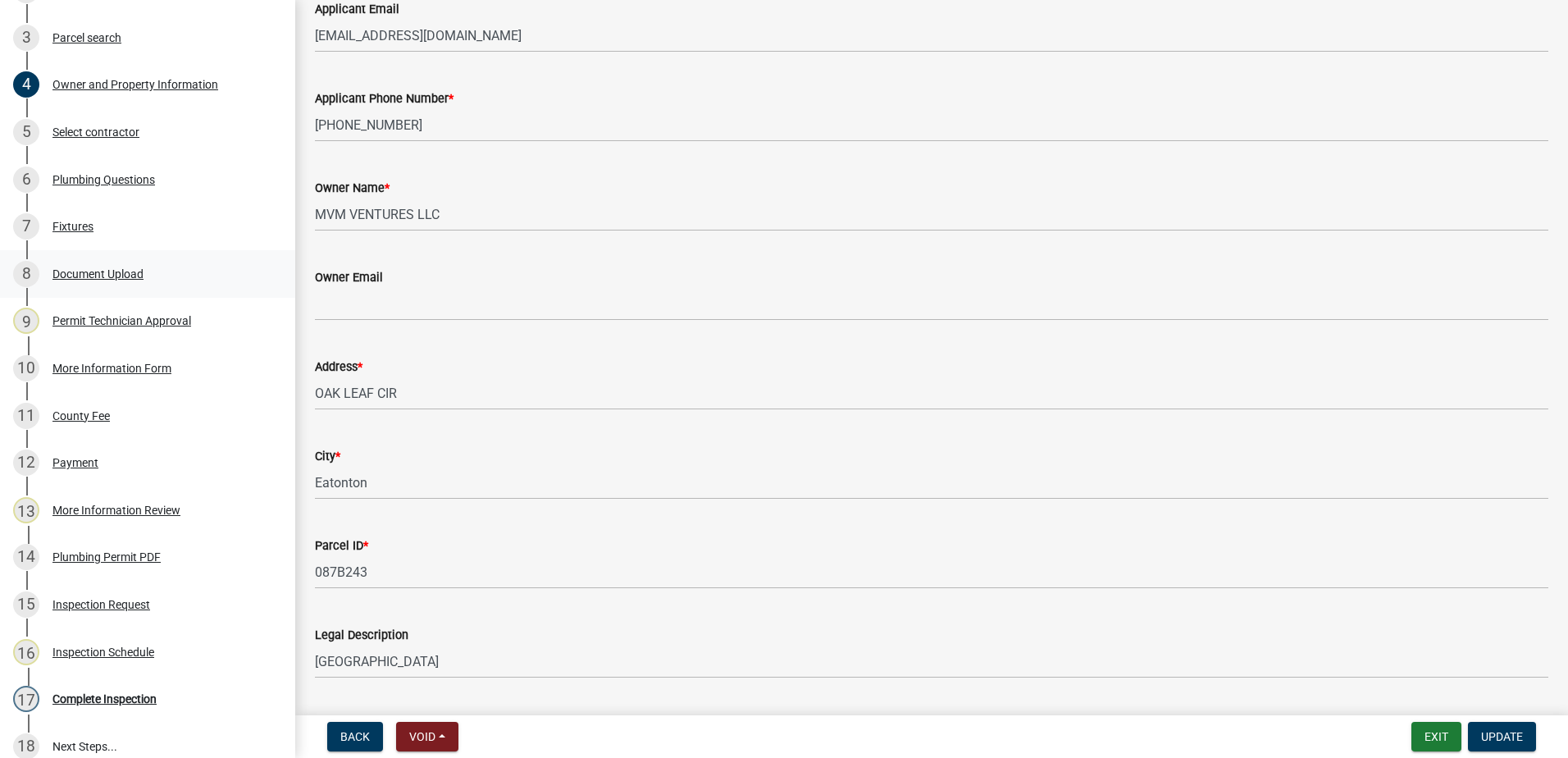
click at [102, 268] on div "Document Upload" at bounding box center [97, 274] width 91 height 12
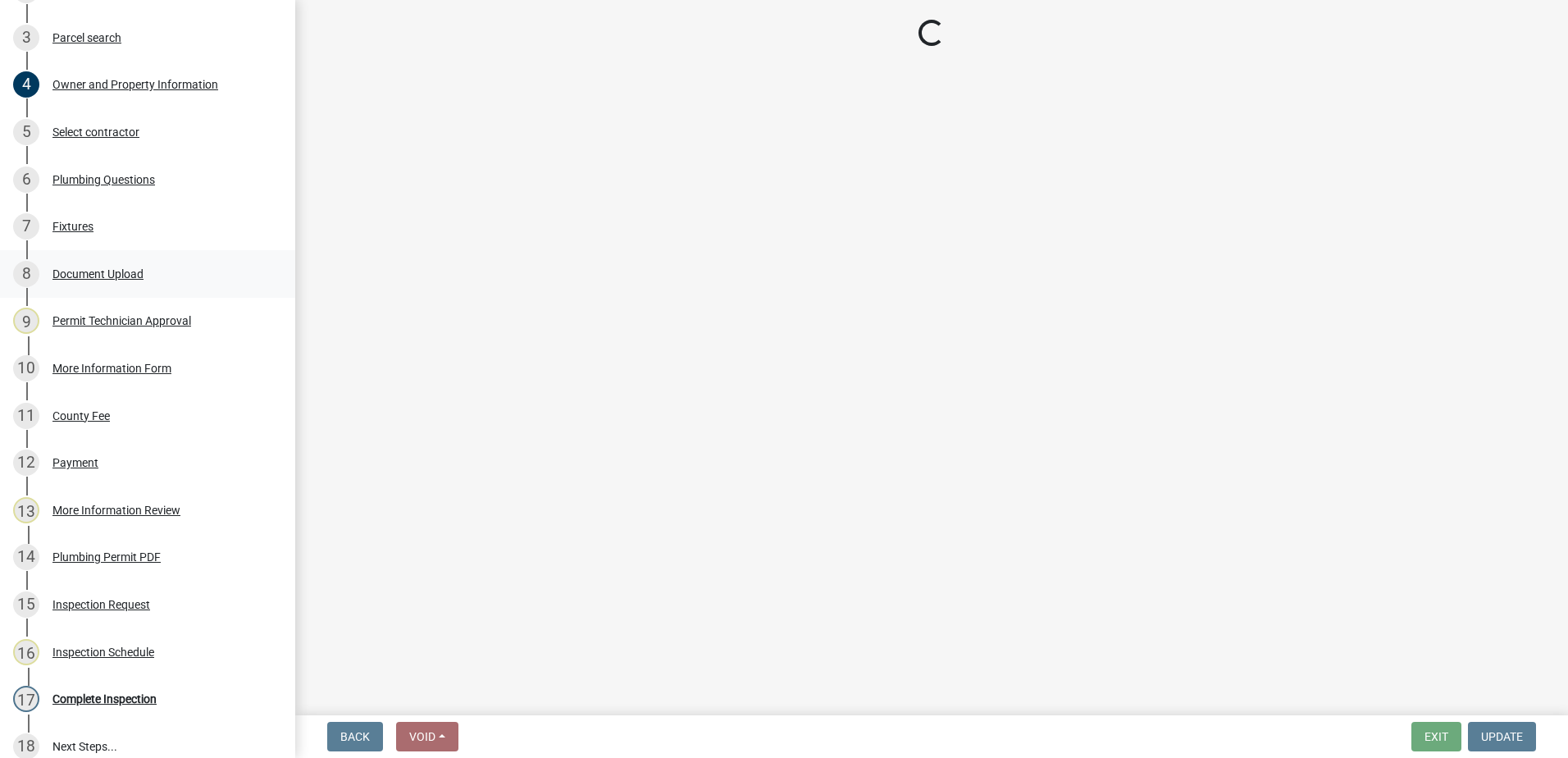
scroll to position [0, 0]
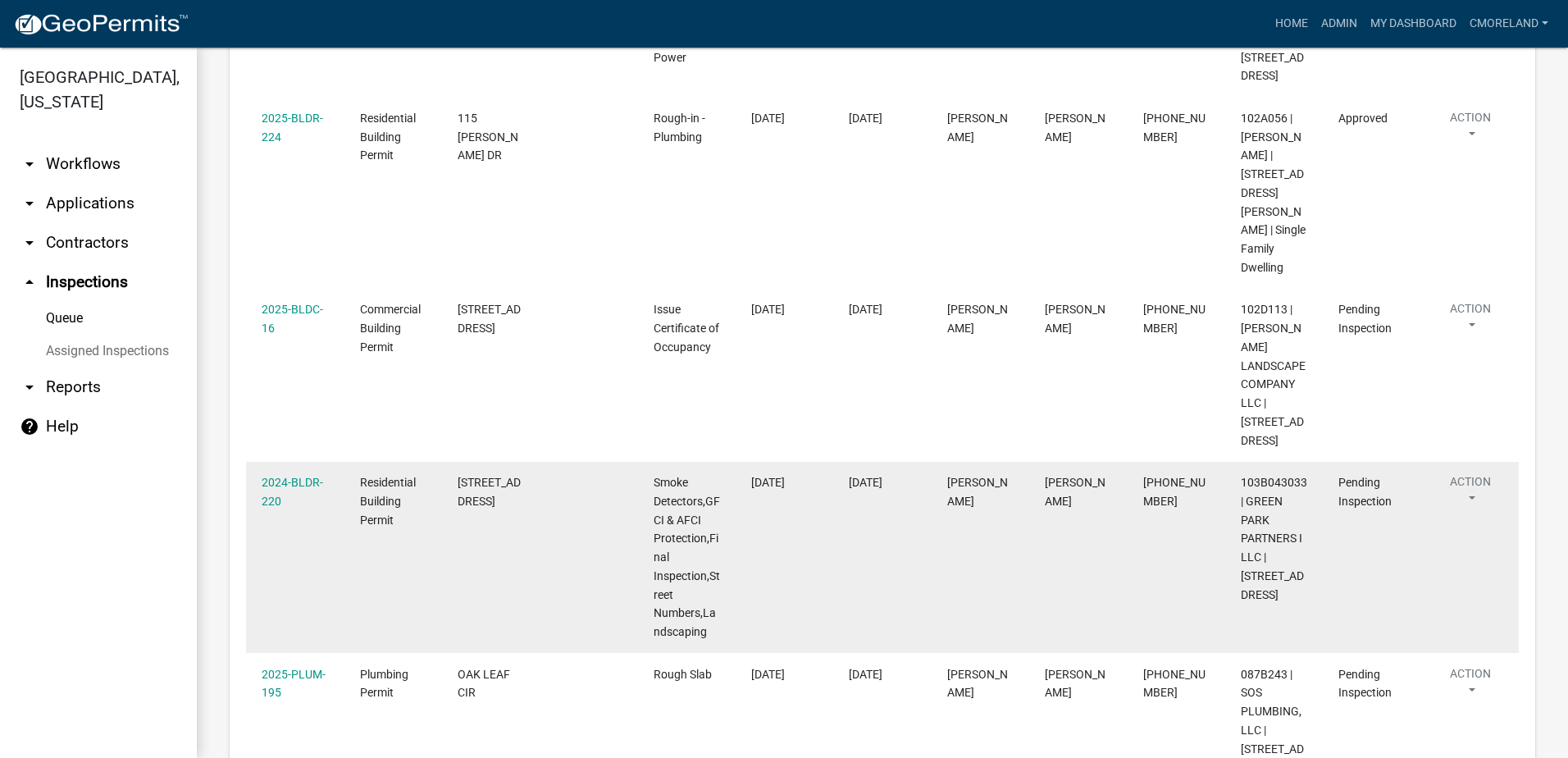
scroll to position [492, 0]
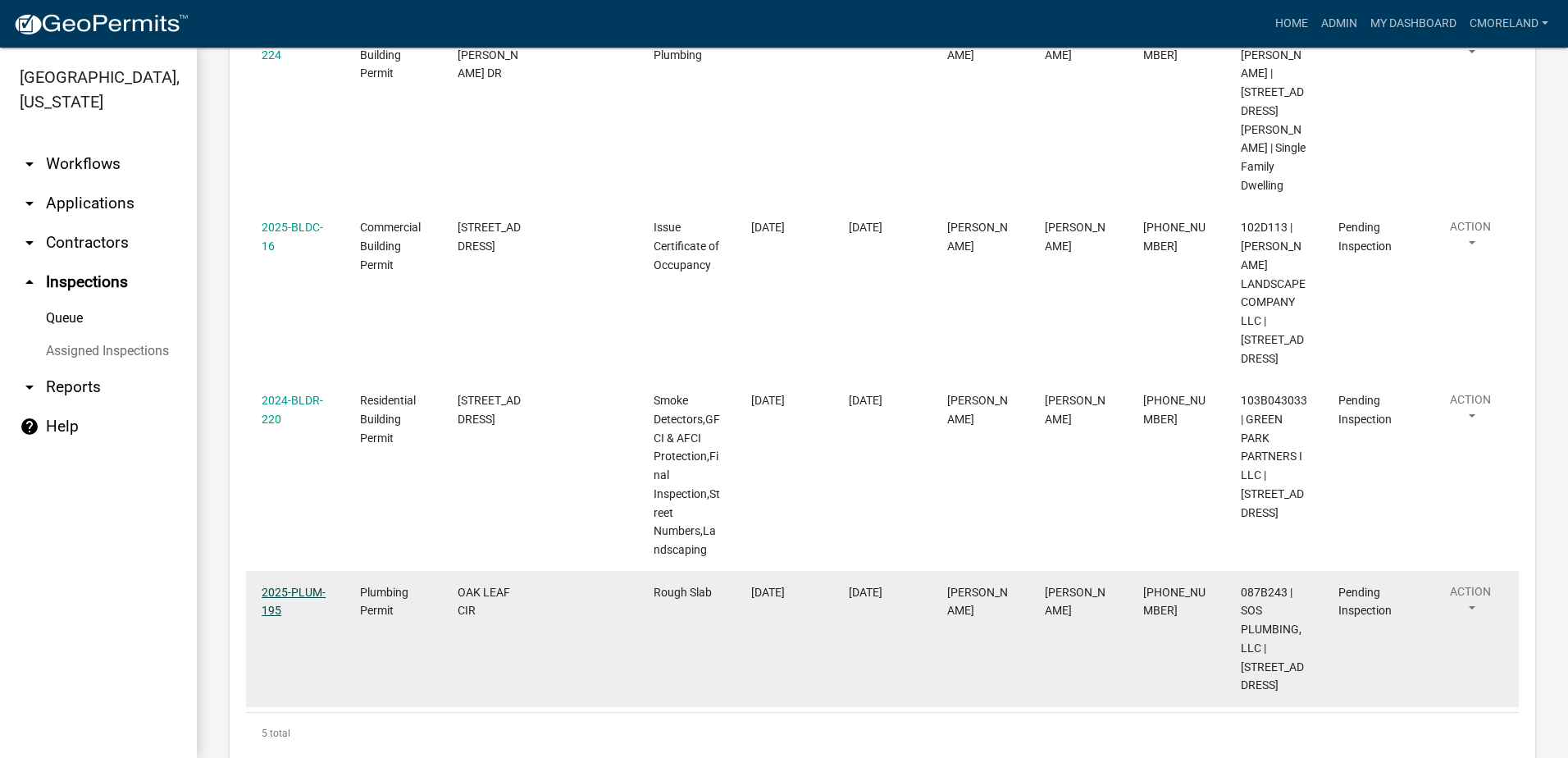
click at [287, 585] on link "2025-PLUM-195" at bounding box center [293, 601] width 64 height 32
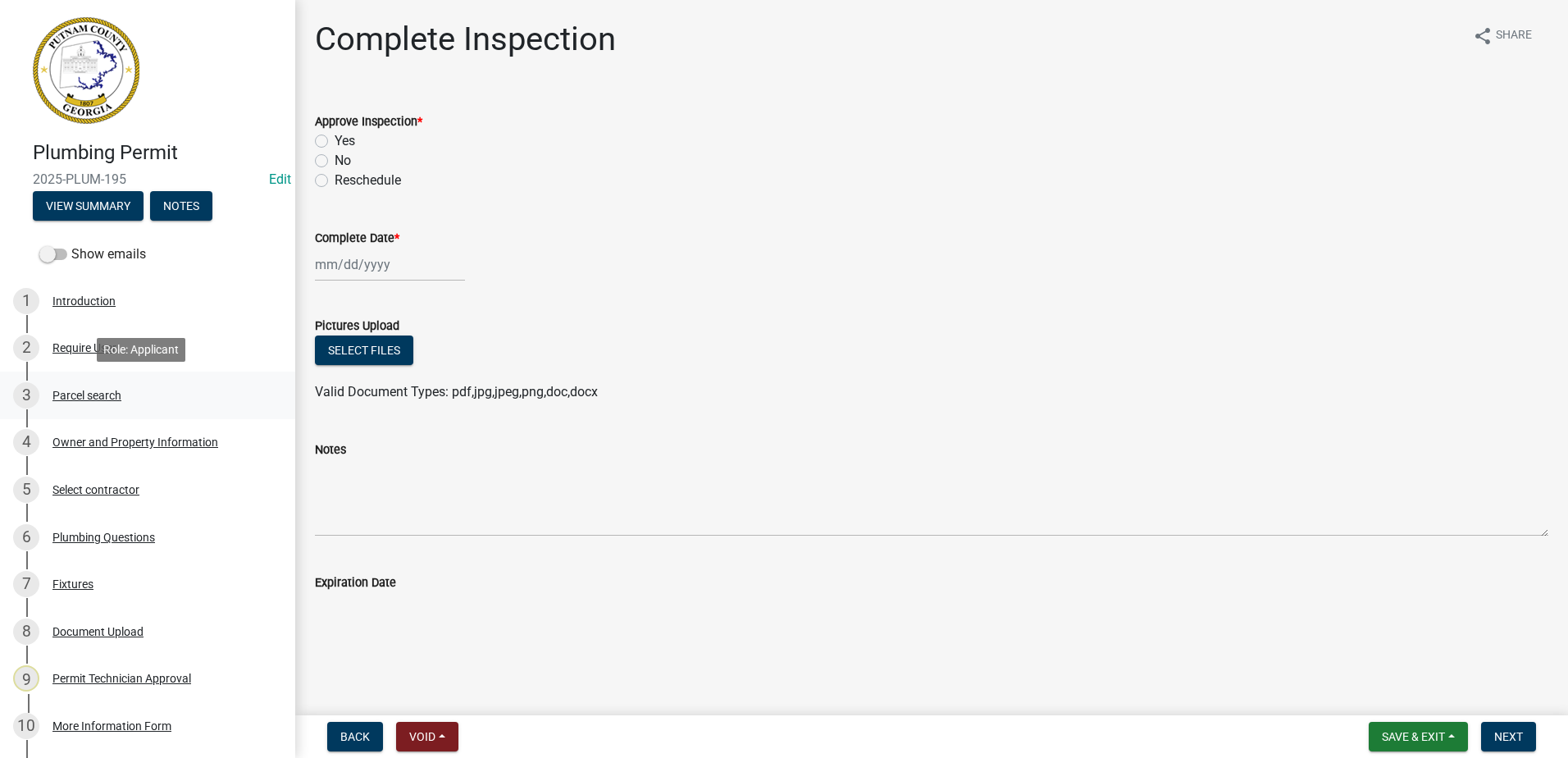
click at [112, 398] on div "Parcel search" at bounding box center [86, 396] width 69 height 12
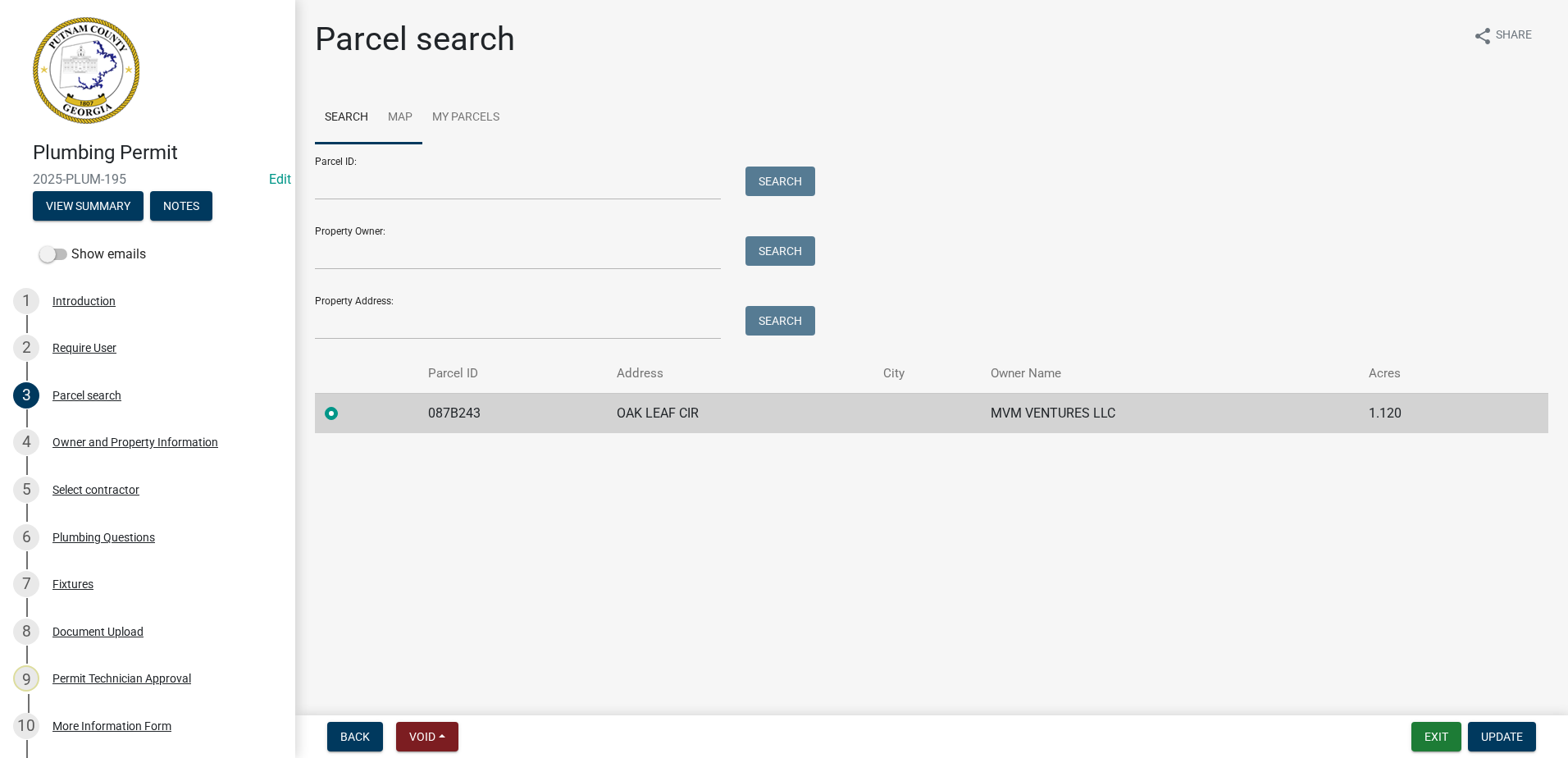
click at [402, 113] on link "Map" at bounding box center [400, 118] width 44 height 52
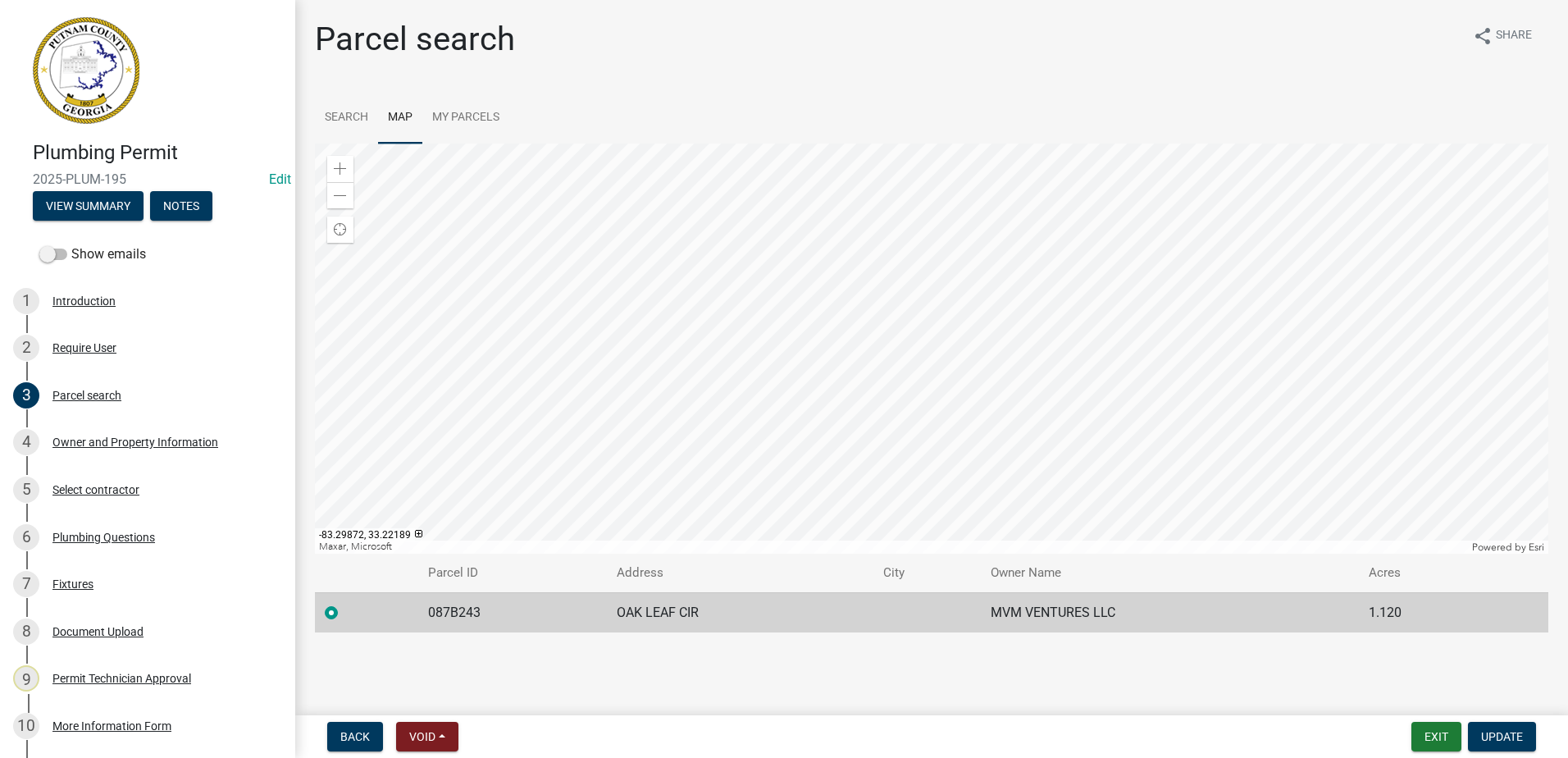
click at [861, 481] on div at bounding box center [932, 349] width 1233 height 410
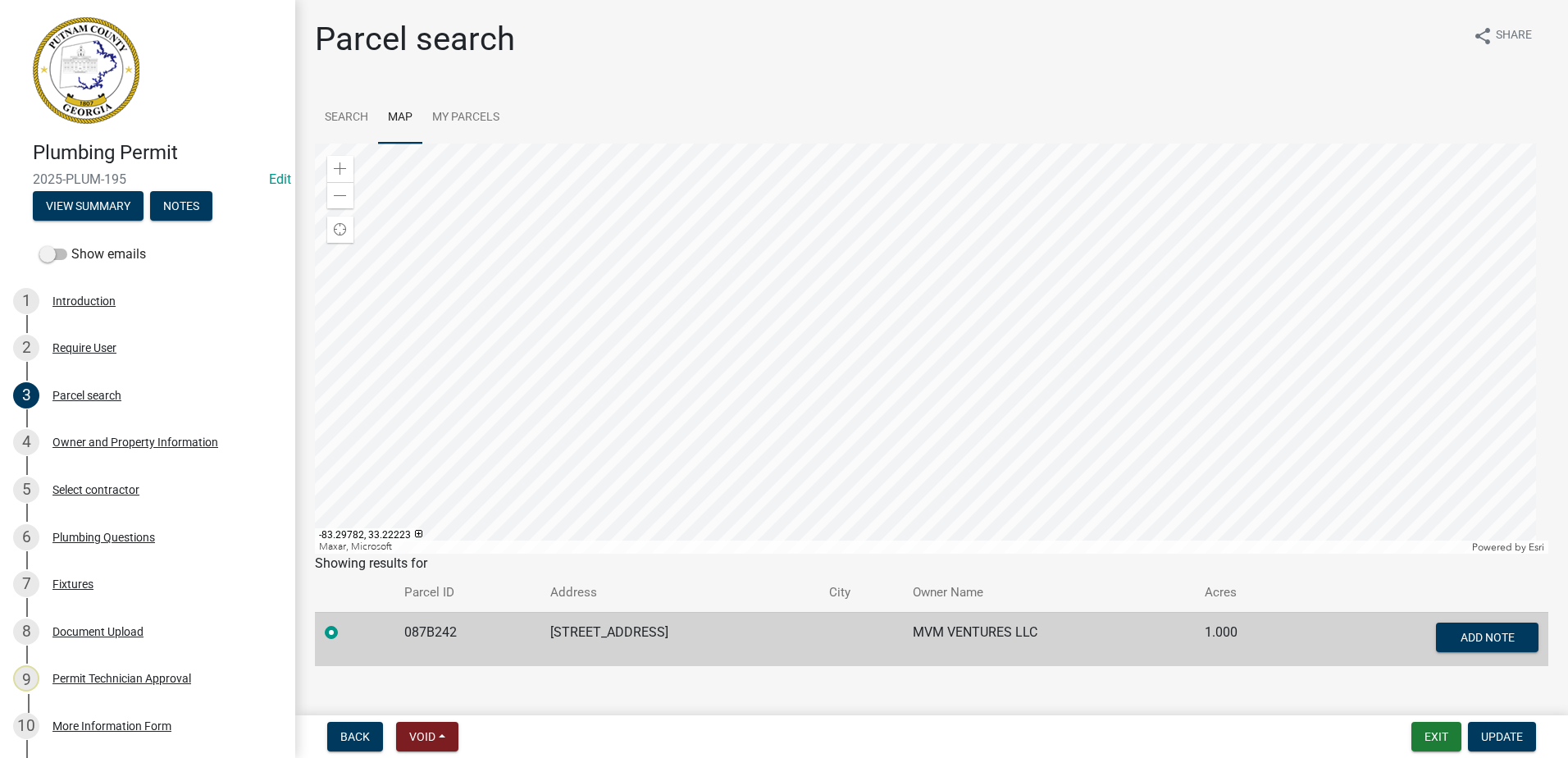
click at [1130, 246] on div at bounding box center [932, 349] width 1233 height 410
click at [981, 246] on div at bounding box center [932, 349] width 1233 height 410
click at [933, 370] on div at bounding box center [932, 349] width 1233 height 410
click at [935, 216] on div at bounding box center [932, 349] width 1233 height 410
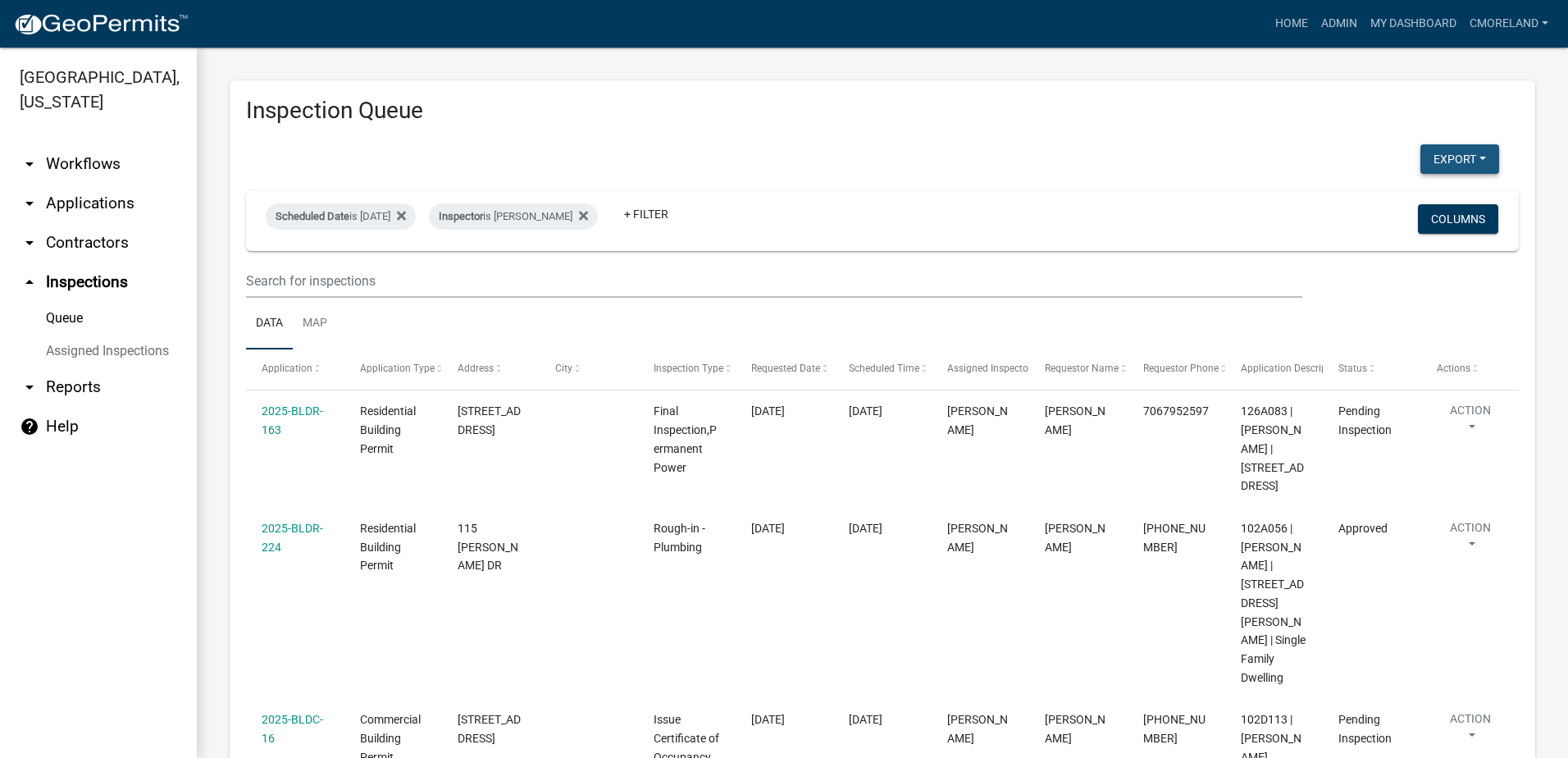
click at [1434, 156] on button "Export" at bounding box center [1460, 159] width 79 height 29
click at [1401, 199] on button "Excel Format (.xlsx)" at bounding box center [1423, 201] width 153 height 39
click at [1094, 127] on div "Inspection Queue Export Excel Format (.xlsx) CSV Format (.csv) Scheduled Date i…" at bounding box center [883, 679] width 1306 height 1199
